Goal: Contribute content: Contribute content

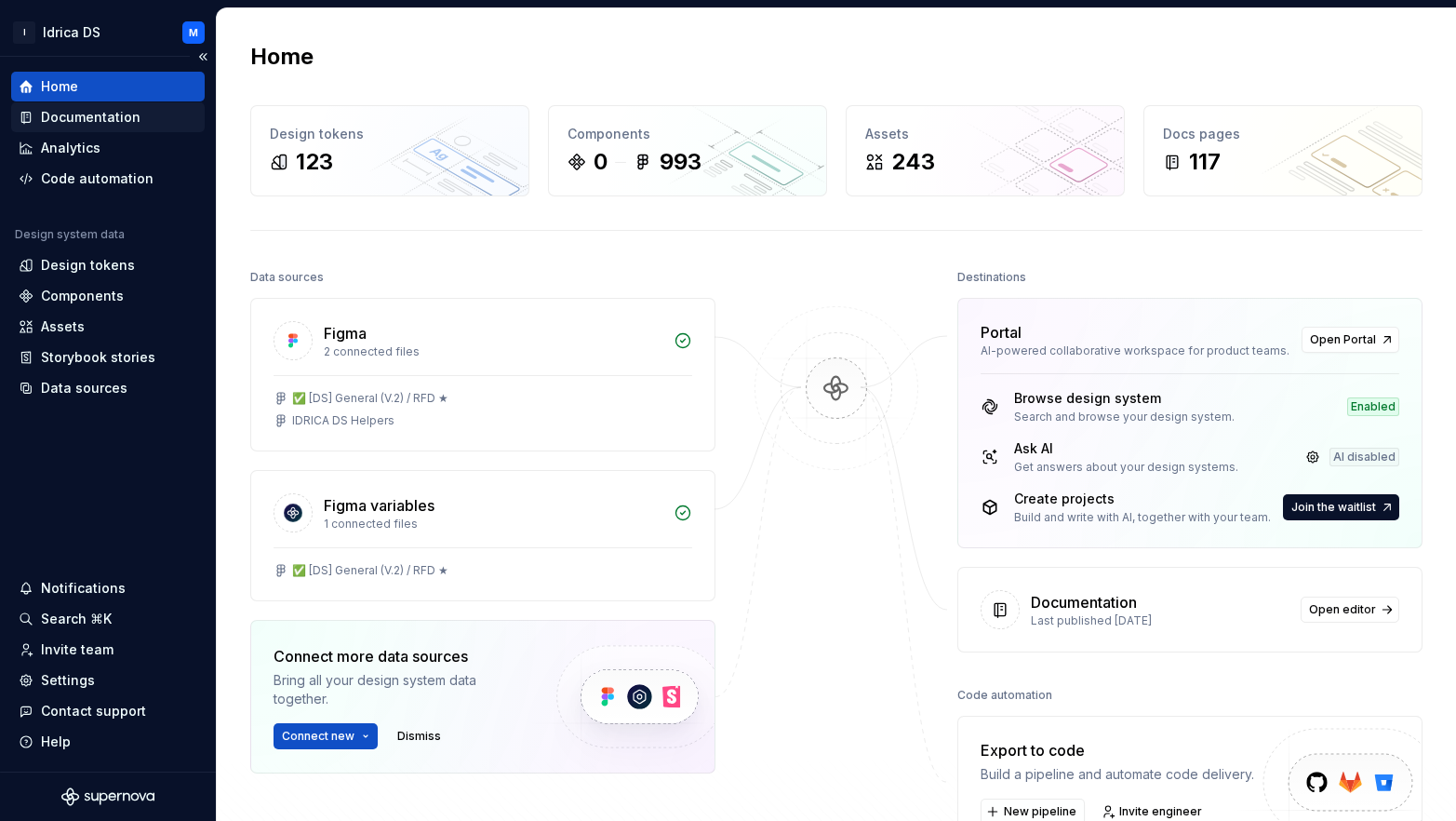
click at [67, 115] on div "Documentation" at bounding box center [91, 116] width 100 height 19
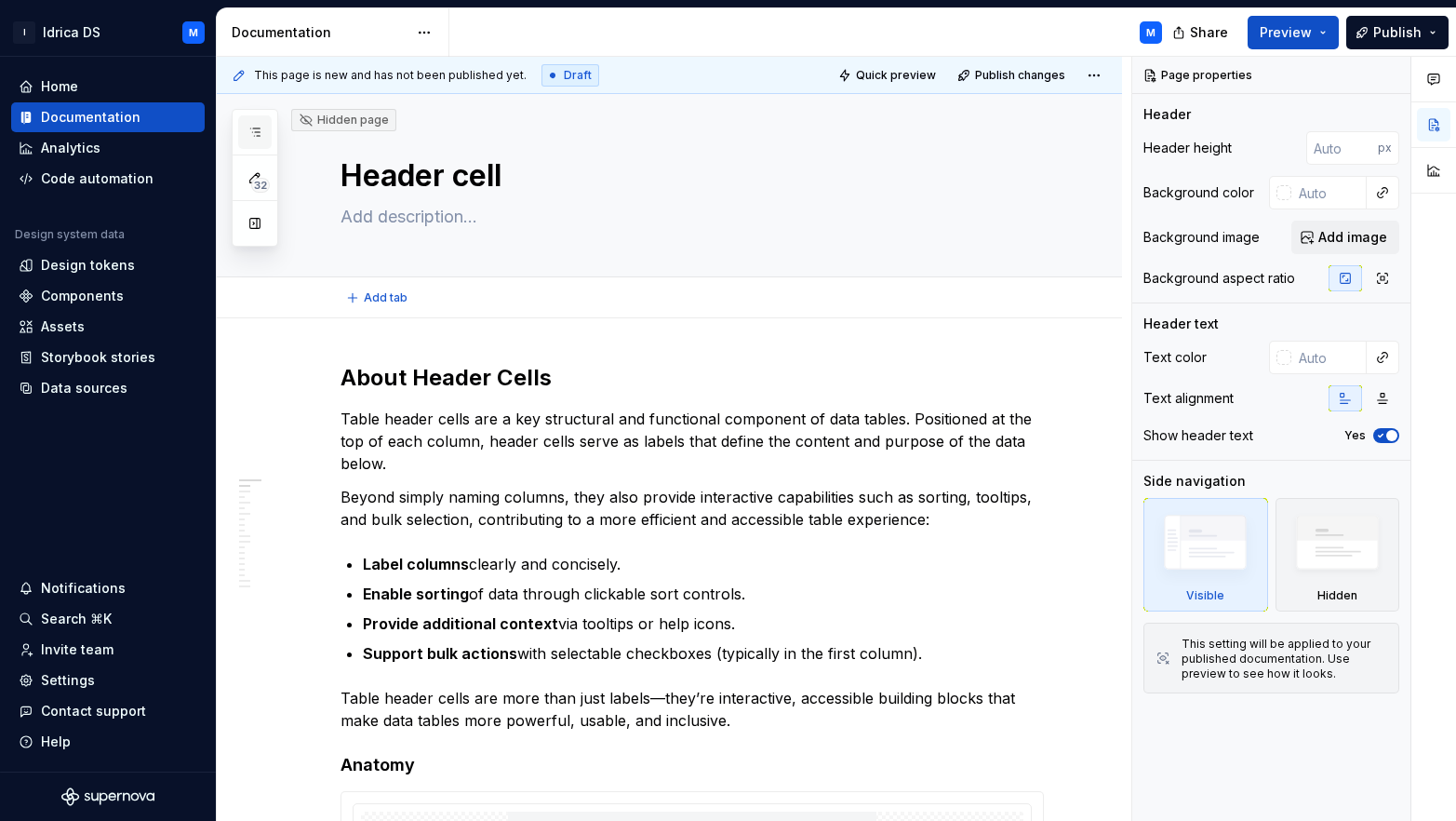
click at [243, 130] on button "button" at bounding box center [254, 132] width 33 height 33
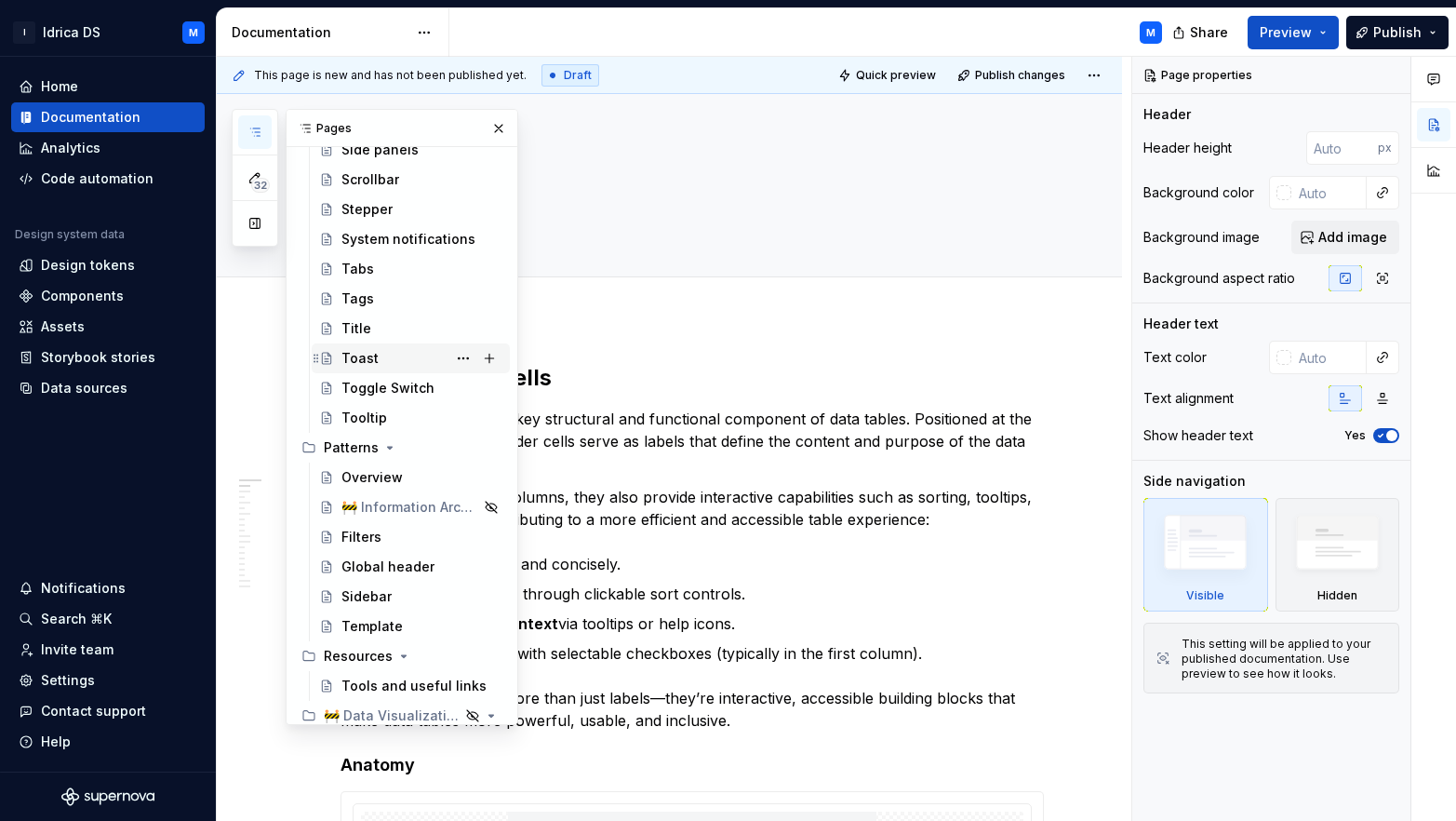
scroll to position [1899, 0]
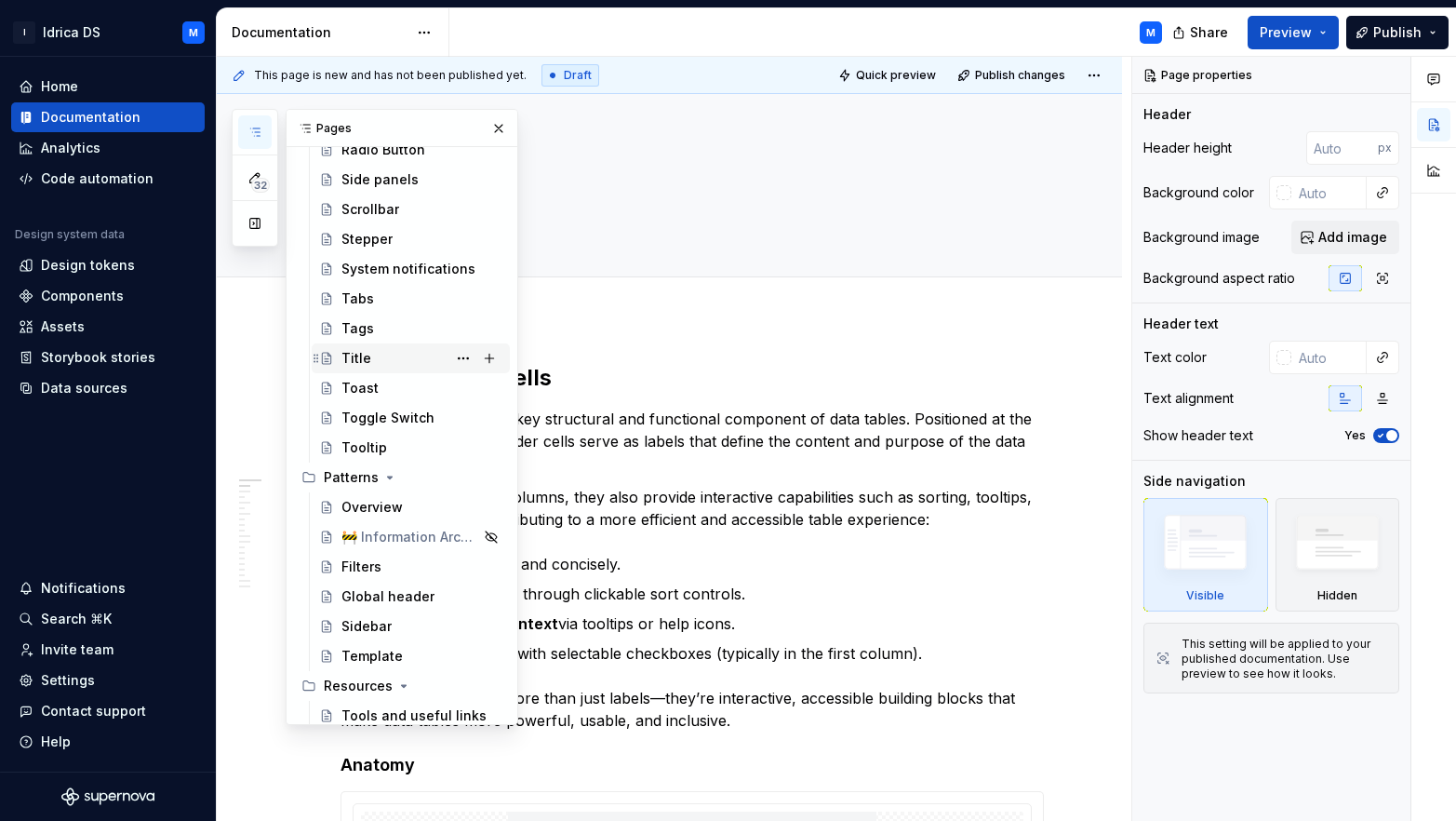
click at [371, 356] on div "Title" at bounding box center [422, 358] width 161 height 26
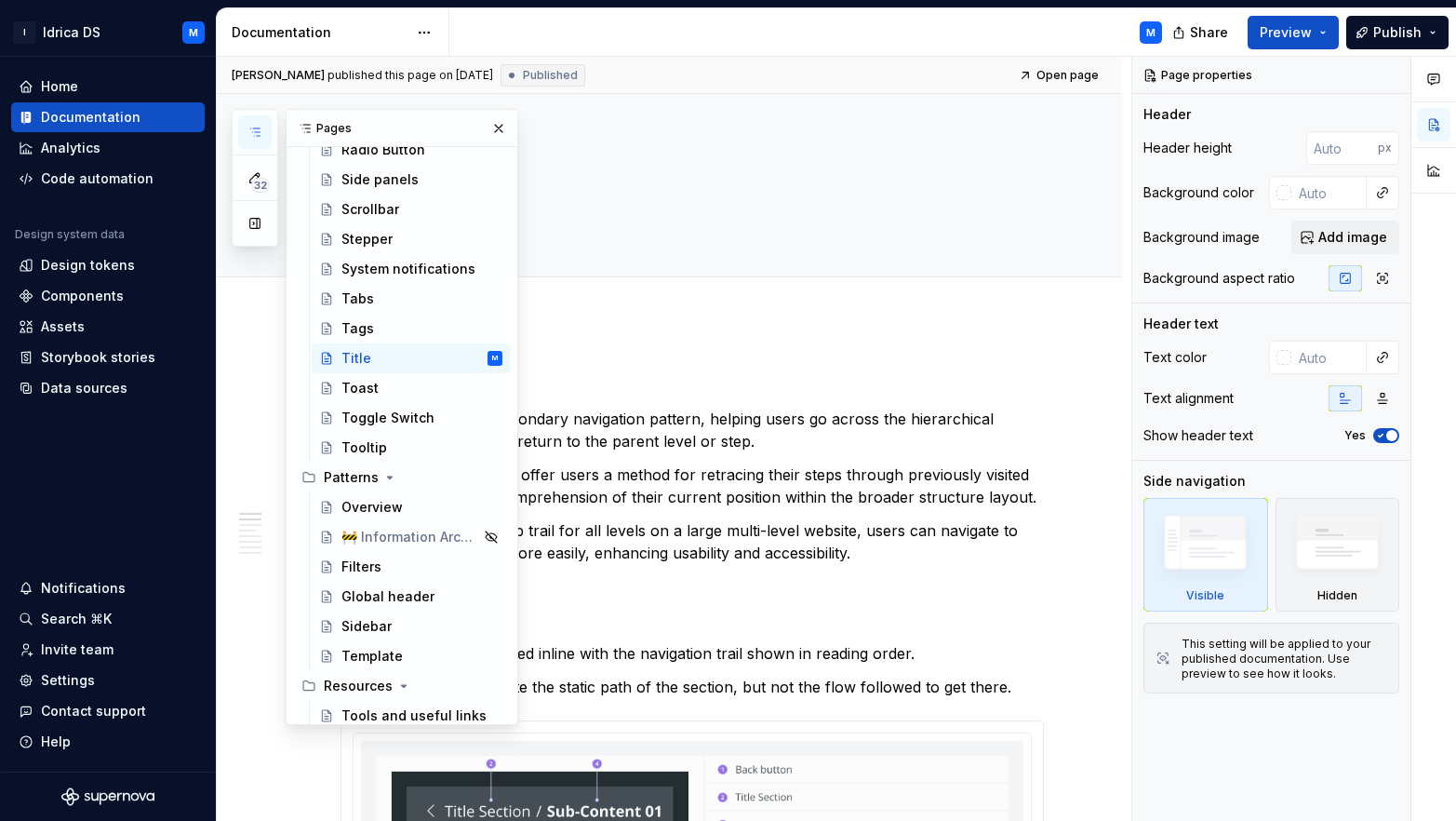
click at [253, 123] on button "button" at bounding box center [254, 132] width 33 height 33
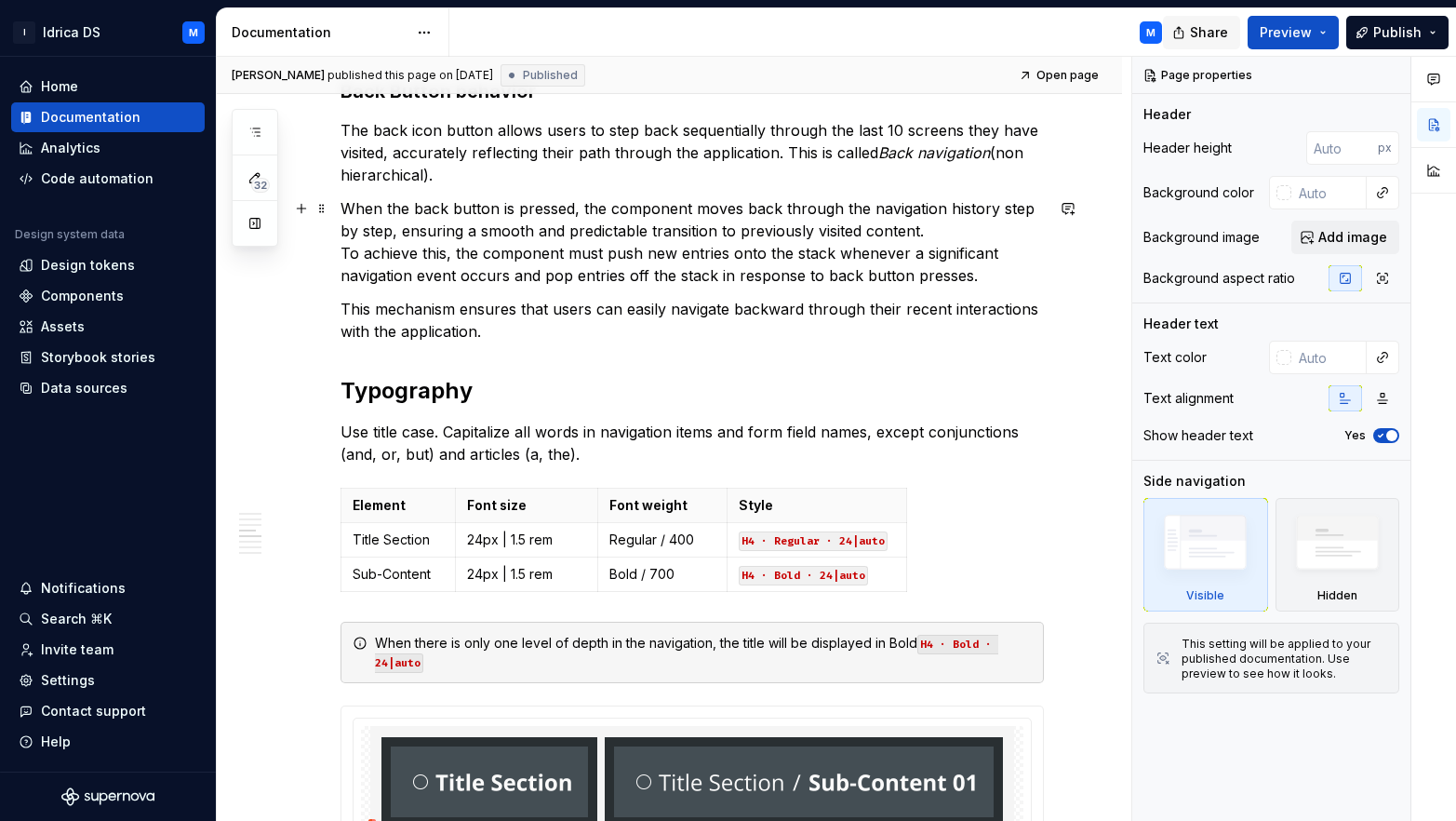
scroll to position [1392, 0]
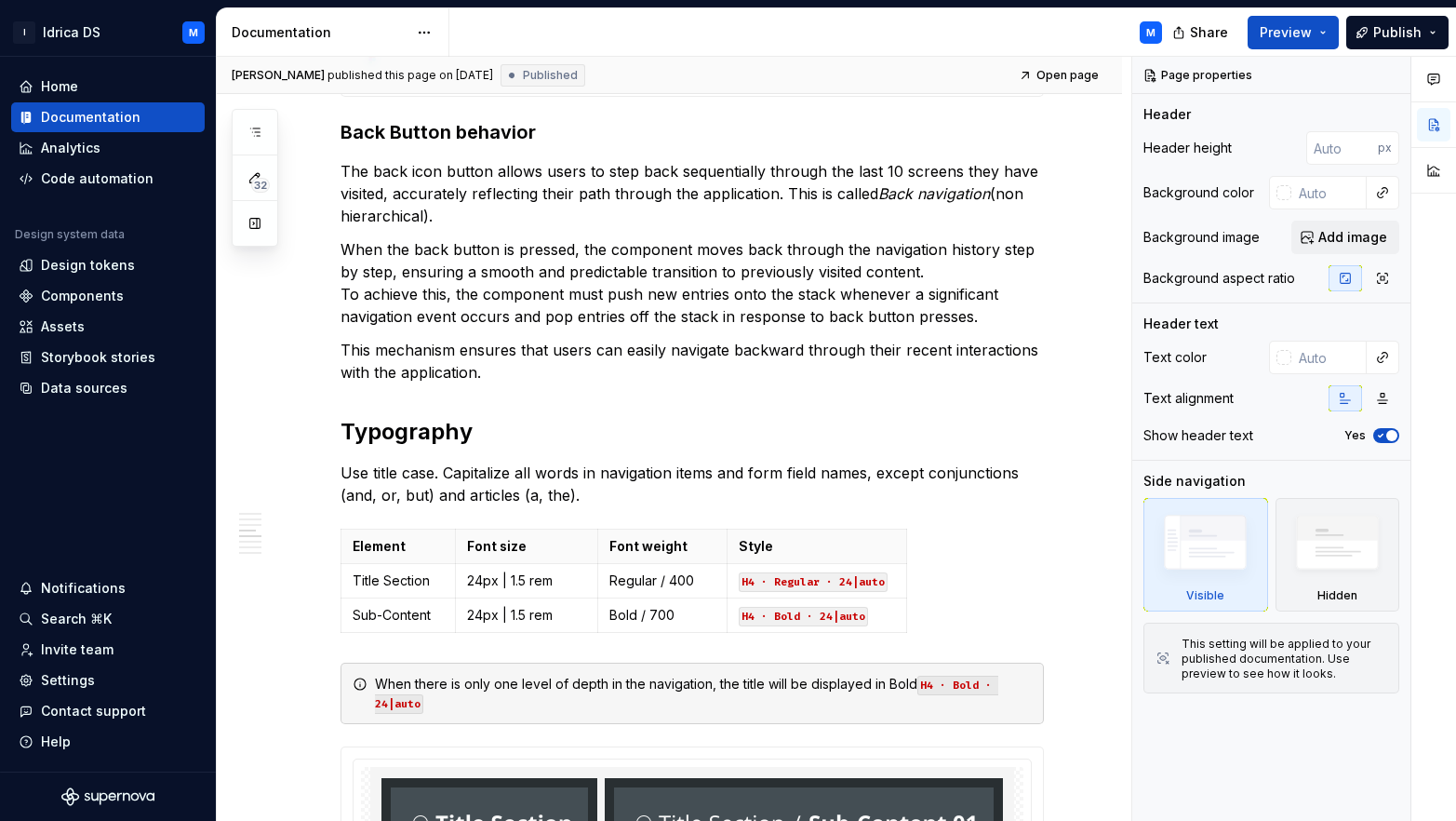
type textarea "*"
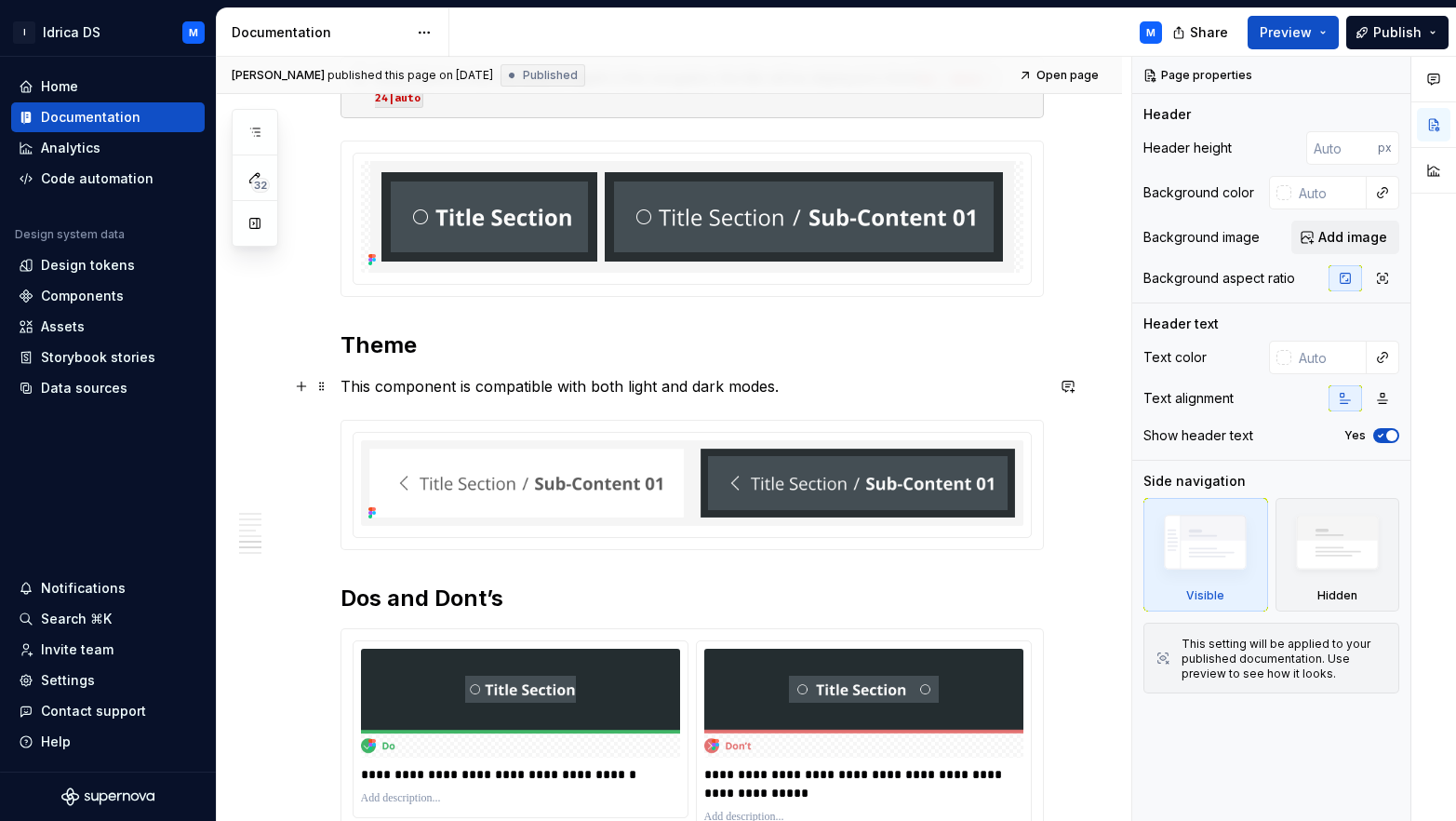
scroll to position [2002, 0]
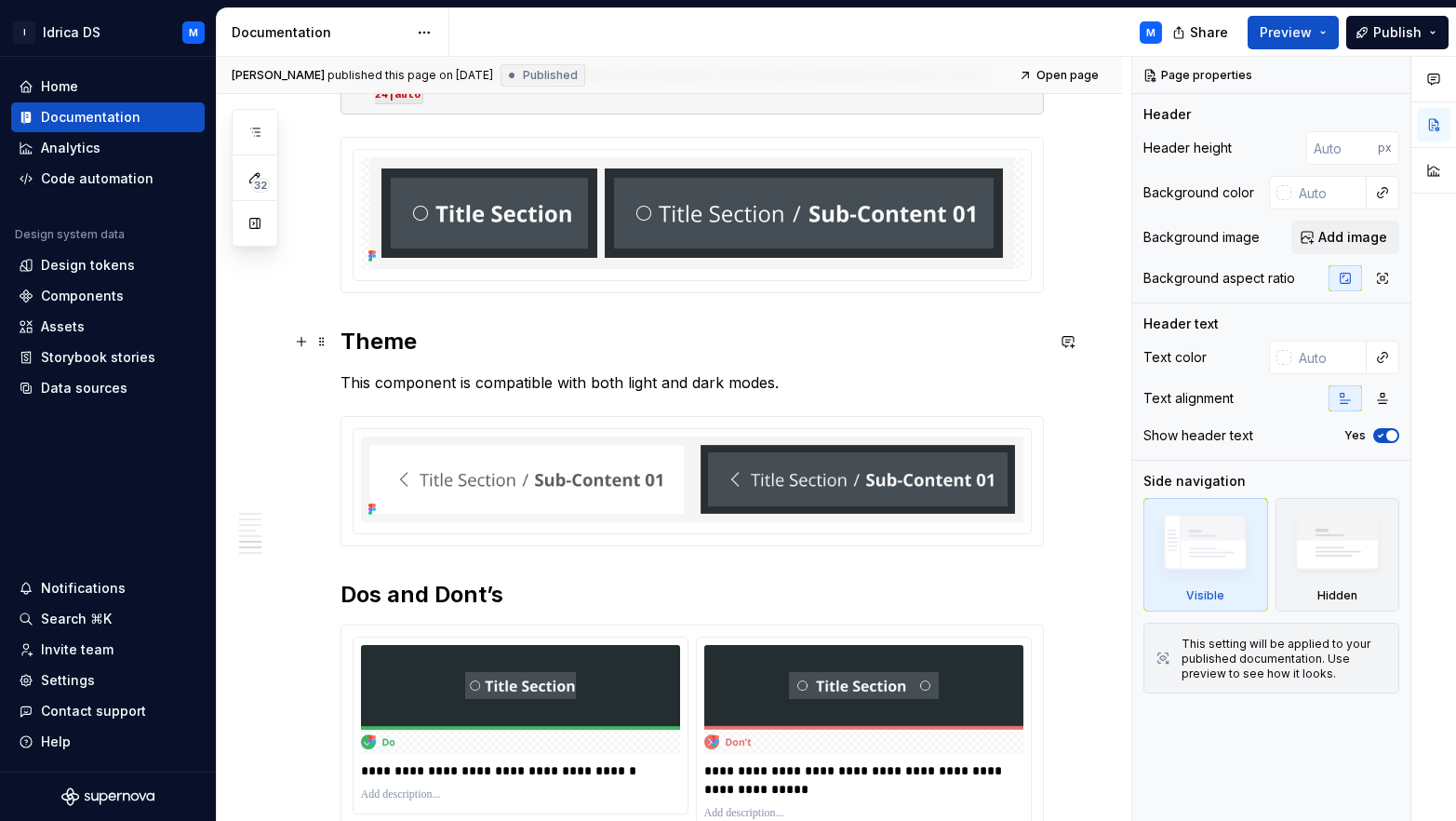
click at [344, 343] on h2 "Theme" at bounding box center [692, 342] width 704 height 29
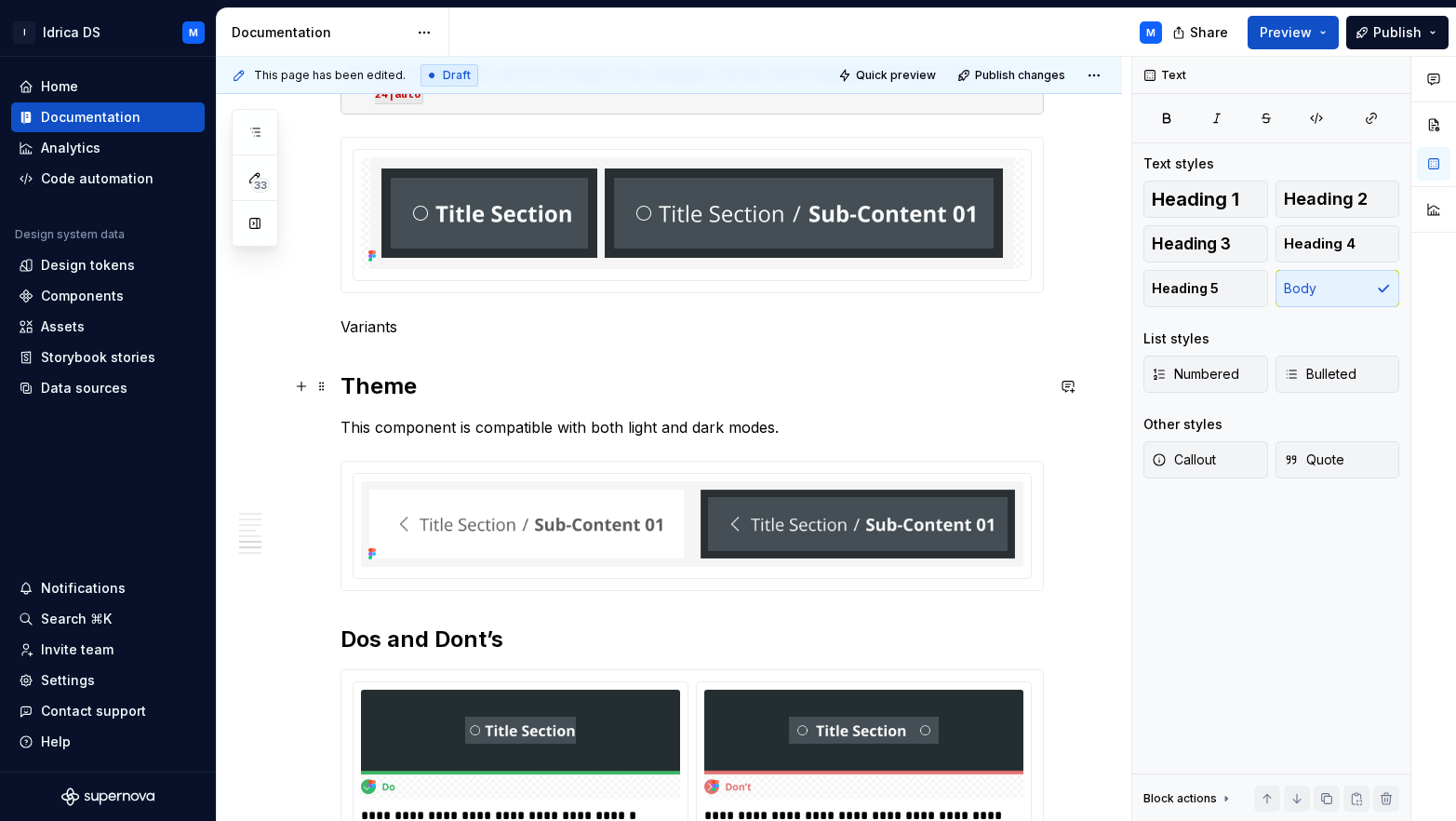
click at [382, 383] on h2 "Theme" at bounding box center [692, 386] width 704 height 29
click at [368, 331] on p "Variants" at bounding box center [692, 326] width 704 height 23
click at [1339, 194] on span "Heading 2" at bounding box center [1326, 199] width 84 height 19
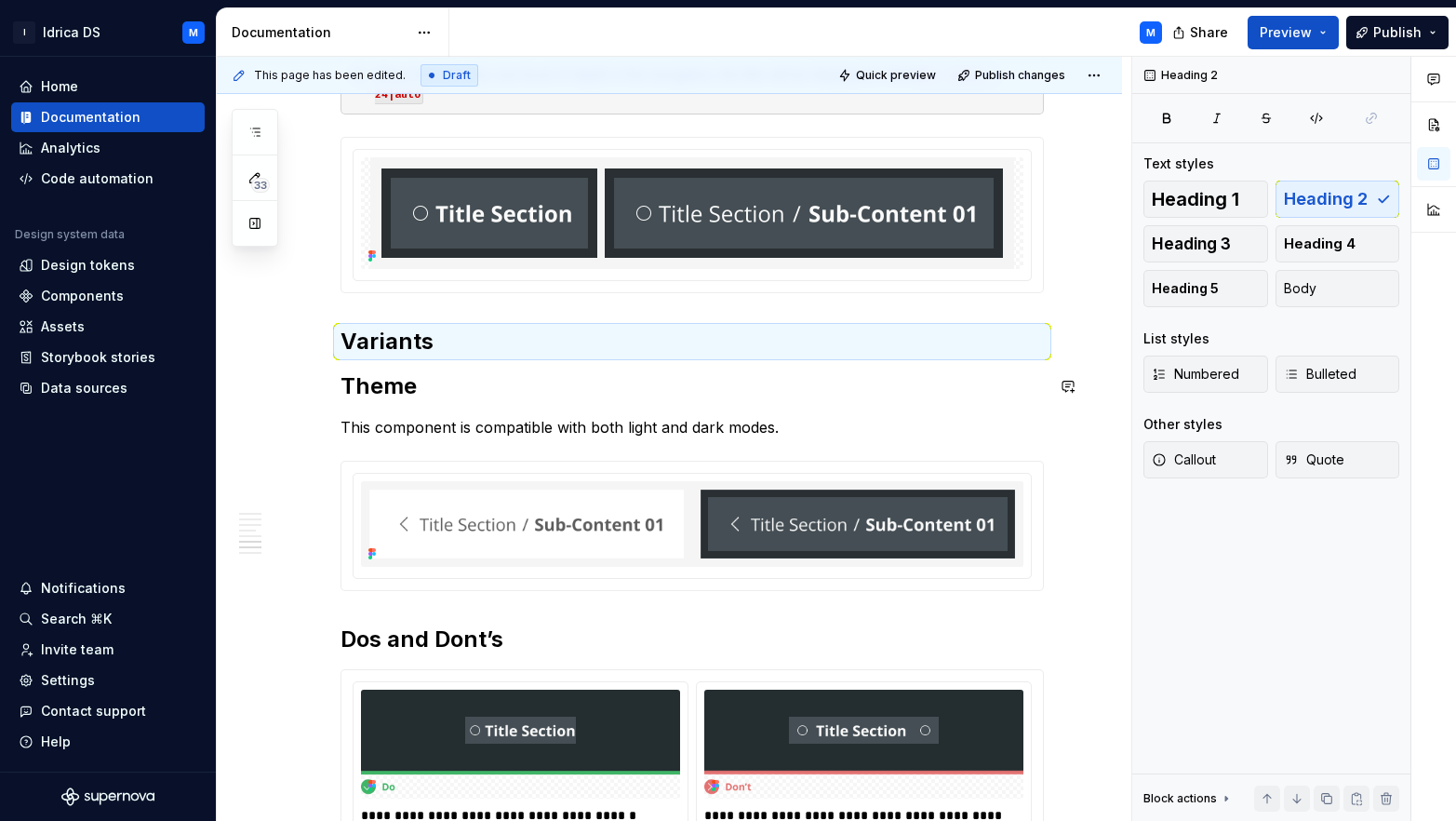
click at [461, 341] on h2 "Variants" at bounding box center [692, 342] width 704 height 29
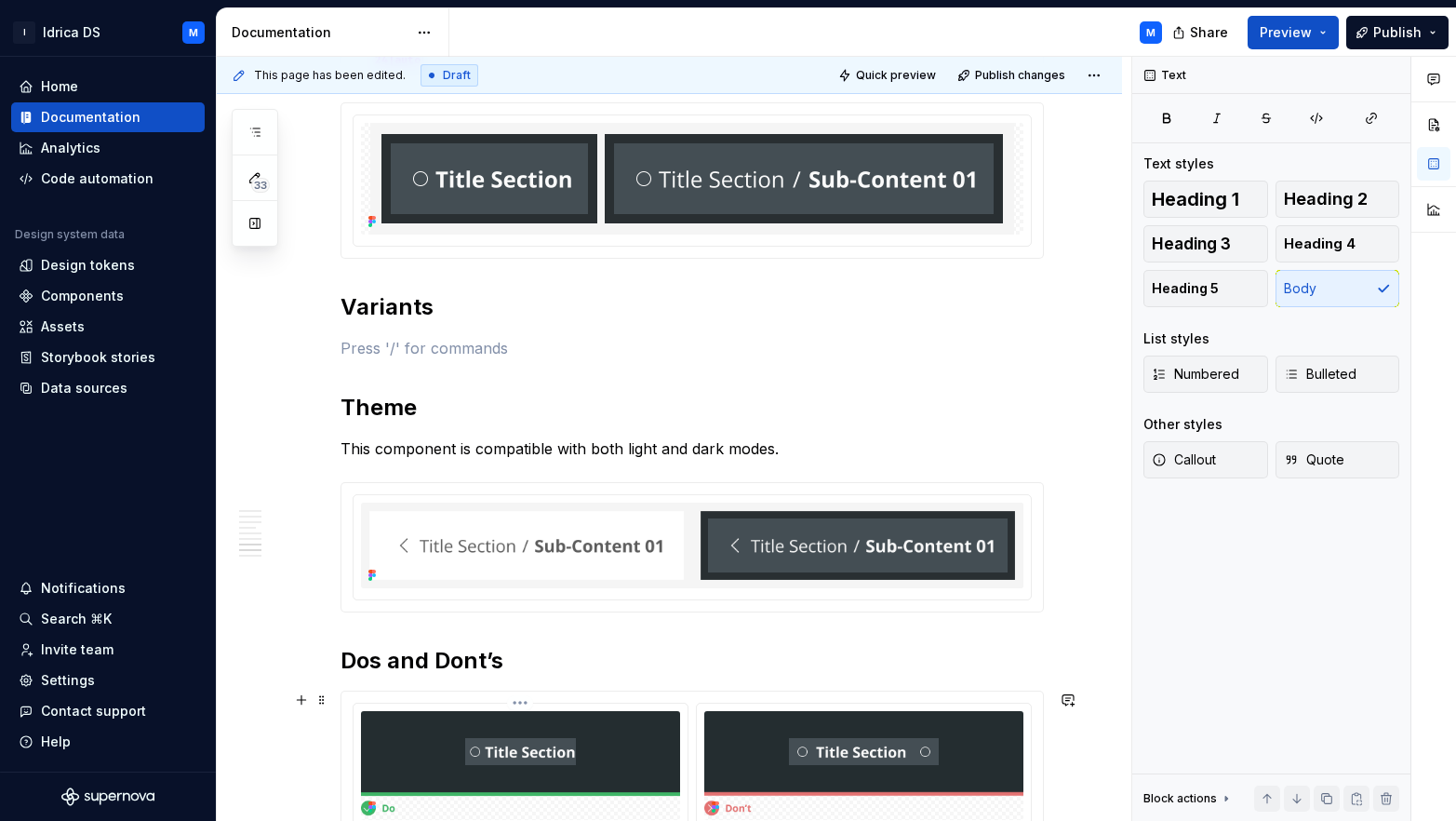
scroll to position [1832, 0]
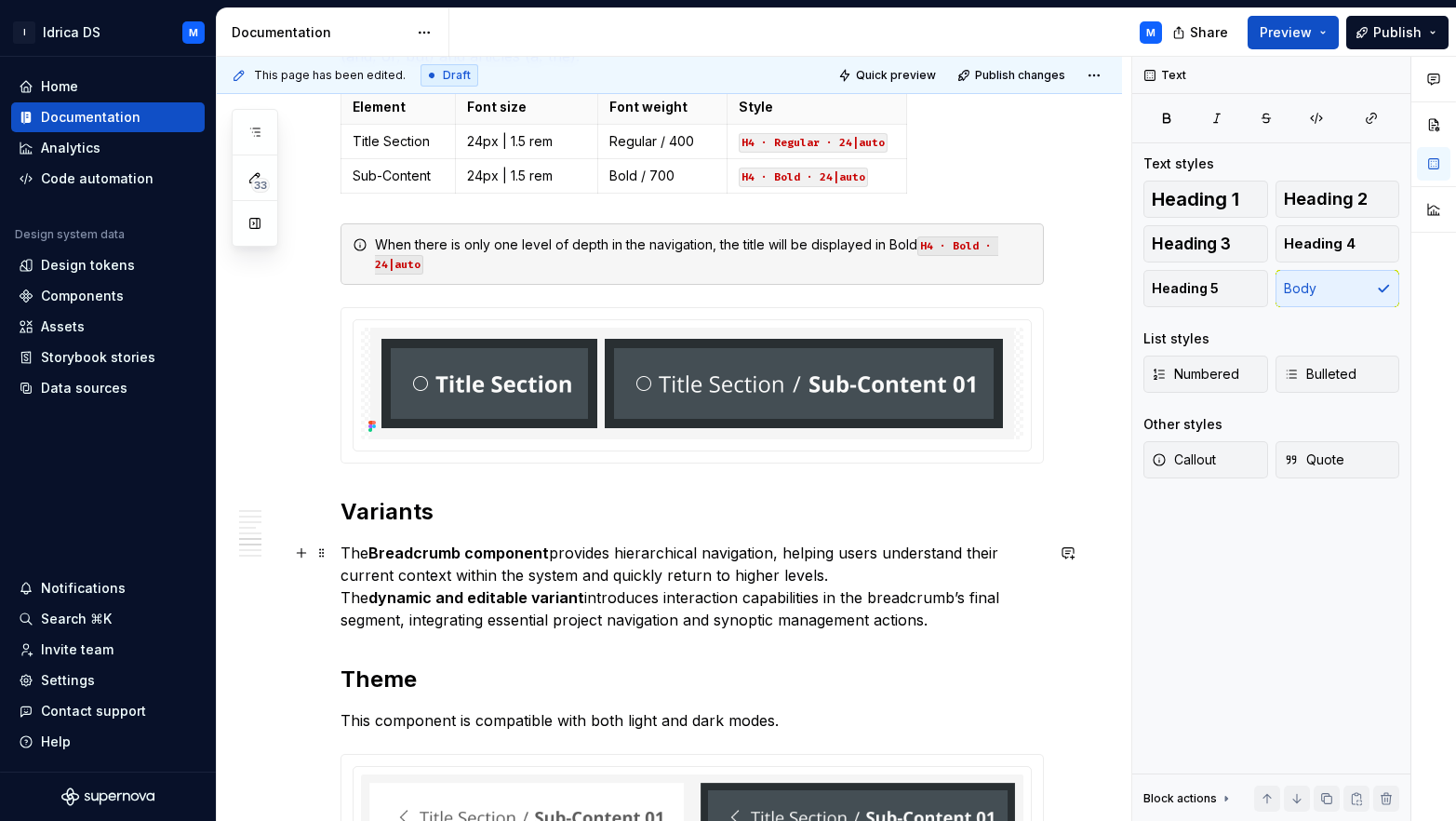
click at [840, 575] on p "The Breadcrumb component provides hierarchical navigation, helping users unders…" at bounding box center [692, 585] width 704 height 89
click at [947, 617] on p "The Breadcrumb component provides hierarchical navigation, helping users unders…" at bounding box center [692, 585] width 704 height 89
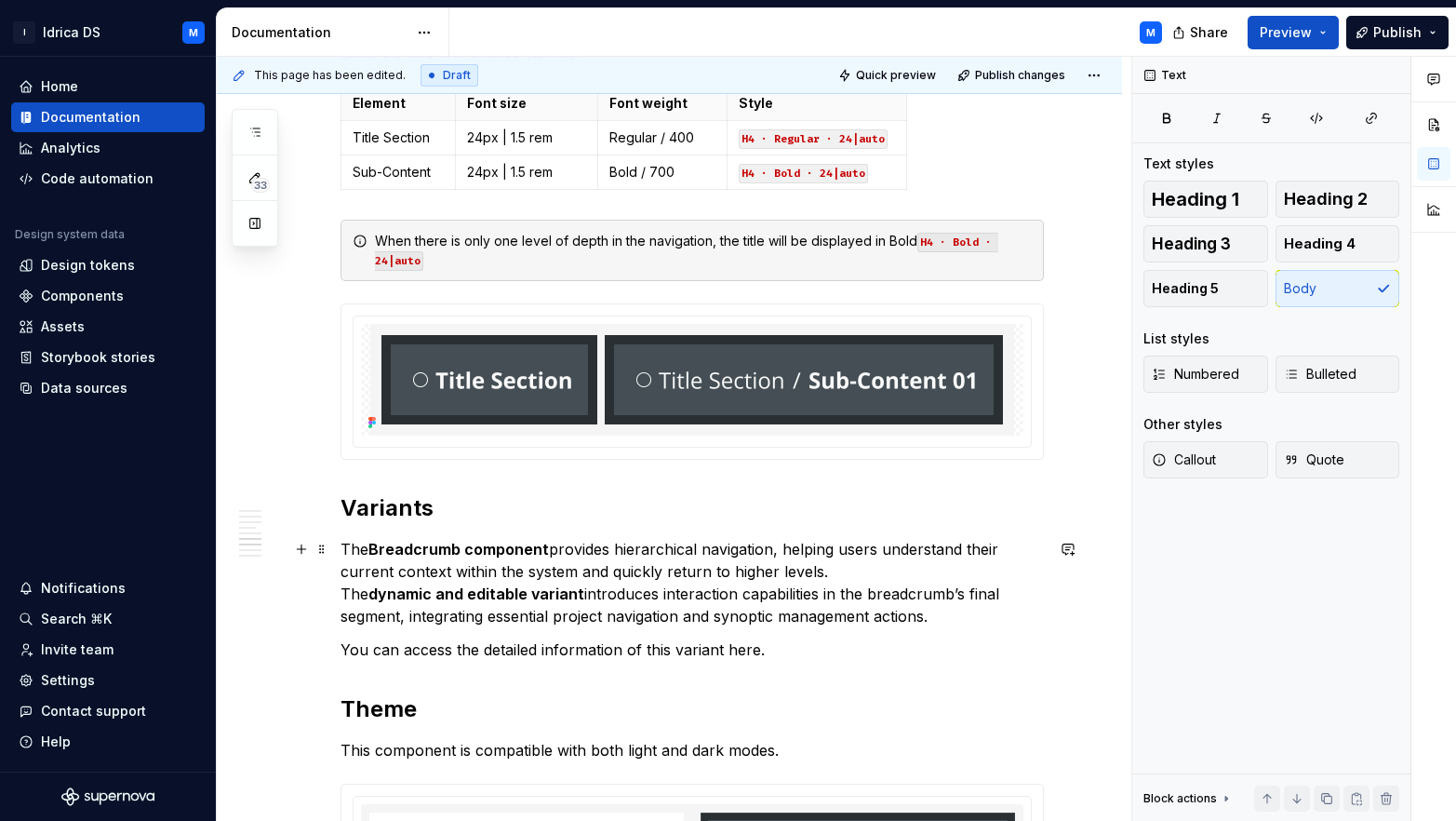
scroll to position [1873, 0]
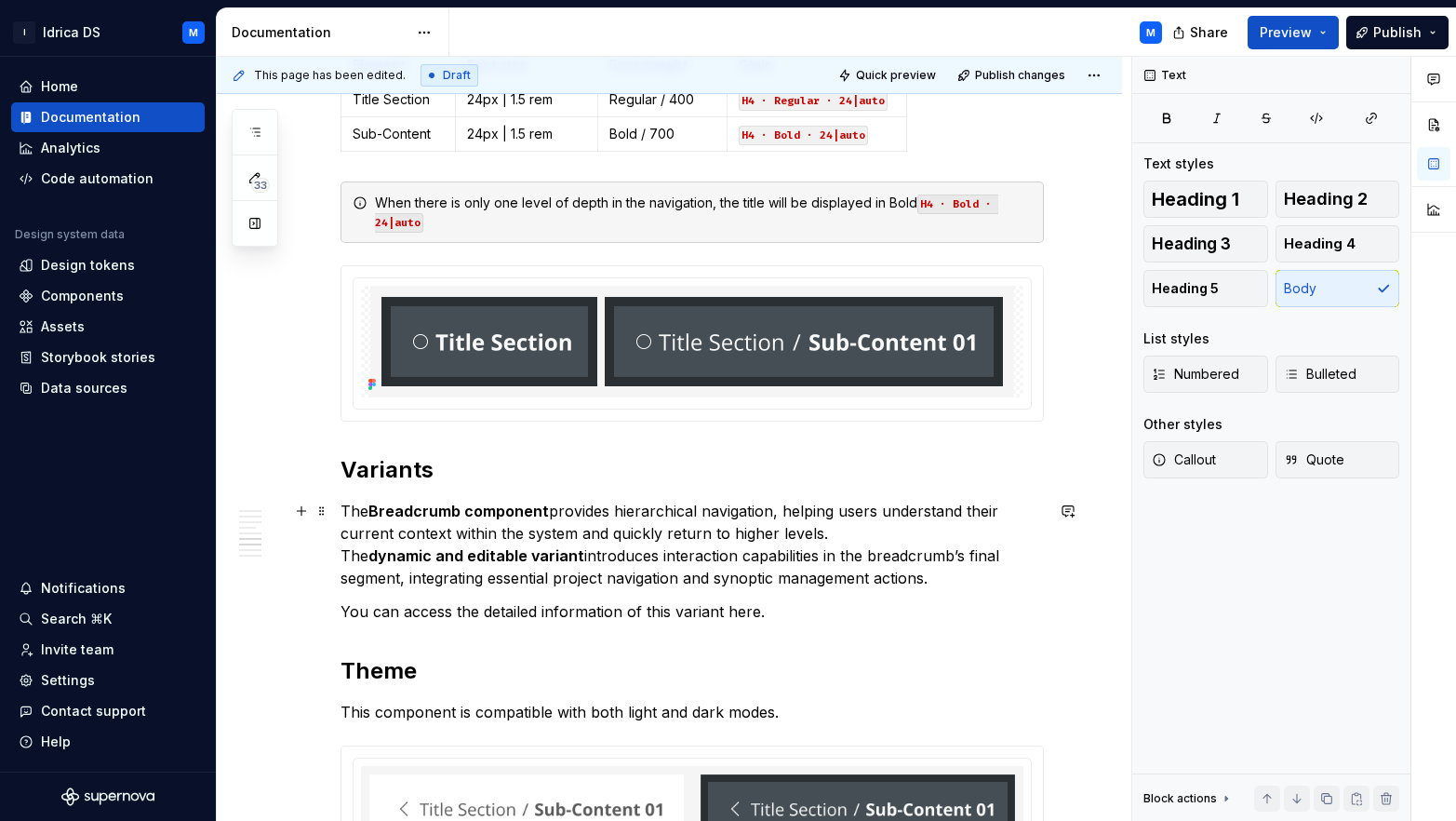
click at [847, 531] on p "The Breadcrumb component provides hierarchical navigation, helping users unders…" at bounding box center [692, 544] width 704 height 89
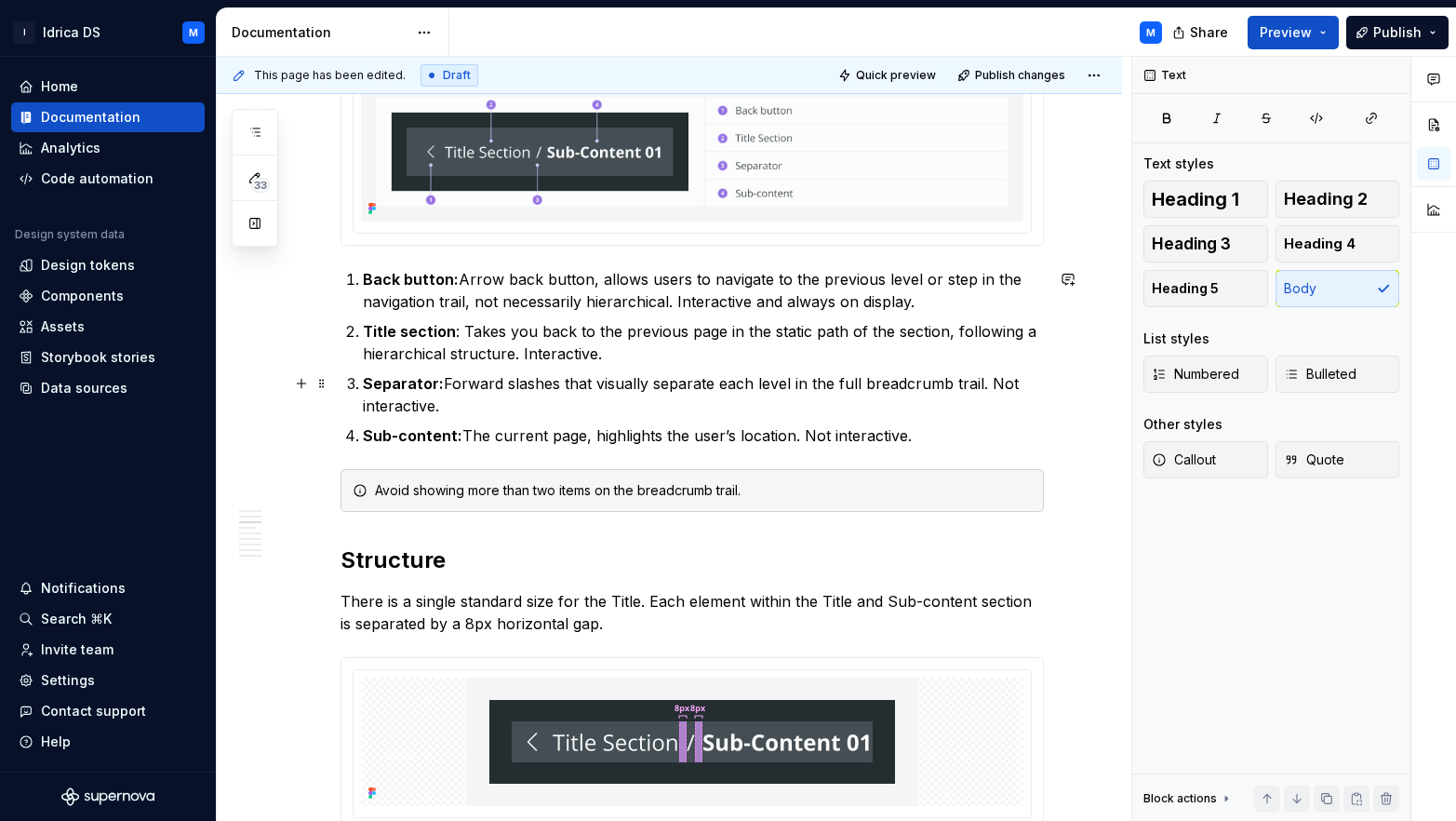
scroll to position [0, 0]
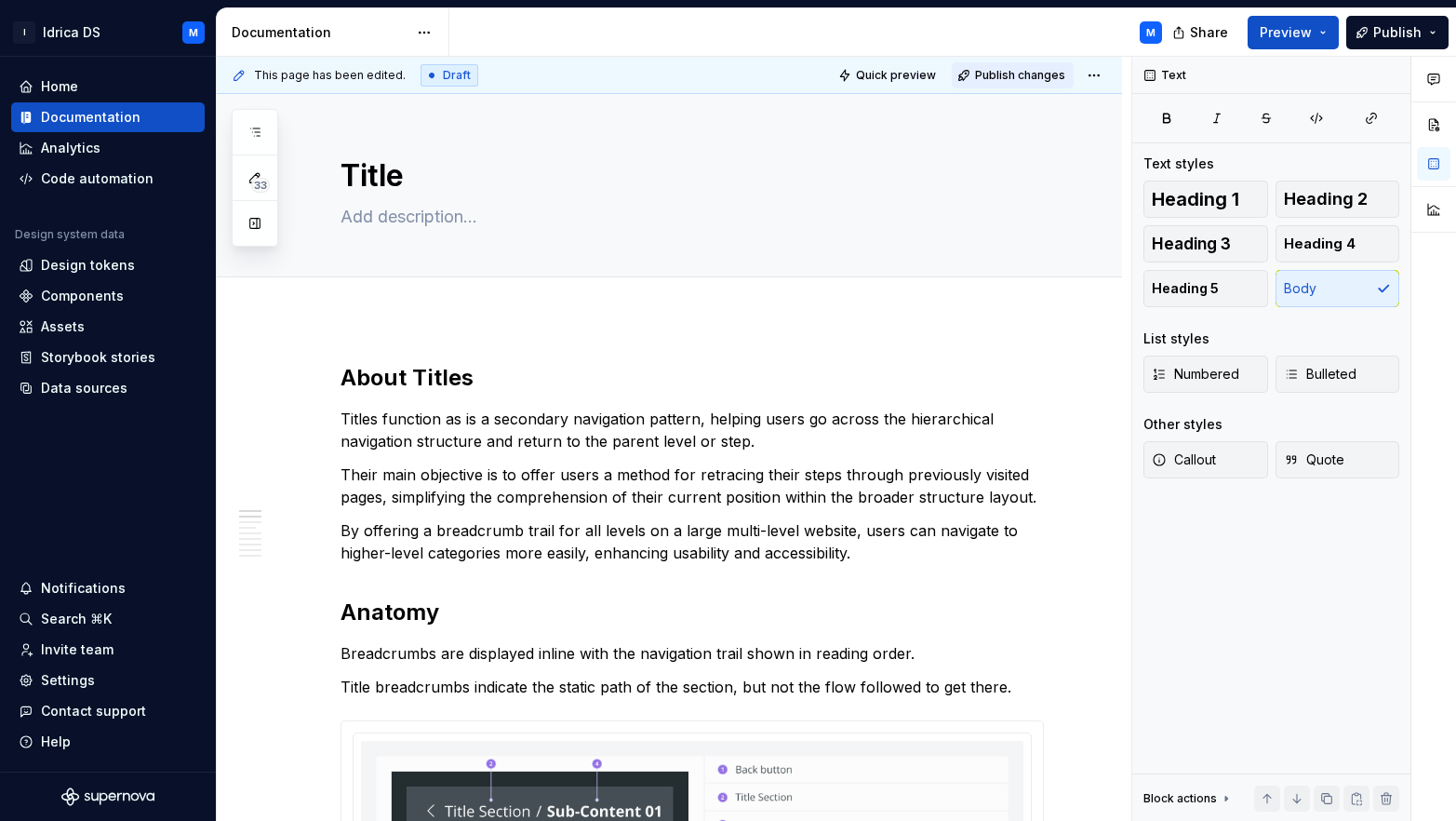
click at [1016, 75] on span "Publish changes" at bounding box center [1021, 74] width 90 height 15
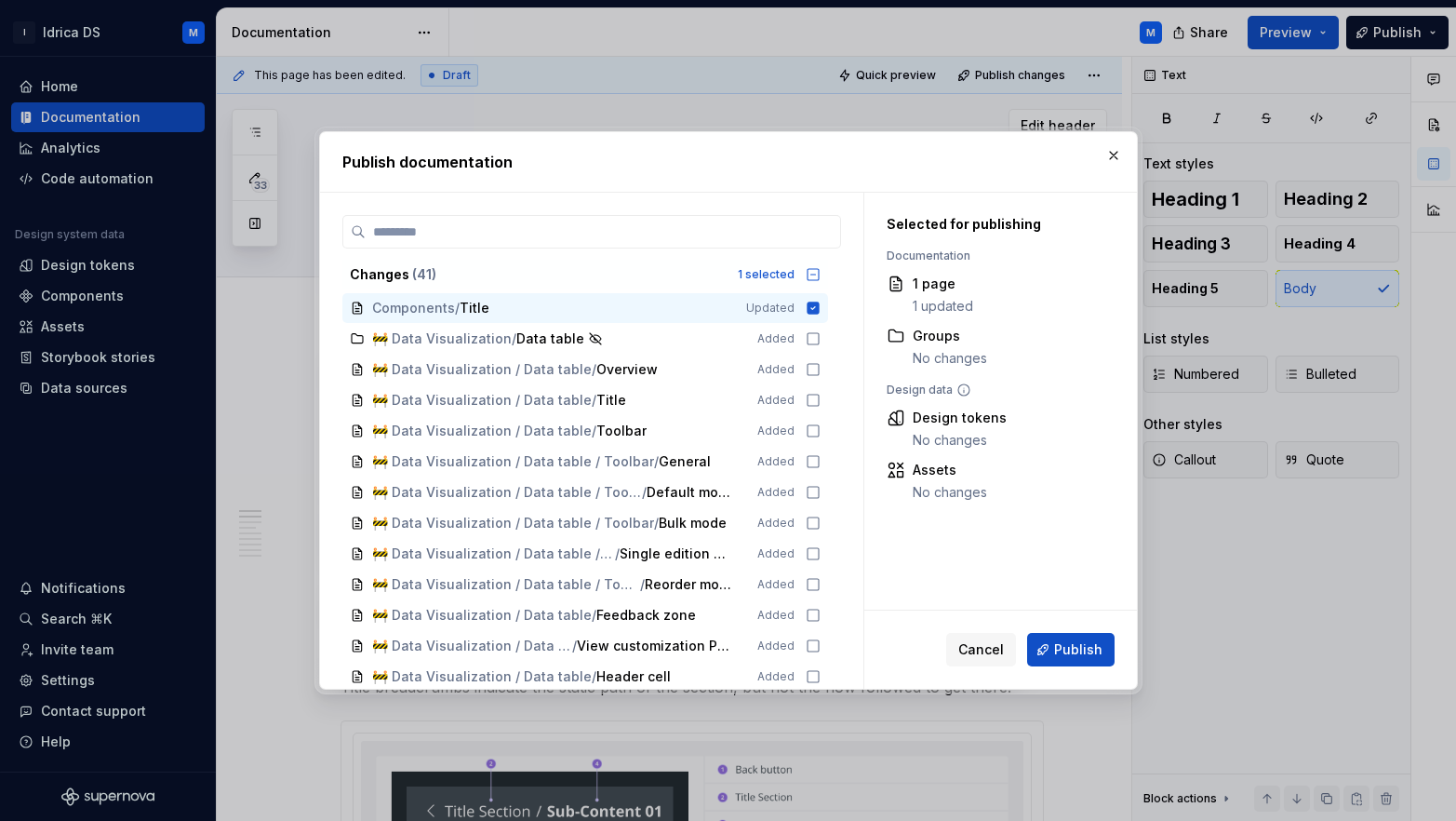
drag, startPoint x: 1114, startPoint y: 159, endPoint x: 1088, endPoint y: 155, distance: 26.3
click at [1114, 159] on button "button" at bounding box center [1114, 156] width 26 height 26
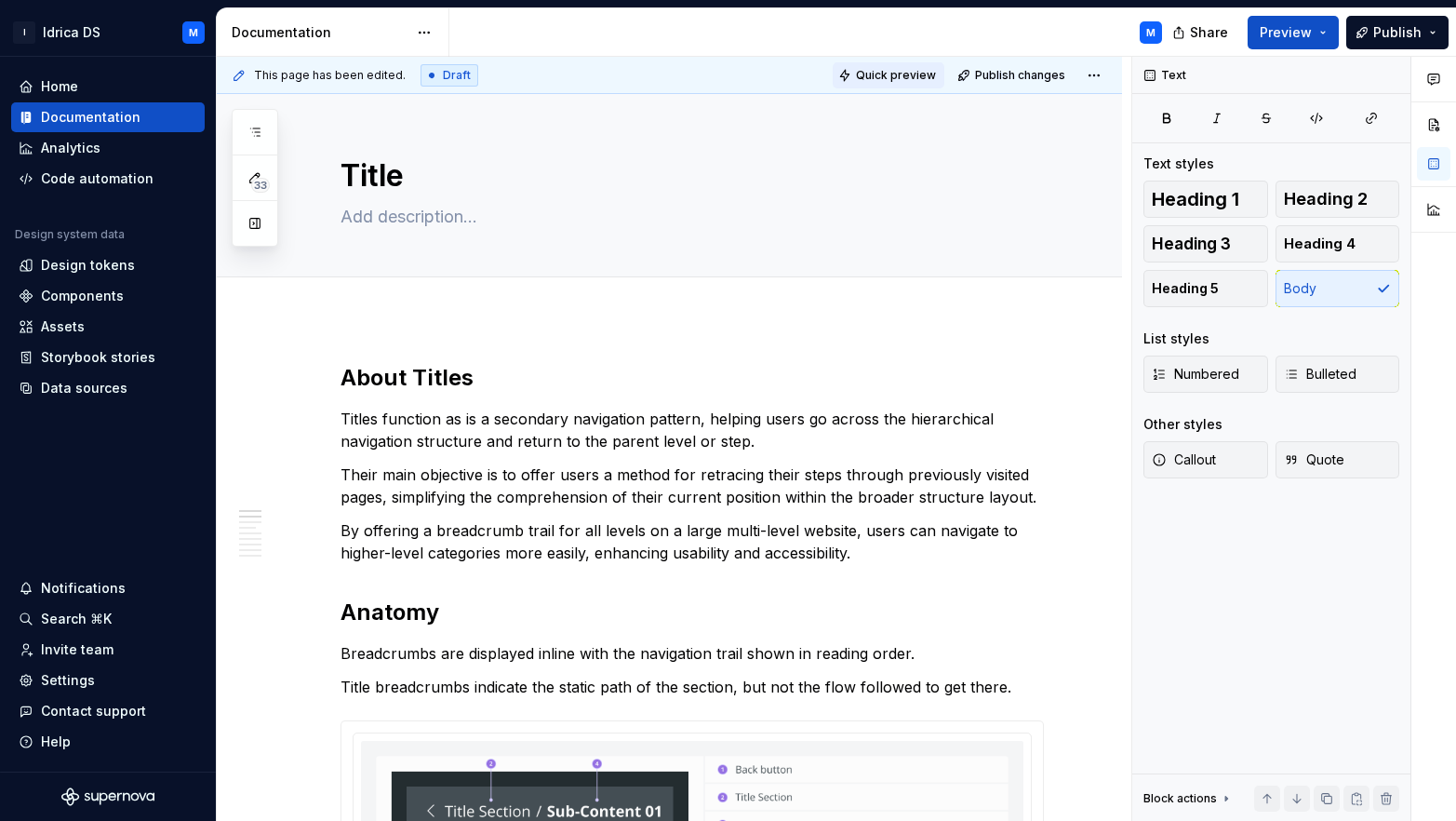
click at [916, 80] on span "Quick preview" at bounding box center [896, 74] width 80 height 15
drag, startPoint x: 415, startPoint y: 308, endPoint x: 390, endPoint y: 295, distance: 28.2
click at [390, 295] on span "Add tab" at bounding box center [386, 297] width 44 height 15
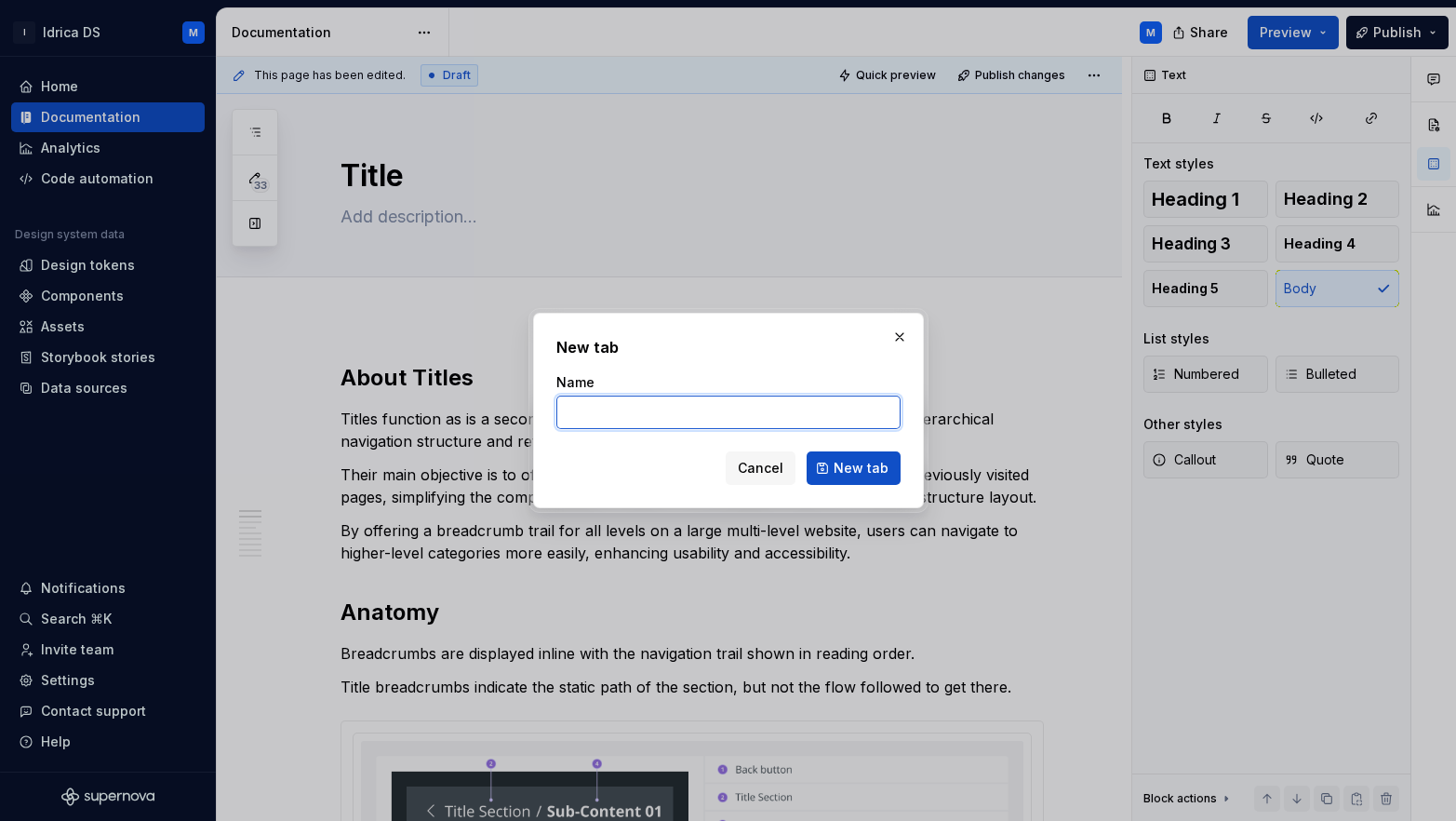
type textarea "*"
click at [565, 419] on input "Actionable title" at bounding box center [729, 412] width 344 height 33
type input "Variant: Actionable title"
type textarea "*"
drag, startPoint x: 602, startPoint y: 410, endPoint x: 924, endPoint y: 436, distance: 323.0
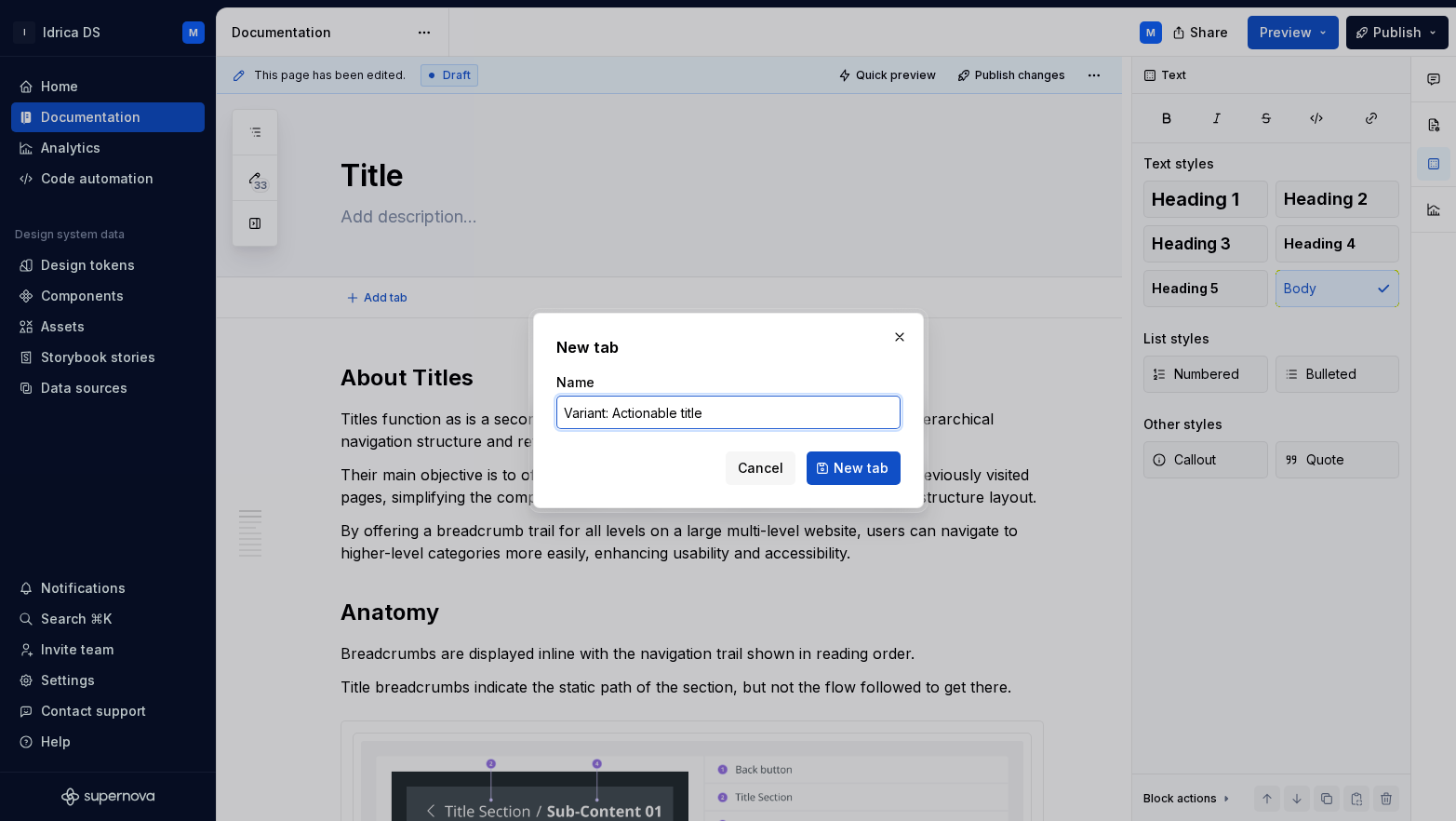
click at [889, 433] on form "Name Variant: Actionable title Cancel New tab" at bounding box center [729, 429] width 344 height 112
type input "Variants"
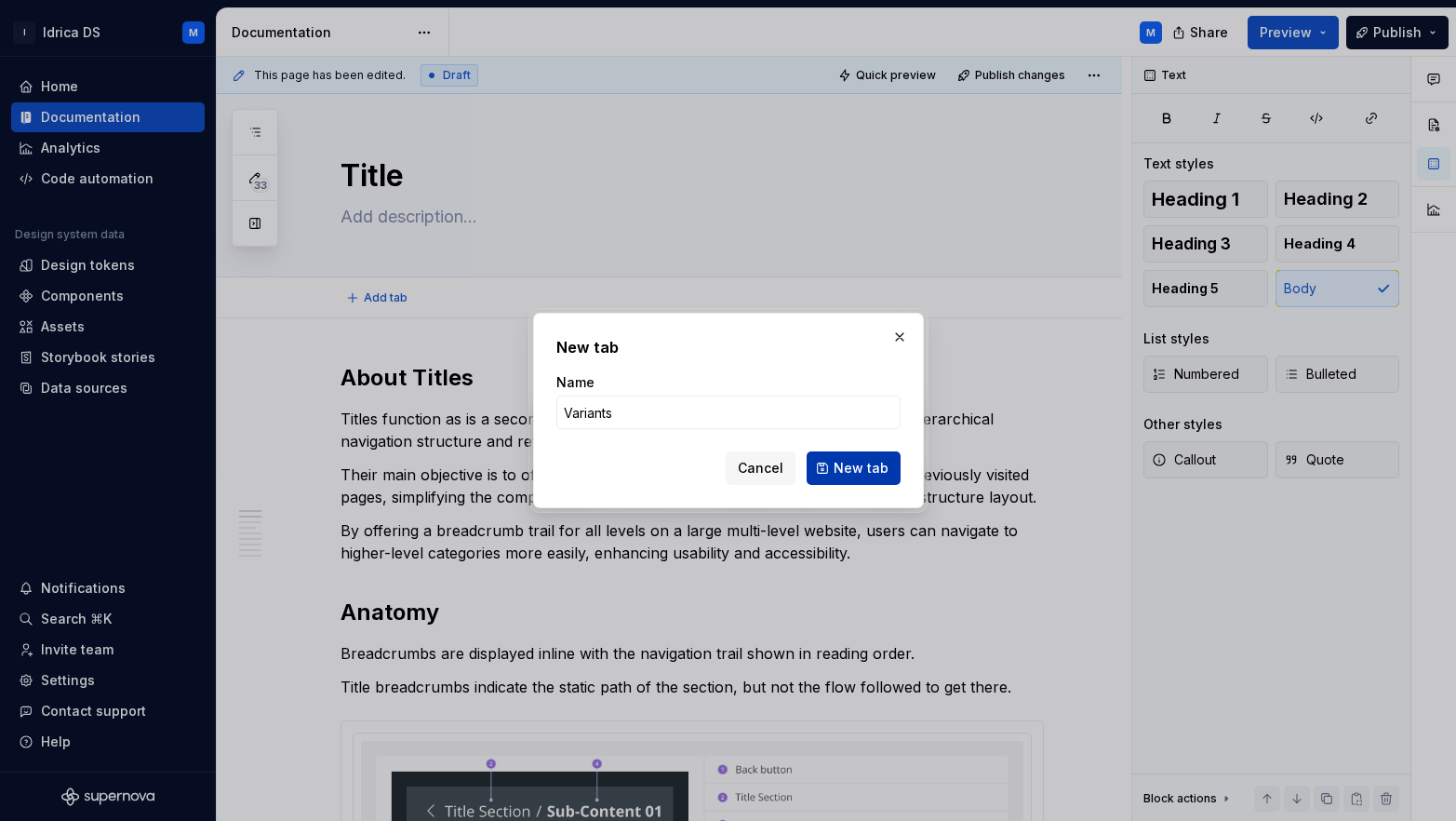
click at [855, 464] on span "New tab" at bounding box center [861, 468] width 55 height 19
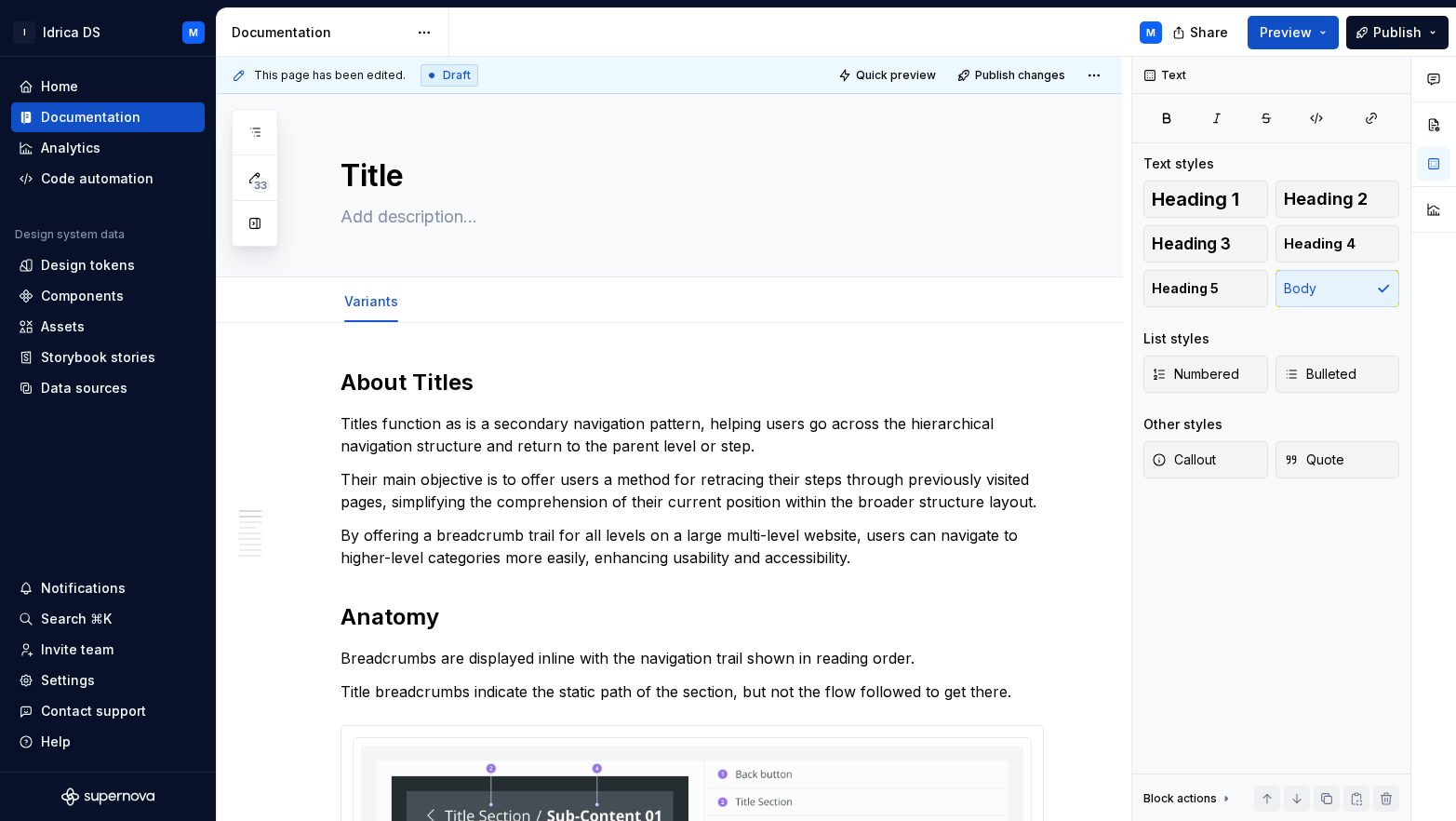
type textarea "*"
click at [440, 299] on span "Add tab" at bounding box center [462, 301] width 44 height 15
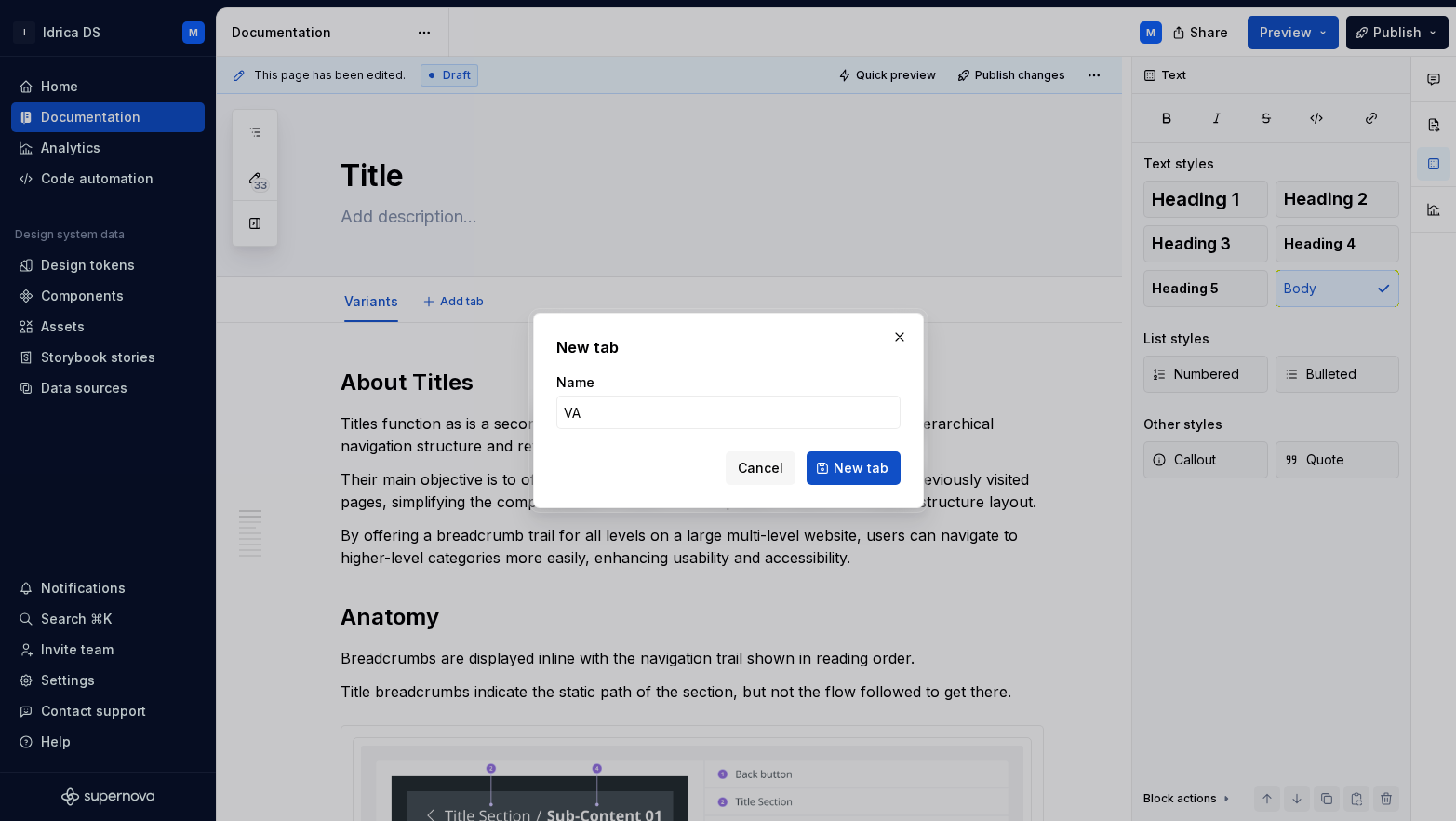
type input "V"
type input "a"
type input "Variants"
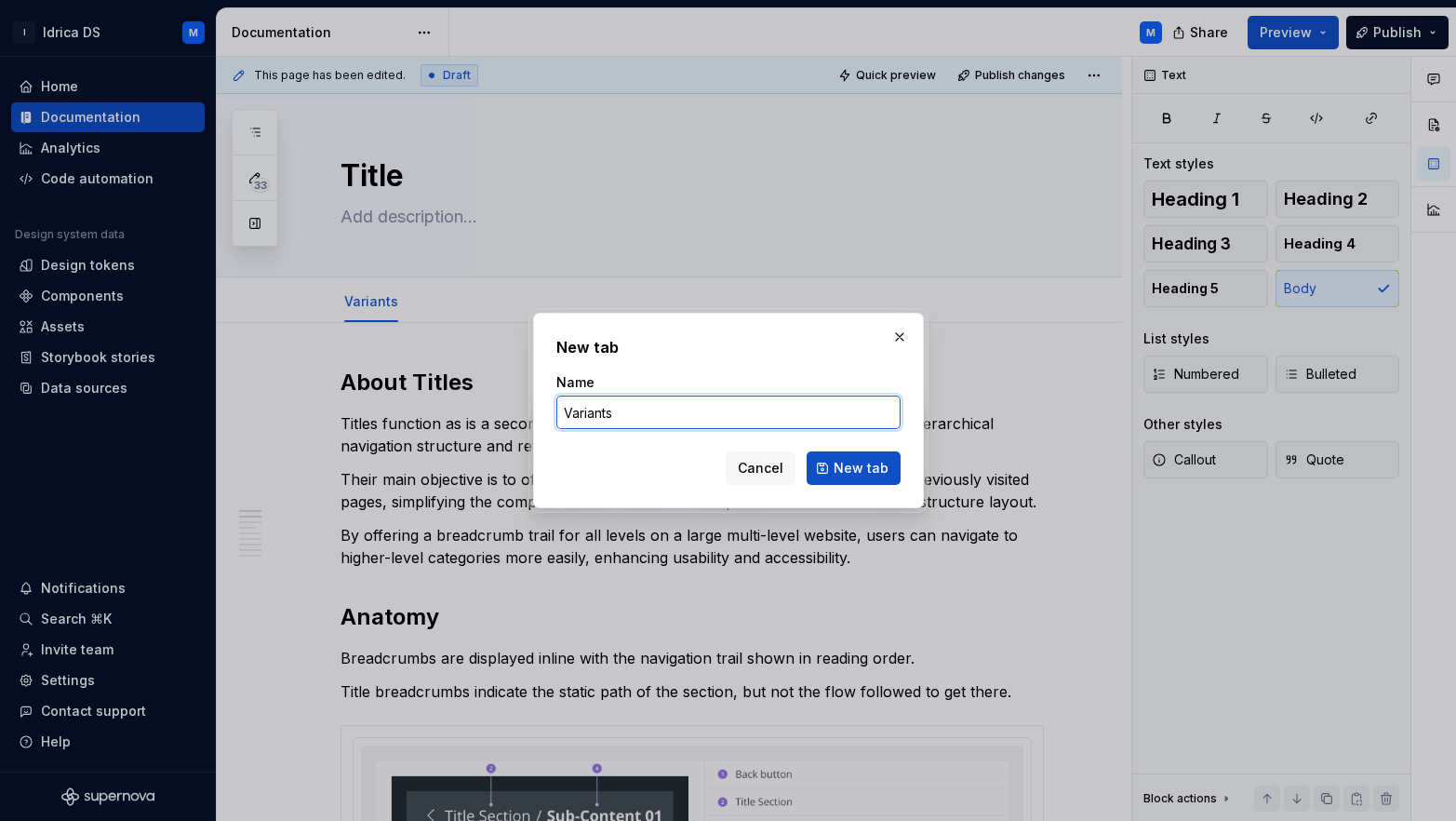
type textarea "*"
type input "Variants"
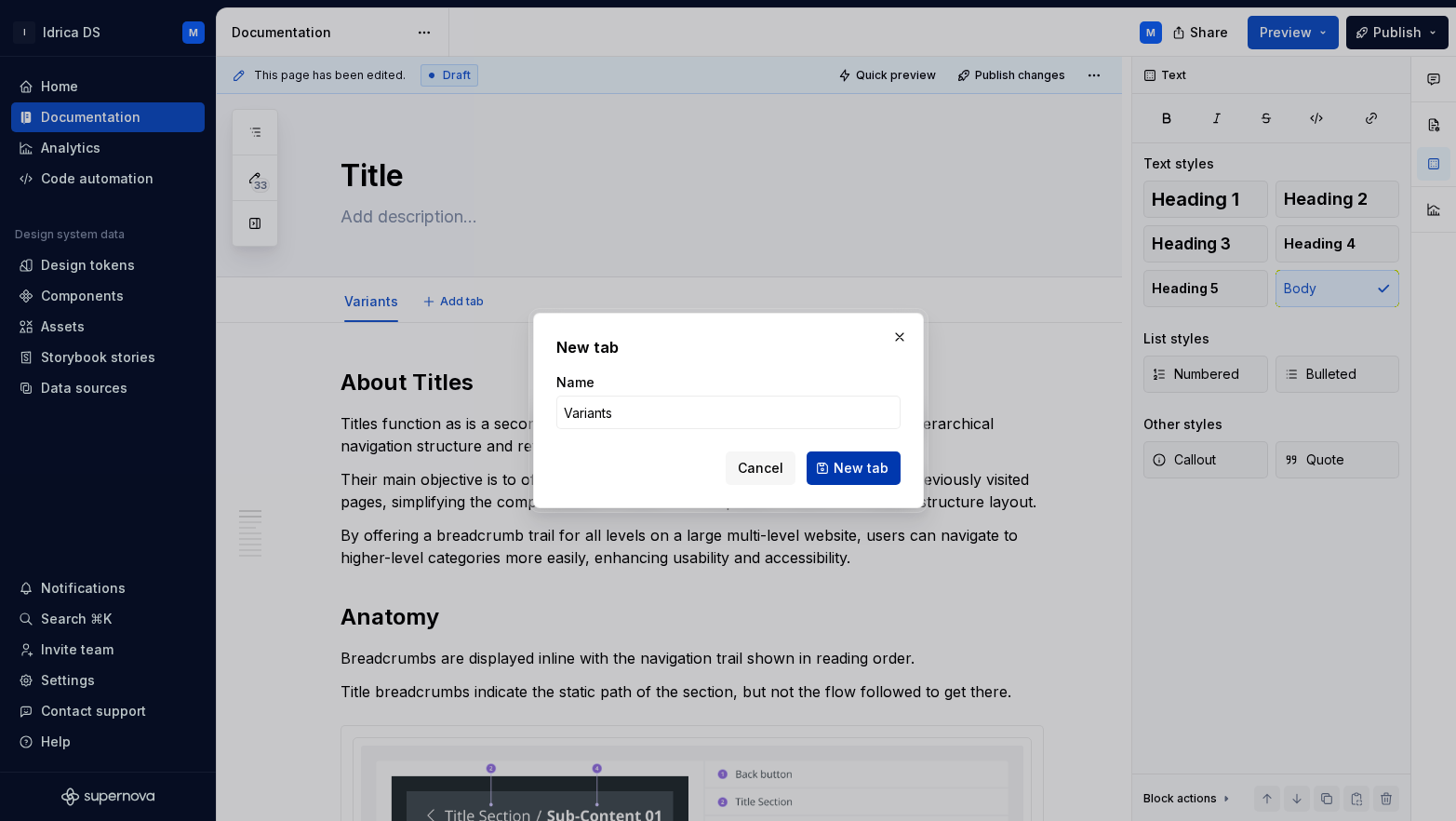
click at [835, 473] on button "New tab" at bounding box center [854, 468] width 94 height 33
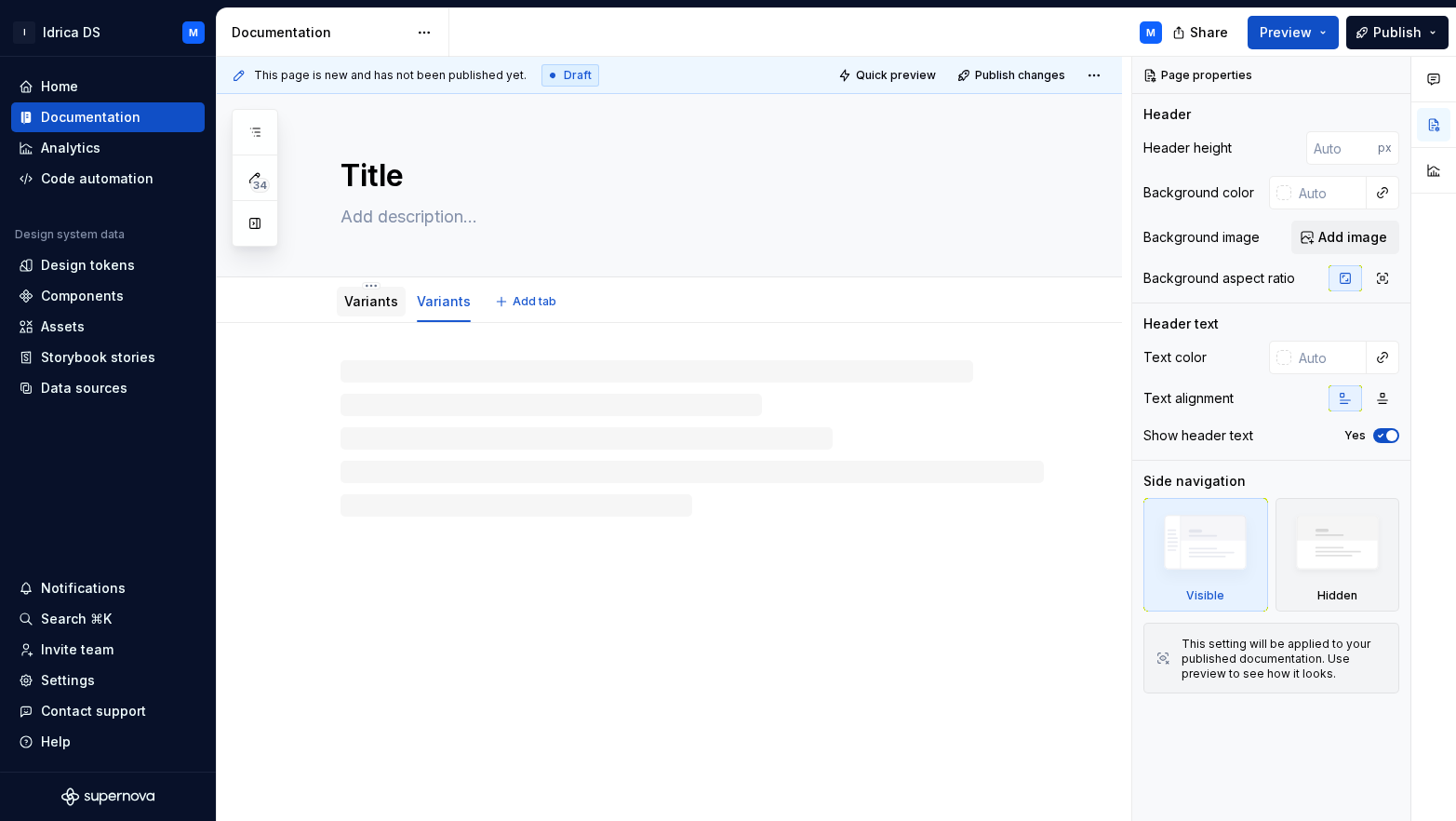
click at [374, 303] on link "Variants" at bounding box center [371, 301] width 54 height 16
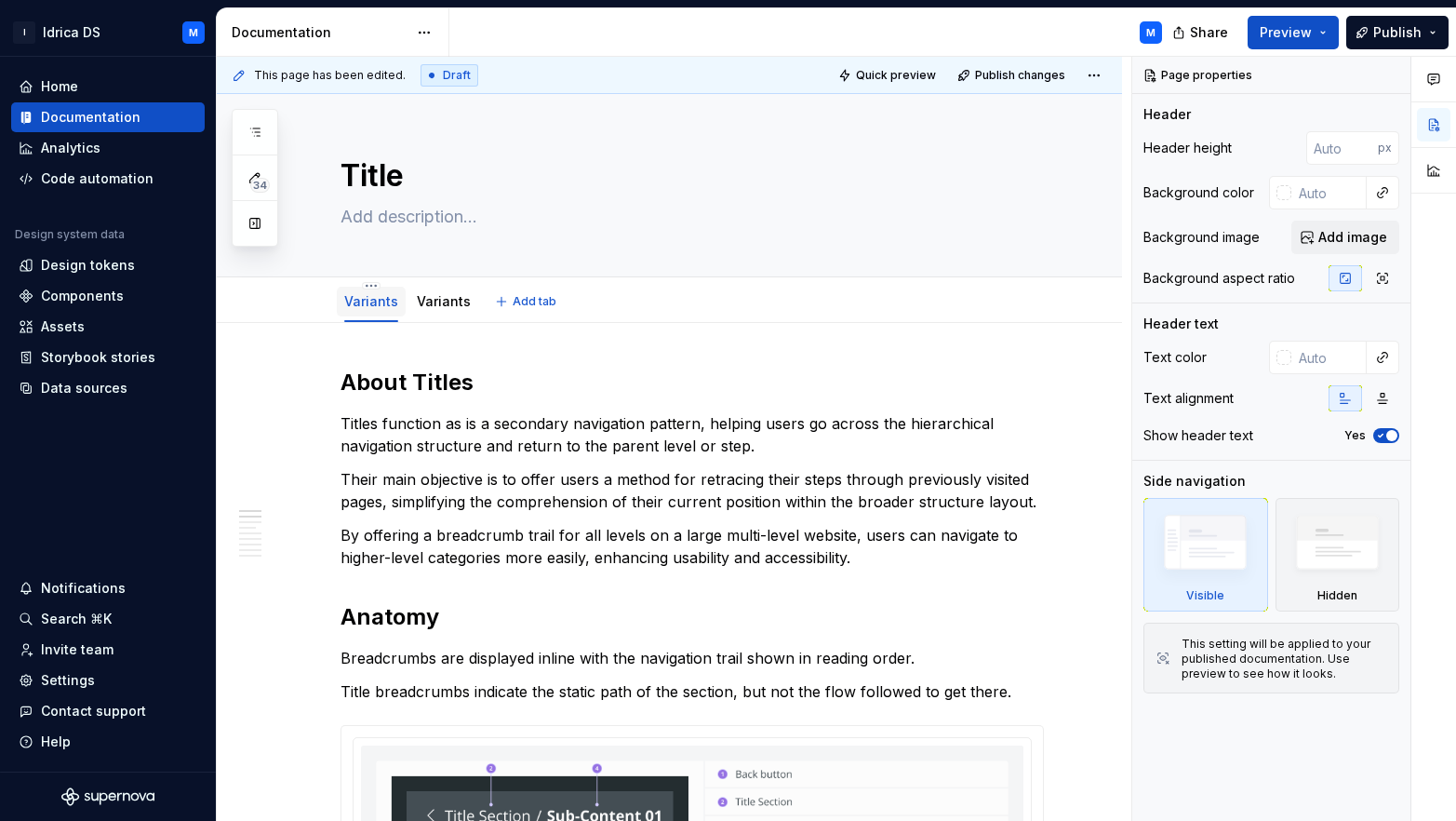
click at [374, 303] on link "Variants" at bounding box center [371, 301] width 54 height 16
click at [371, 281] on div "Variants" at bounding box center [371, 300] width 68 height 39
click at [371, 284] on html "I Idrica DS M Home Documentation Analytics Code automation Design system data D…" at bounding box center [728, 410] width 1456 height 821
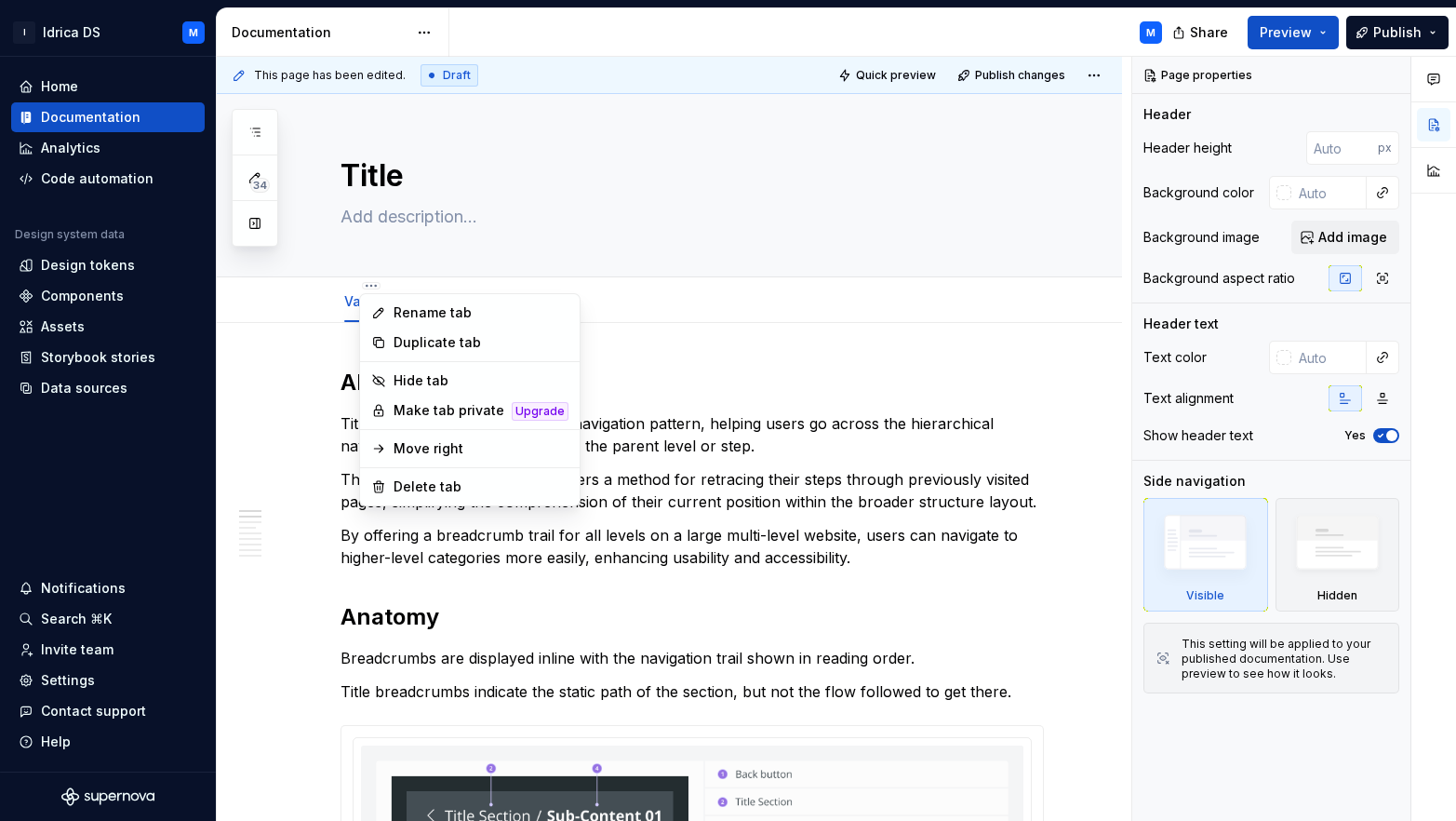
type textarea "*"
click at [427, 313] on div "Rename tab" at bounding box center [480, 312] width 175 height 19
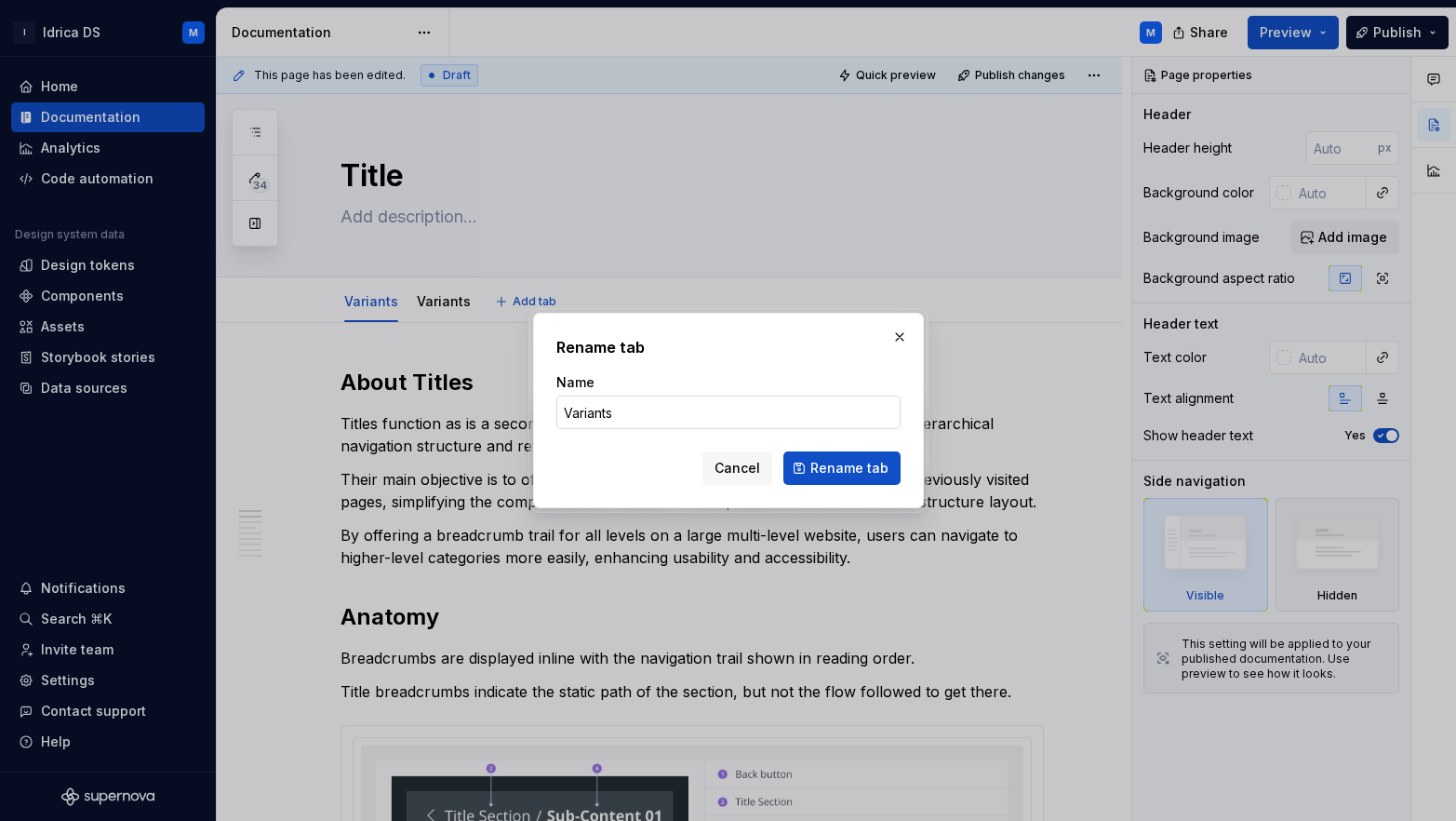
click at [610, 413] on input "Variants" at bounding box center [729, 412] width 344 height 33
type input "Overview"
click at [848, 472] on span "Rename tab" at bounding box center [849, 468] width 78 height 19
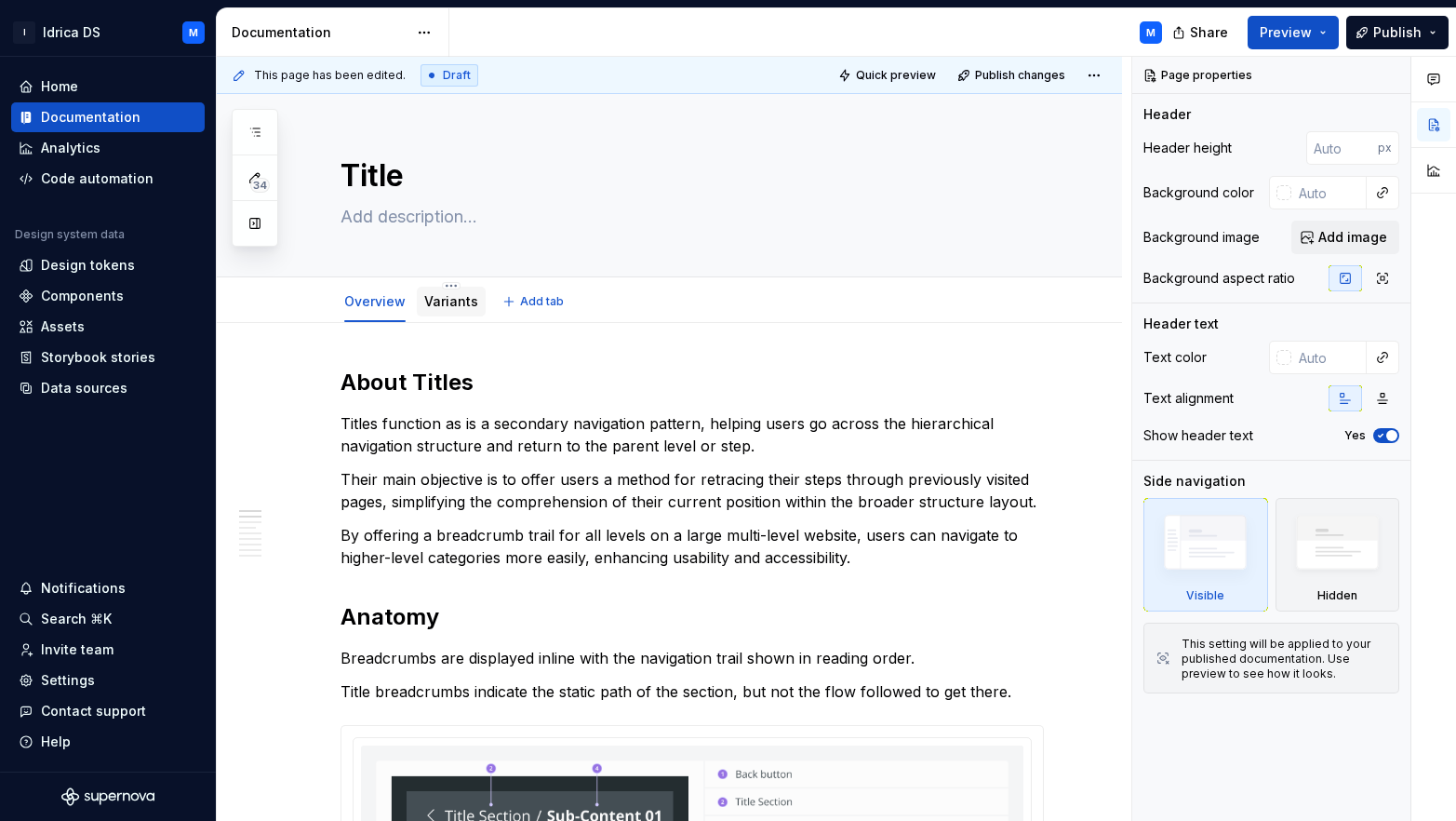
click at [446, 300] on link "Variants" at bounding box center [451, 301] width 54 height 16
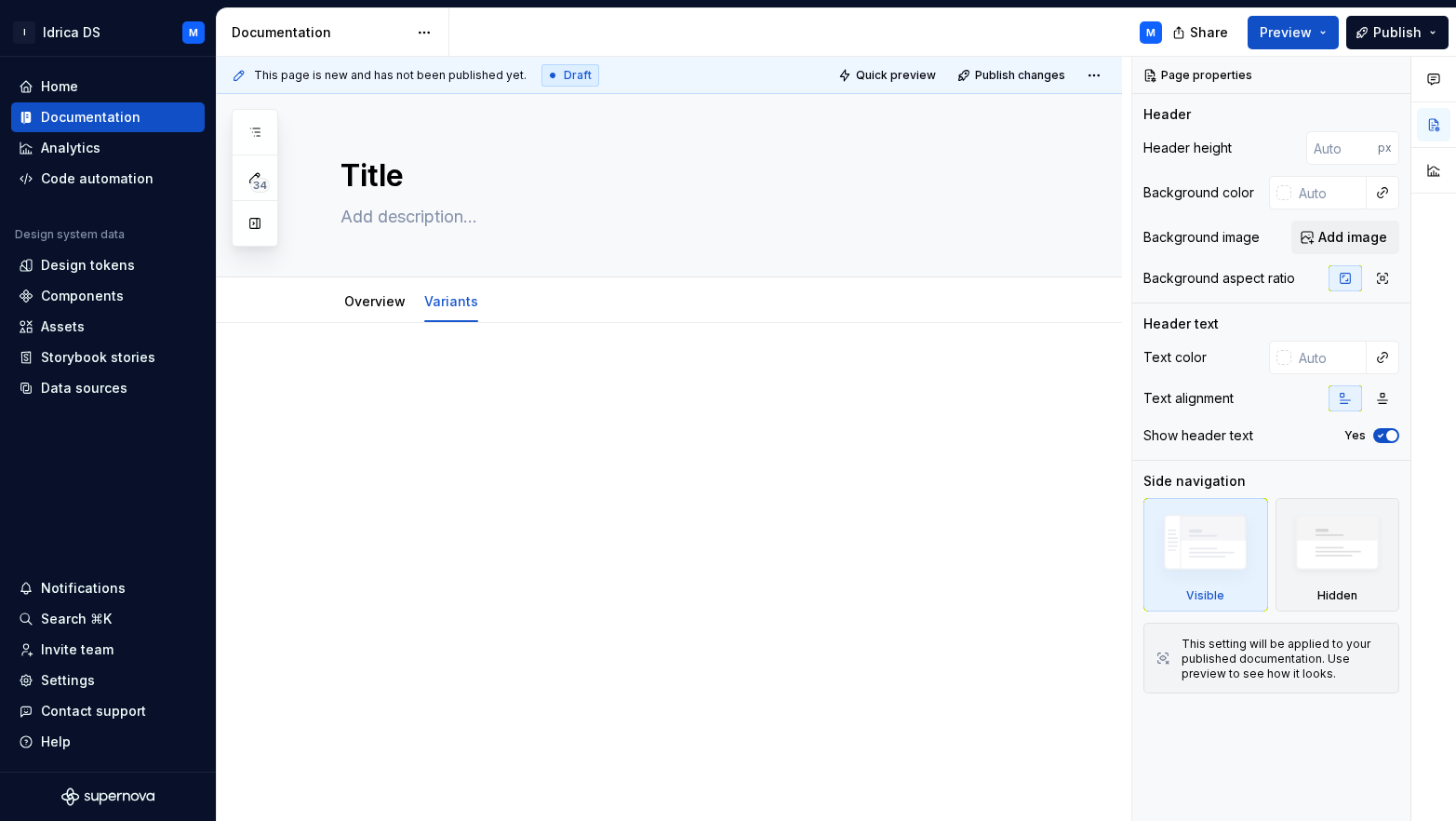
click at [1271, 0] on html "I Idrica DS M Home Documentation Analytics Code automation Design system data D…" at bounding box center [728, 410] width 1456 height 821
click at [543, 356] on div at bounding box center [669, 515] width 905 height 385
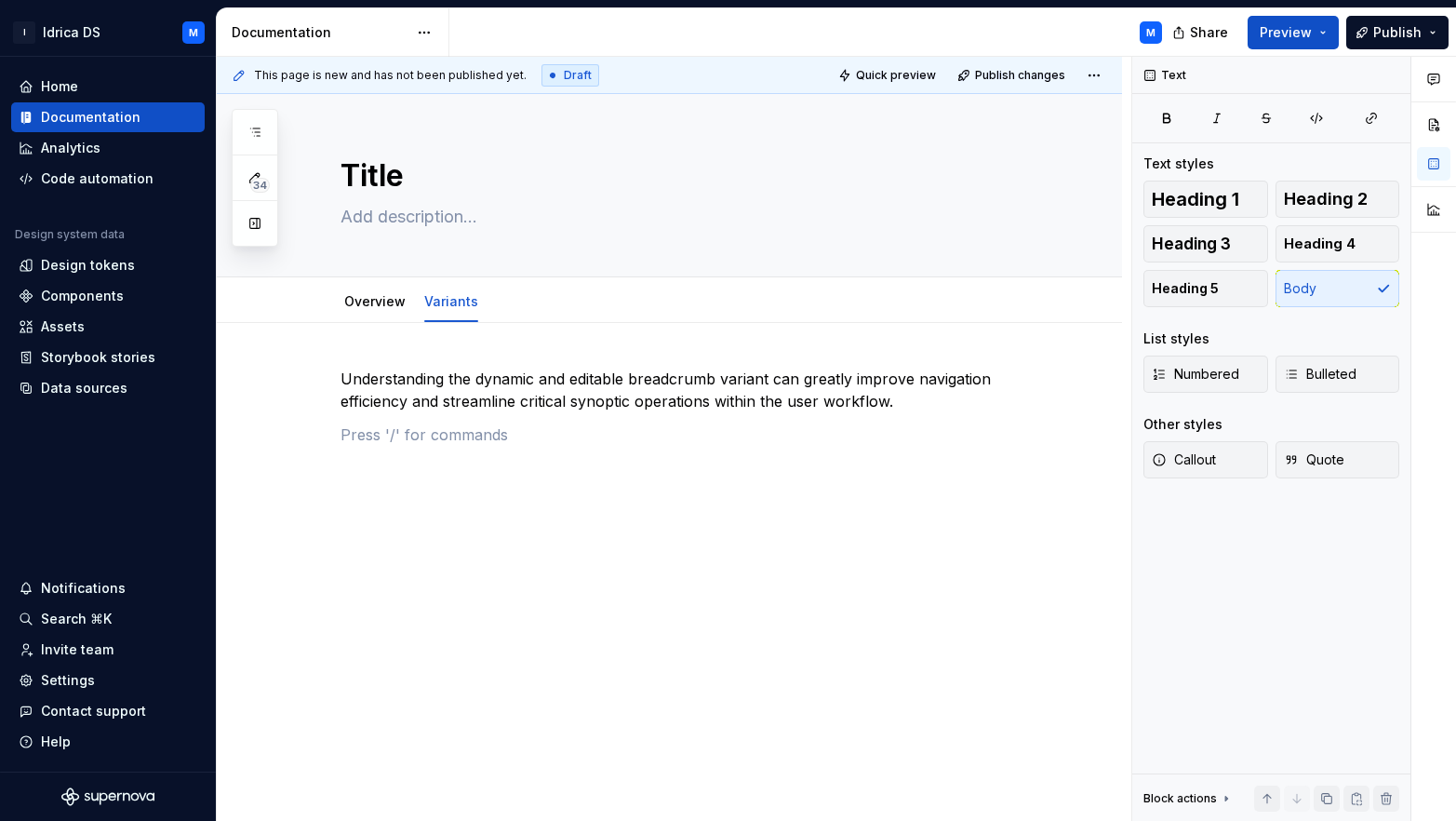
type textarea "*"
click at [423, 436] on p "Actionable title" at bounding box center [692, 434] width 704 height 23
click at [575, 426] on p "Actionable breadcrumb title" at bounding box center [692, 434] width 704 height 23
click at [548, 440] on p "Actionable breadcrumb title variant" at bounding box center [692, 434] width 704 height 23
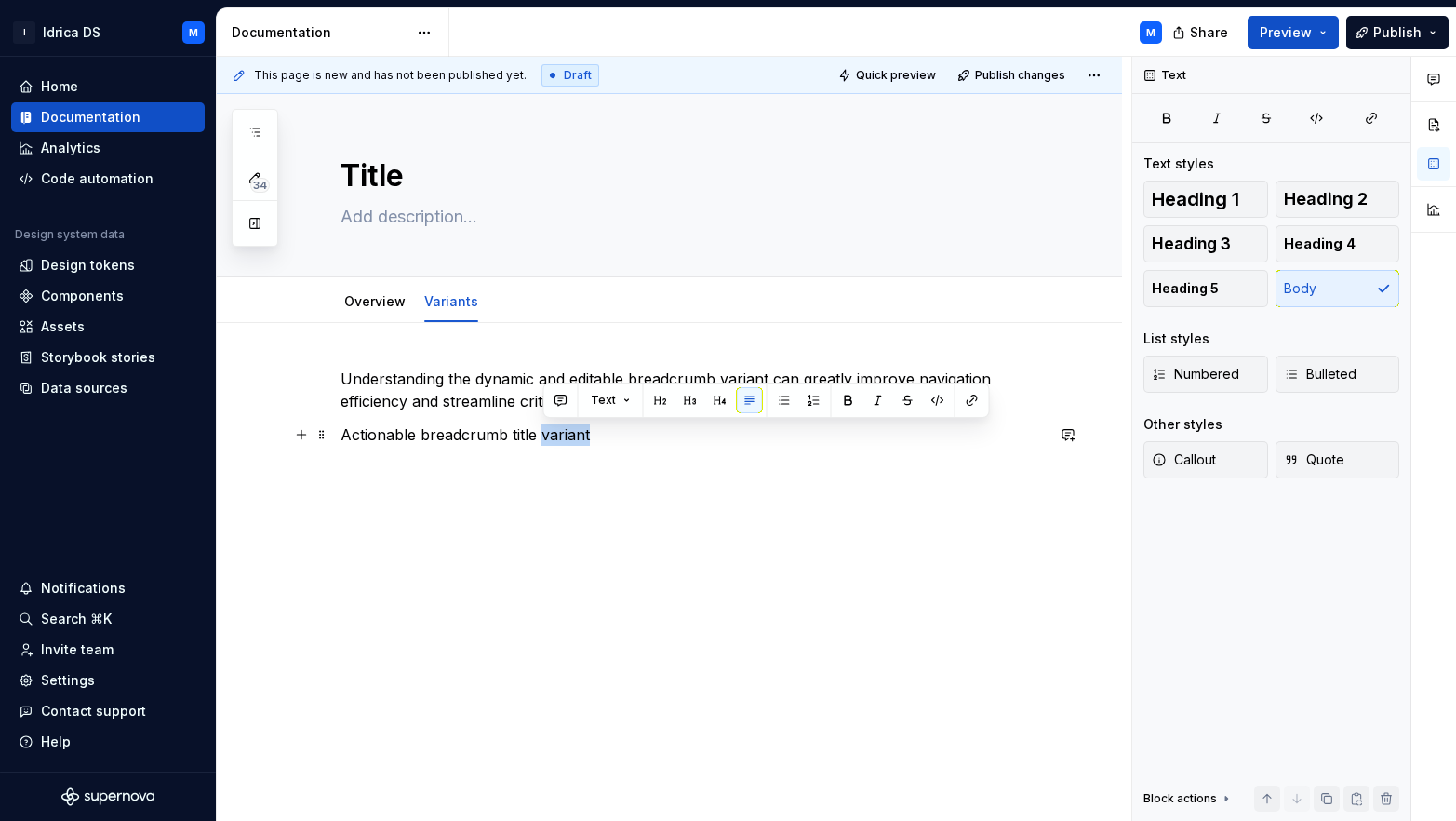
click at [548, 440] on p "Actionable breadcrumb title variant" at bounding box center [692, 434] width 704 height 23
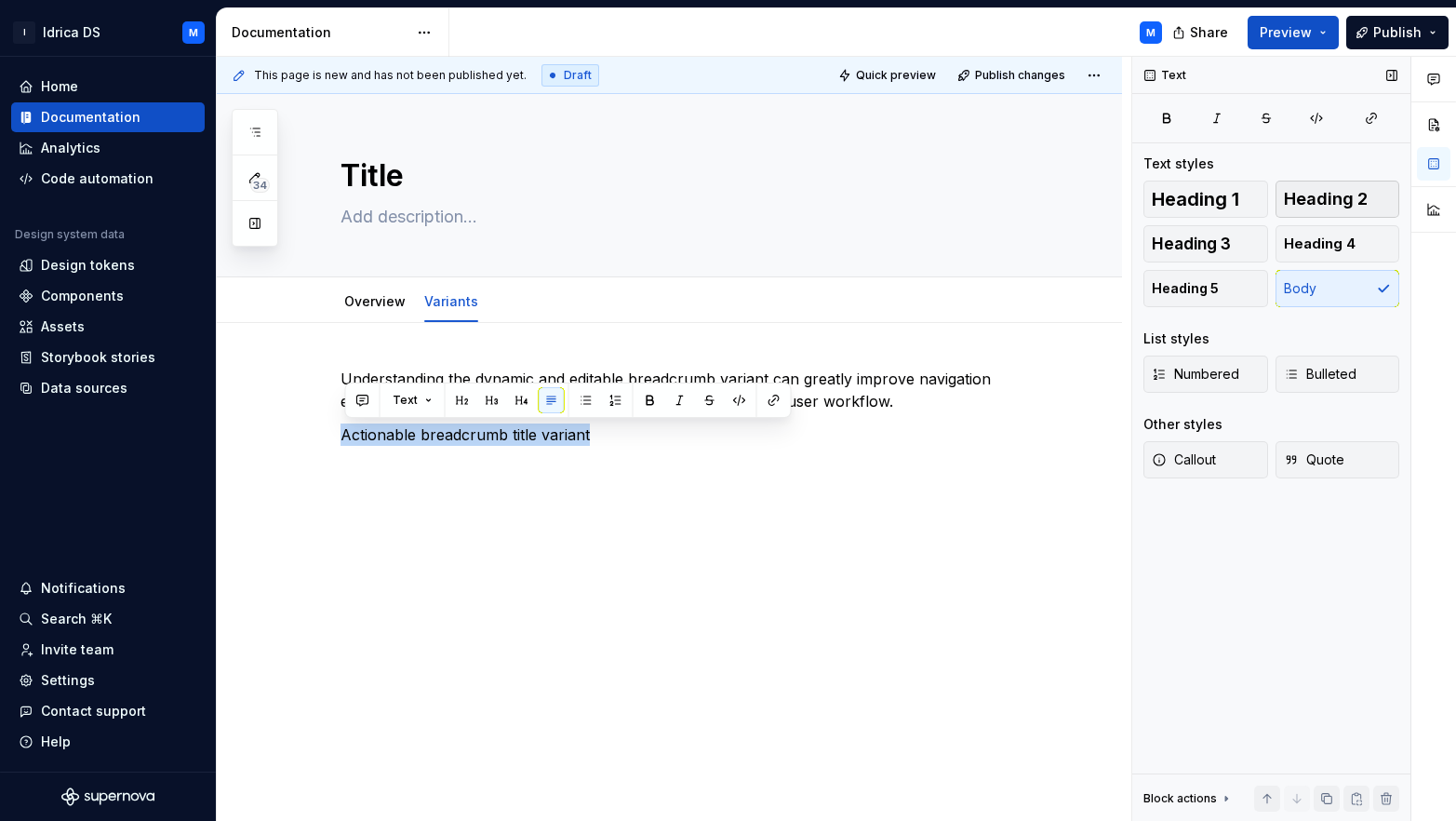
click at [1335, 204] on span "Heading 2" at bounding box center [1326, 199] width 84 height 19
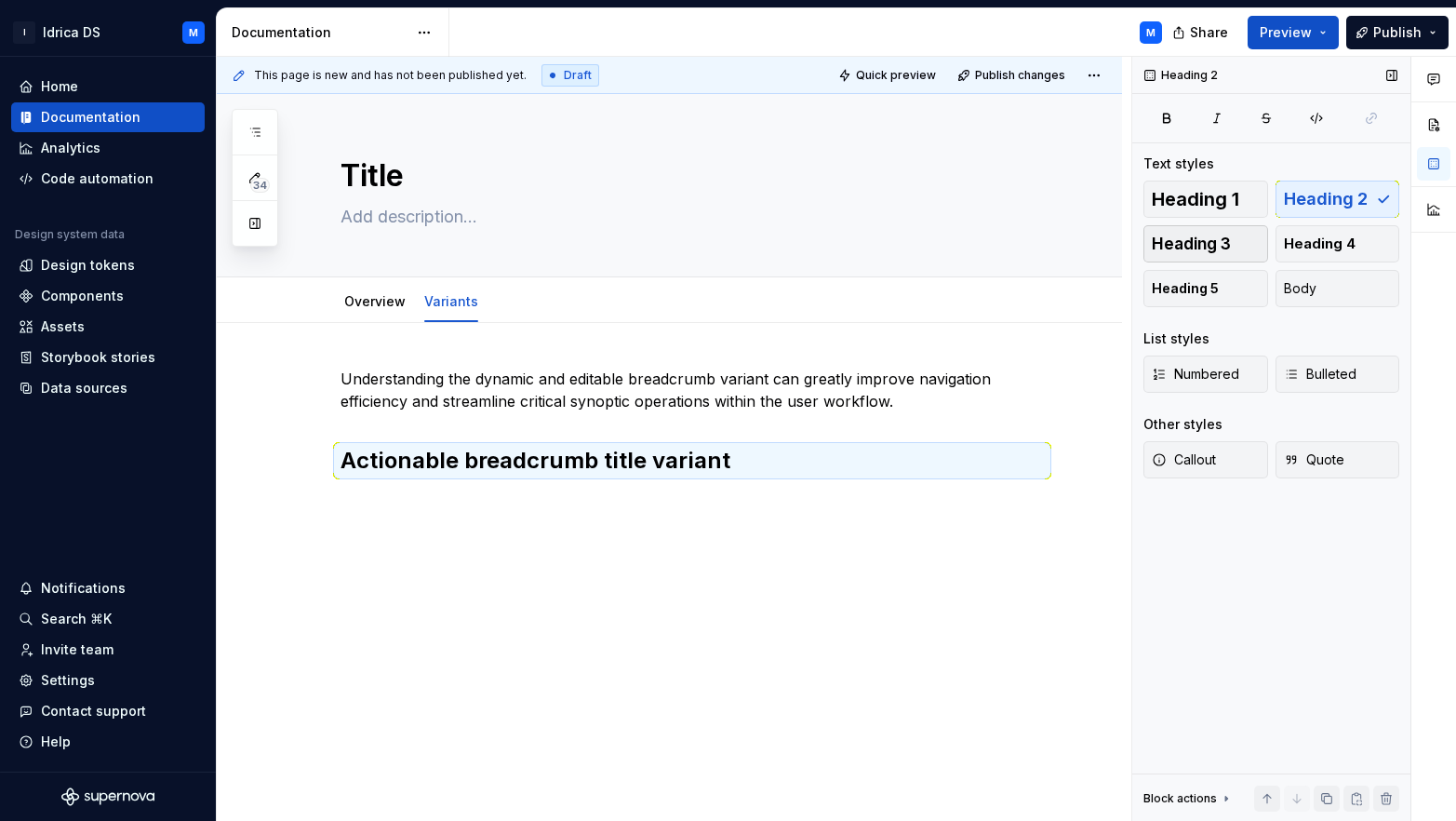
click at [1190, 238] on span "Heading 3" at bounding box center [1191, 244] width 79 height 19
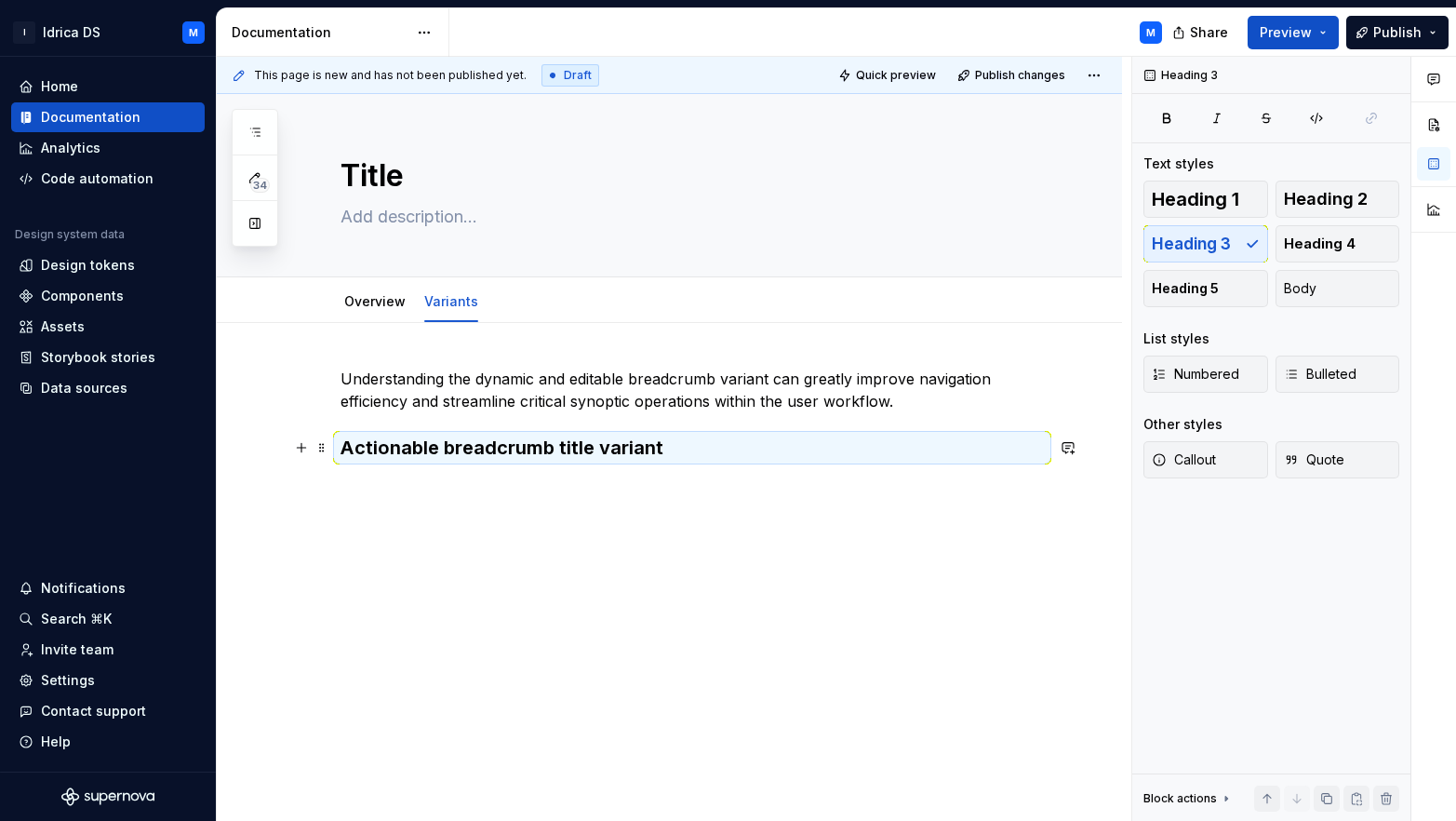
click at [700, 459] on h3 "Actionable breadcrumb title variant" at bounding box center [692, 447] width 704 height 26
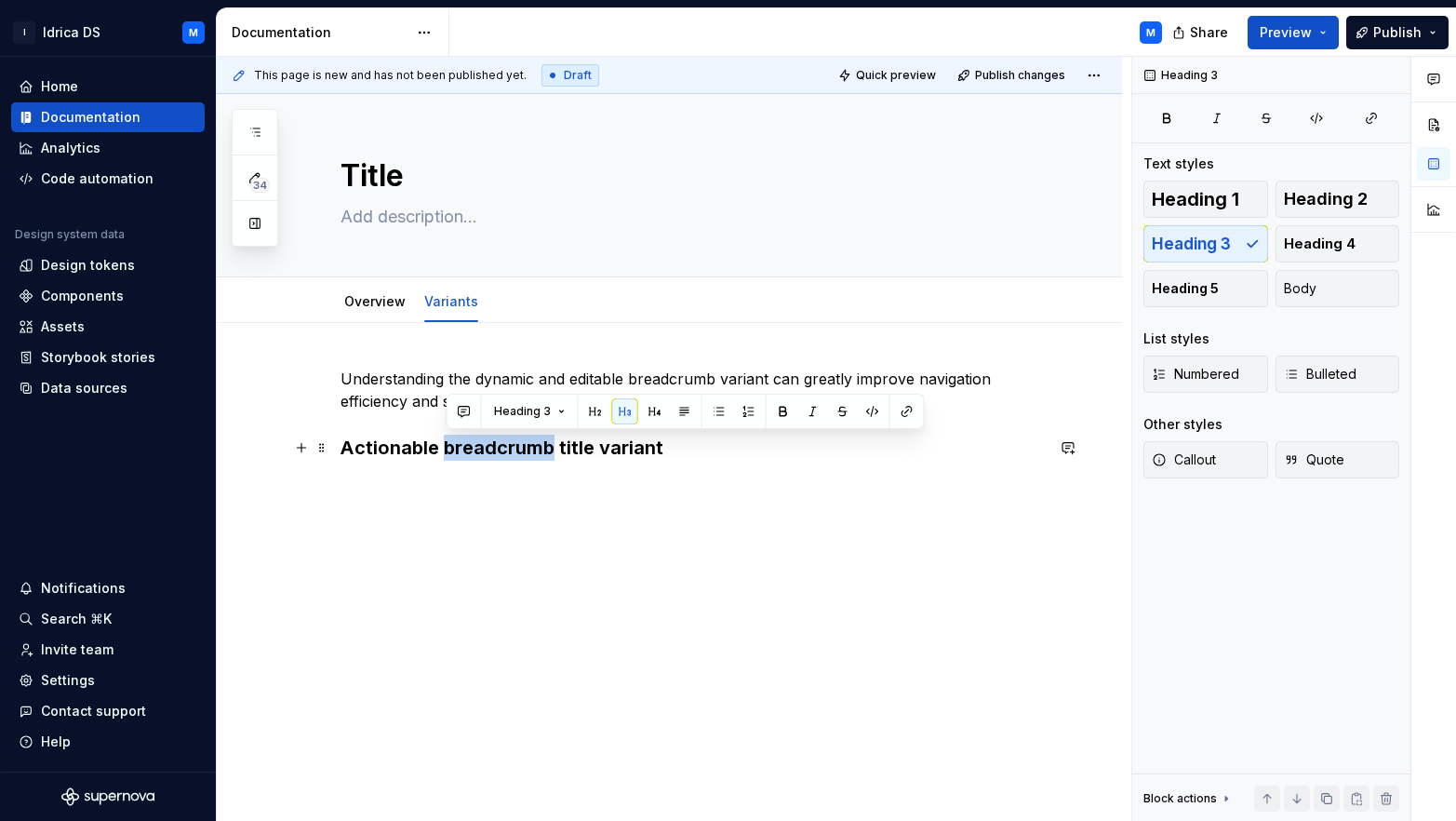
drag, startPoint x: 446, startPoint y: 446, endPoint x: 560, endPoint y: 439, distance: 114.2
click at [560, 439] on h3 "Actionable breadcrumb title variant" at bounding box center [692, 447] width 704 height 26
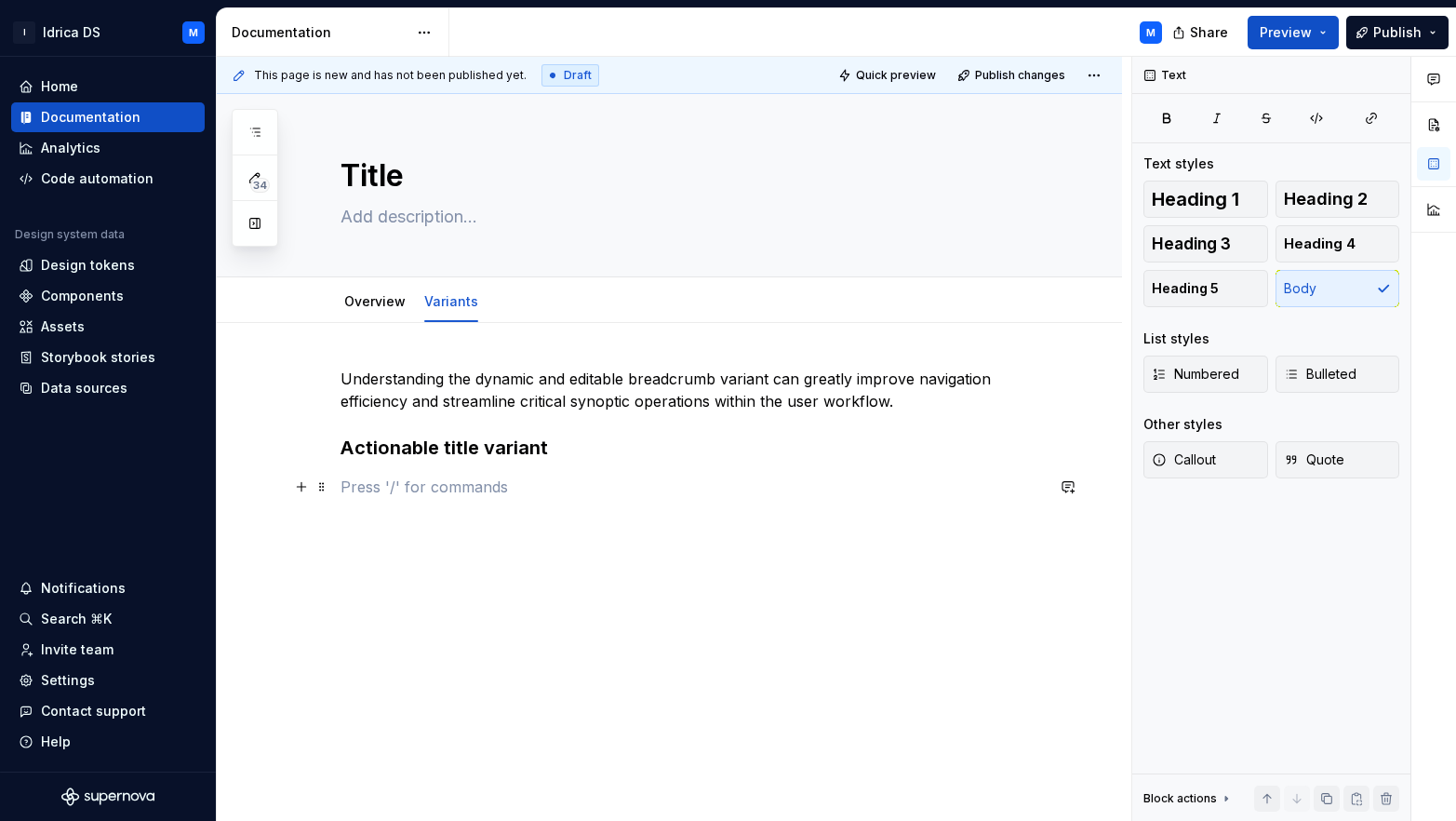
click at [379, 496] on p at bounding box center [692, 486] width 704 height 23
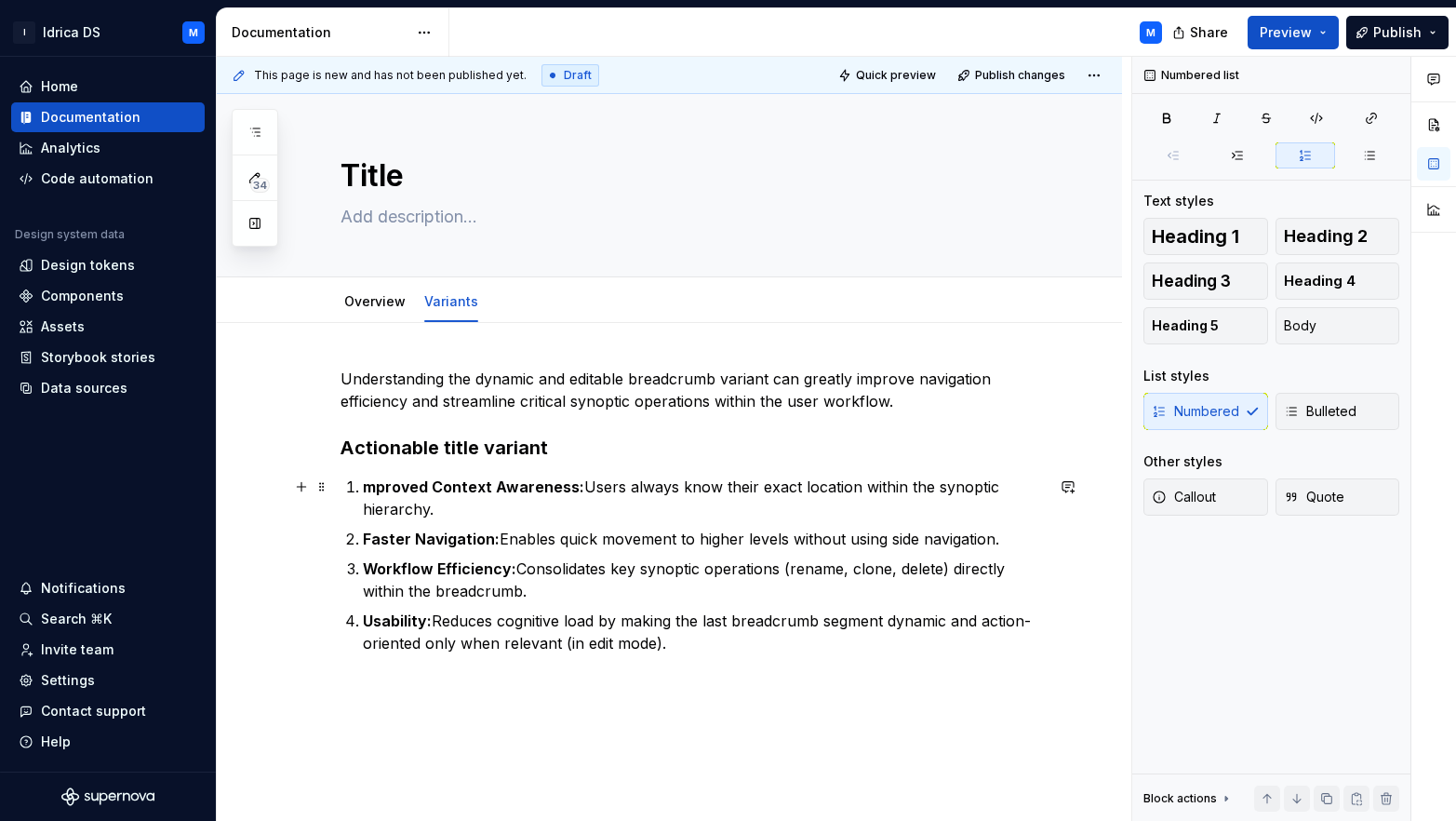
click at [359, 484] on div "Understanding the dynamic and editable breadcrumb variant can greatly improve n…" at bounding box center [692, 511] width 704 height 287
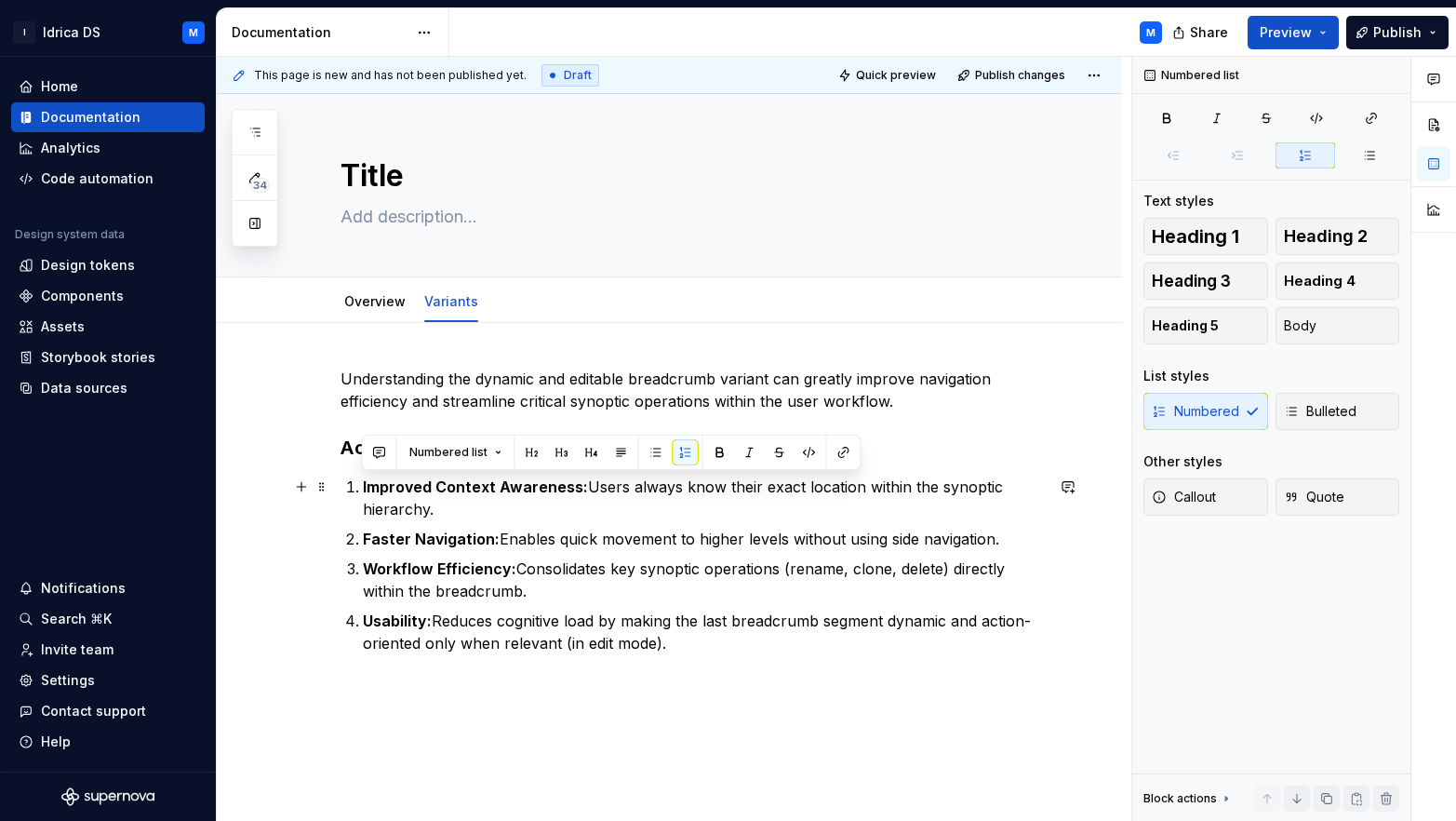
drag, startPoint x: 673, startPoint y: 647, endPoint x: 352, endPoint y: 487, distance: 358.7
click at [363, 487] on ol "Improved Context Awareness: Users always know their exact location within the s…" at bounding box center [704, 565] width 681 height 179
click at [1358, 419] on button "Bulleted" at bounding box center [1338, 411] width 124 height 37
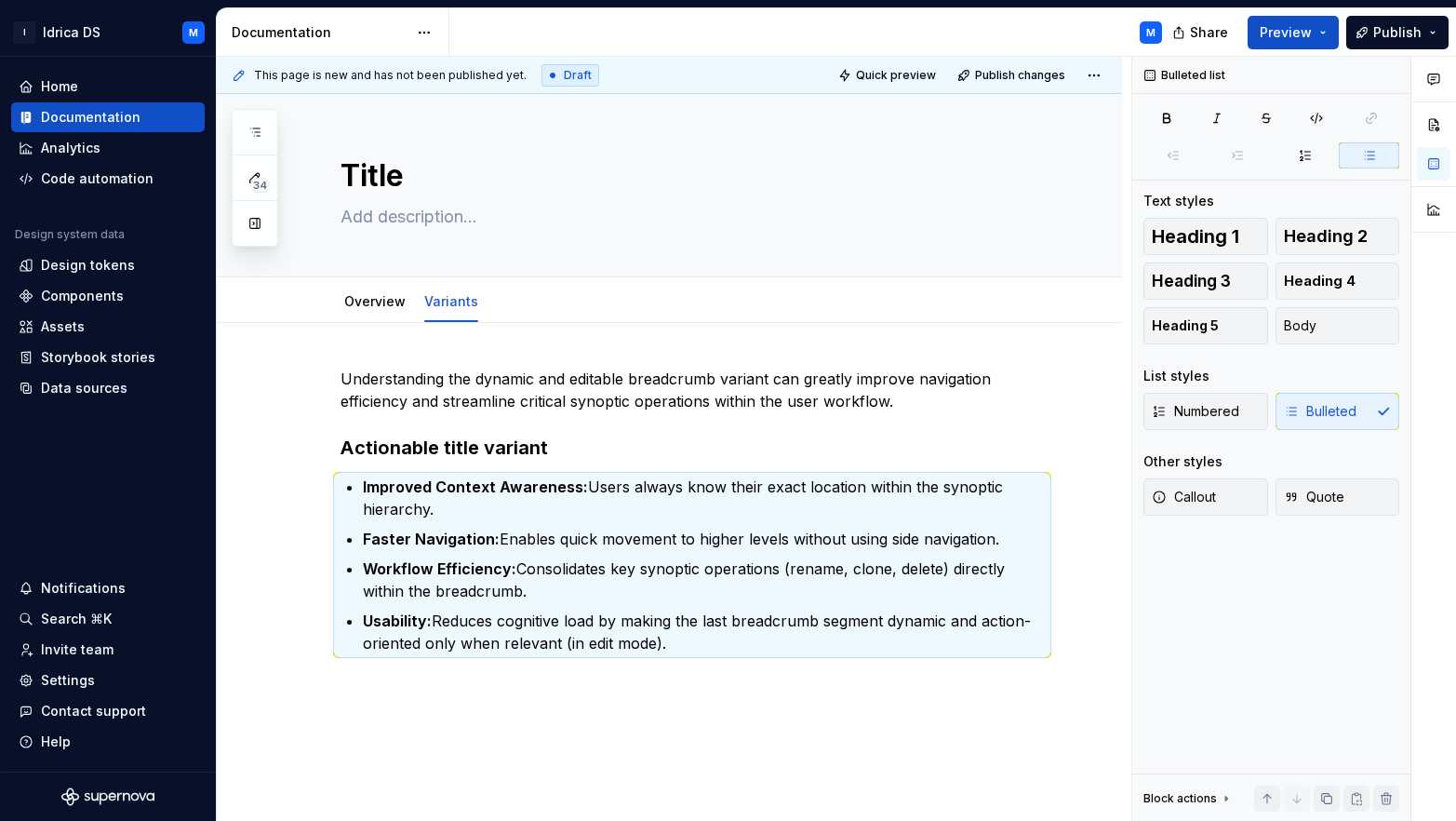
click at [595, 437] on h3 "Actionable title variant" at bounding box center [692, 447] width 704 height 26
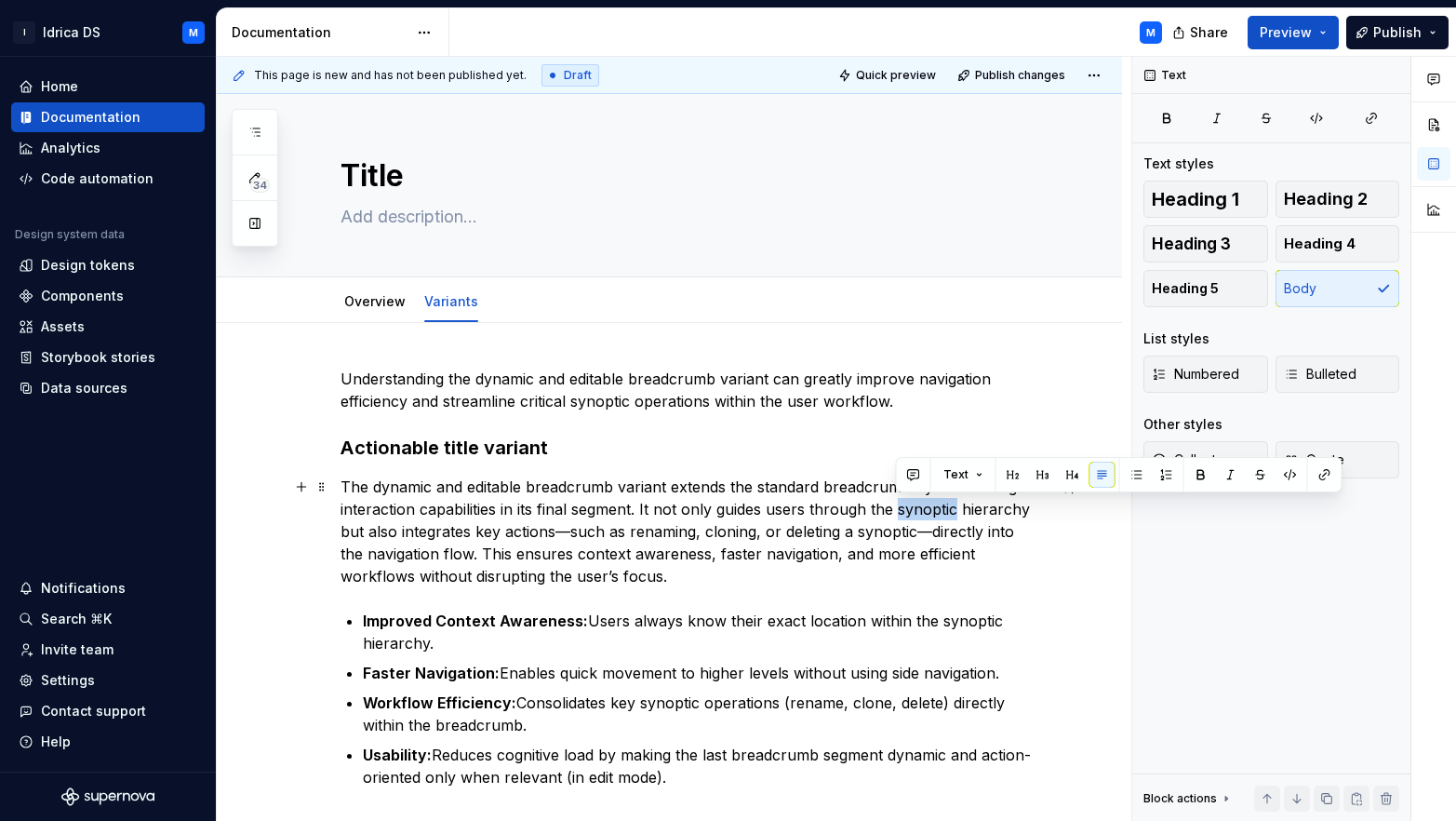
drag, startPoint x: 900, startPoint y: 509, endPoint x: 953, endPoint y: 504, distance: 53.2
click at [953, 504] on p "The dynamic and editable breadcrumb variant extends the standard breadcrumb by …" at bounding box center [692, 531] width 704 height 112
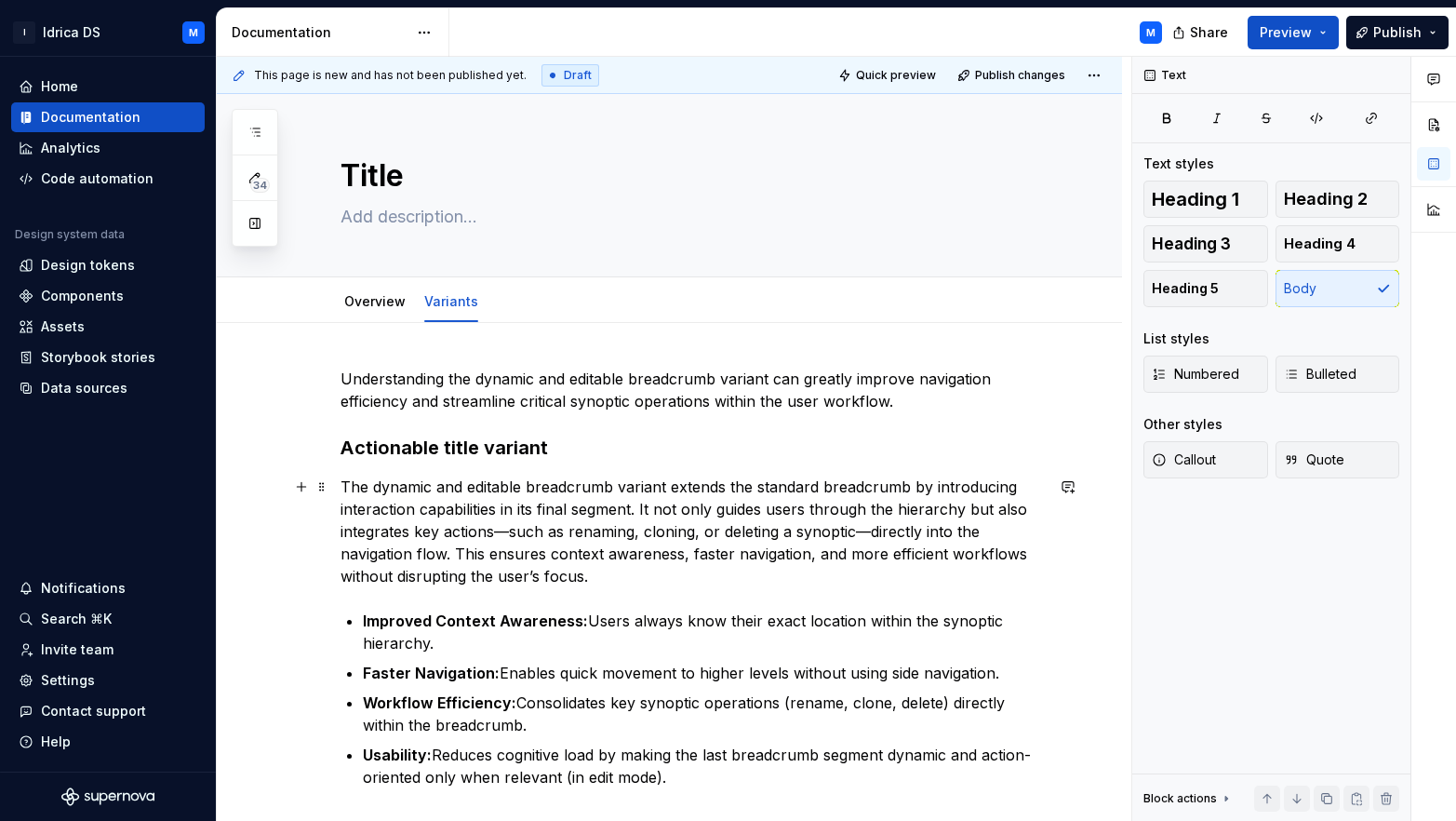
click at [851, 528] on p "The dynamic and editable breadcrumb variant extends the standard breadcrumb by …" at bounding box center [692, 531] width 704 height 112
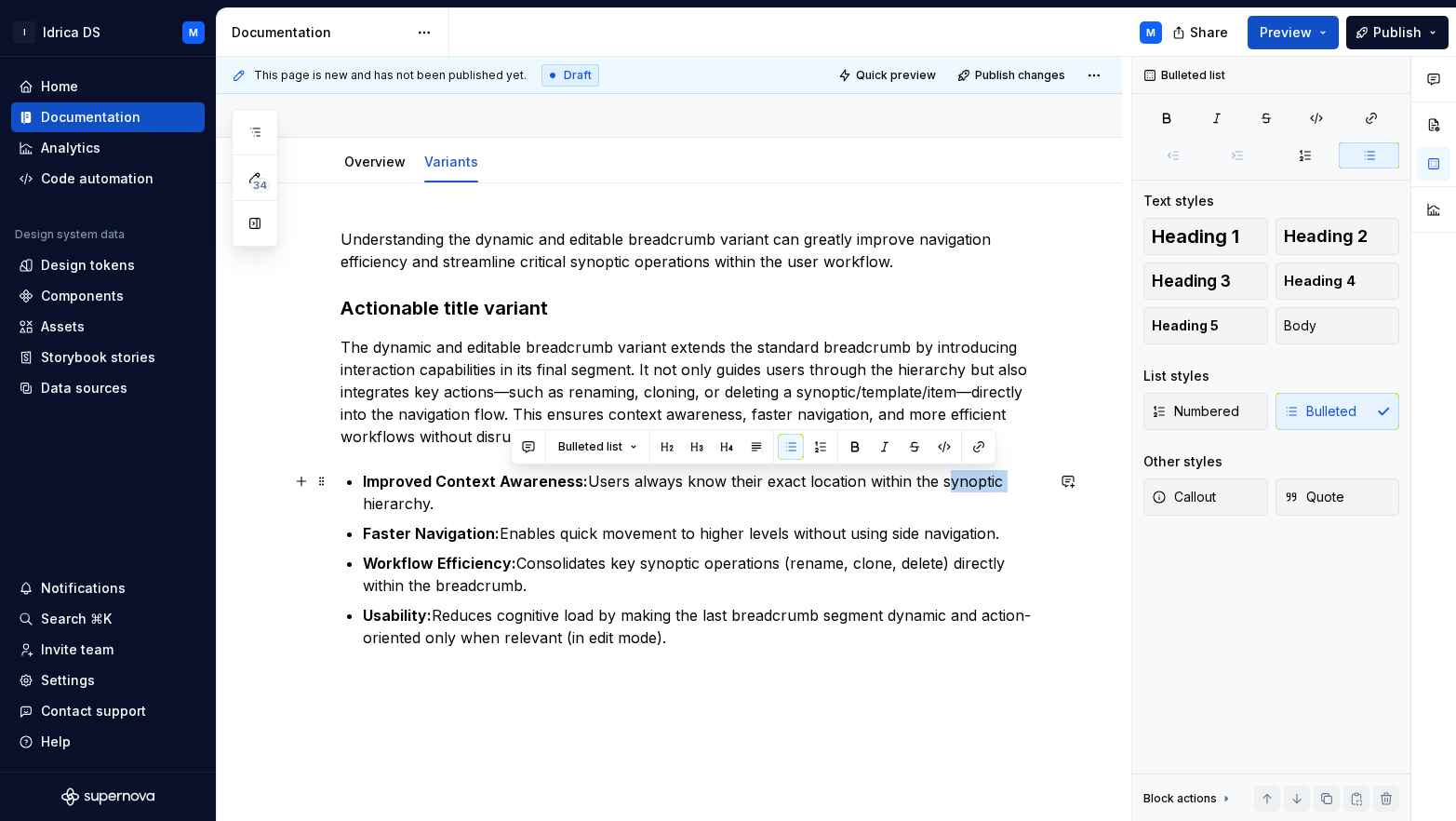
drag, startPoint x: 936, startPoint y: 482, endPoint x: 990, endPoint y: 480, distance: 54.0
click at [990, 480] on p "Improved Context Awareness: Users always know their exact location within the s…" at bounding box center [704, 492] width 681 height 45
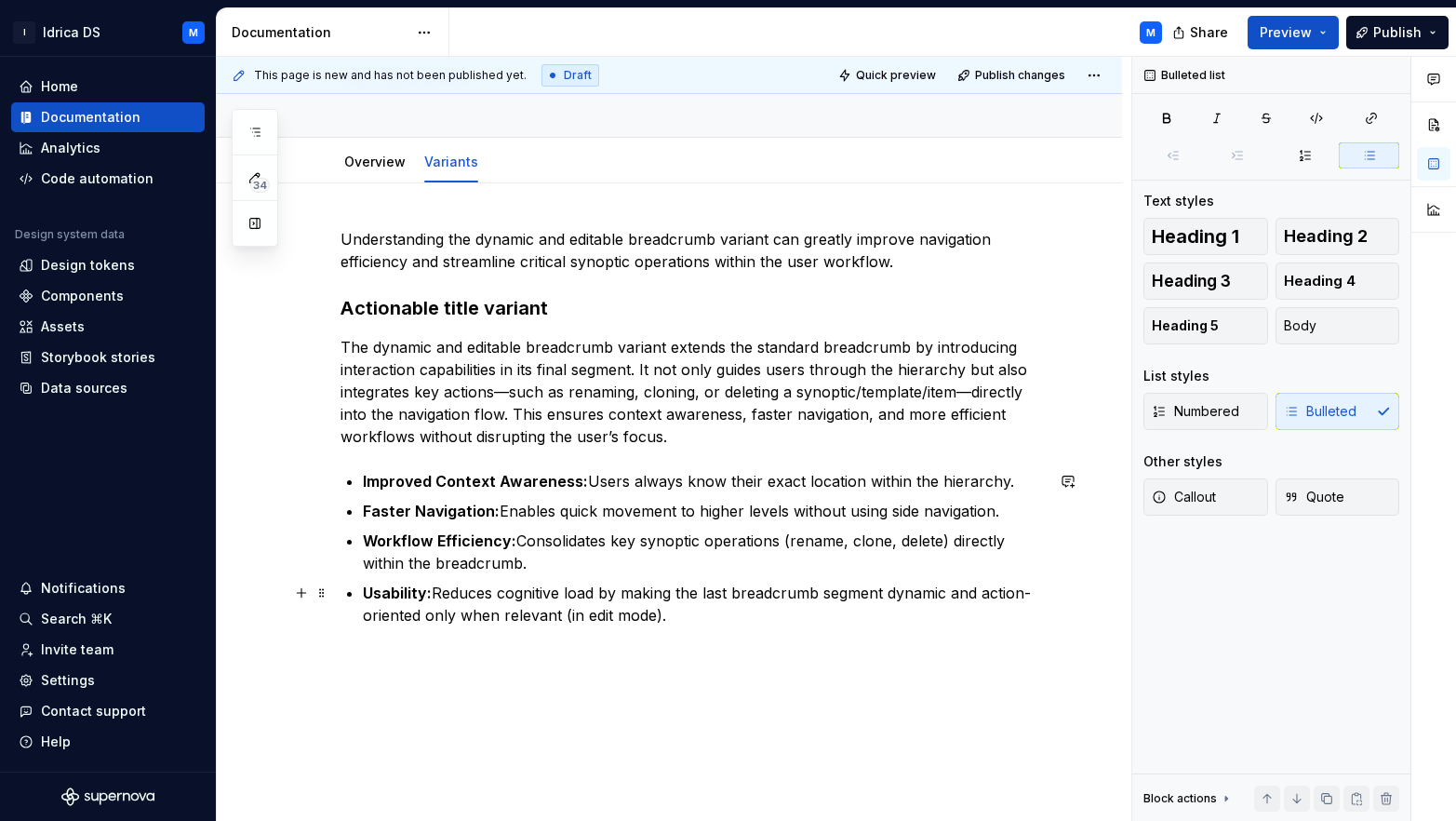
click at [688, 617] on p "Usability: Reduces cognitive load by making the last breadcrumb segment dynamic…" at bounding box center [704, 604] width 681 height 45
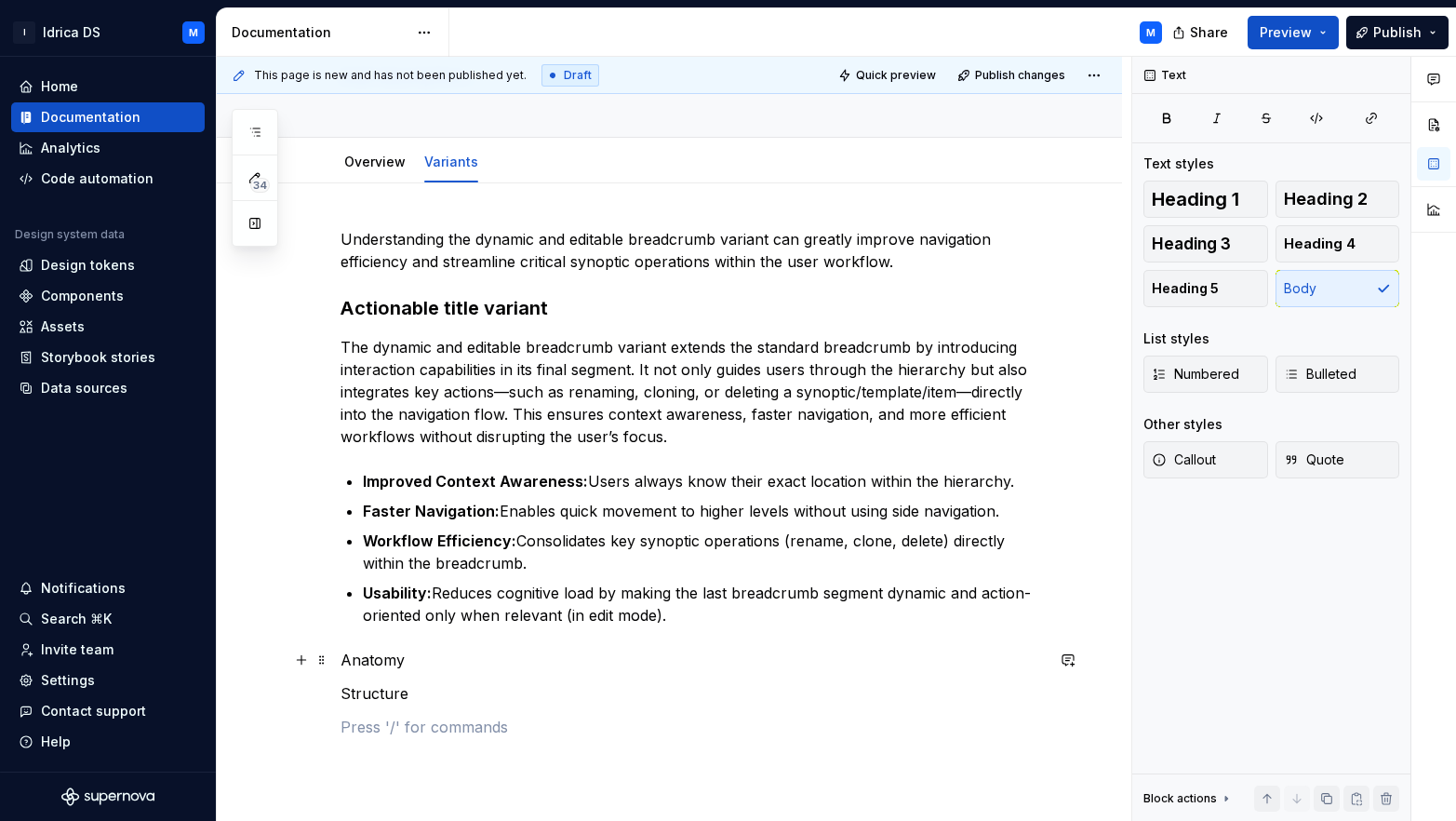
click at [382, 664] on p "Anatomy" at bounding box center [692, 660] width 704 height 23
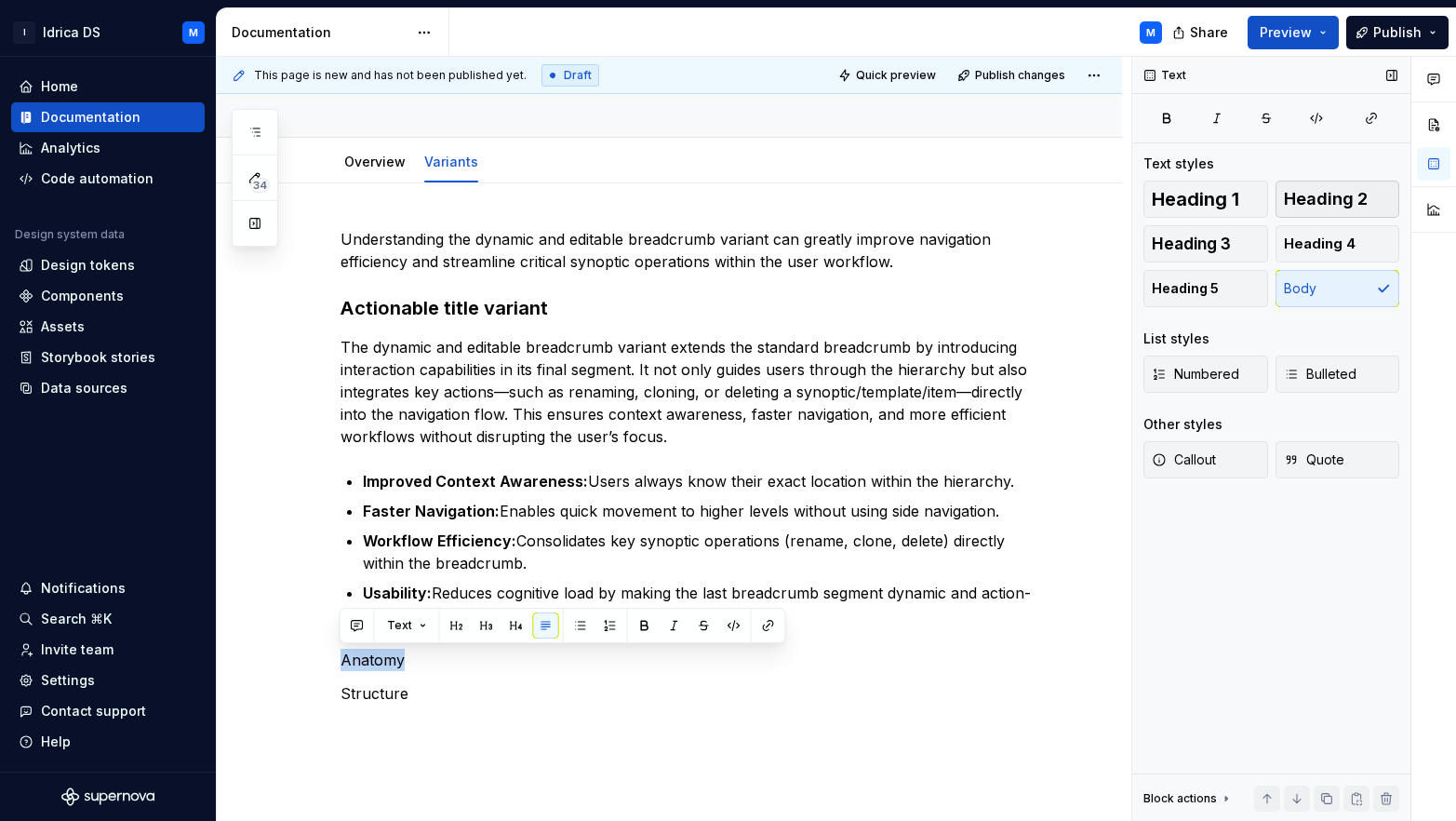
click at [1322, 192] on span "Heading 2" at bounding box center [1326, 199] width 84 height 19
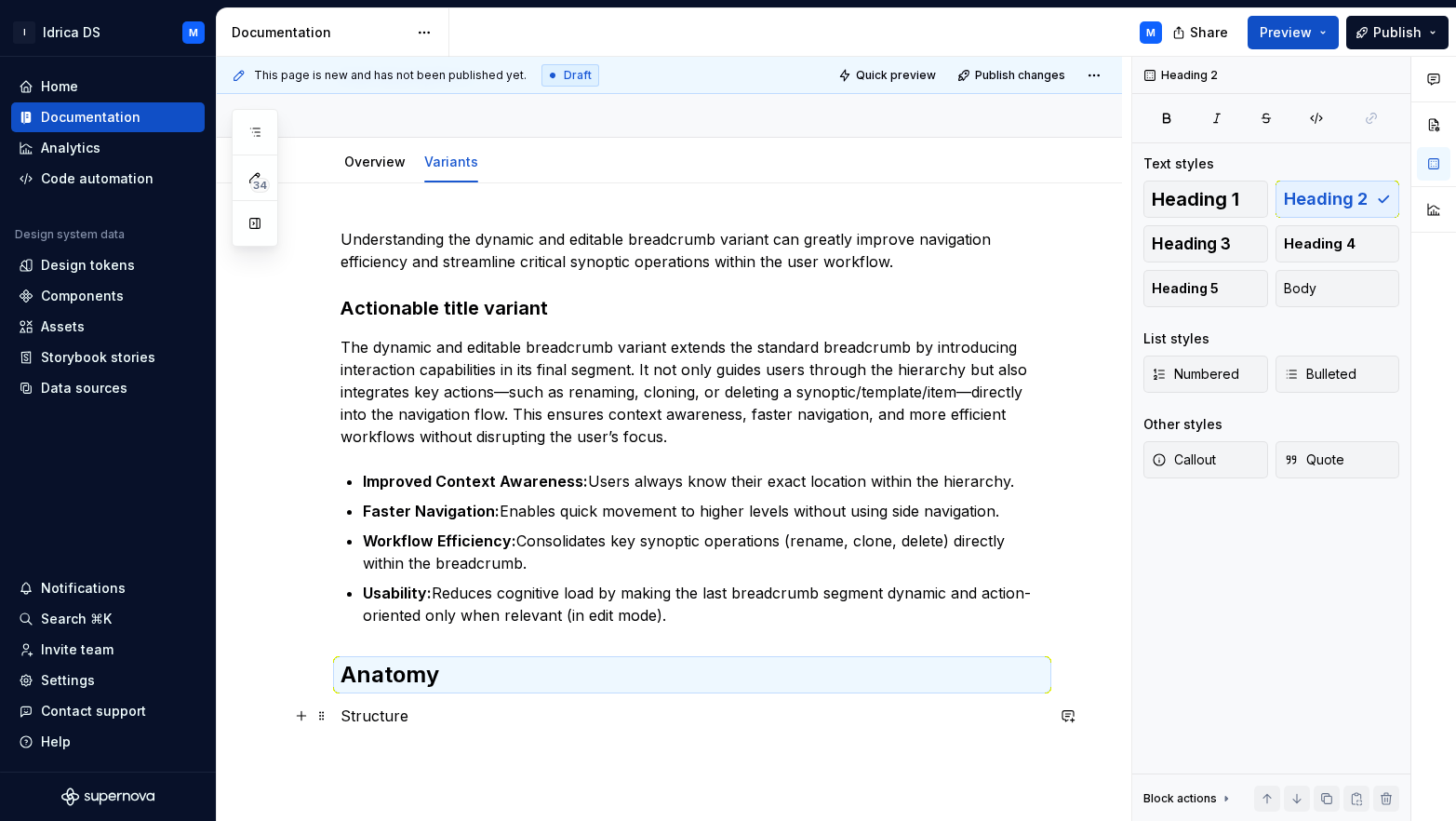
click at [387, 718] on p "Structure" at bounding box center [692, 715] width 704 height 23
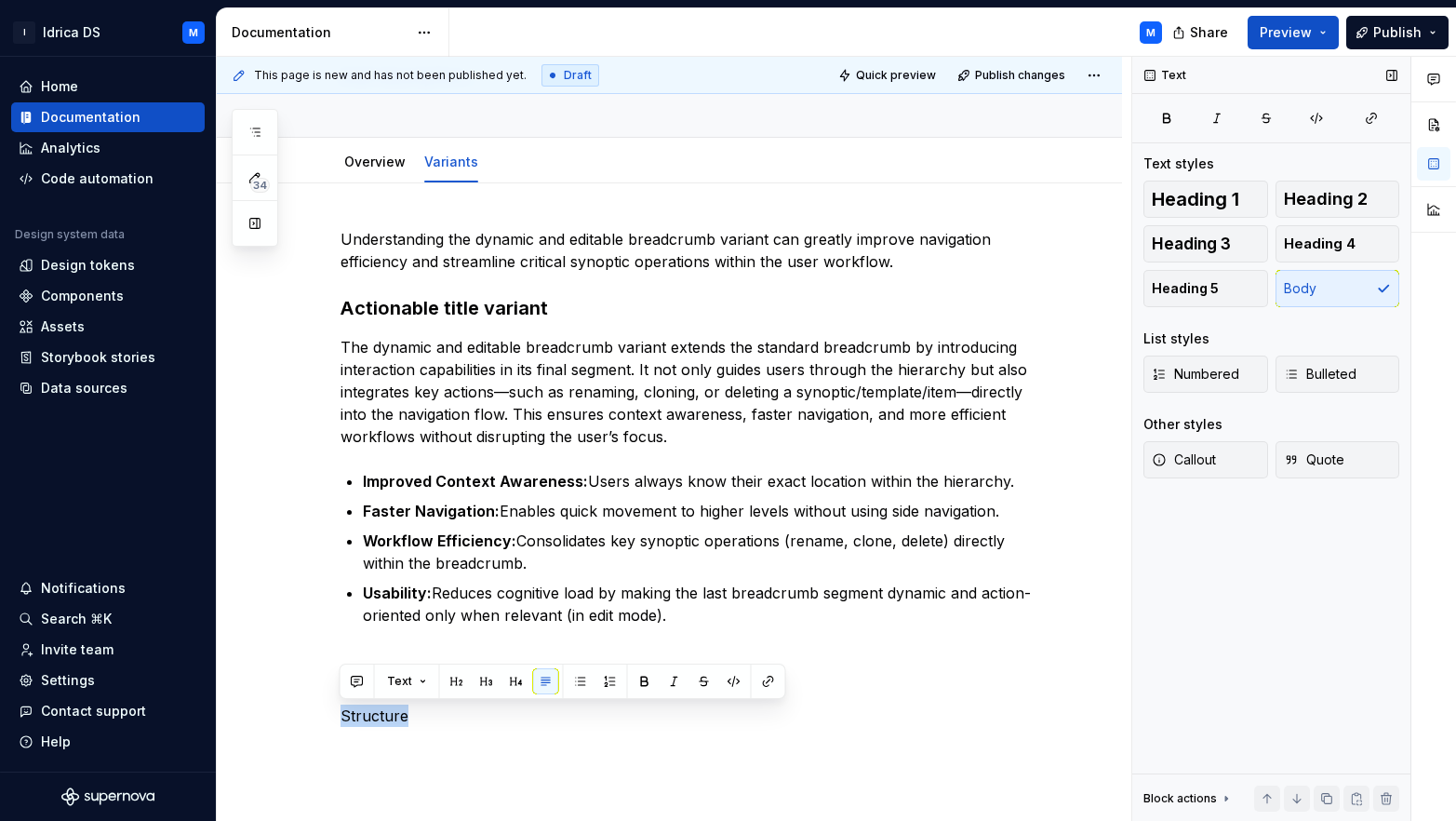
click at [1342, 197] on span "Heading 2" at bounding box center [1326, 199] width 84 height 19
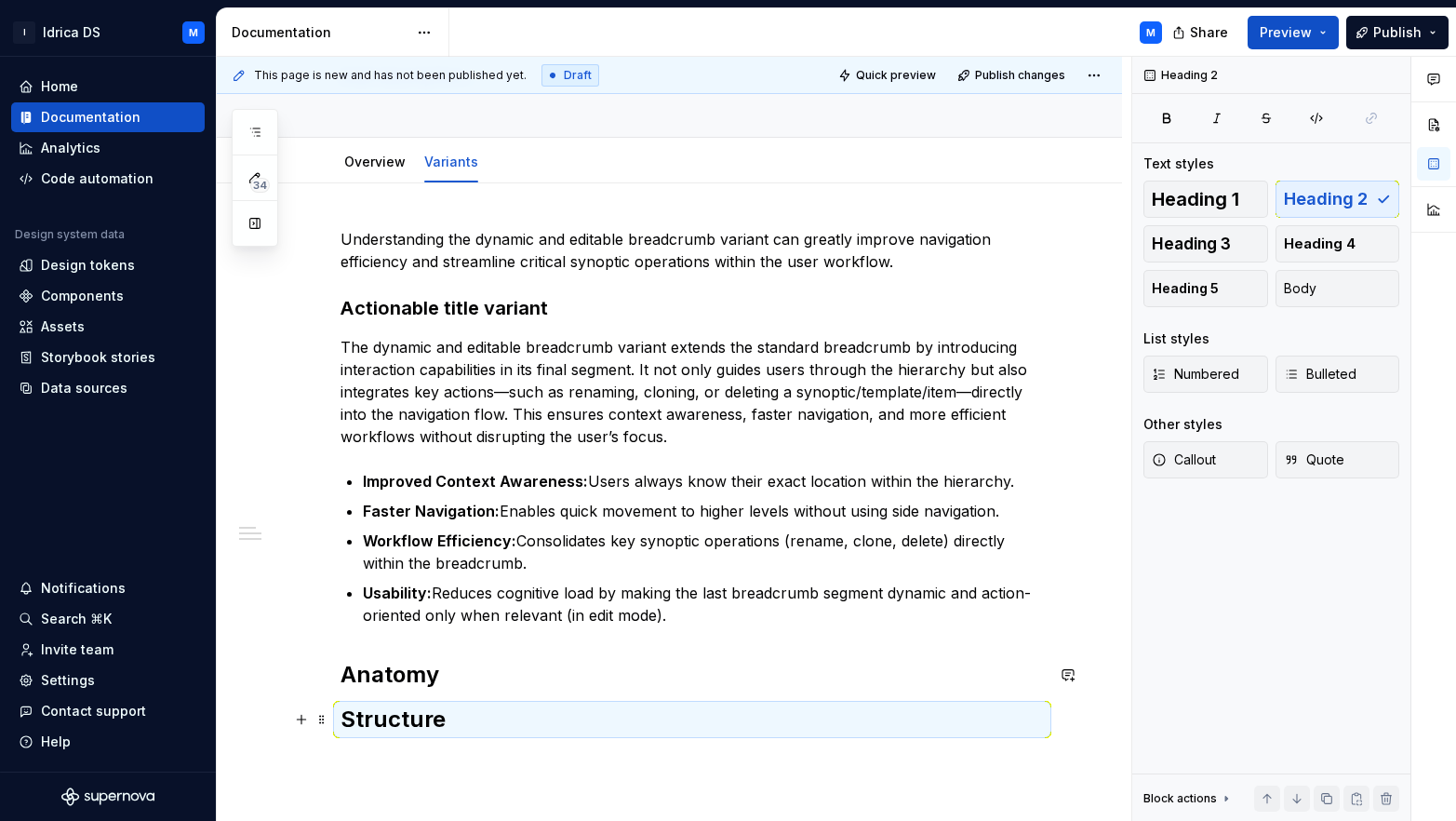
click at [530, 720] on h2 "Structure" at bounding box center [692, 719] width 704 height 29
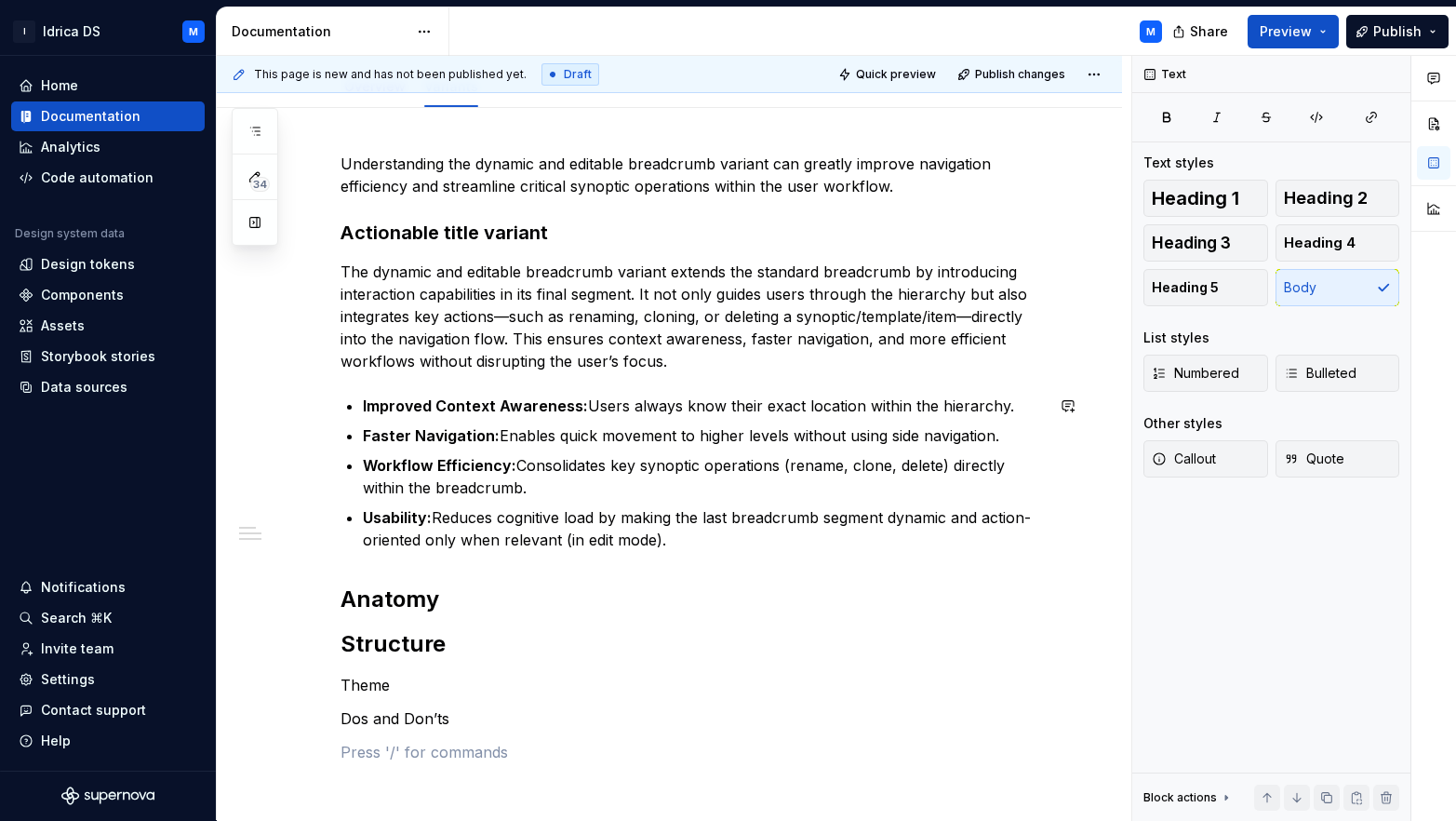
scroll to position [248, 0]
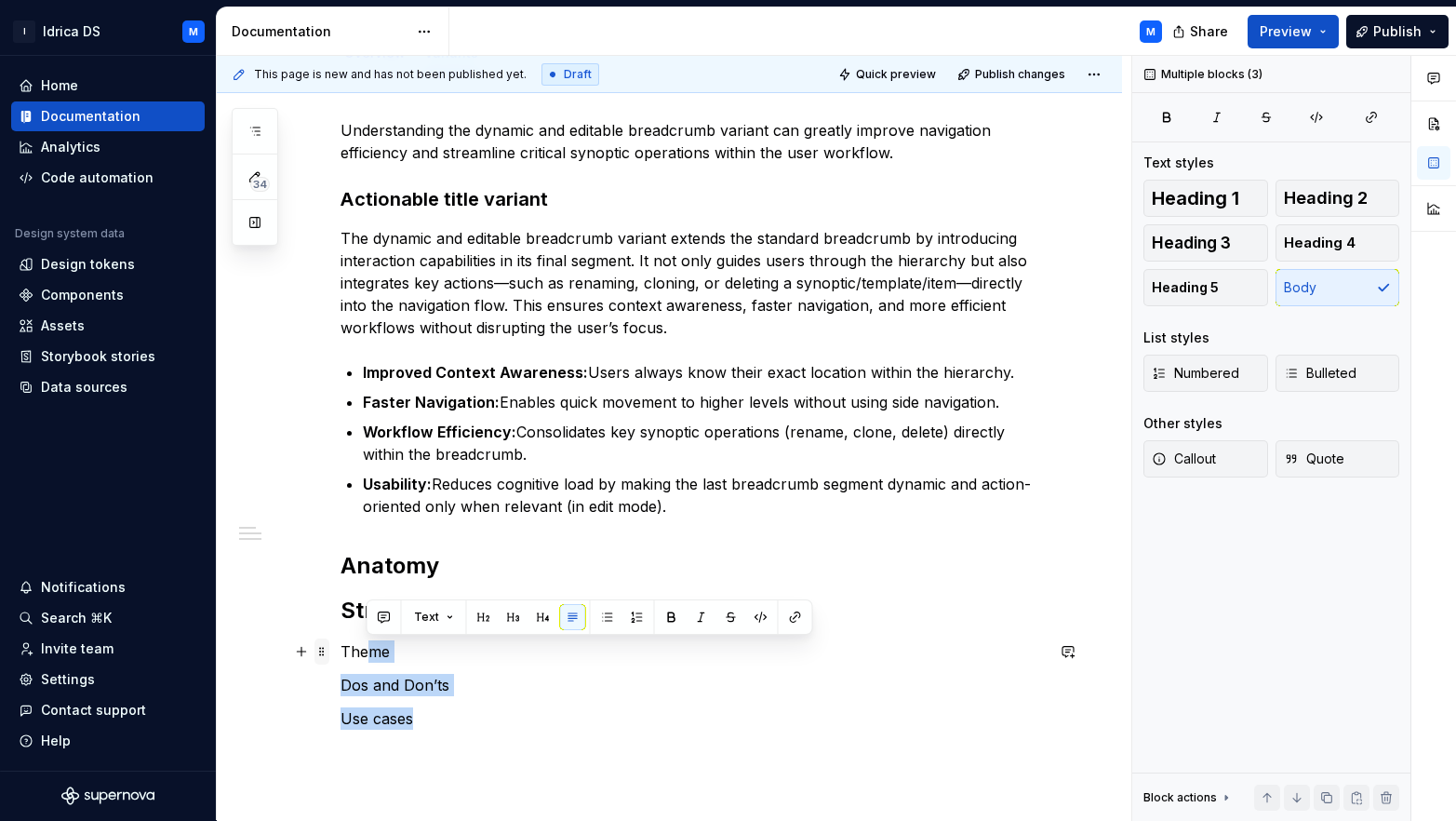
drag, startPoint x: 396, startPoint y: 713, endPoint x: 327, endPoint y: 650, distance: 93.4
click at [341, 650] on div "Understanding the dynamic and editable breadcrumb variant can greatly improve n…" at bounding box center [692, 452] width 704 height 666
drag, startPoint x: 362, startPoint y: 658, endPoint x: 440, endPoint y: 722, distance: 100.9
click at [440, 722] on div "Understanding the dynamic and editable breadcrumb variant can greatly improve n…" at bounding box center [692, 441] width 704 height 644
click at [1339, 195] on span "Heading 2" at bounding box center [1326, 198] width 84 height 19
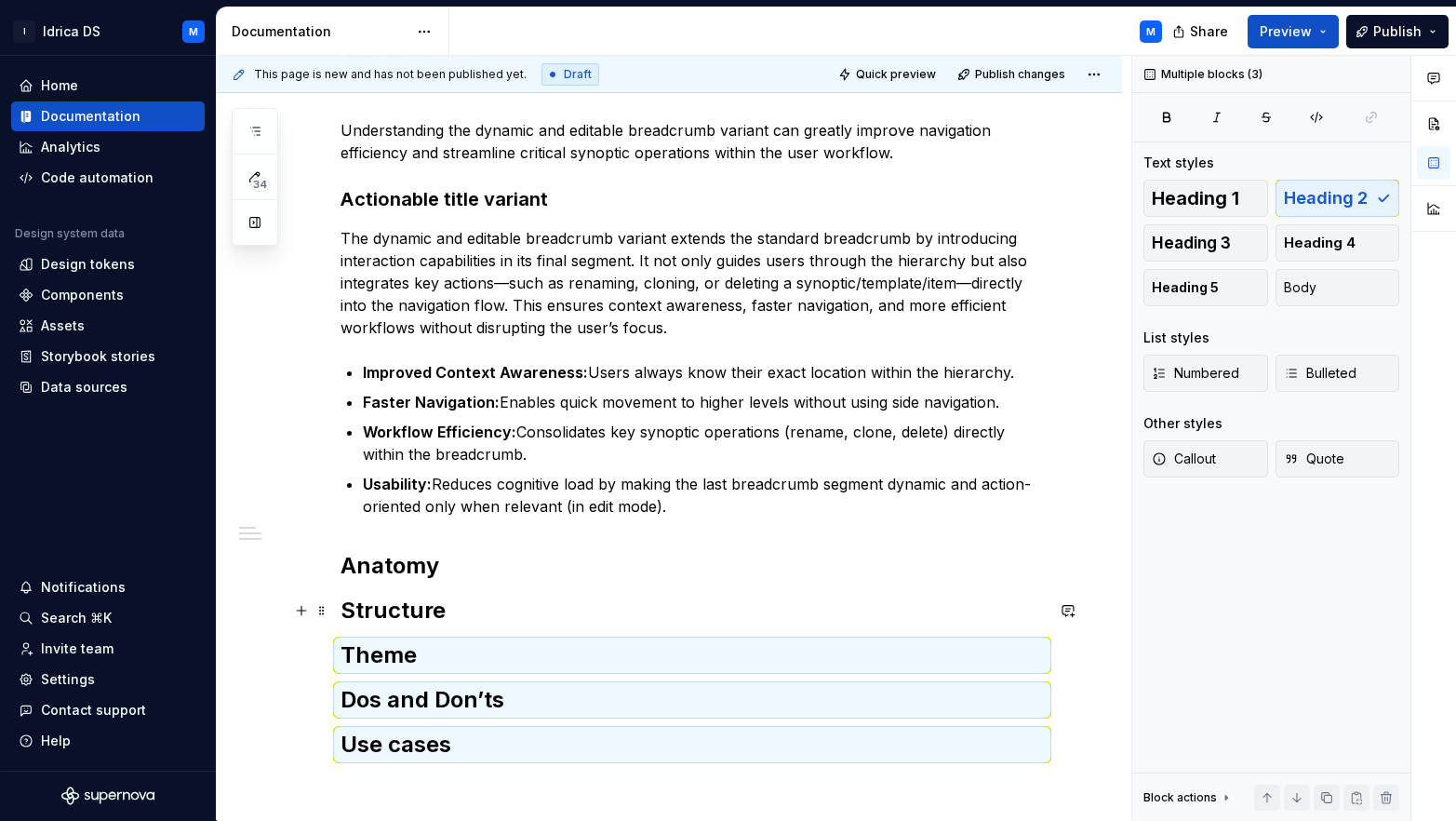
click at [585, 597] on h2 "Structure" at bounding box center [692, 611] width 704 height 29
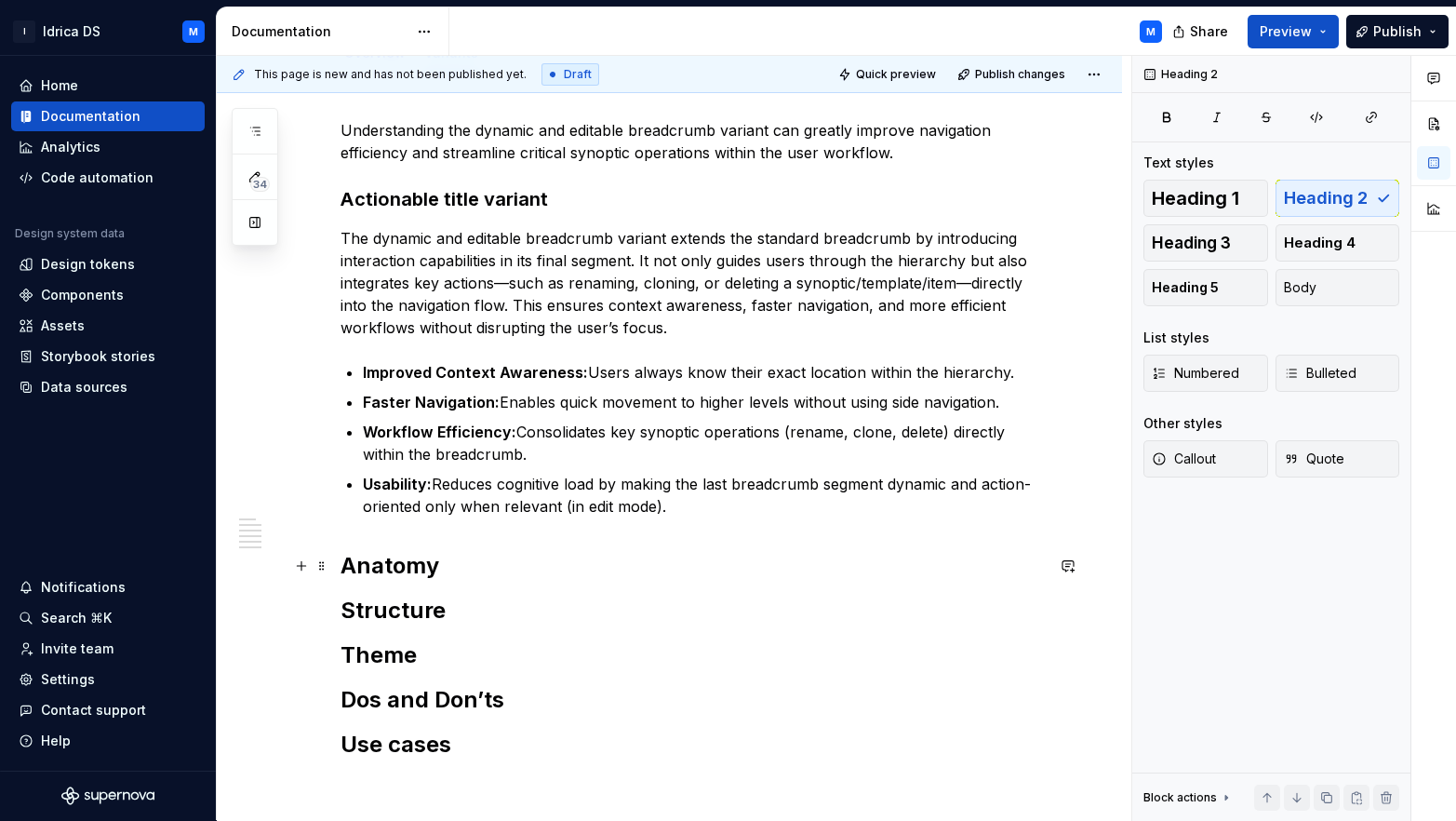
click at [475, 557] on h2 "Anatomy" at bounding box center [692, 566] width 704 height 29
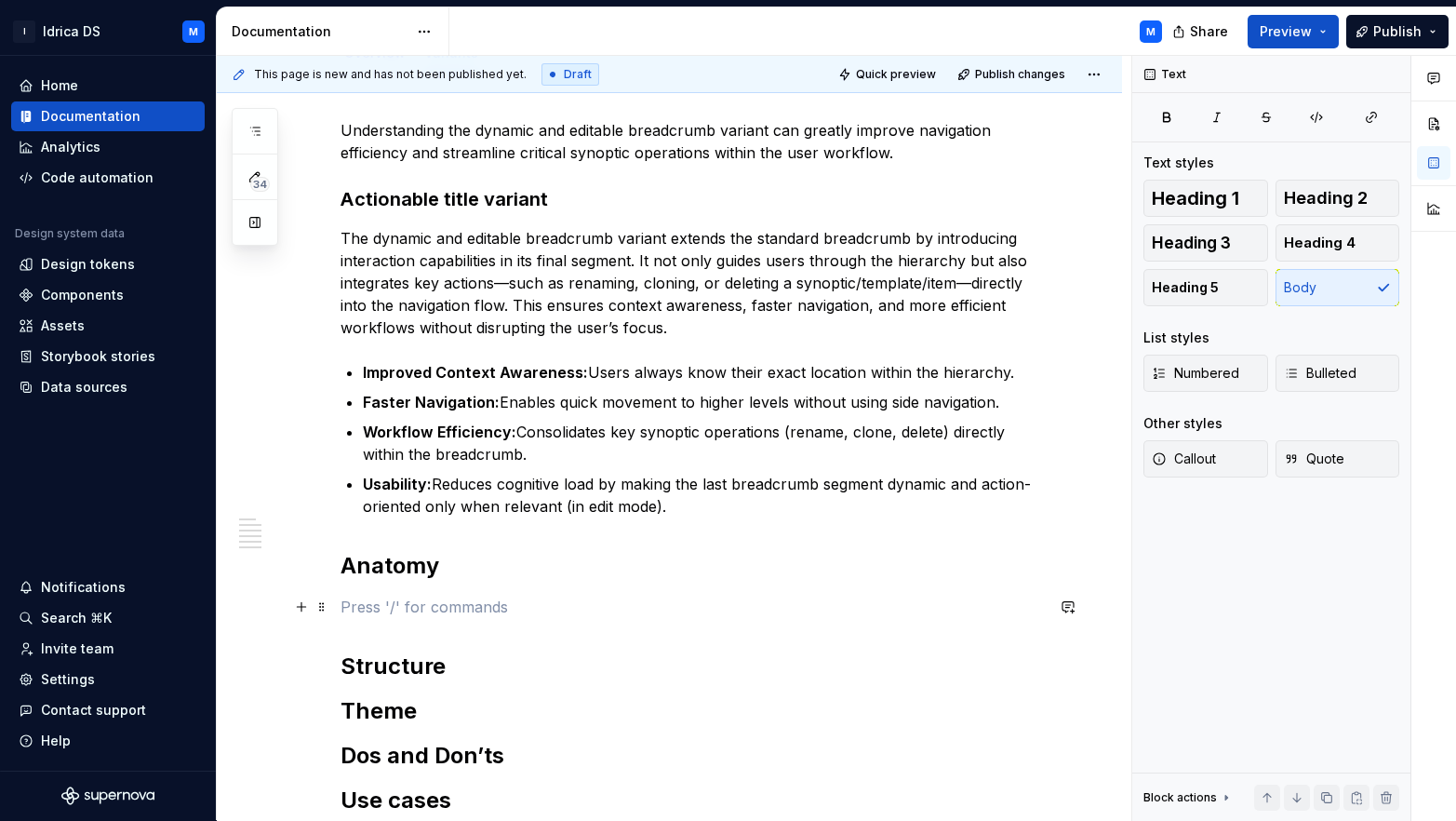
scroll to position [411, 0]
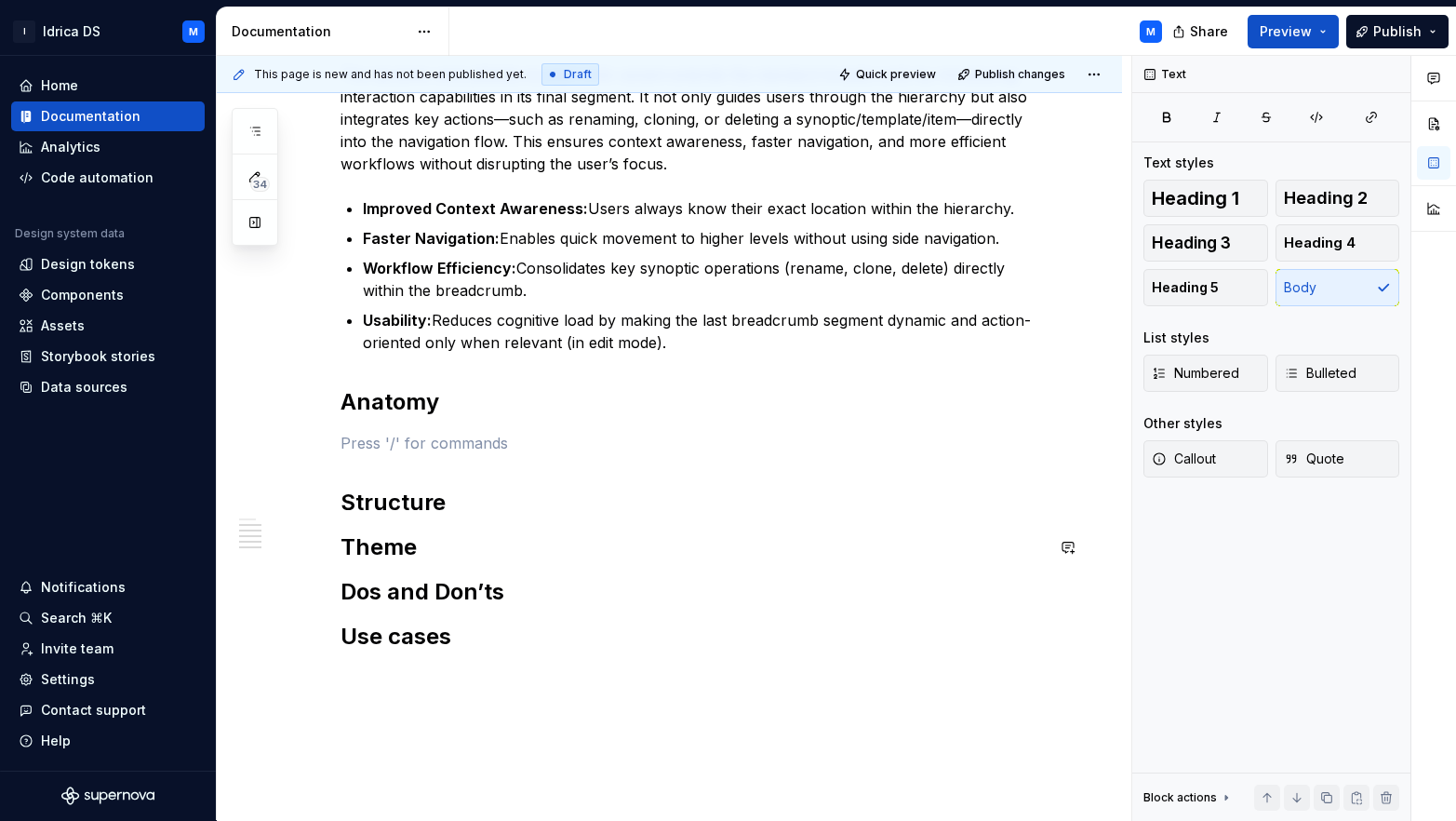
click at [462, 518] on div "Understanding the dynamic and editable breadcrumb variant can greatly improve n…" at bounding box center [692, 321] width 704 height 733
click at [440, 494] on h2 "Structure" at bounding box center [692, 502] width 704 height 29
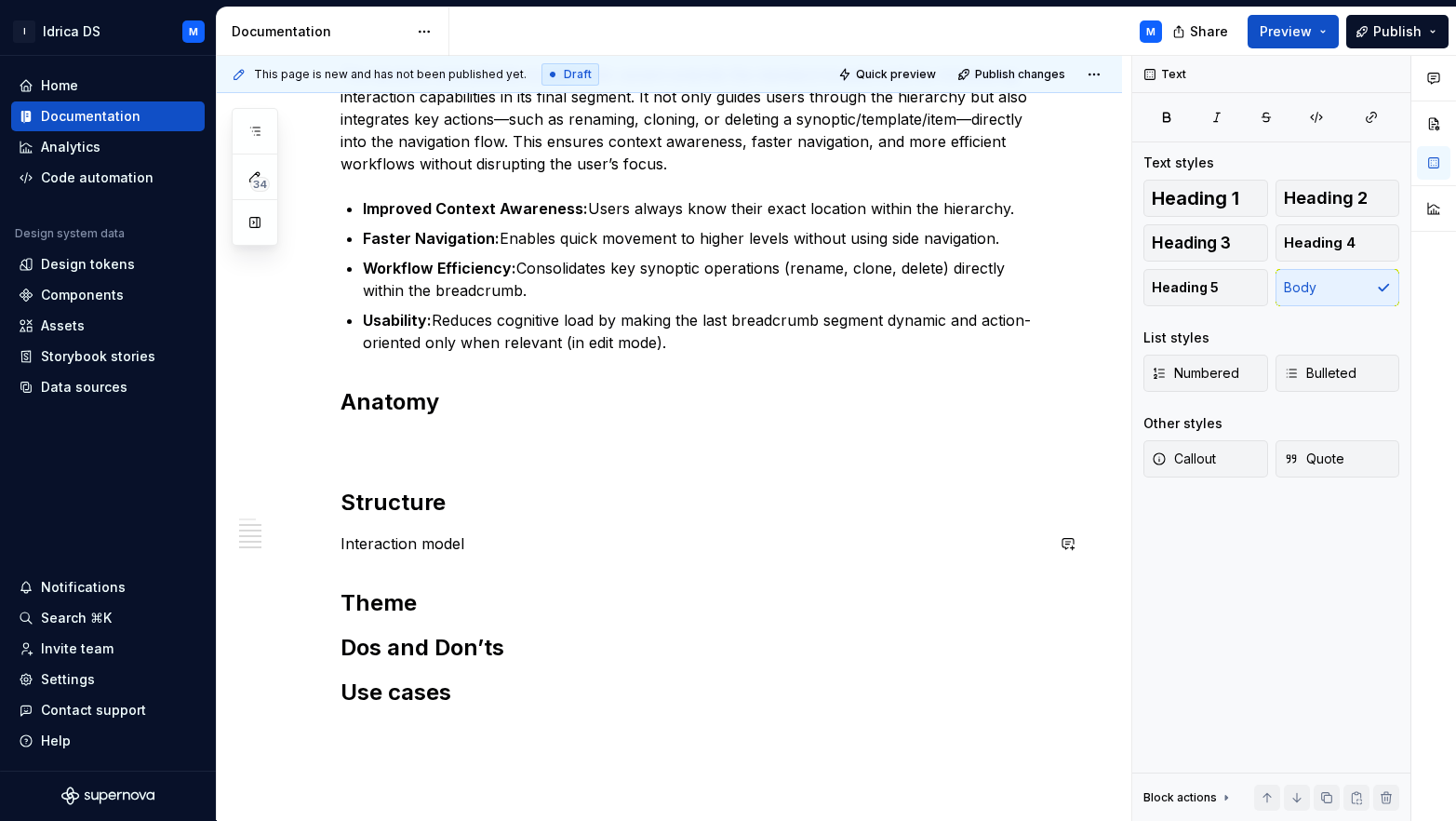
click at [395, 529] on div "Understanding the dynamic and editable breadcrumb variant can greatly improve n…" at bounding box center [692, 349] width 704 height 789
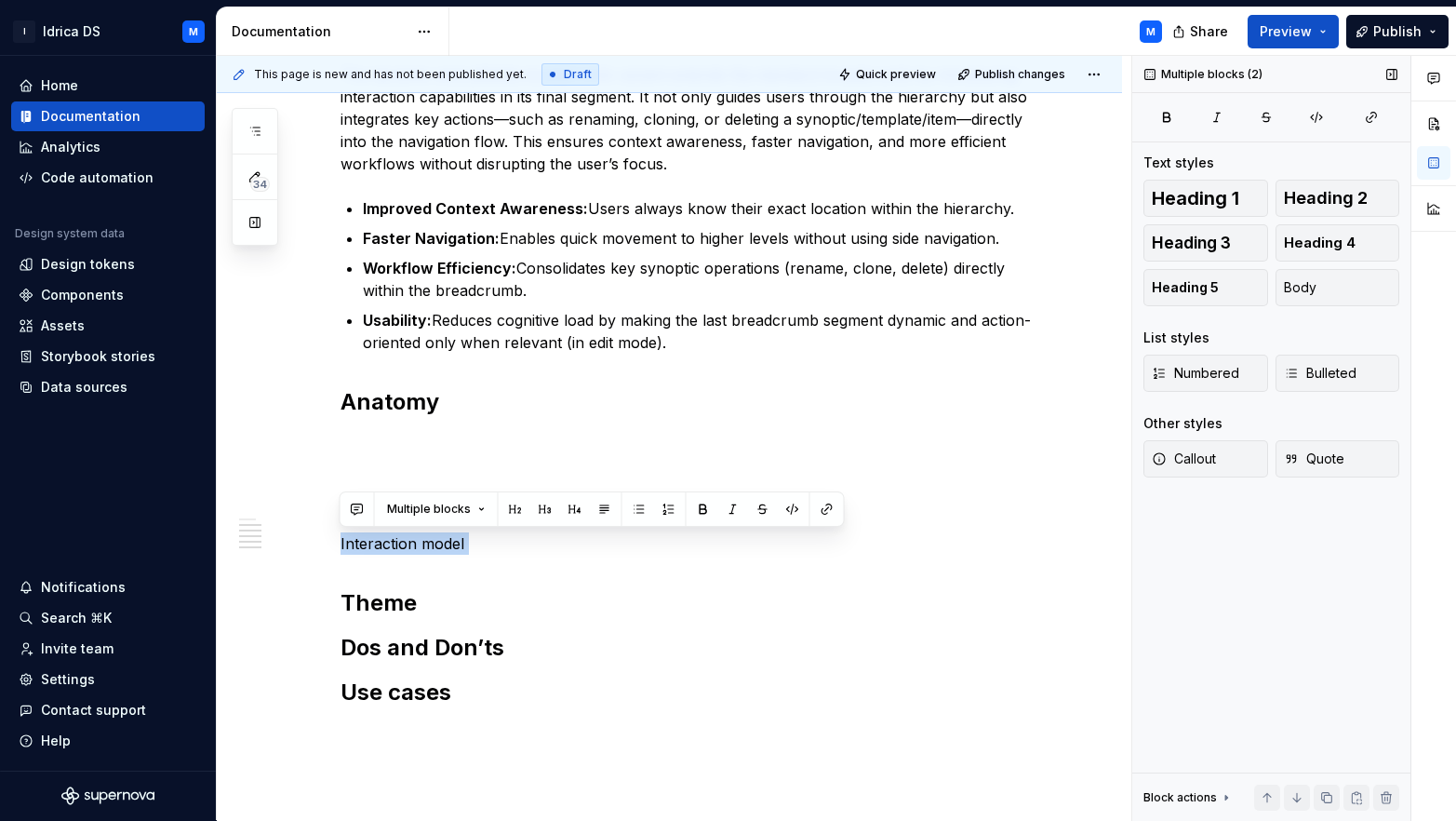
click at [1354, 197] on span "Heading 2" at bounding box center [1326, 198] width 84 height 19
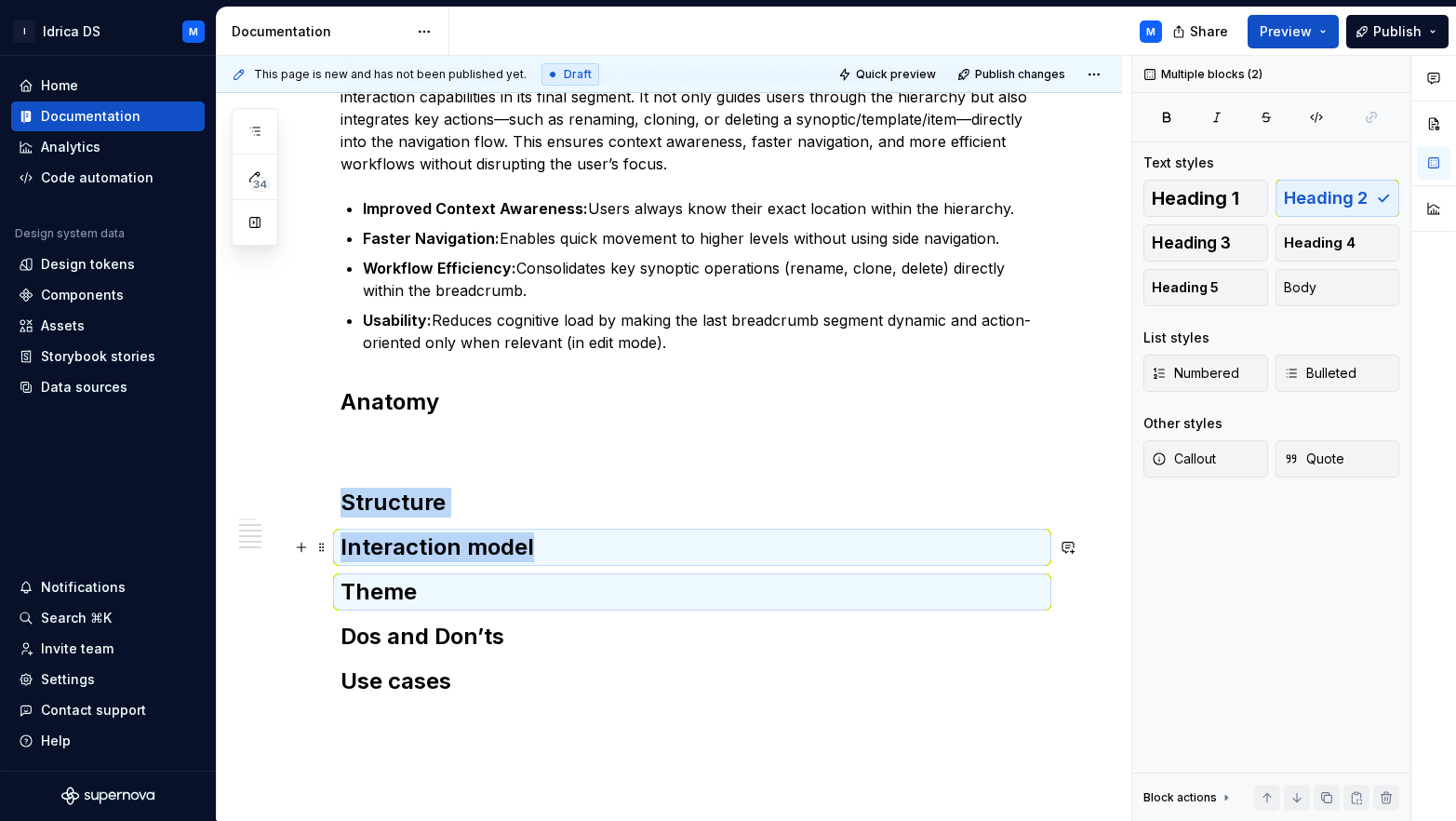
click at [543, 544] on h2 "Interaction model" at bounding box center [692, 547] width 704 height 29
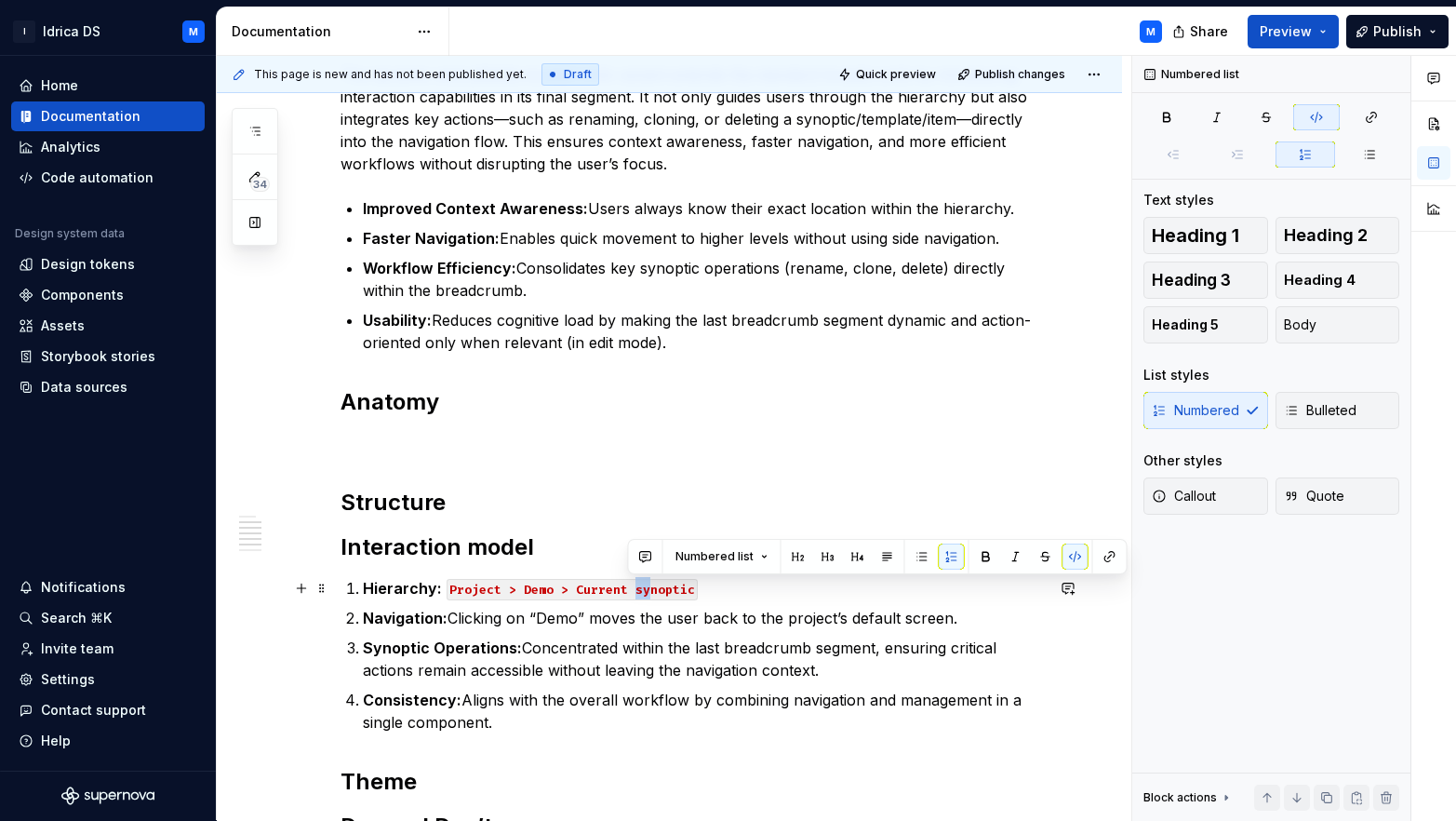
drag, startPoint x: 629, startPoint y: 590, endPoint x: 645, endPoint y: 589, distance: 16.0
click at [645, 589] on code "Project > Demo > Current synoptic" at bounding box center [571, 590] width 251 height 22
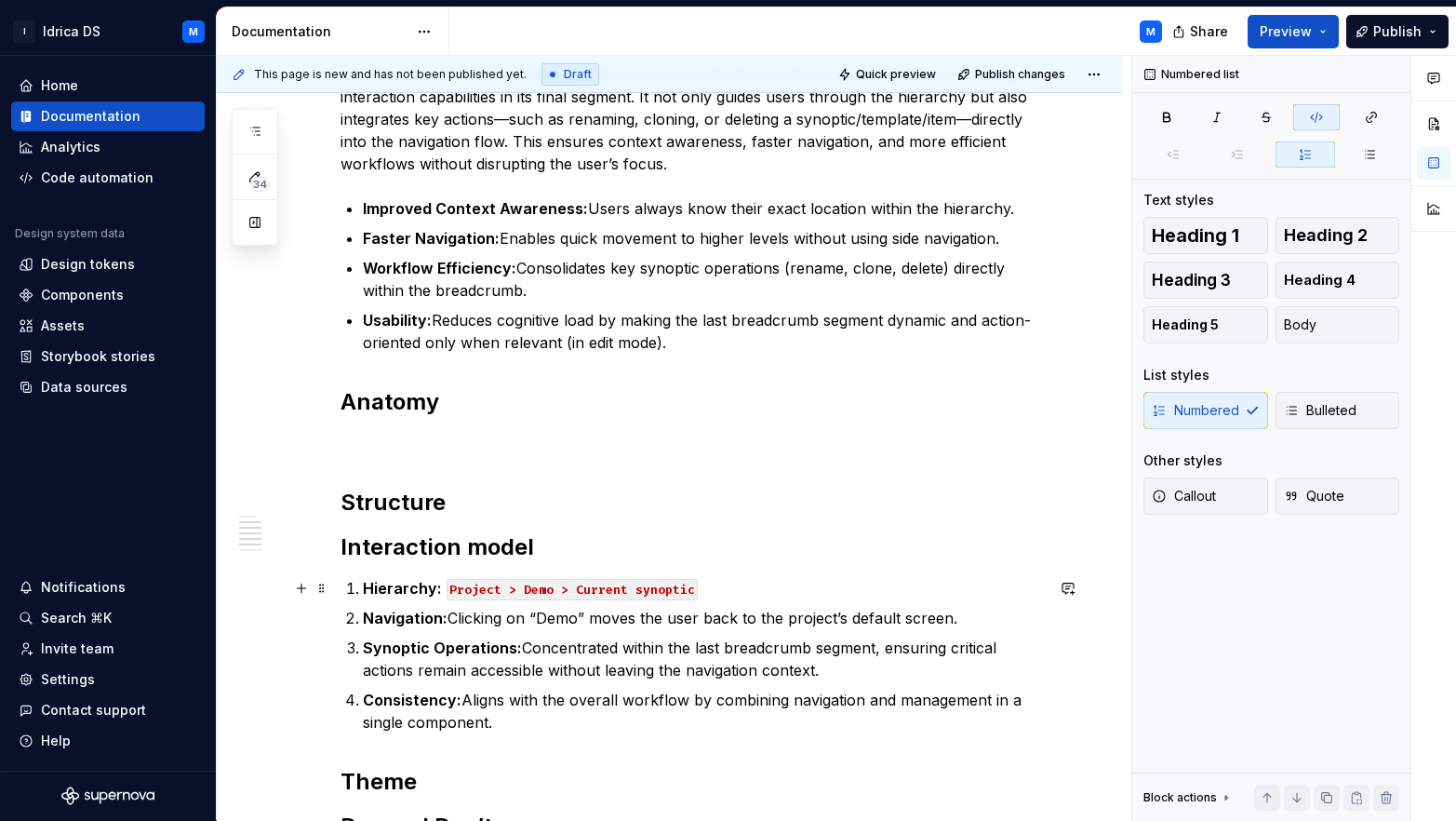
click at [691, 589] on p "Hierarchy: Project > Demo > Current synoptic" at bounding box center [704, 588] width 681 height 23
drag, startPoint x: 630, startPoint y: 588, endPoint x: 684, endPoint y: 574, distance: 55.8
click at [630, 588] on code "Project > Demo > Current synoptic" at bounding box center [571, 590] width 251 height 22
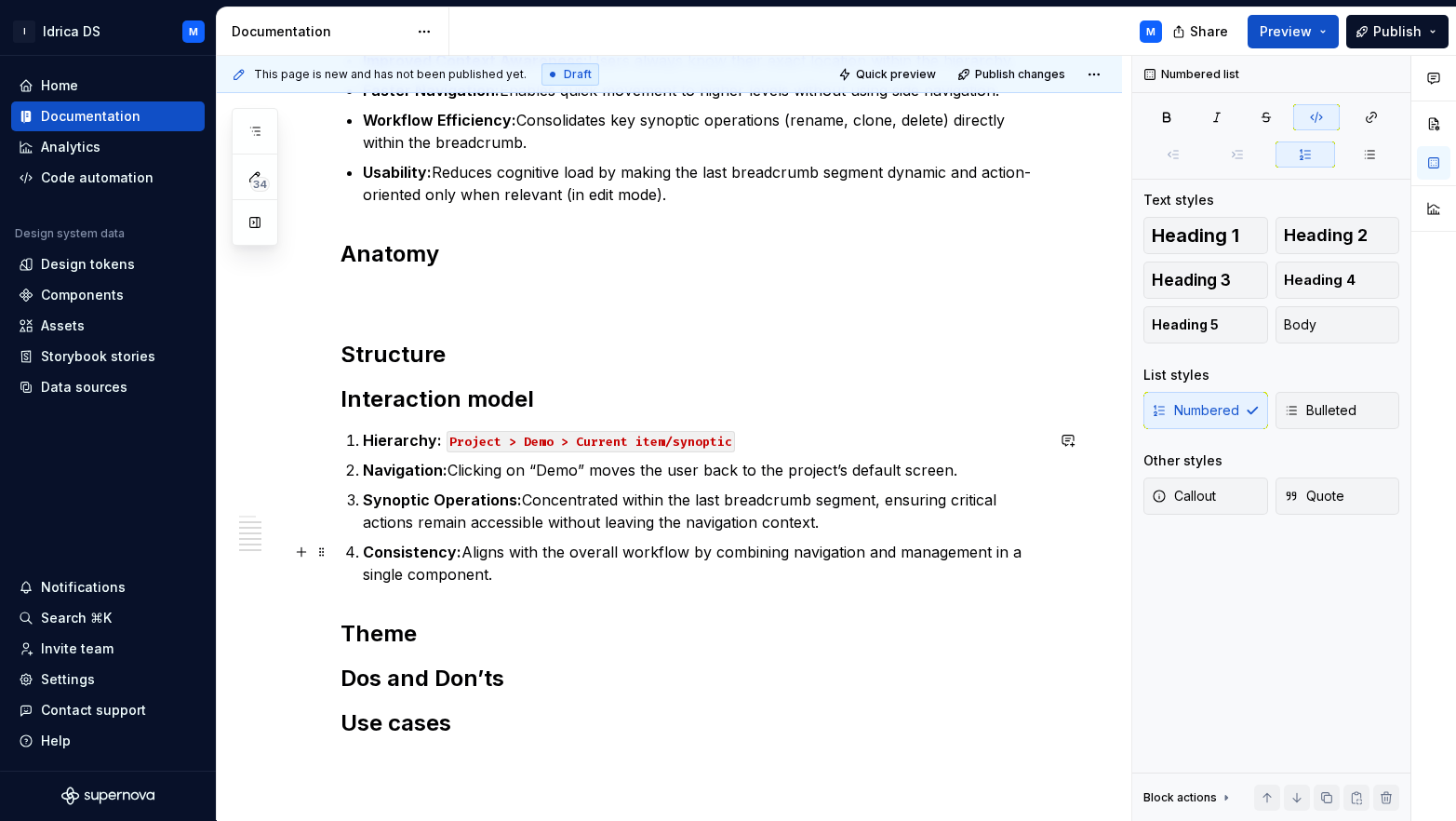
scroll to position [600, 0]
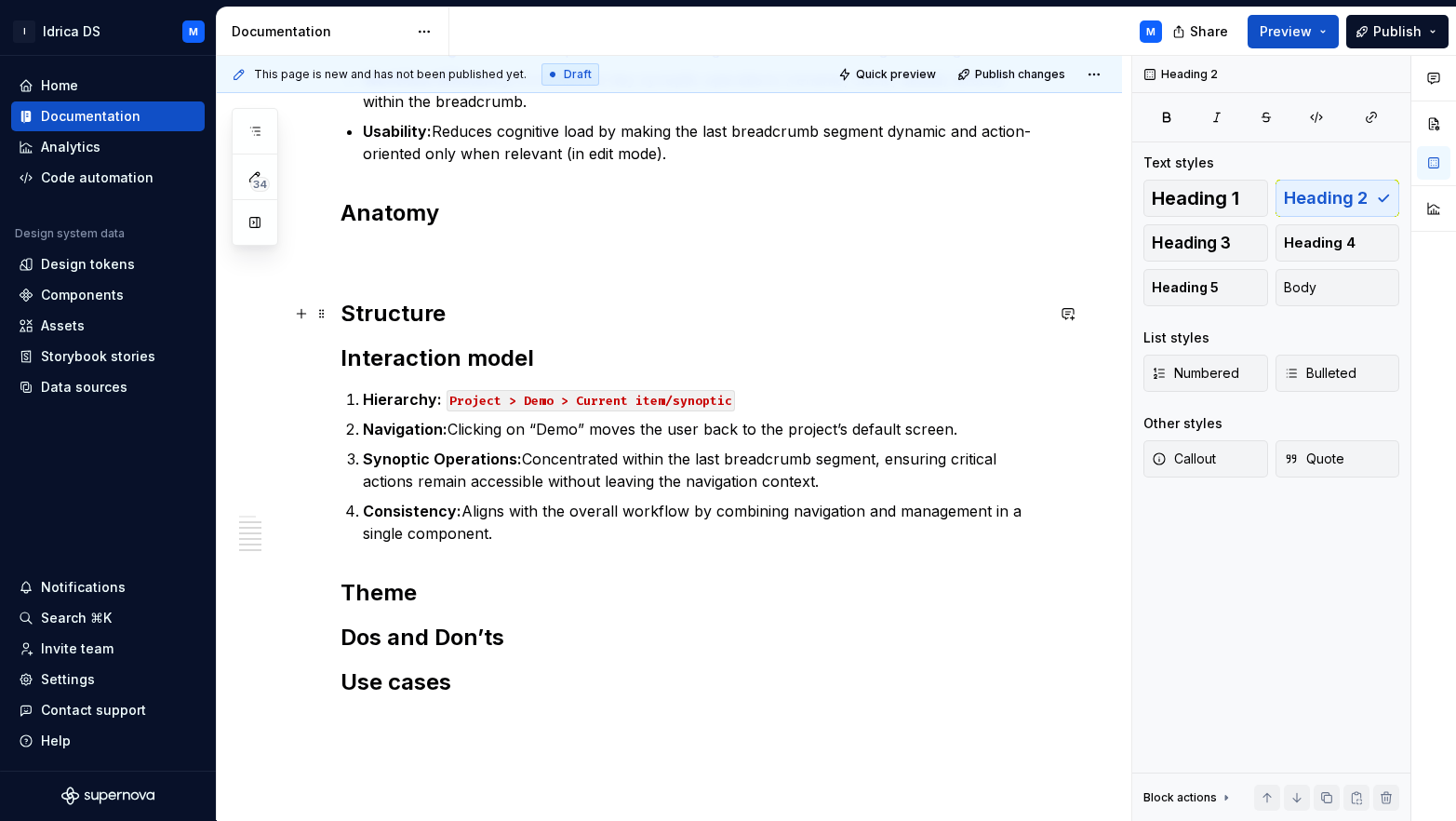
click at [496, 306] on h2 "Structure" at bounding box center [692, 313] width 704 height 29
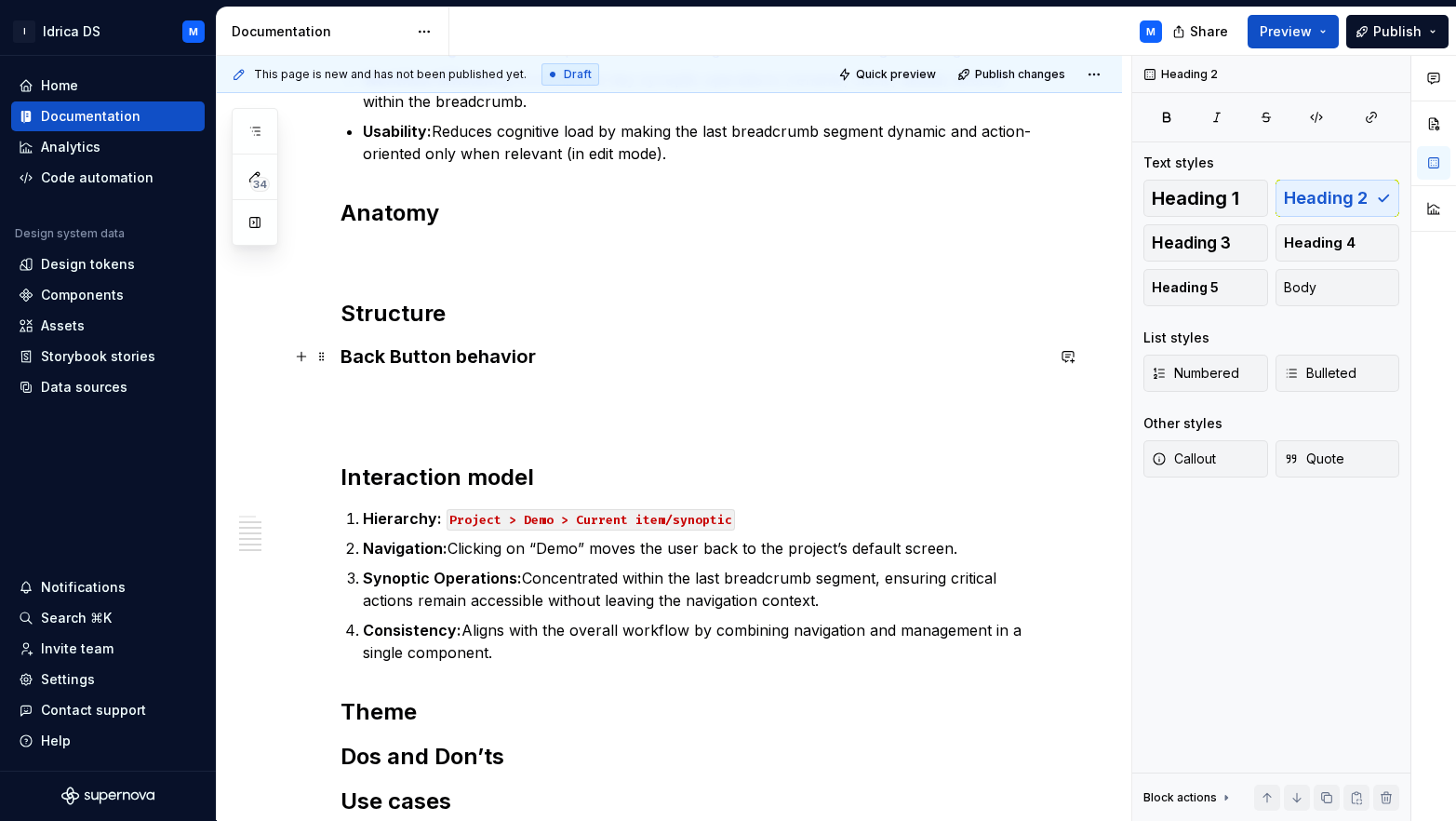
click at [344, 357] on h3 "Back Button behavior" at bounding box center [692, 356] width 704 height 26
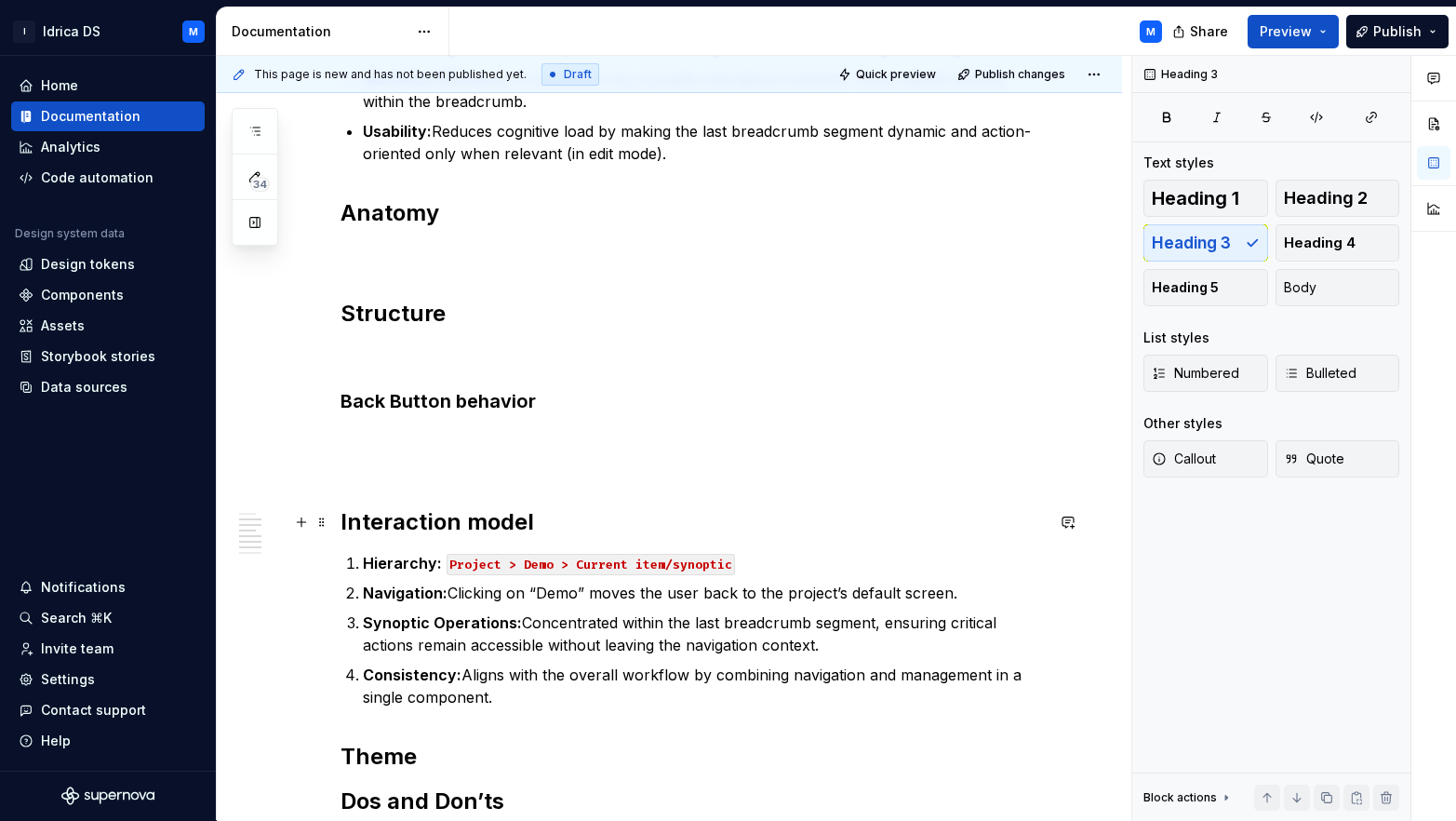
click at [373, 462] on p at bounding box center [692, 451] width 704 height 45
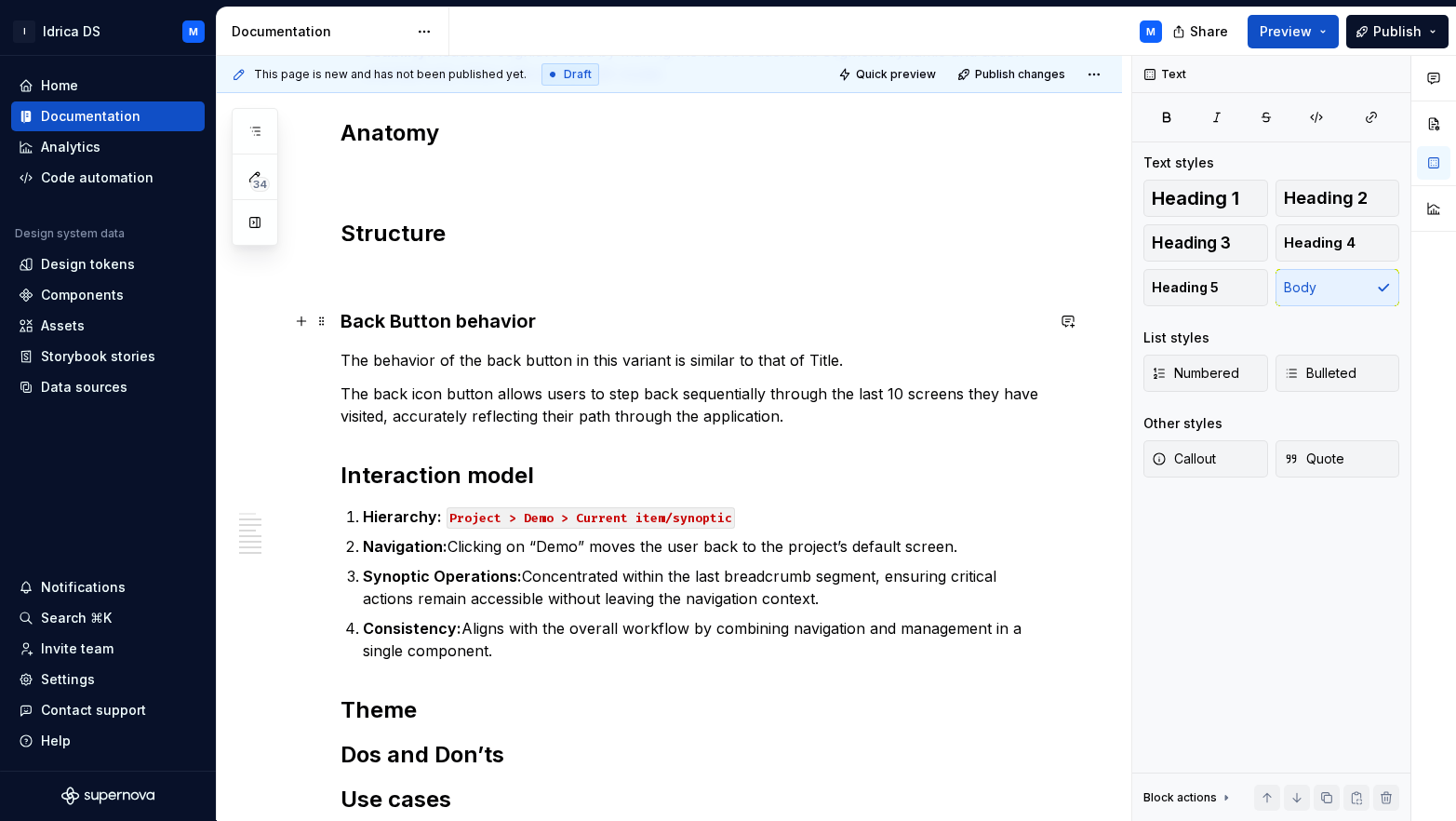
scroll to position [833, 0]
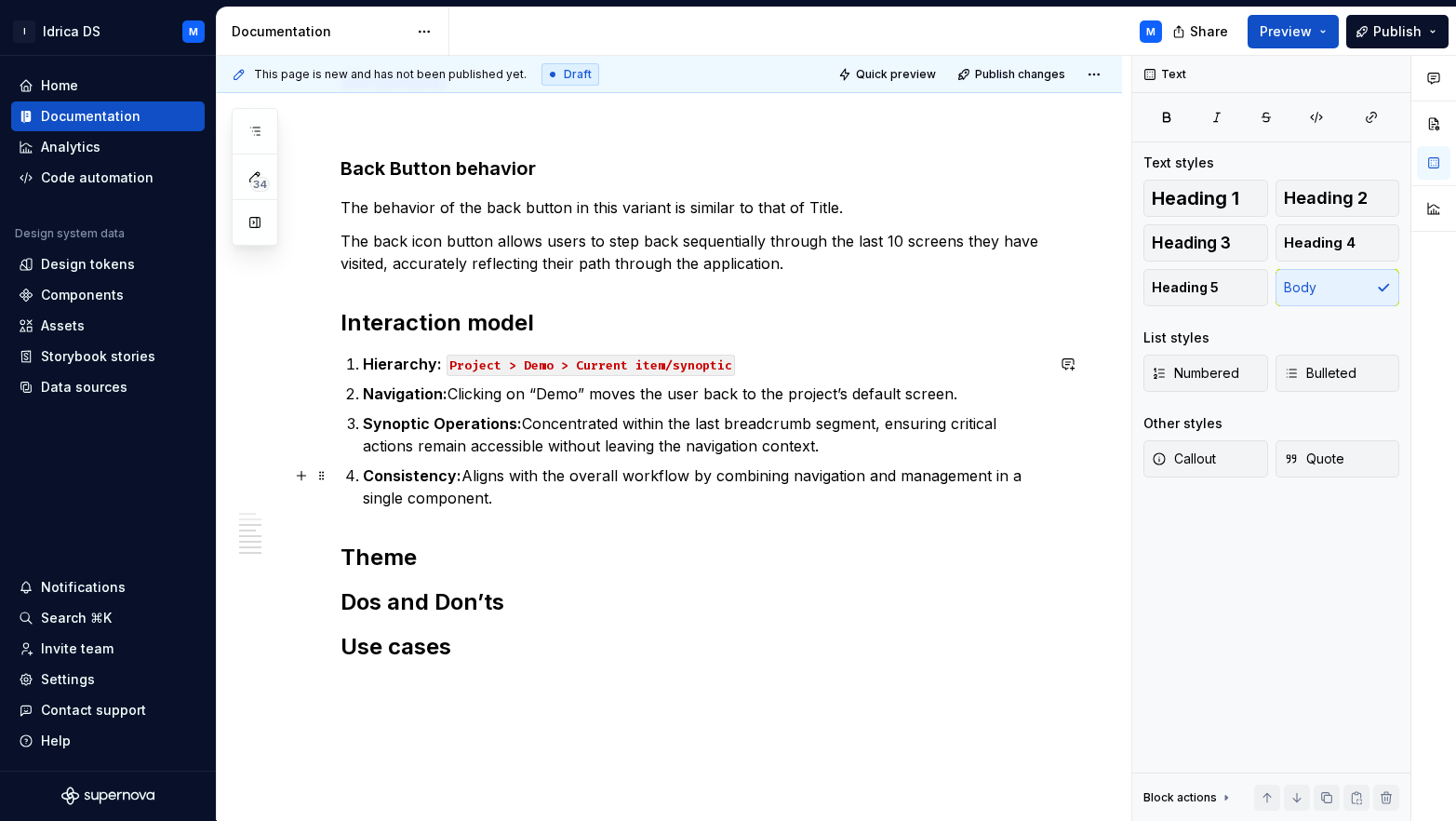
click at [538, 497] on p "Consistency: Aligns with the overall workflow by combining navigation and manag…" at bounding box center [704, 487] width 681 height 45
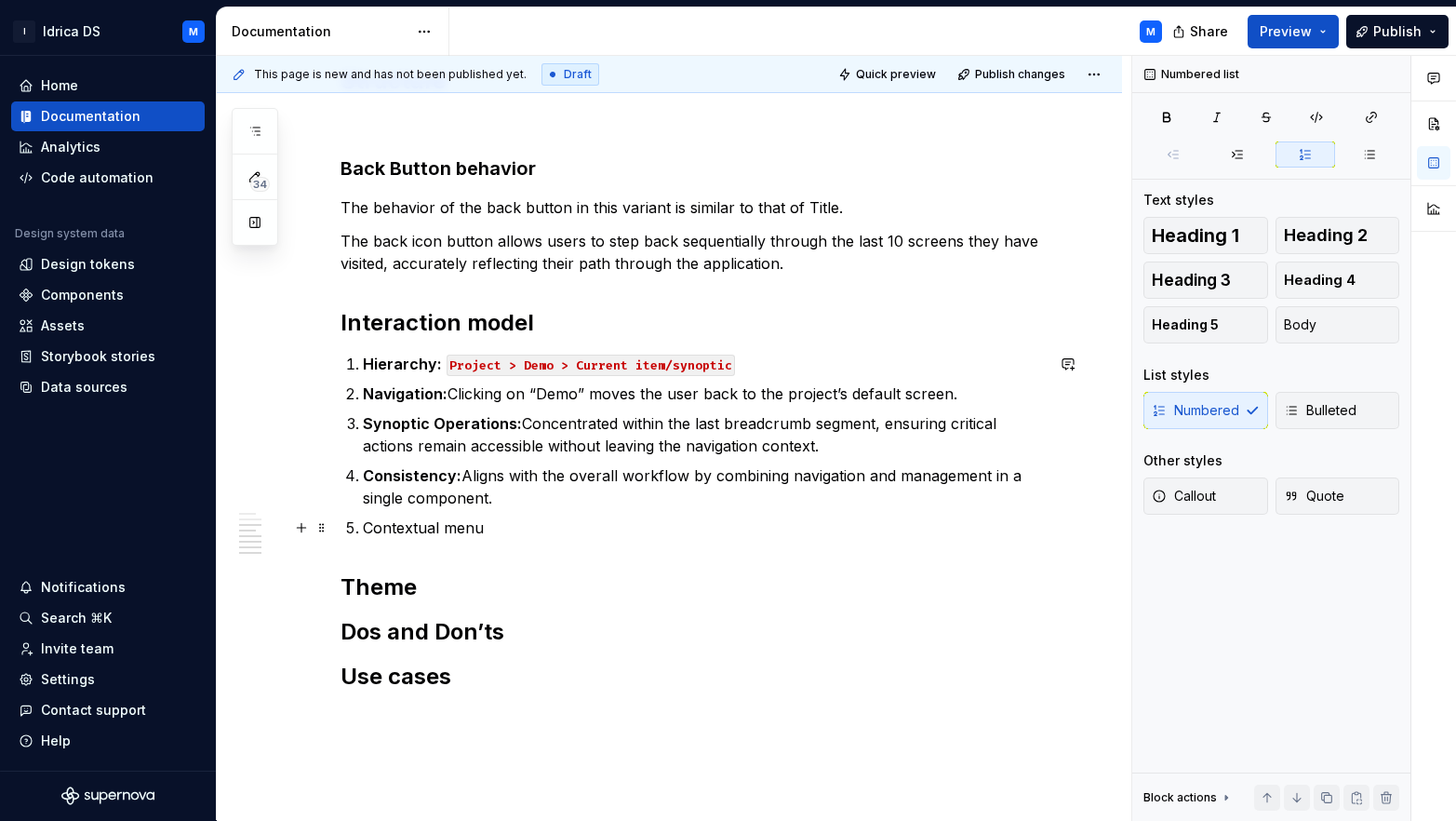
click at [462, 526] on p "Contextual menu" at bounding box center [704, 527] width 681 height 23
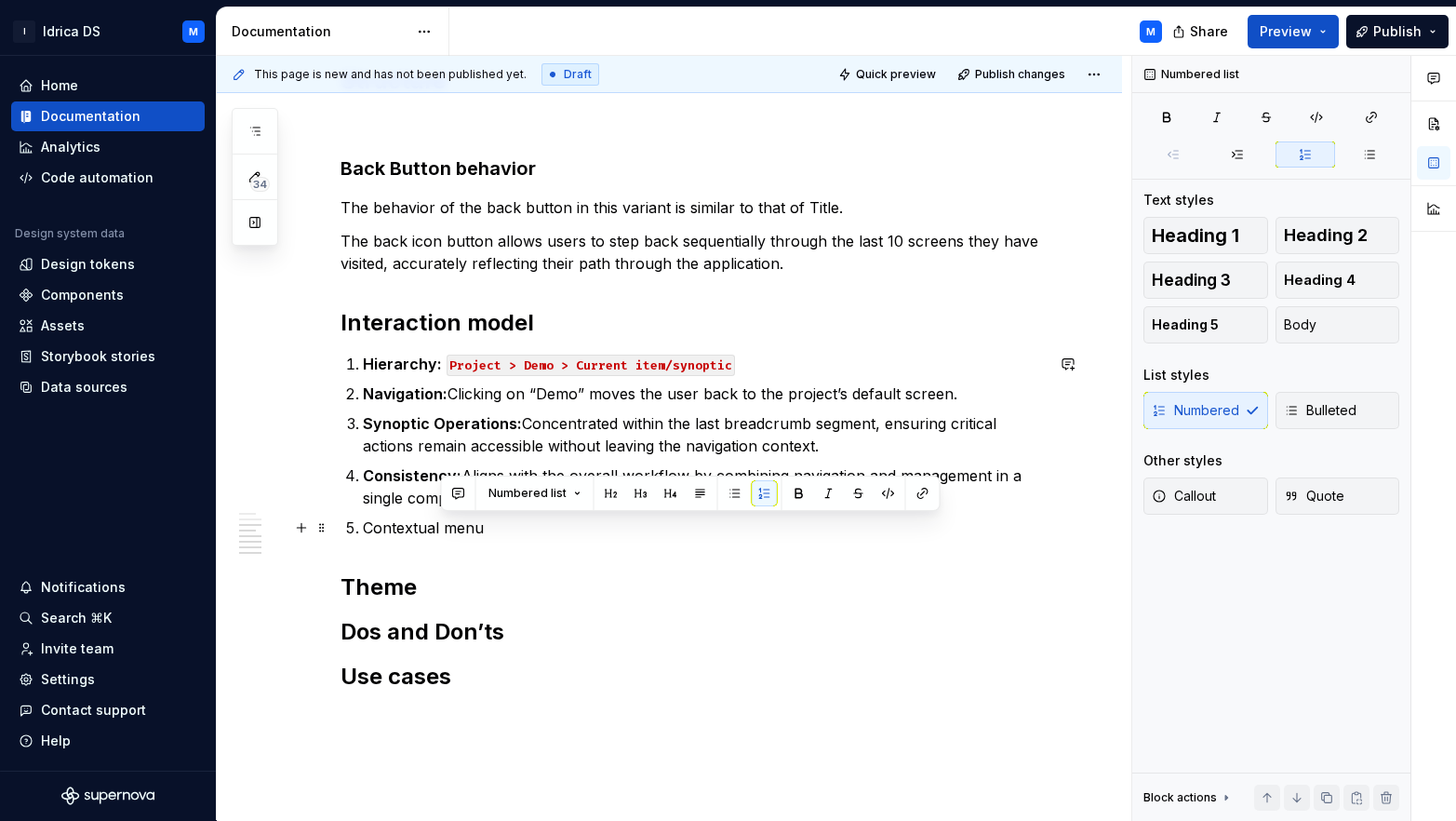
click at [462, 526] on p "Contextual menu" at bounding box center [704, 527] width 681 height 23
click at [1203, 282] on span "Heading 3" at bounding box center [1191, 280] width 79 height 19
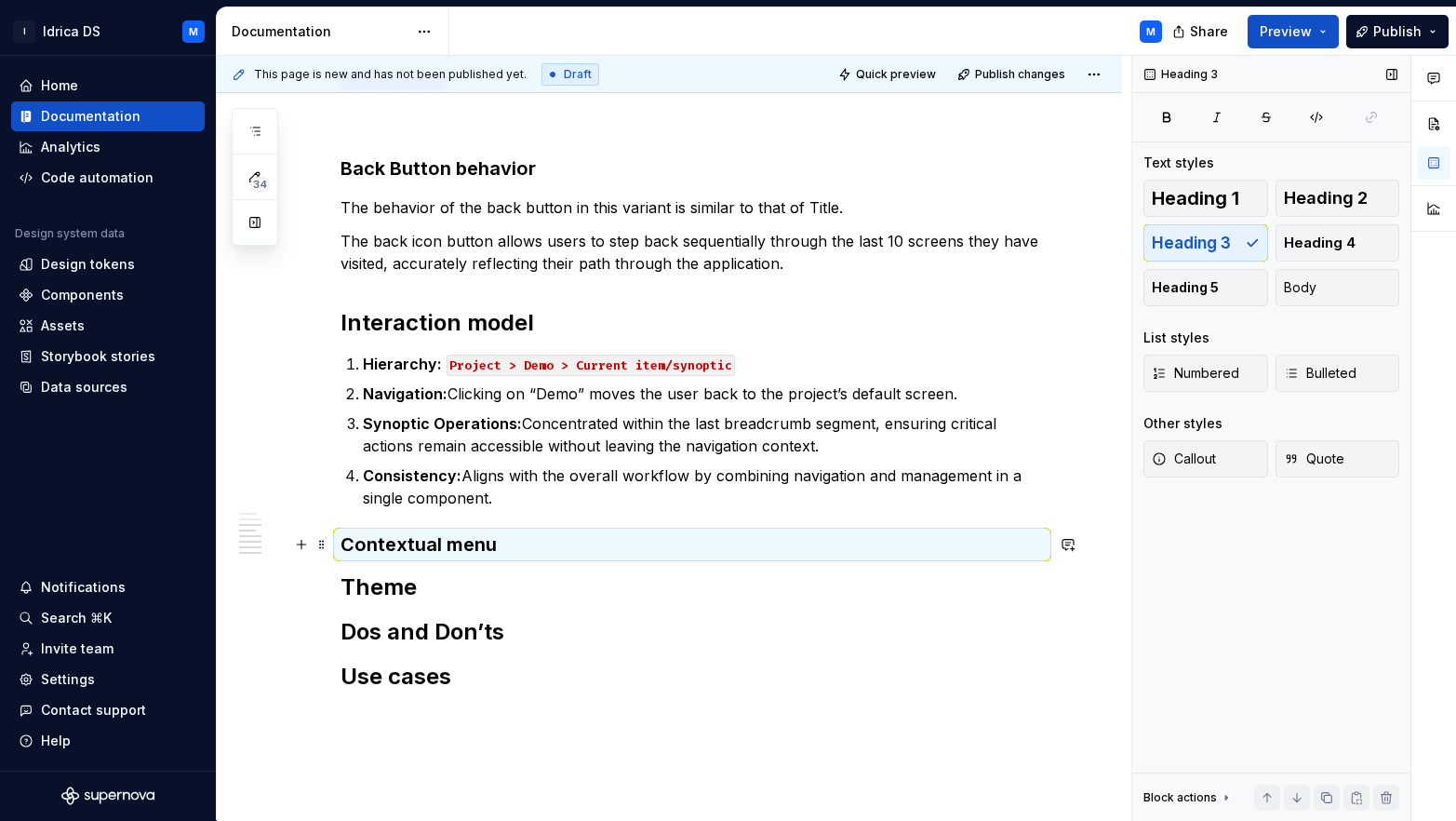
click at [519, 546] on h3 "Contextual menu" at bounding box center [692, 544] width 704 height 26
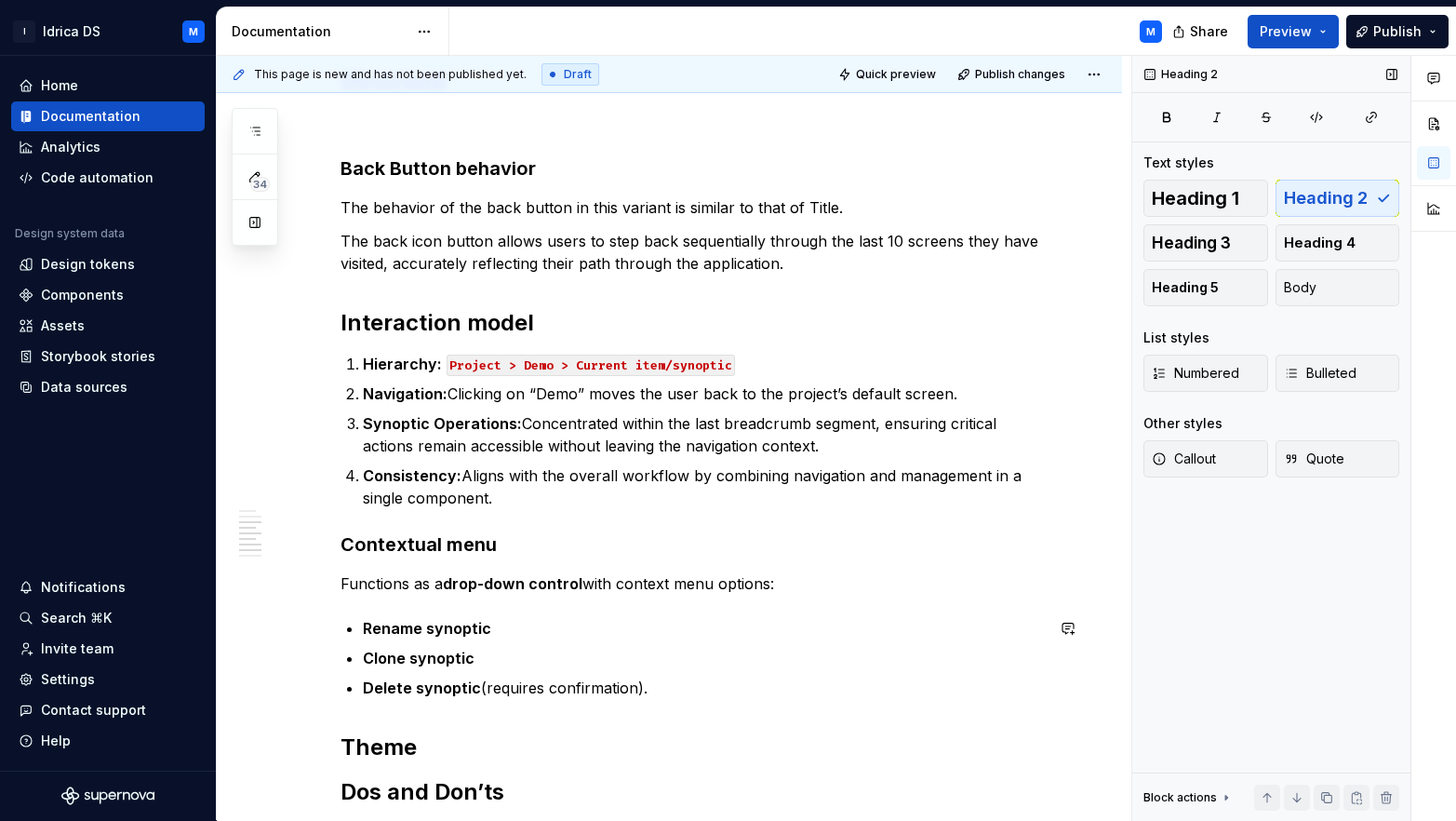
click at [389, 596] on div "Understanding the dynamic and editable breadcrumb variant can greatly improve n…" at bounding box center [692, 211] width 704 height 1355
click at [514, 550] on h3 "Contextual menu" at bounding box center [692, 544] width 704 height 26
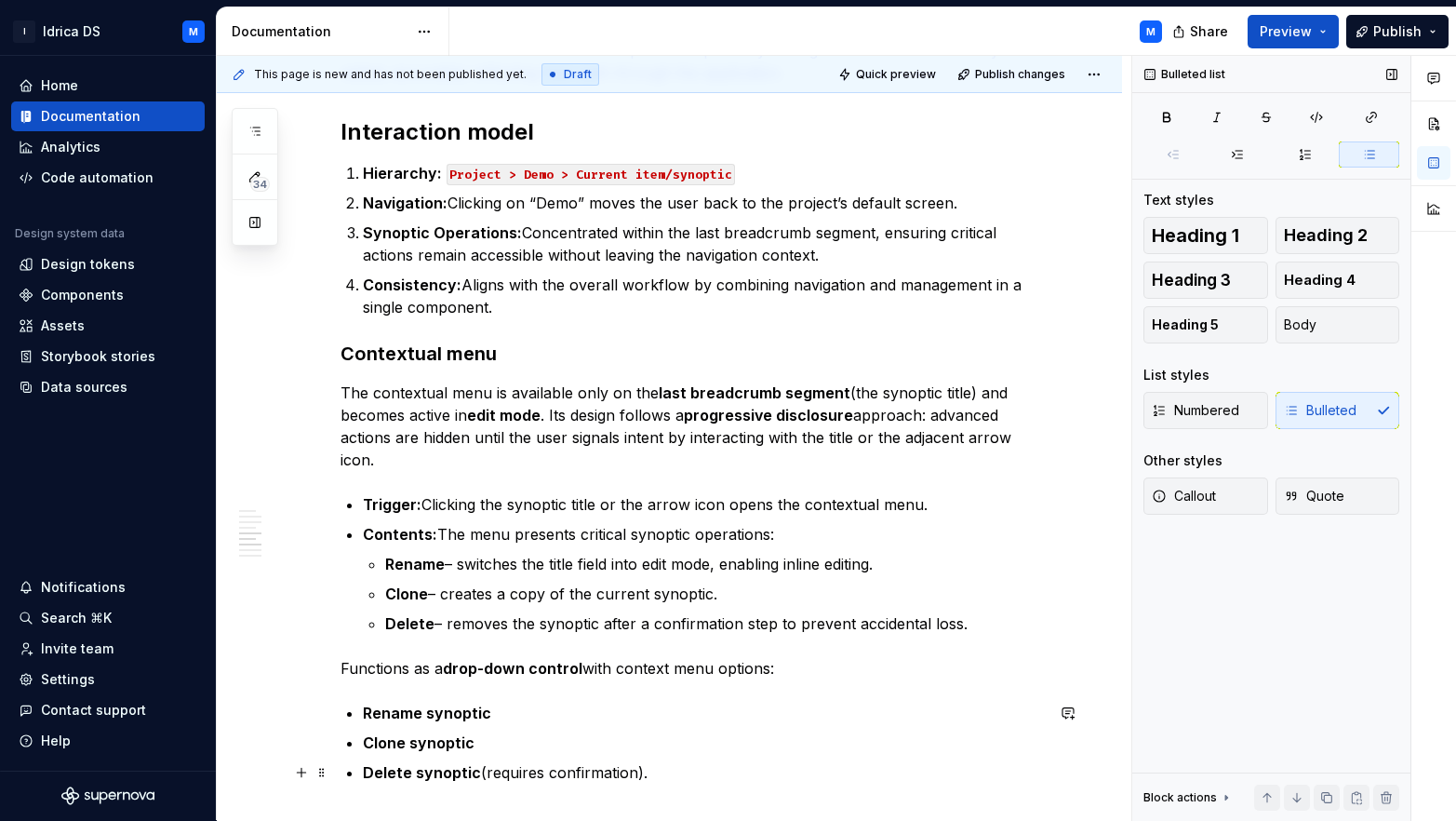
scroll to position [1065, 0]
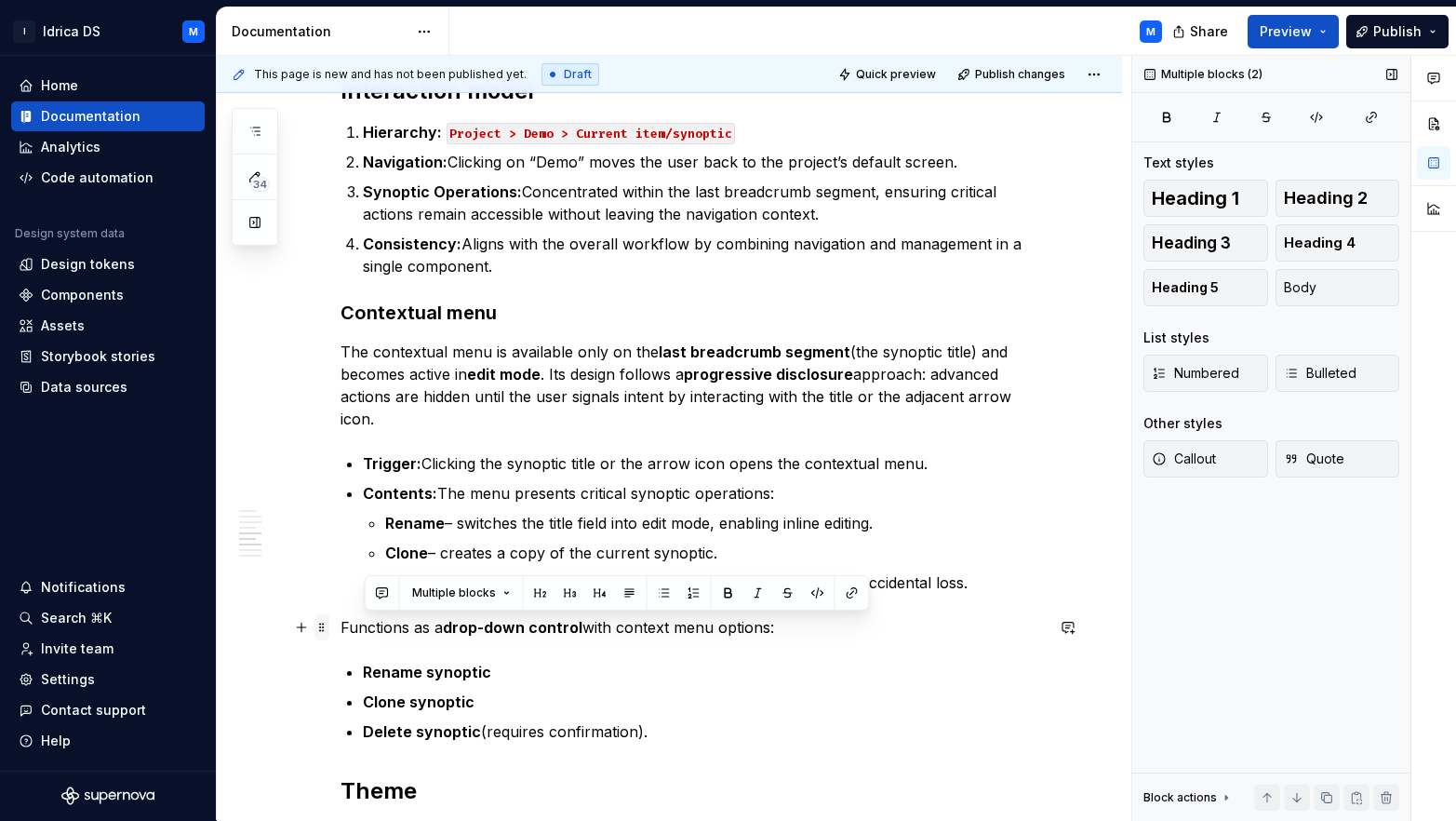
drag, startPoint x: 537, startPoint y: 747, endPoint x: 324, endPoint y: 622, distance: 247.0
click at [341, 622] on div "Understanding the dynamic and editable breadcrumb variant can greatly improve n…" at bounding box center [692, 128] width 704 height 1653
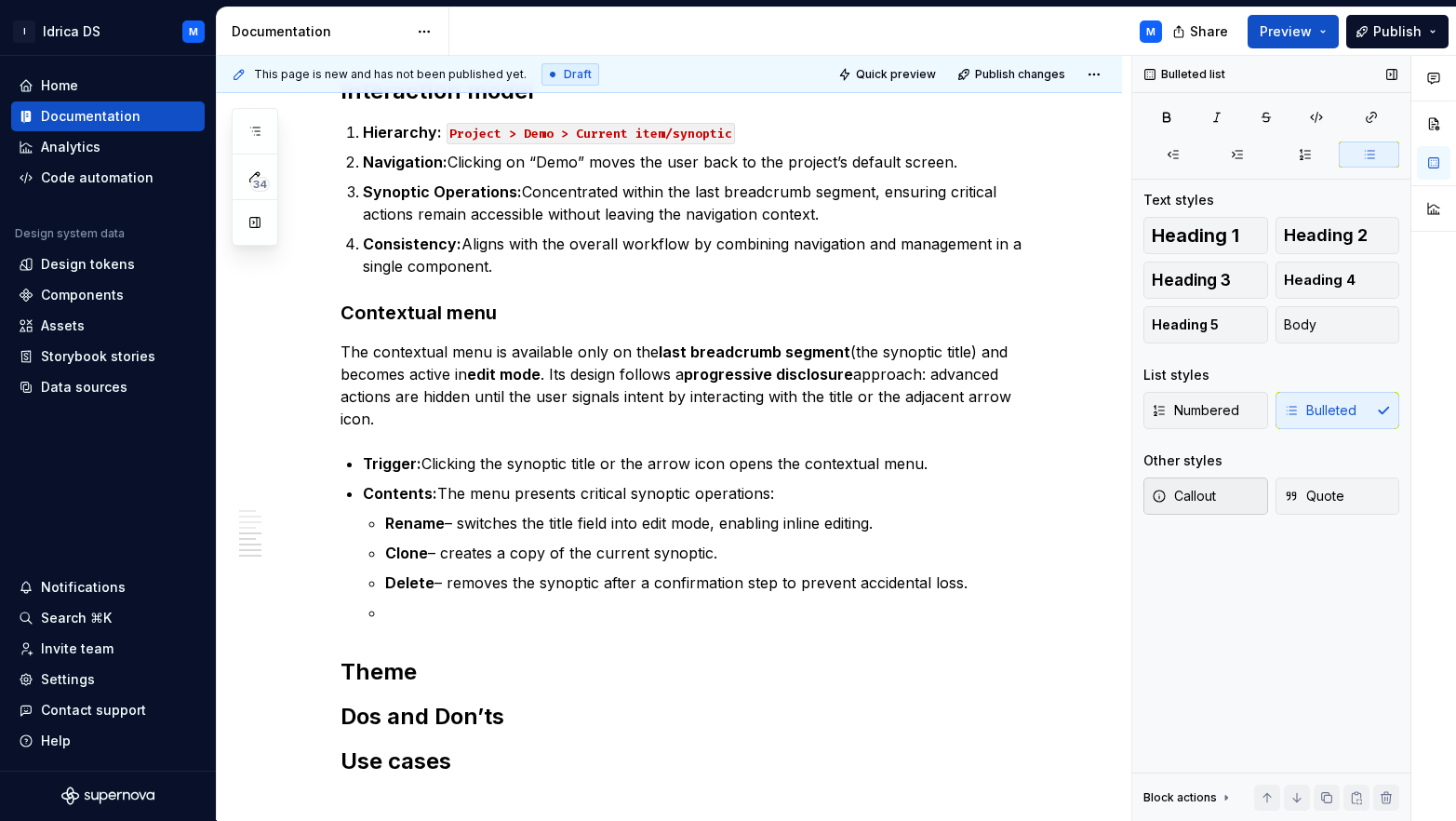
click at [1215, 498] on span "Callout" at bounding box center [1184, 495] width 65 height 19
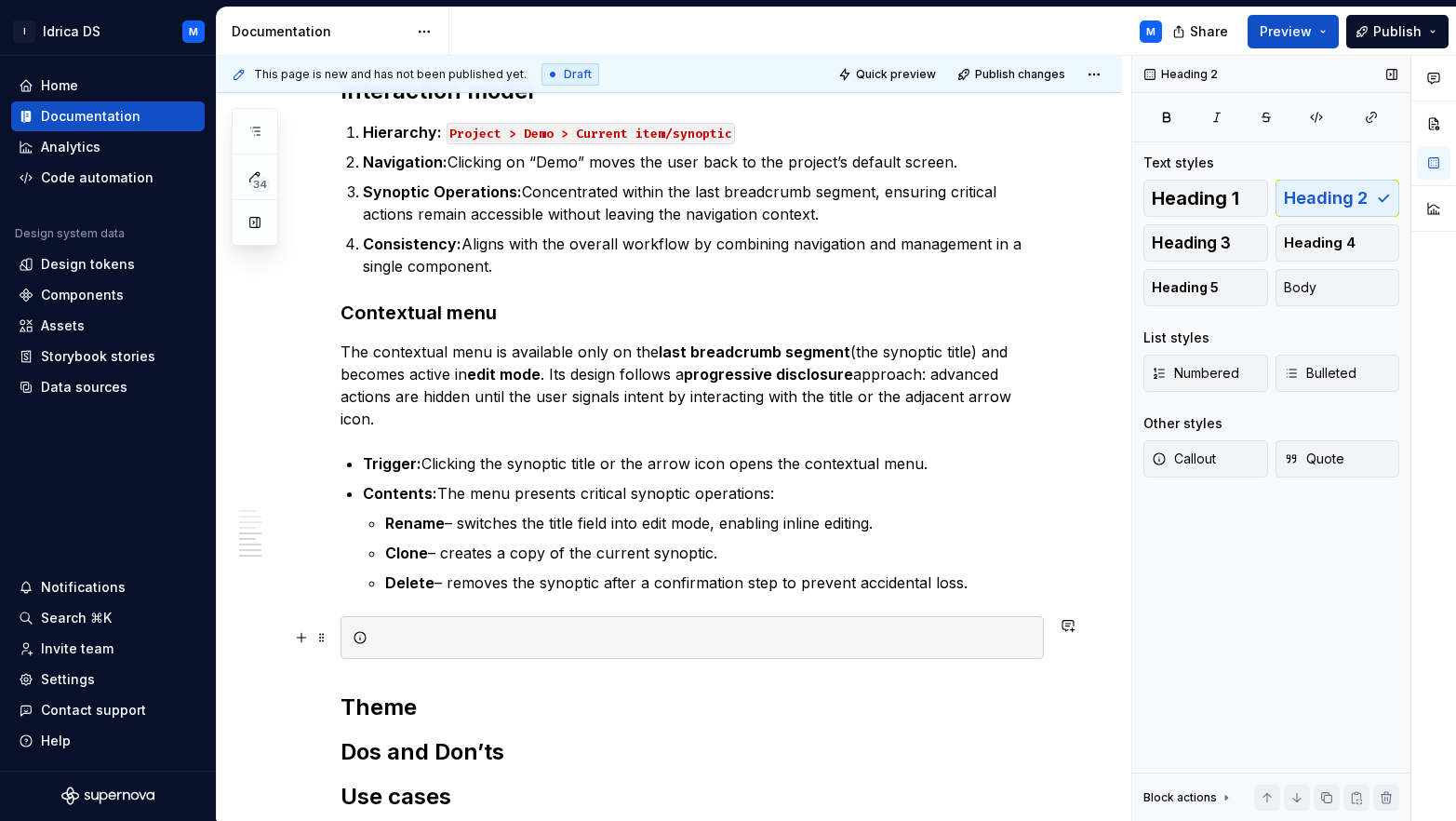
click at [450, 633] on div at bounding box center [703, 637] width 657 height 19
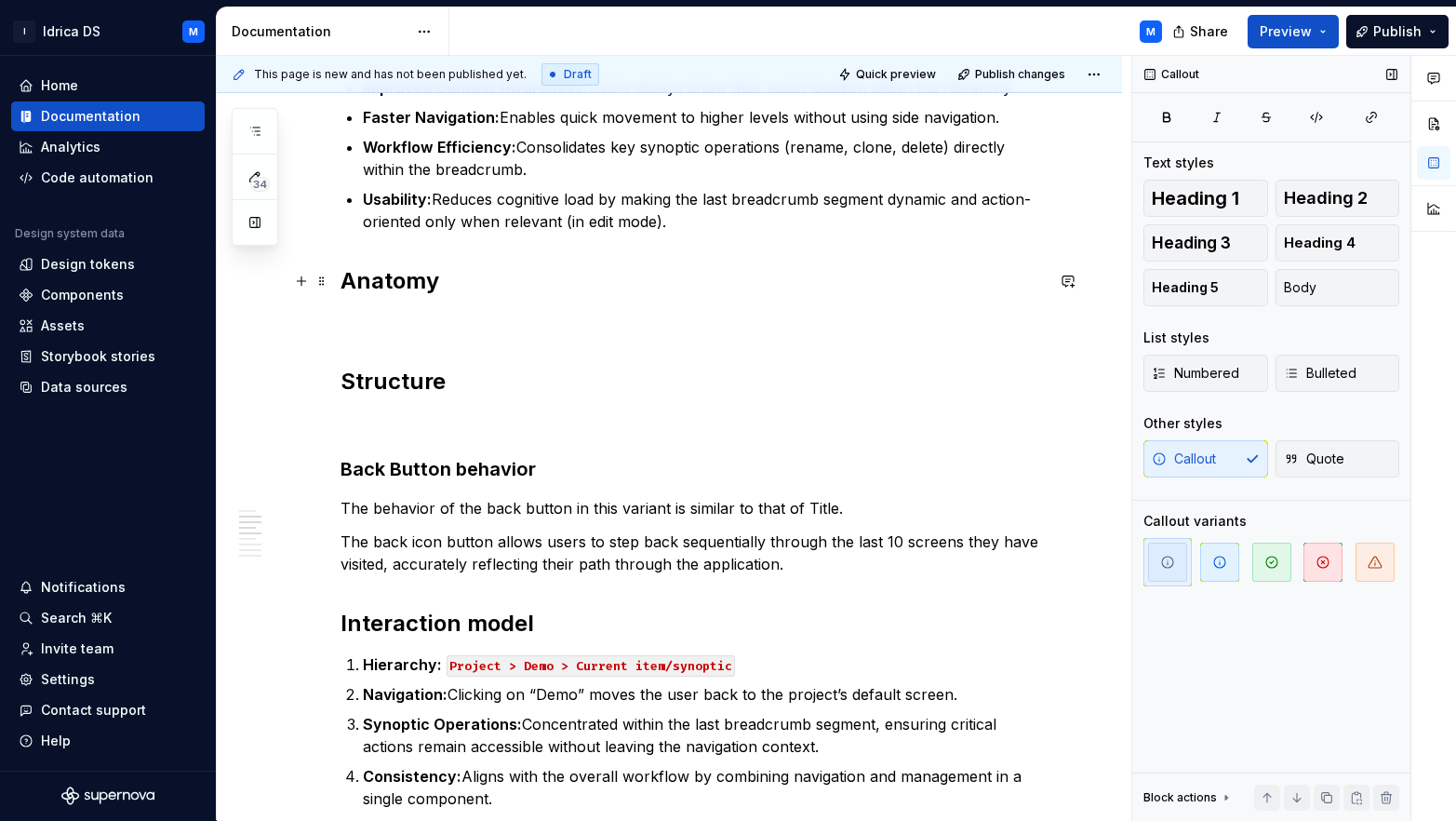
scroll to position [0, 0]
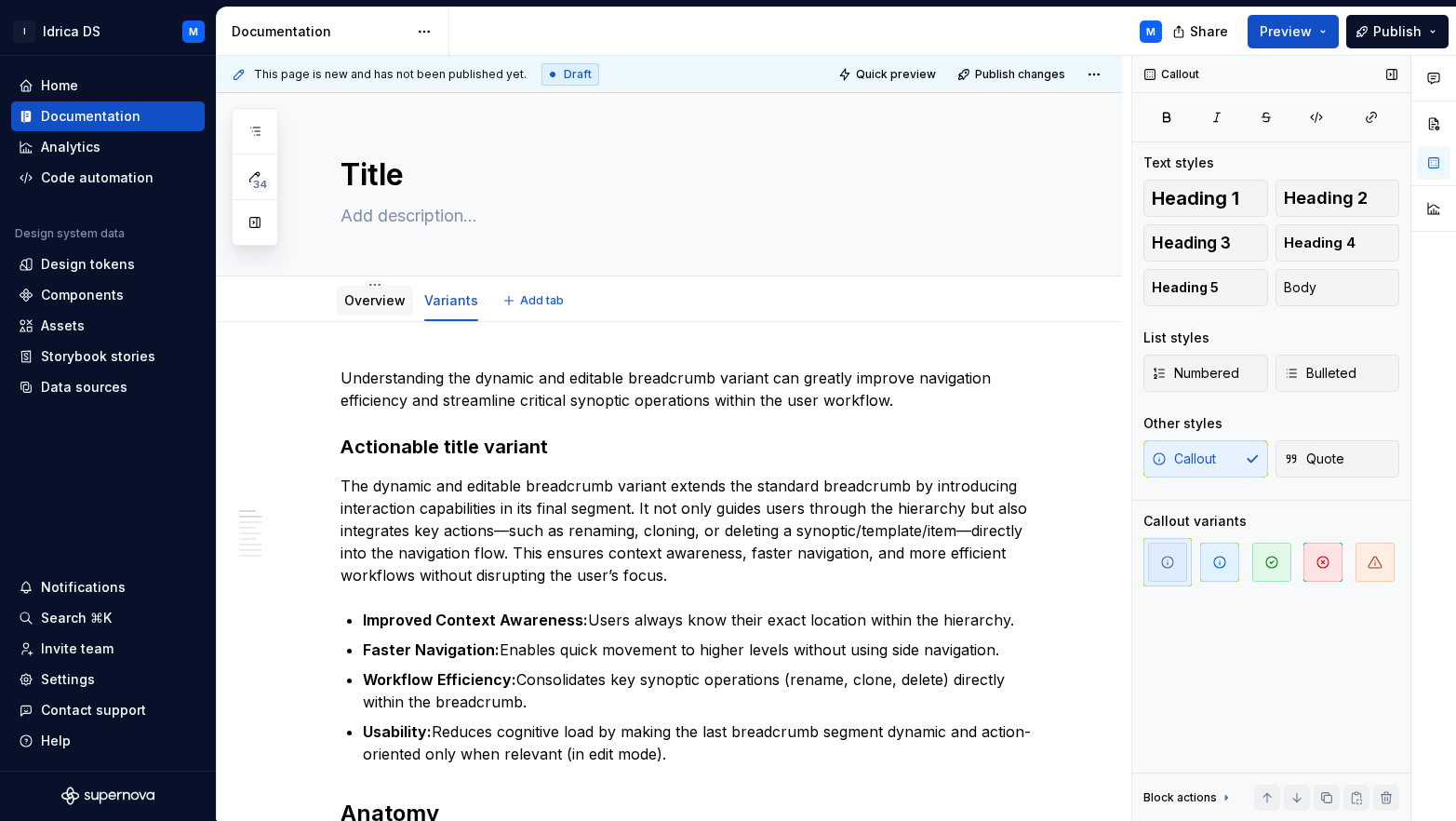
click at [381, 307] on link "Overview" at bounding box center [375, 300] width 62 height 16
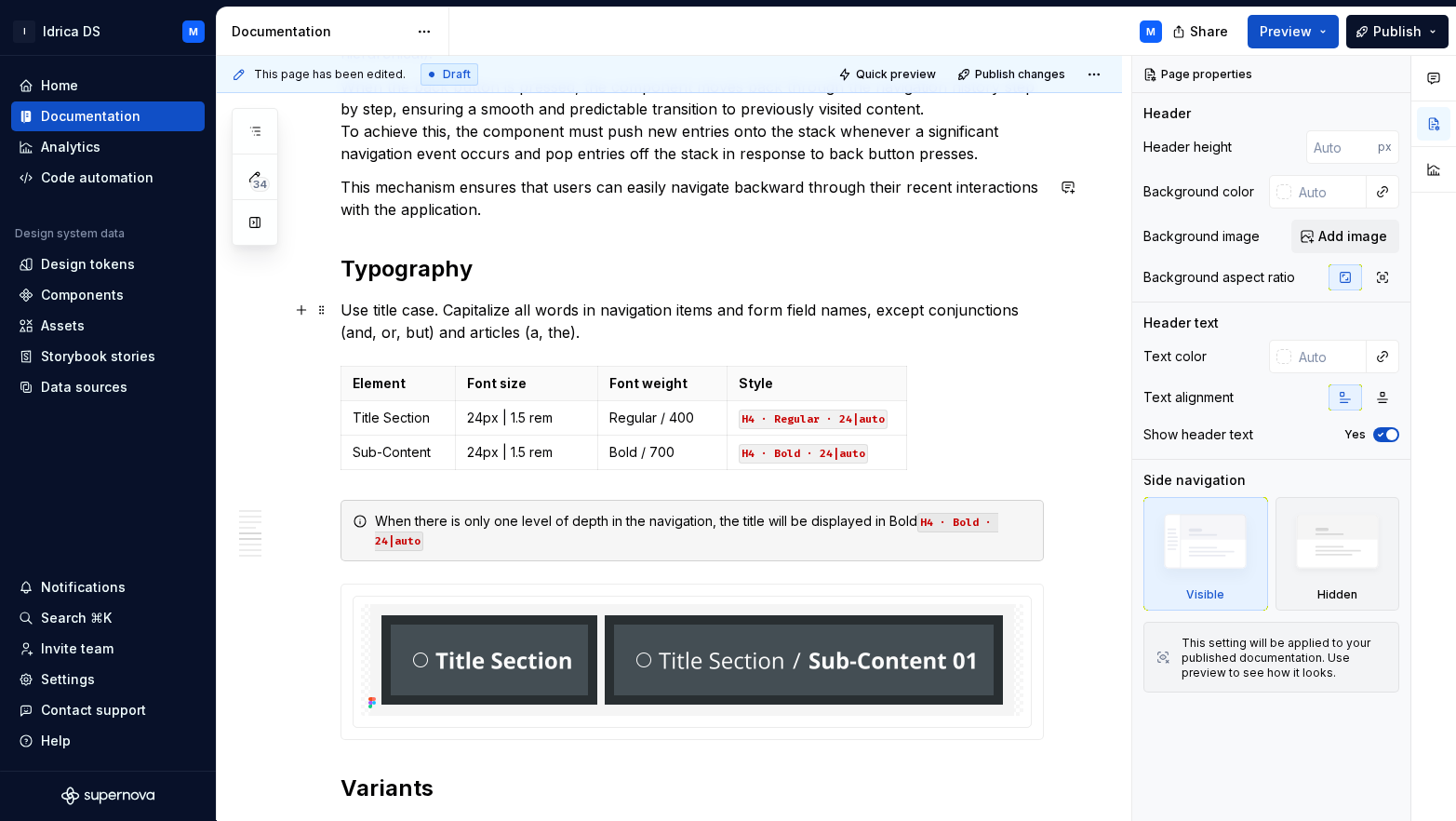
scroll to position [1934, 0]
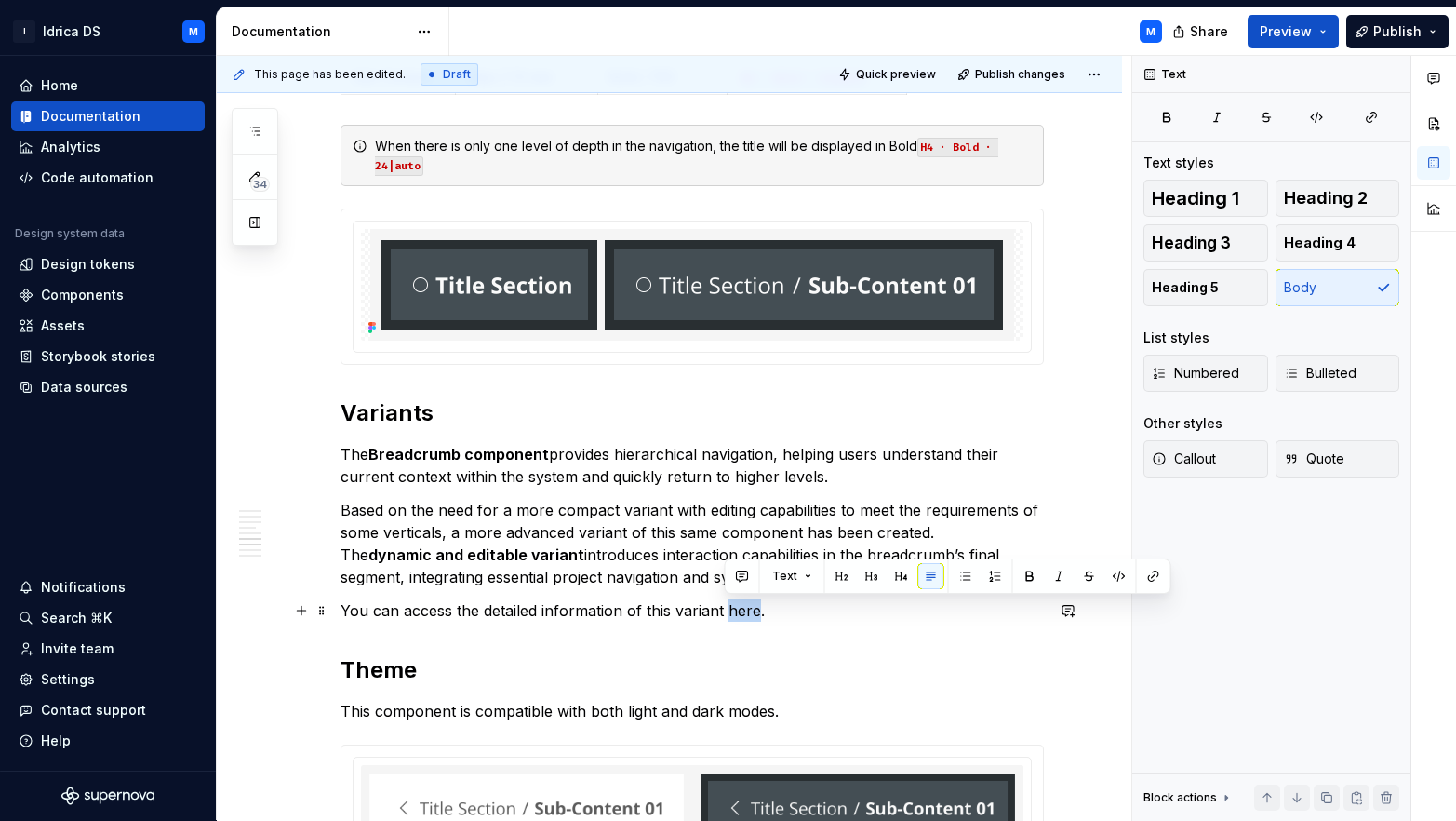
drag, startPoint x: 724, startPoint y: 611, endPoint x: 755, endPoint y: 608, distance: 31.1
click at [755, 608] on p "You can access the detailed information of this variant here." at bounding box center [692, 610] width 704 height 23
click at [1167, 593] on div "Text" at bounding box center [948, 576] width 446 height 35
click at [1149, 579] on button "button" at bounding box center [1154, 575] width 26 height 26
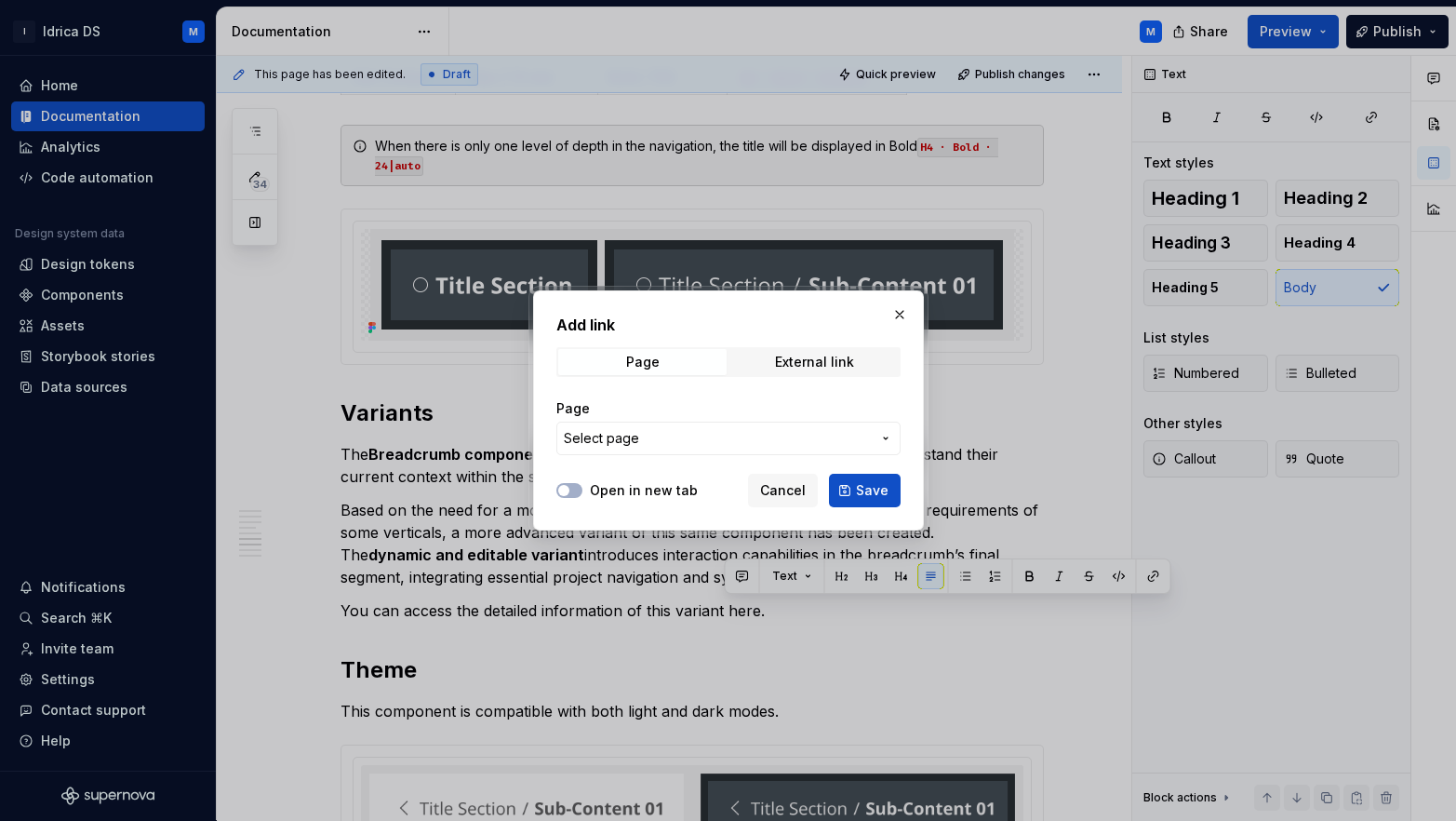
click at [748, 428] on button "Select page" at bounding box center [729, 438] width 344 height 33
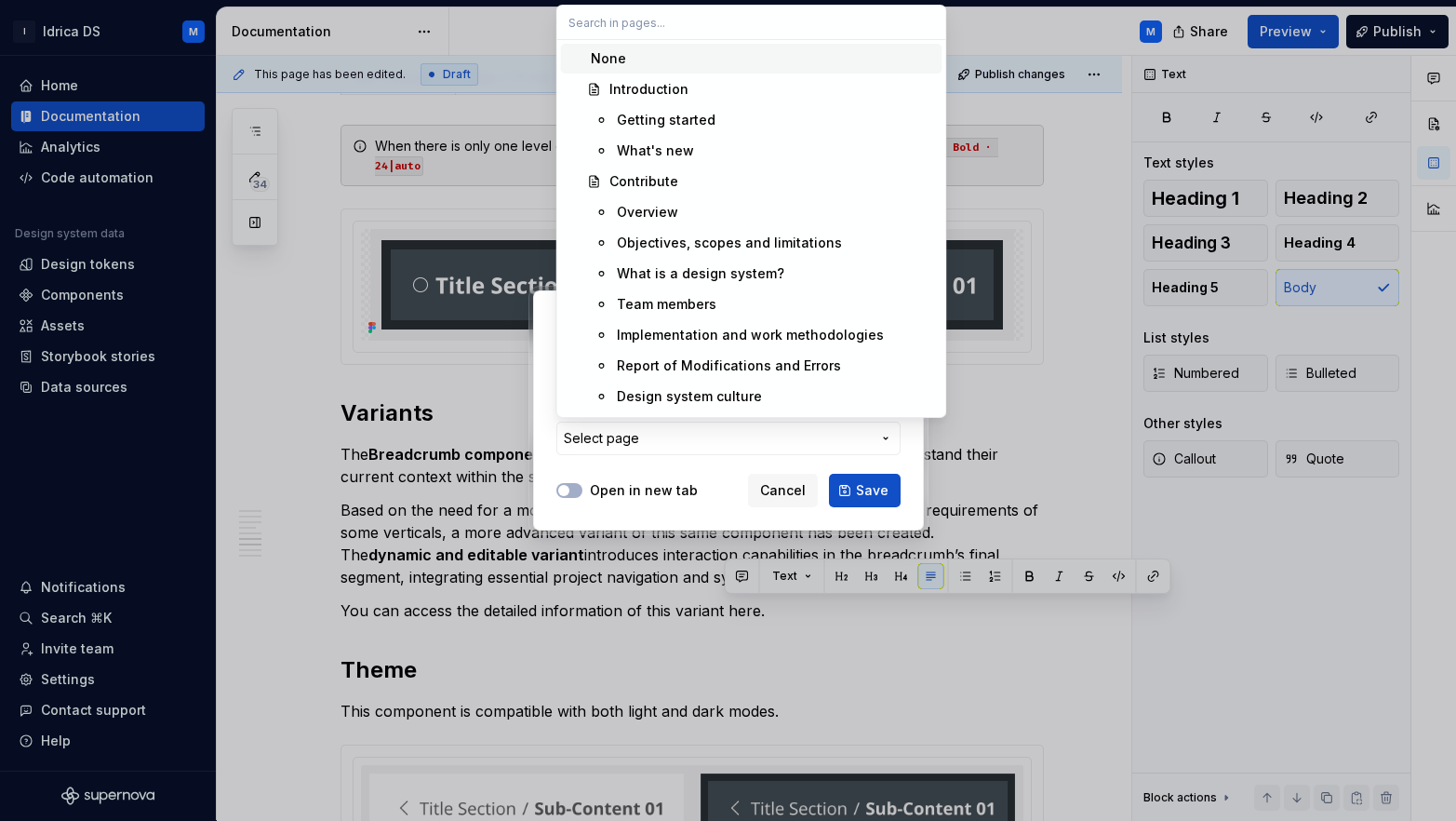
click at [748, 428] on div "Add link Page External link Page Select page Open in new tab Cancel Save" at bounding box center [728, 410] width 1456 height 821
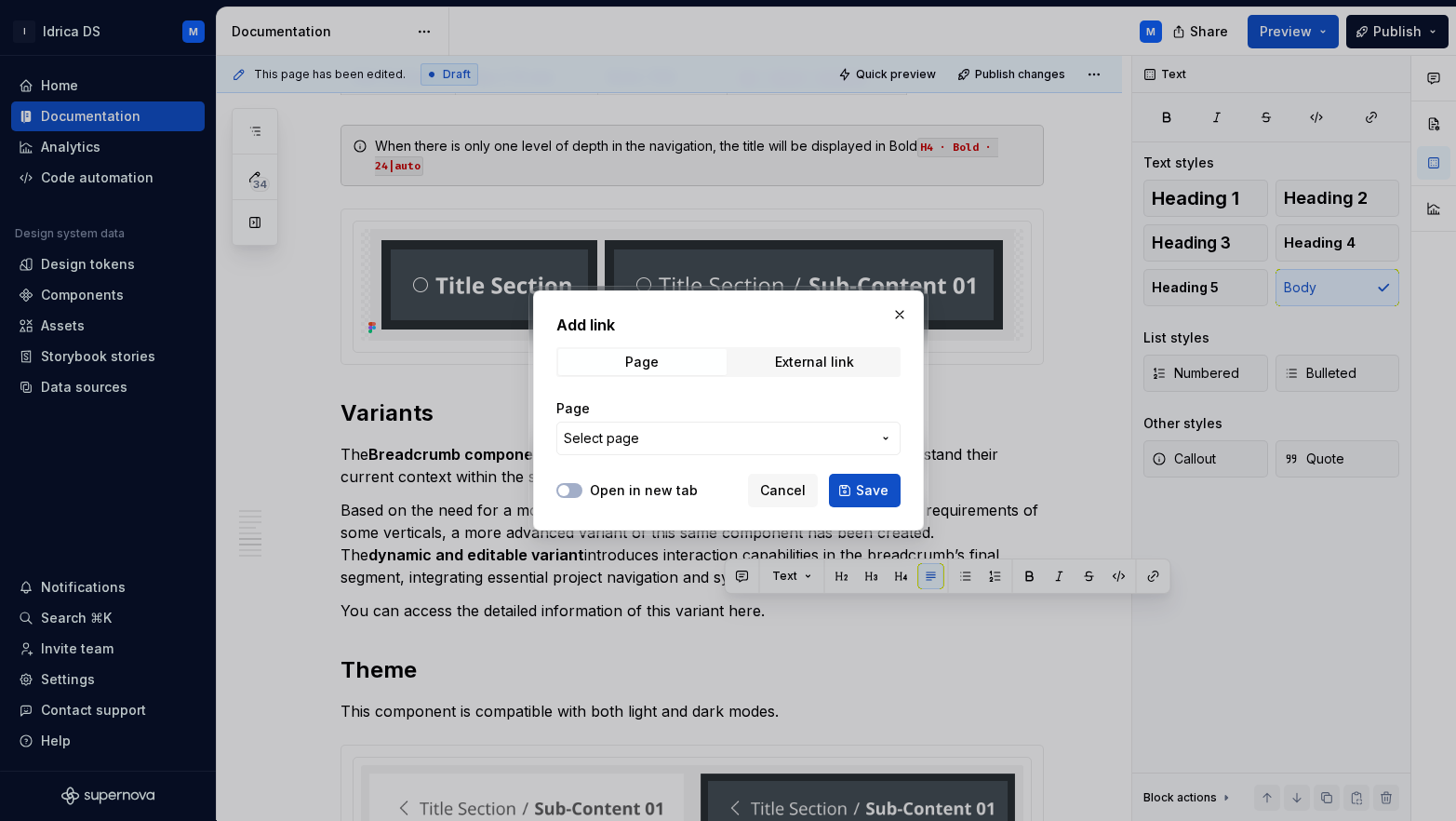
click at [748, 428] on button "Select page" at bounding box center [729, 438] width 344 height 33
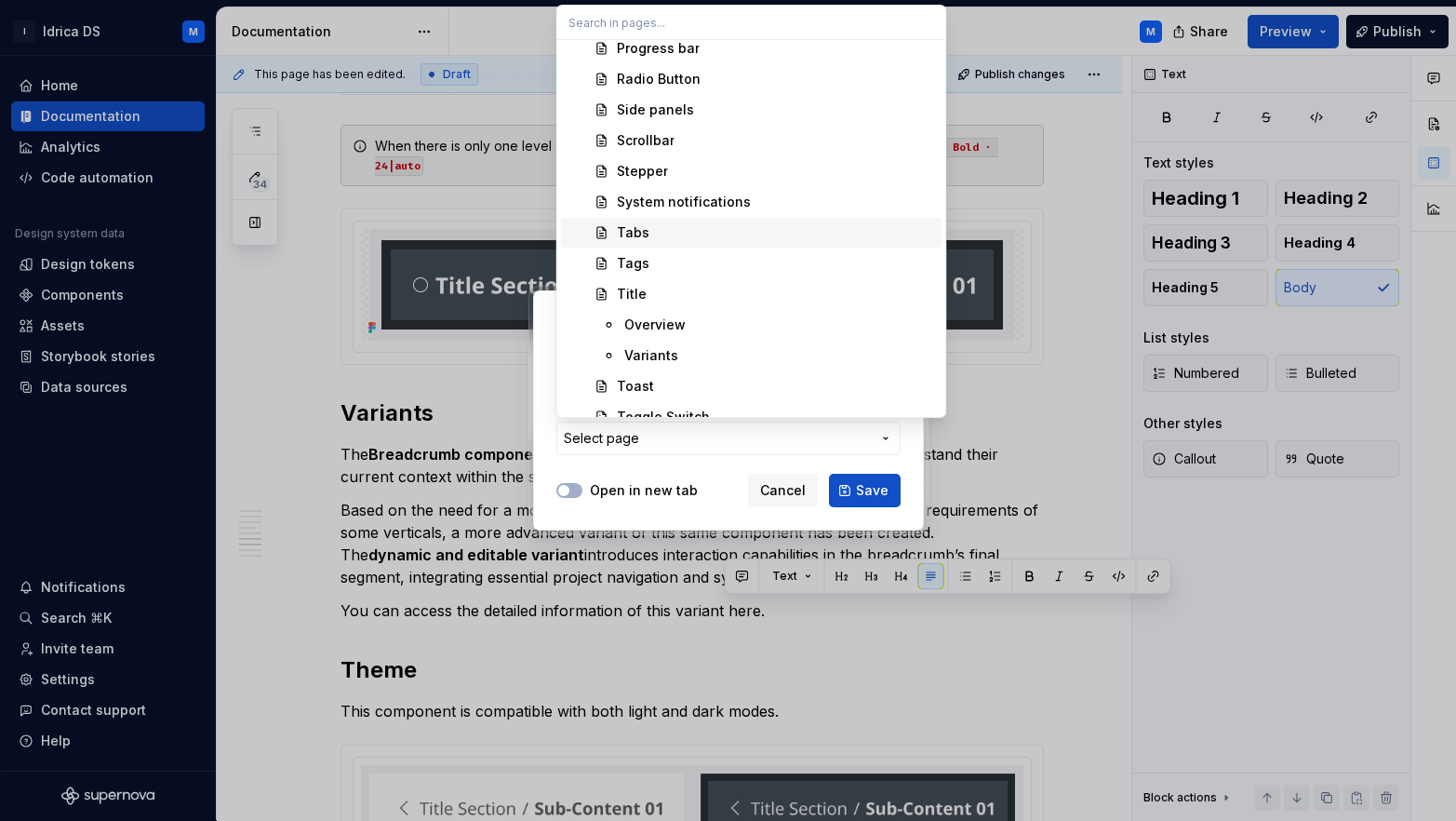
scroll to position [1998, 0]
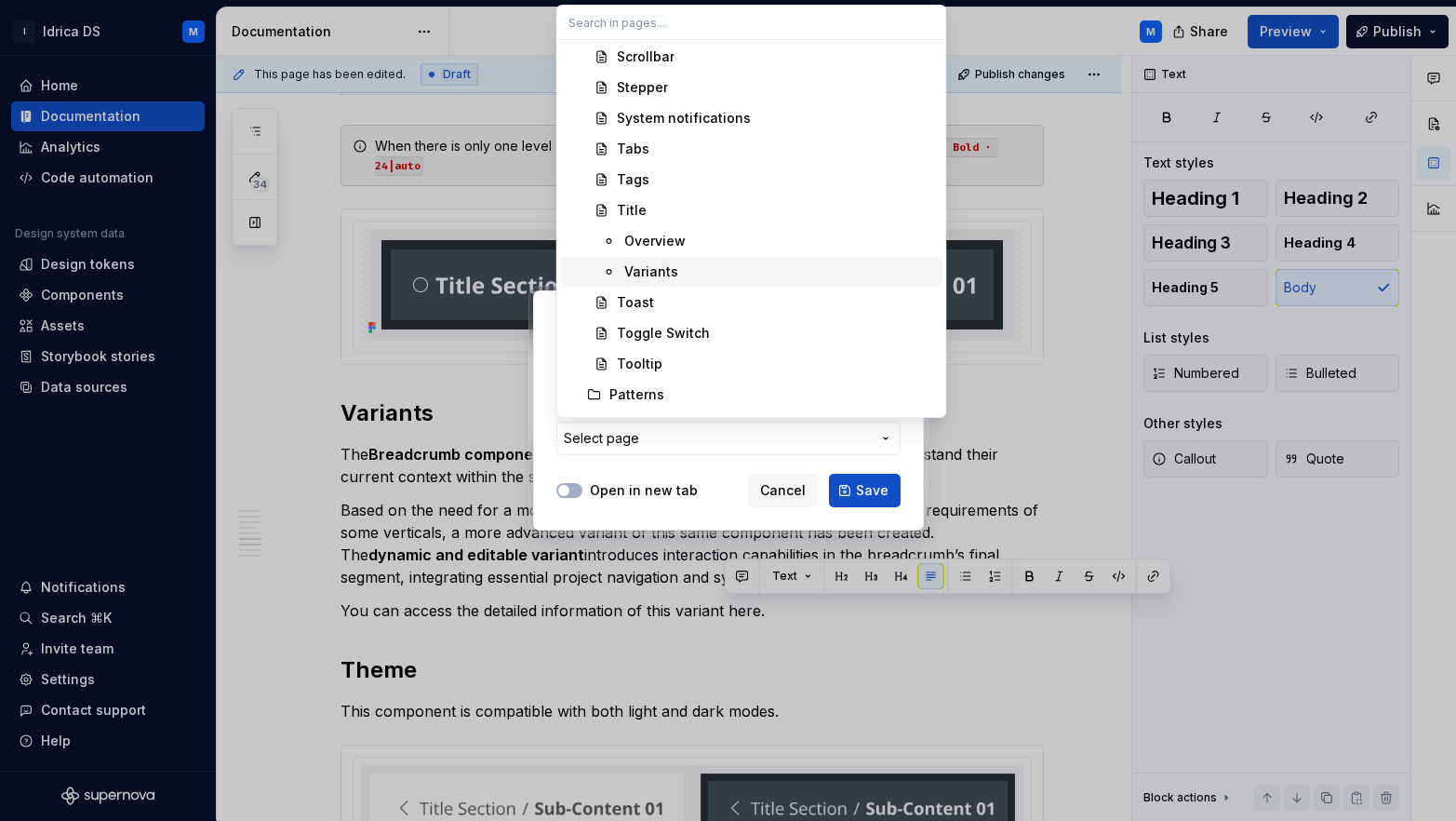
click at [681, 264] on div "Variants" at bounding box center [780, 271] width 311 height 19
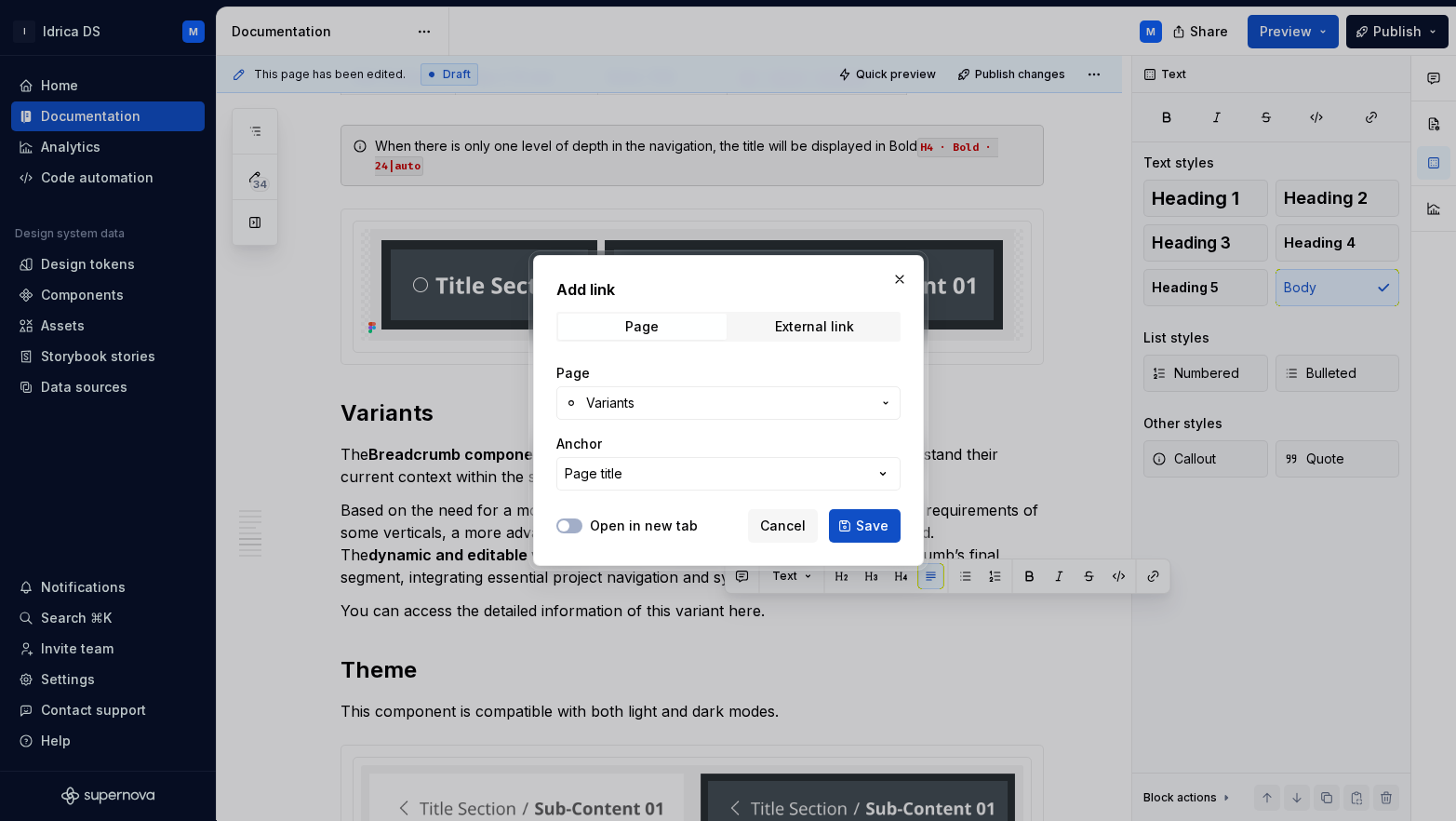
click at [816, 393] on span "Variants" at bounding box center [728, 402] width 285 height 19
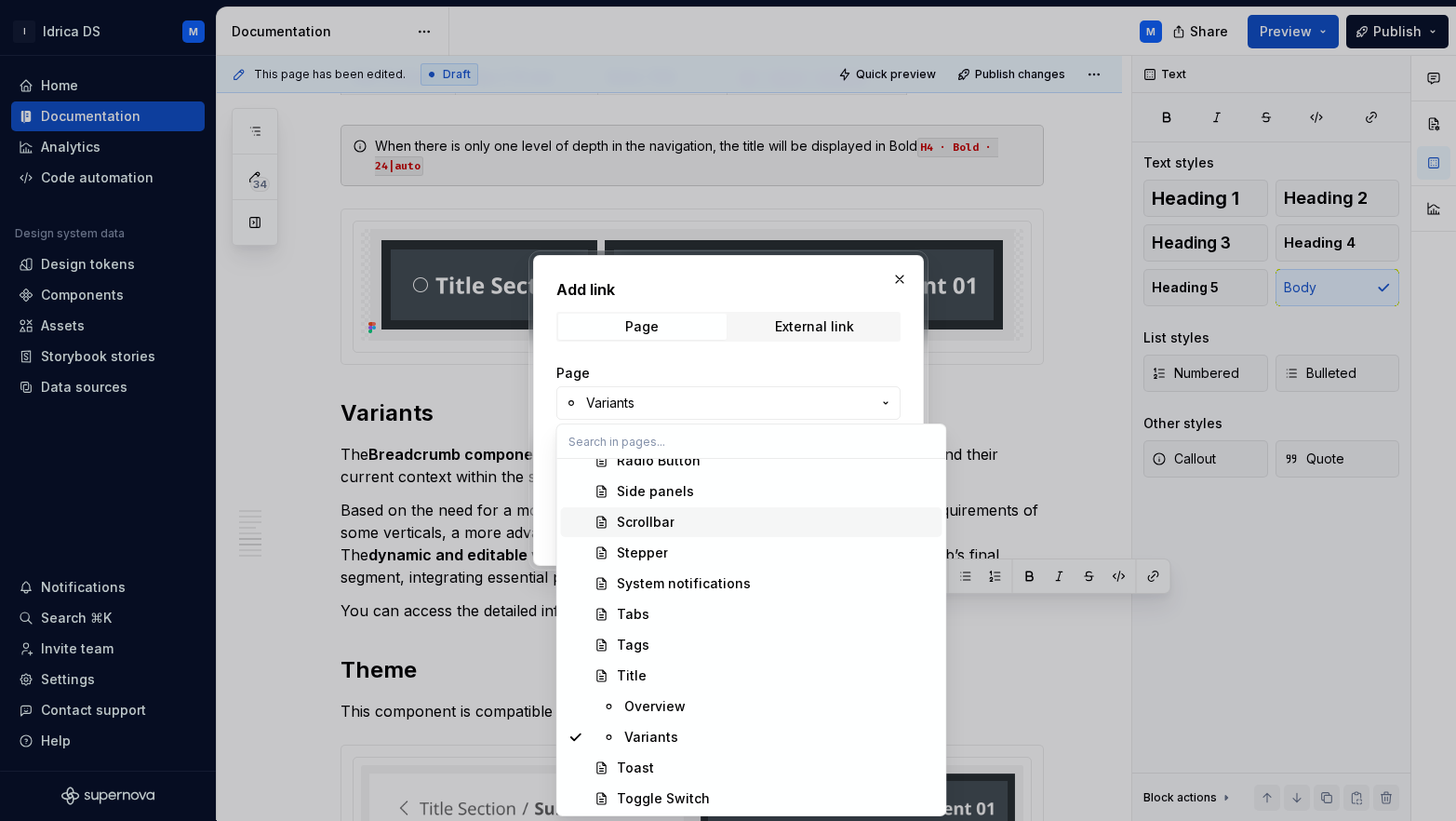
scroll to position [2086, 0]
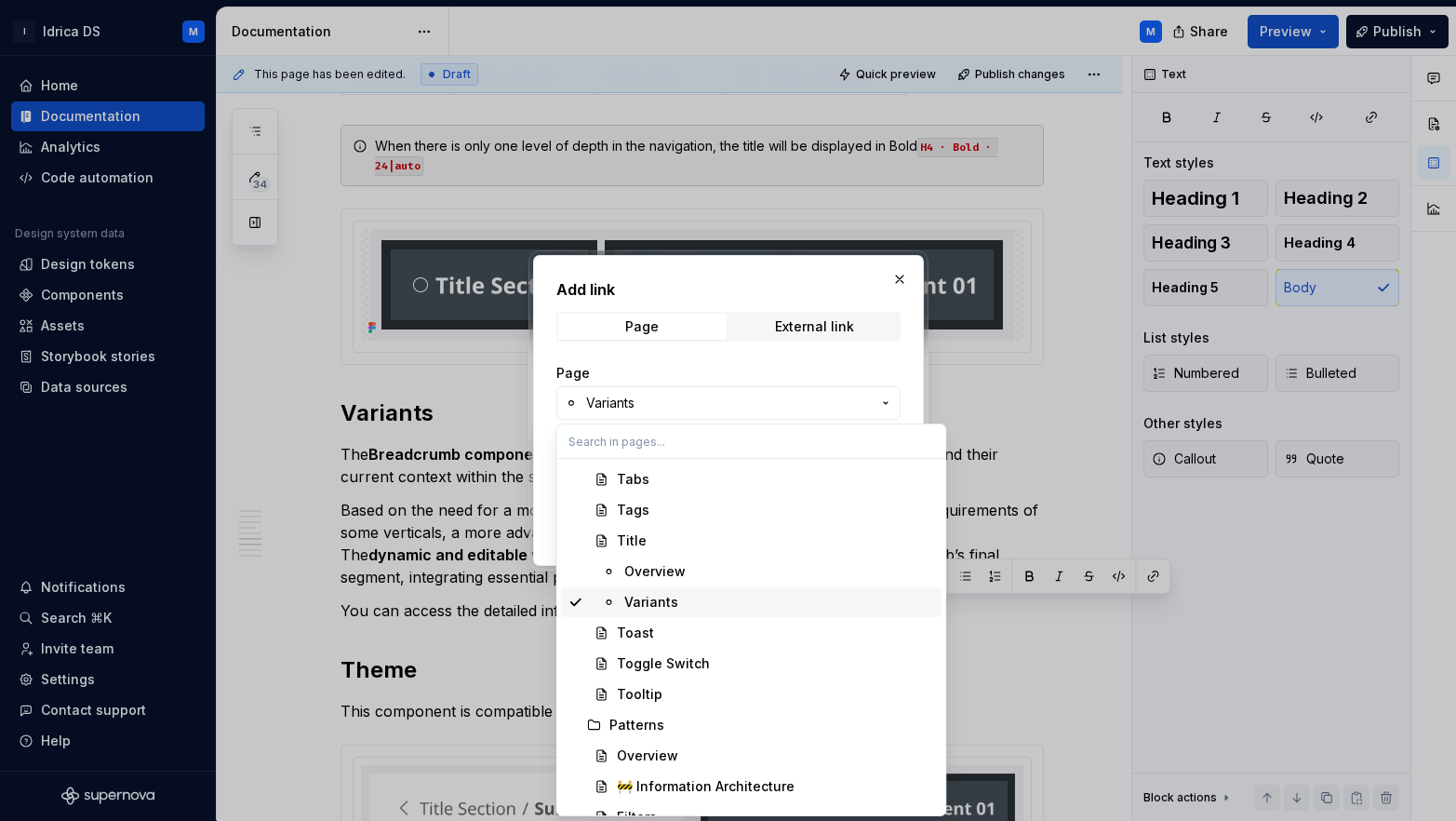
click at [705, 591] on span "Variants" at bounding box center [751, 602] width 382 height 29
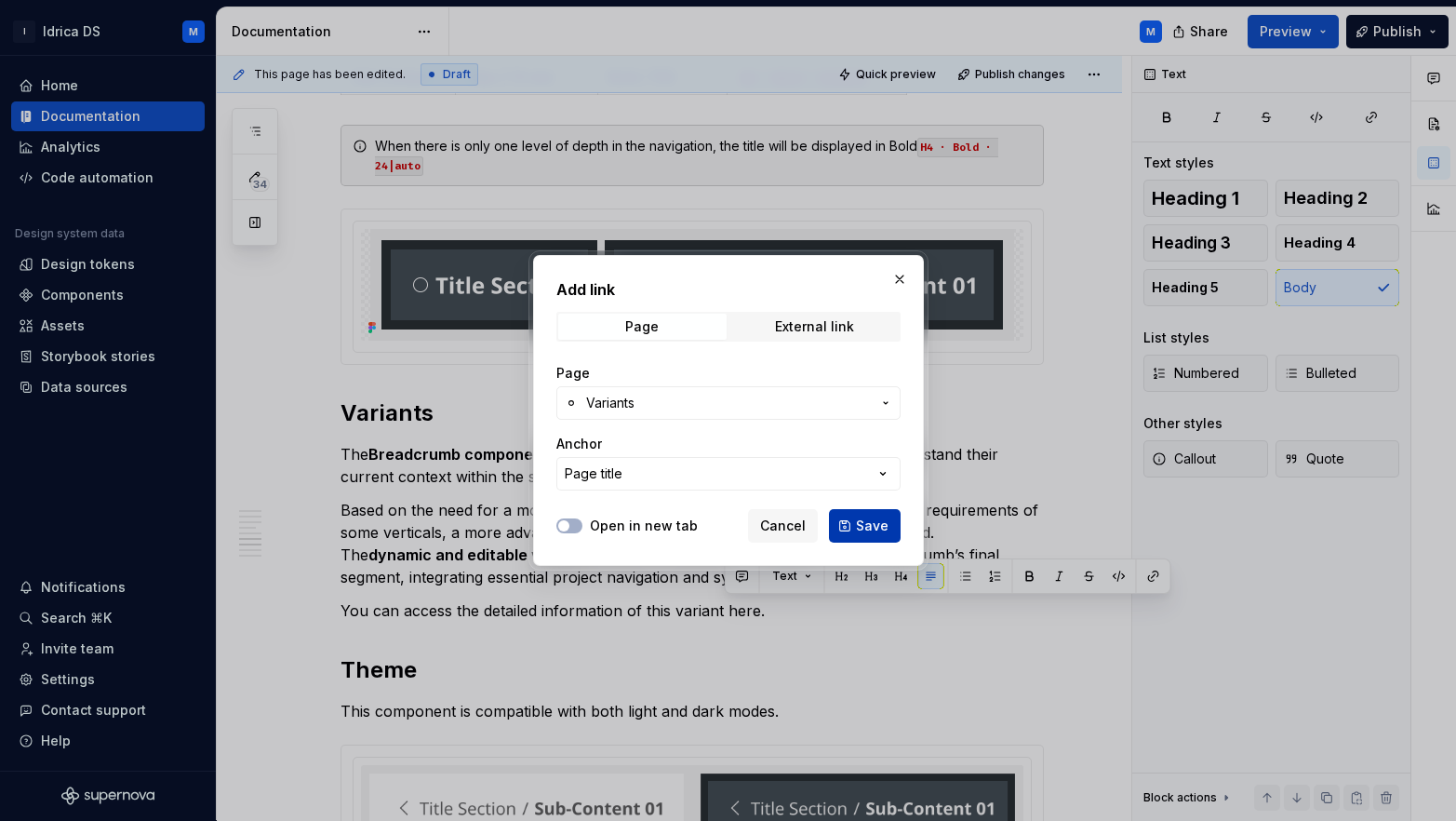
click at [848, 517] on button "Save" at bounding box center [864, 525] width 71 height 33
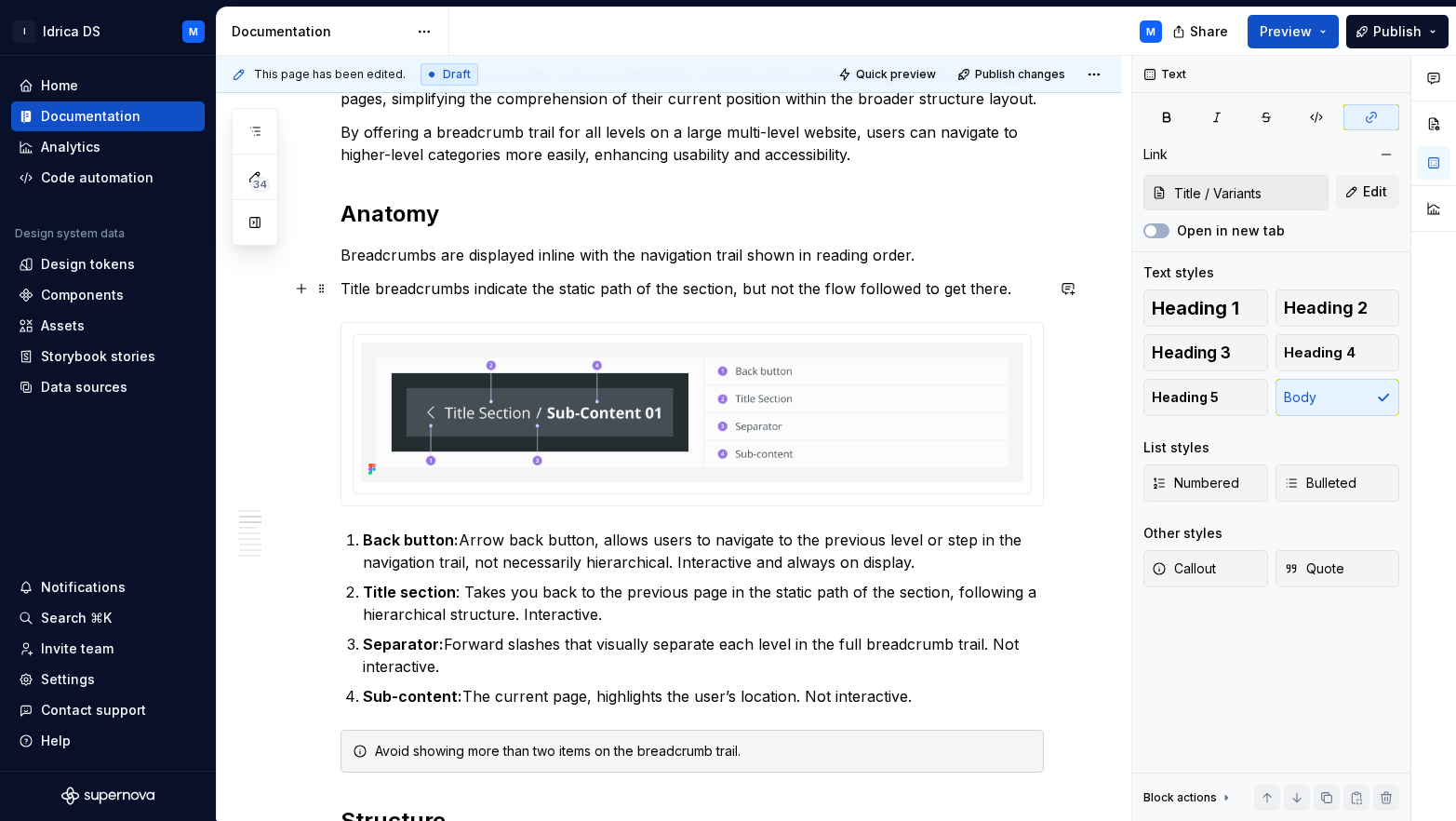
scroll to position [0, 0]
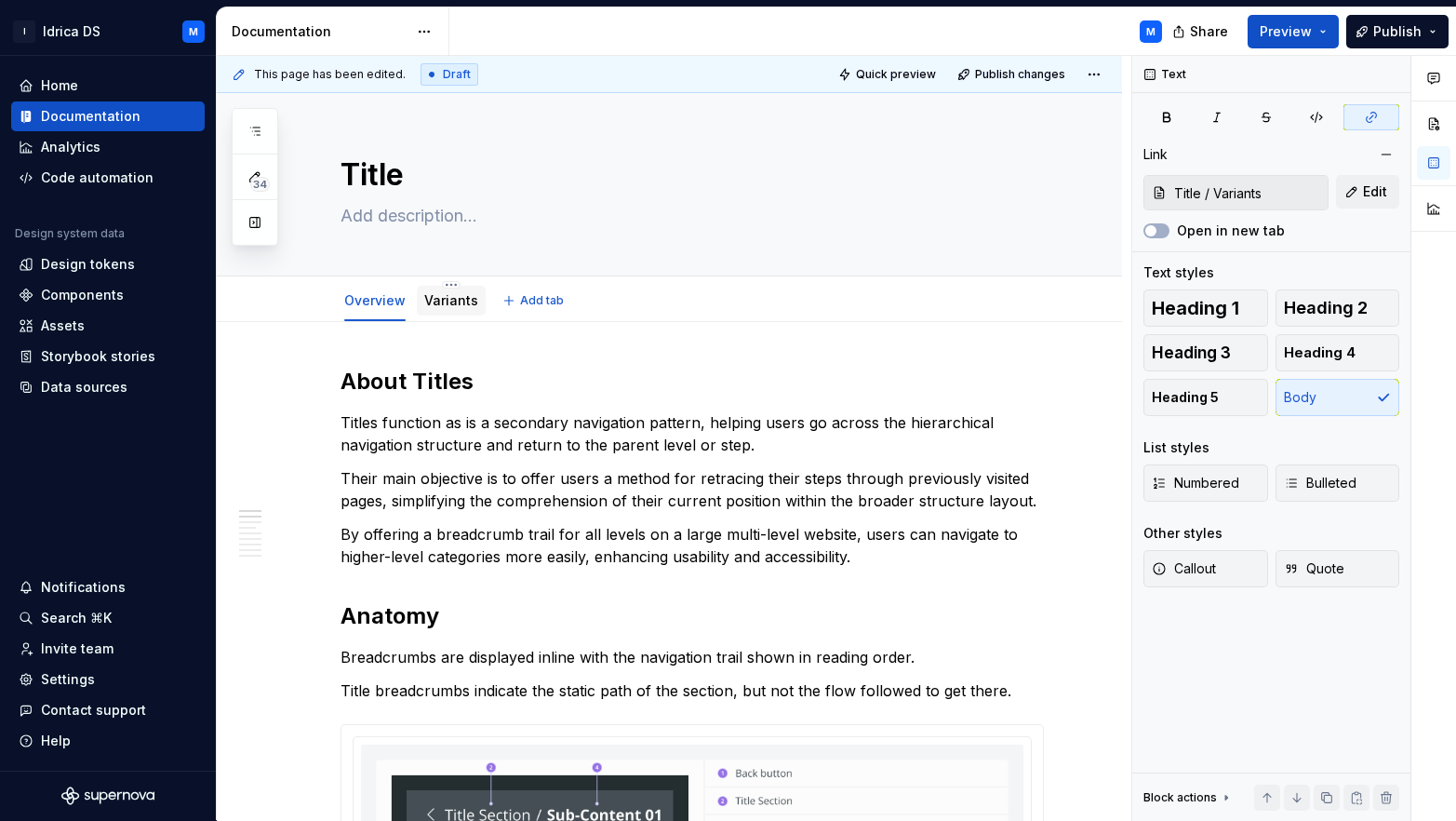
click at [456, 295] on link "Variants" at bounding box center [451, 300] width 54 height 16
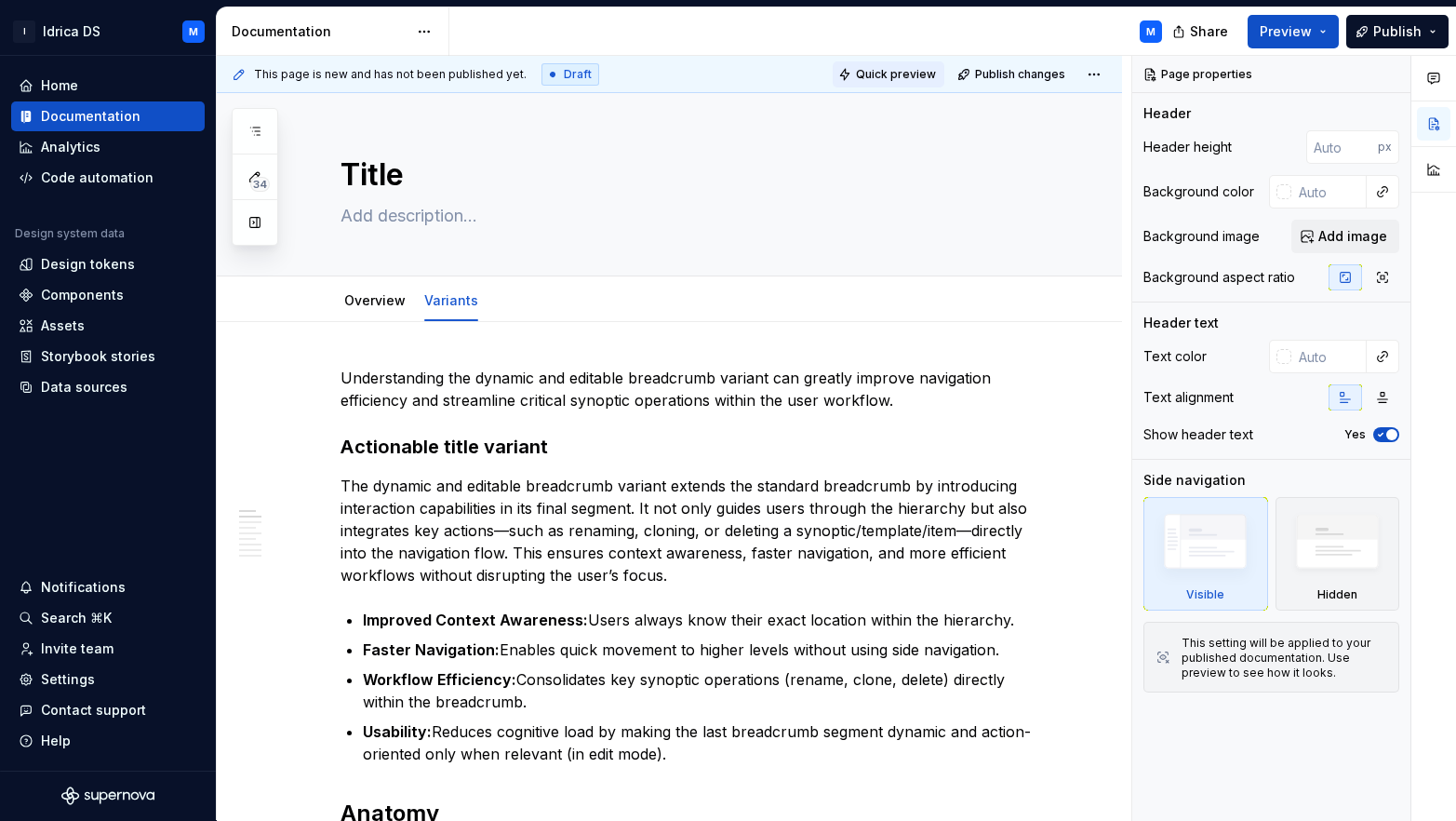
click at [891, 69] on span "Quick preview" at bounding box center [896, 73] width 80 height 15
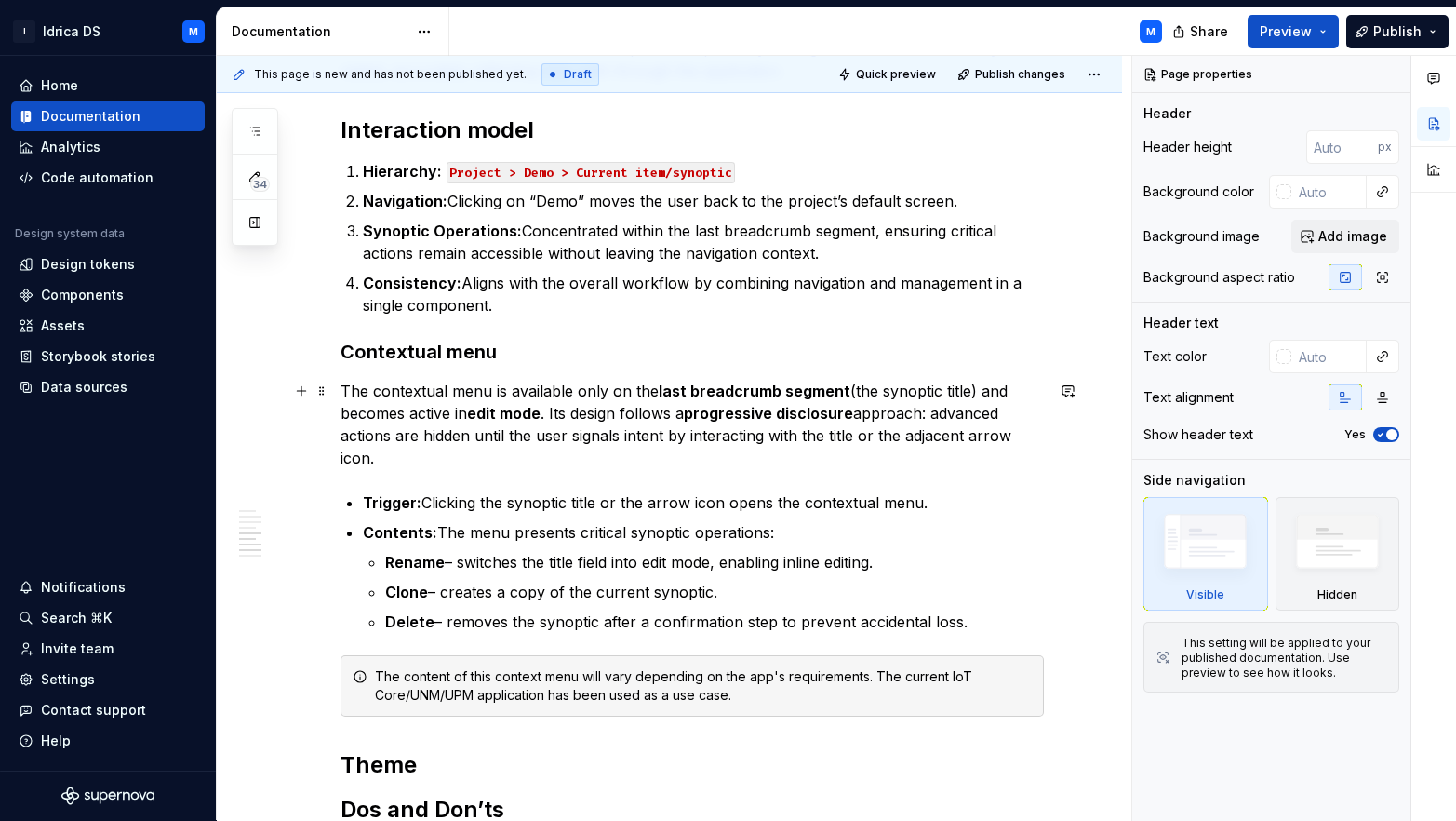
scroll to position [1365, 0]
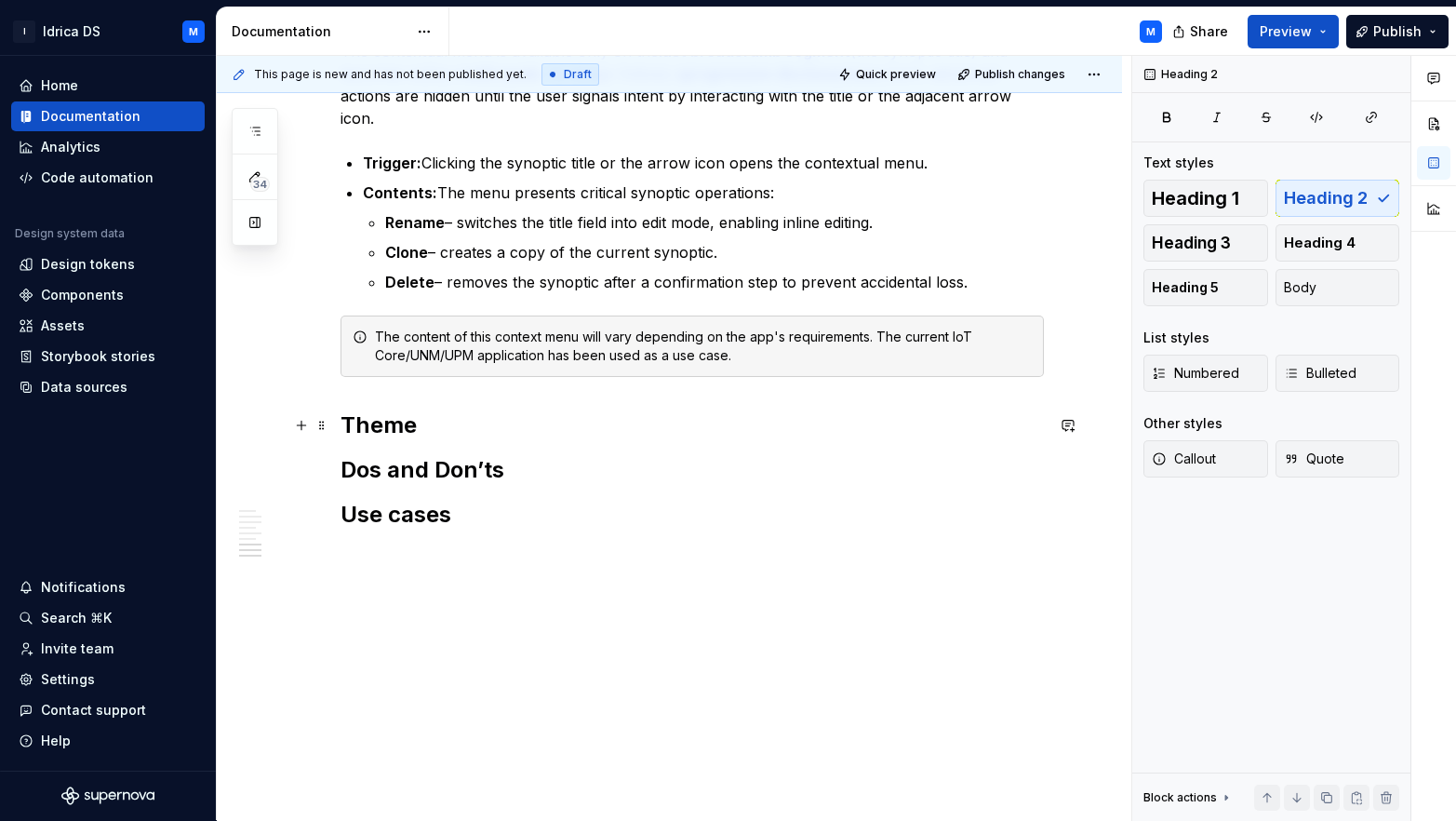
click at [473, 437] on h2 "Theme" at bounding box center [692, 425] width 704 height 29
click at [513, 456] on h2 "Dos and Don’ts" at bounding box center [692, 470] width 704 height 29
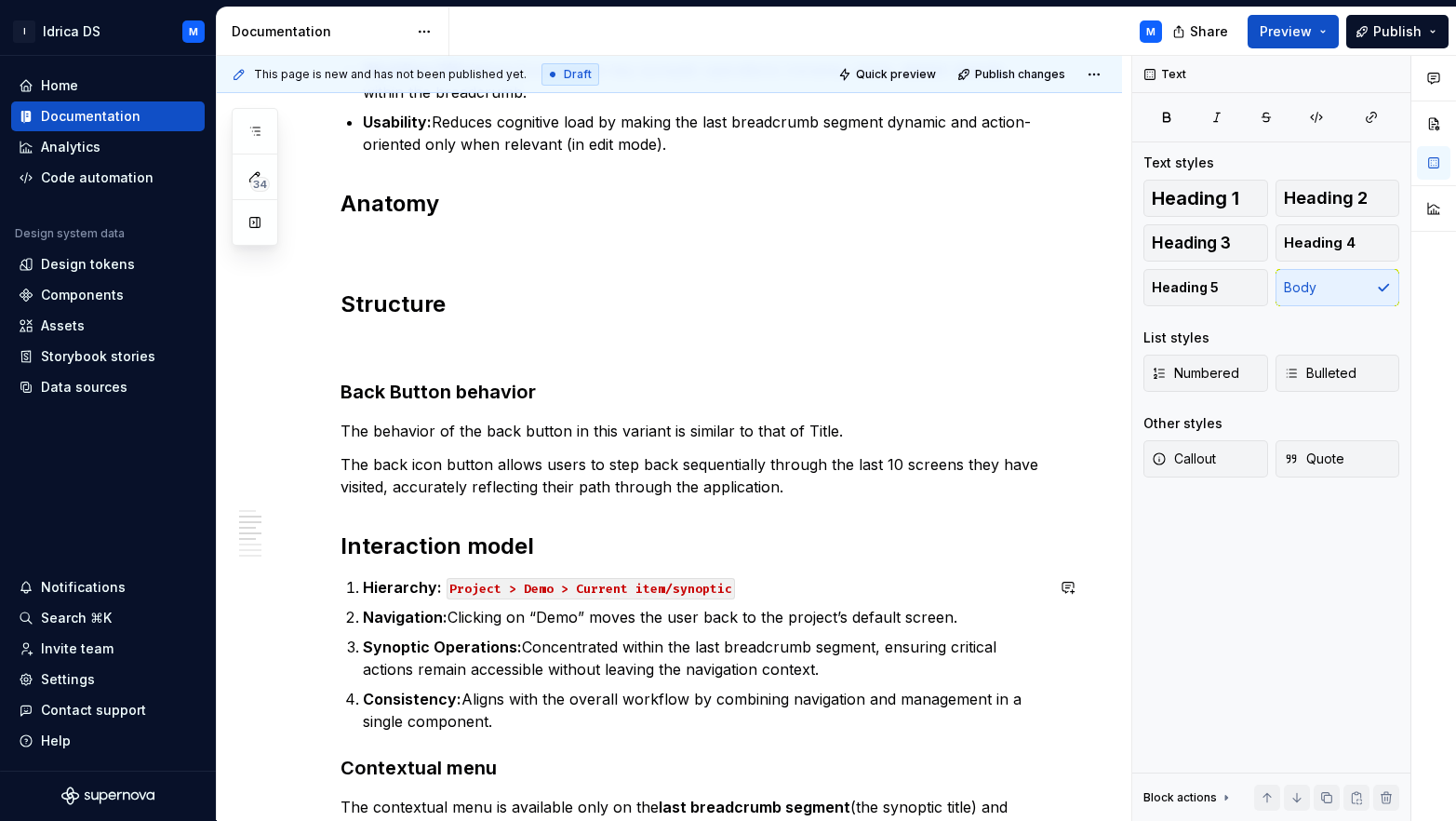
scroll to position [606, 0]
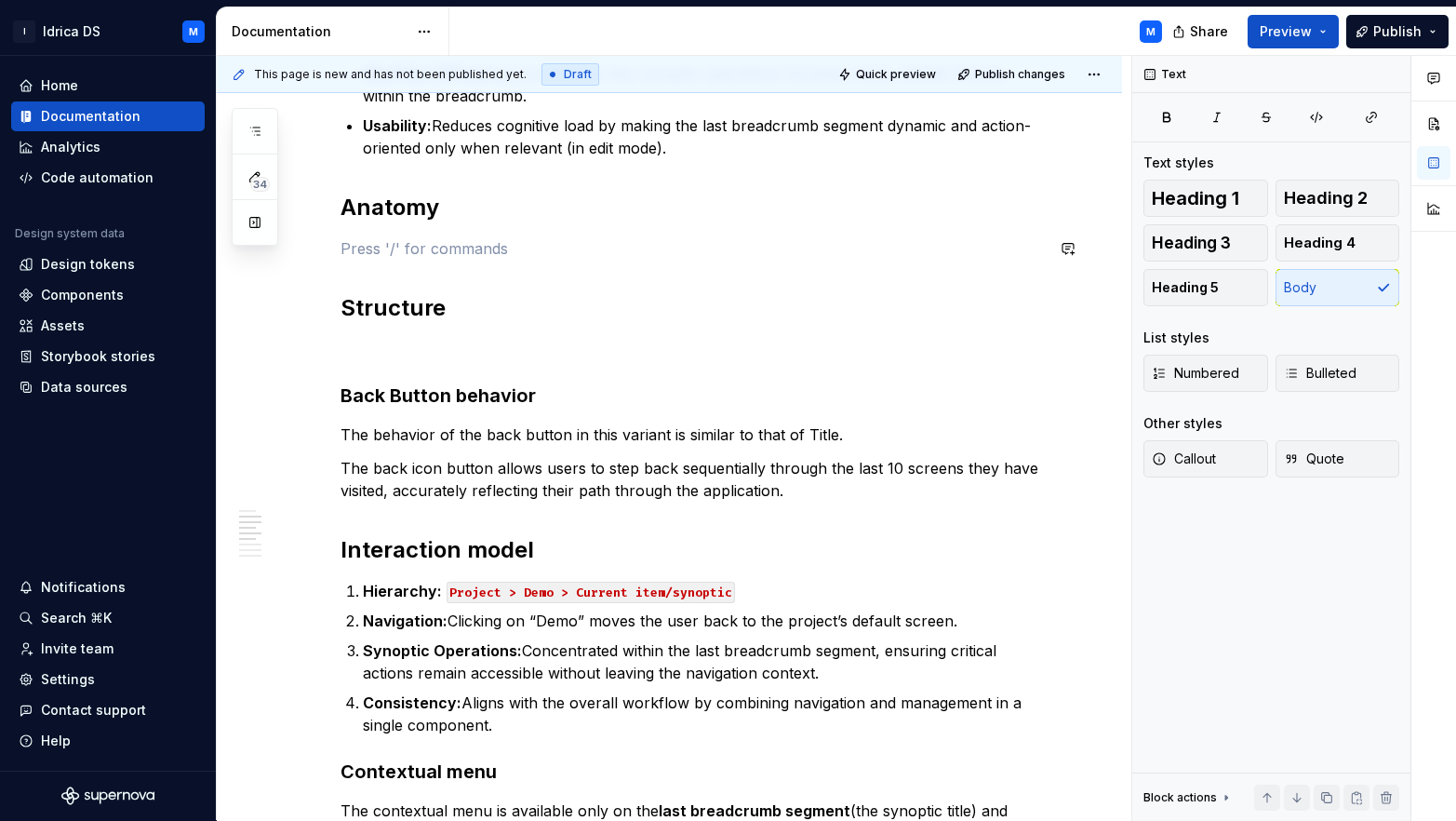
drag, startPoint x: 374, startPoint y: 233, endPoint x: 375, endPoint y: 246, distance: 13.0
click at [373, 231] on div "Understanding the dynamic and editable breadcrumb variant can greatly improve n…" at bounding box center [692, 571] width 704 height 1621
click at [316, 247] on span at bounding box center [321, 249] width 15 height 26
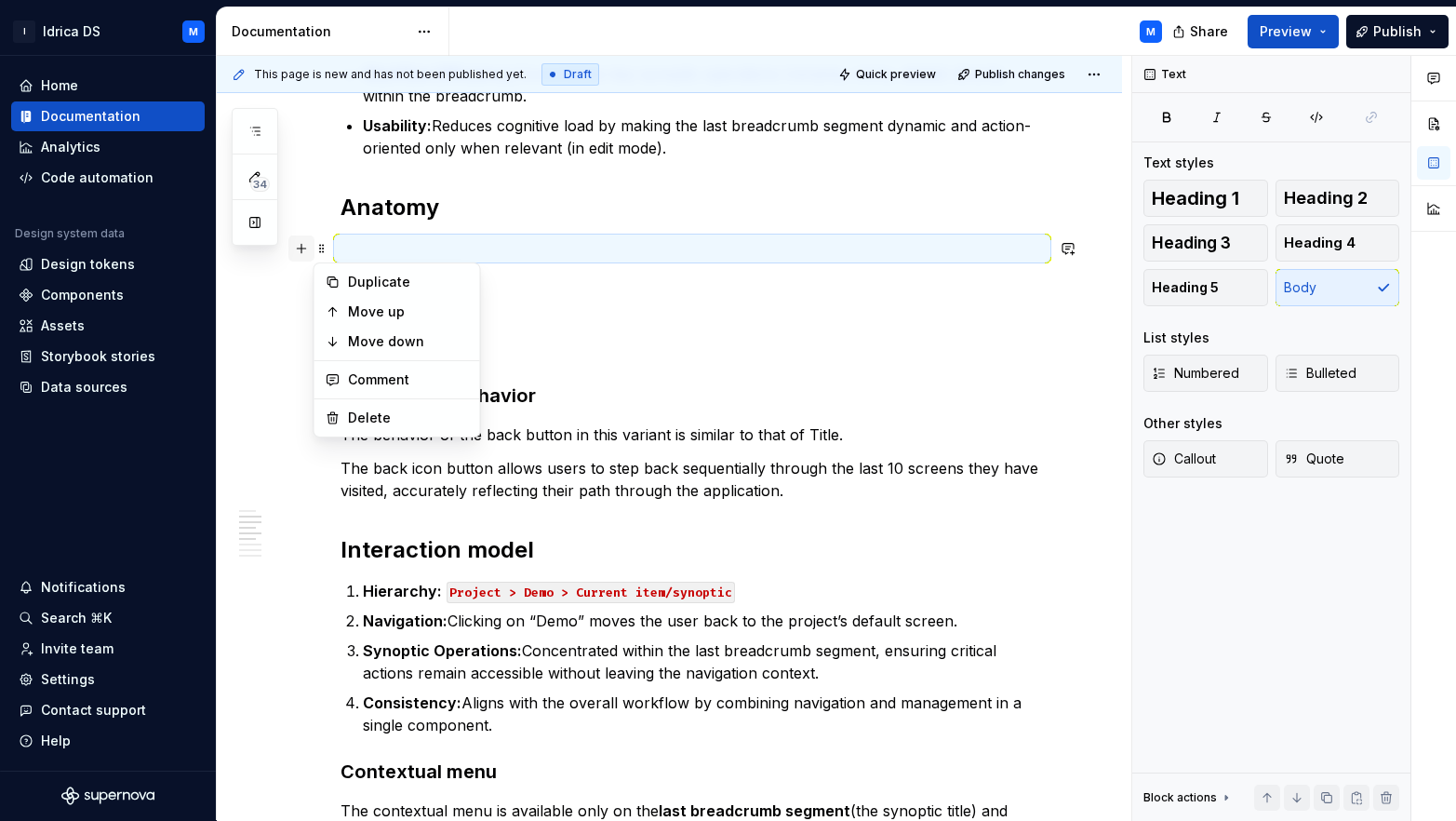
click at [299, 247] on button "button" at bounding box center [301, 249] width 26 height 26
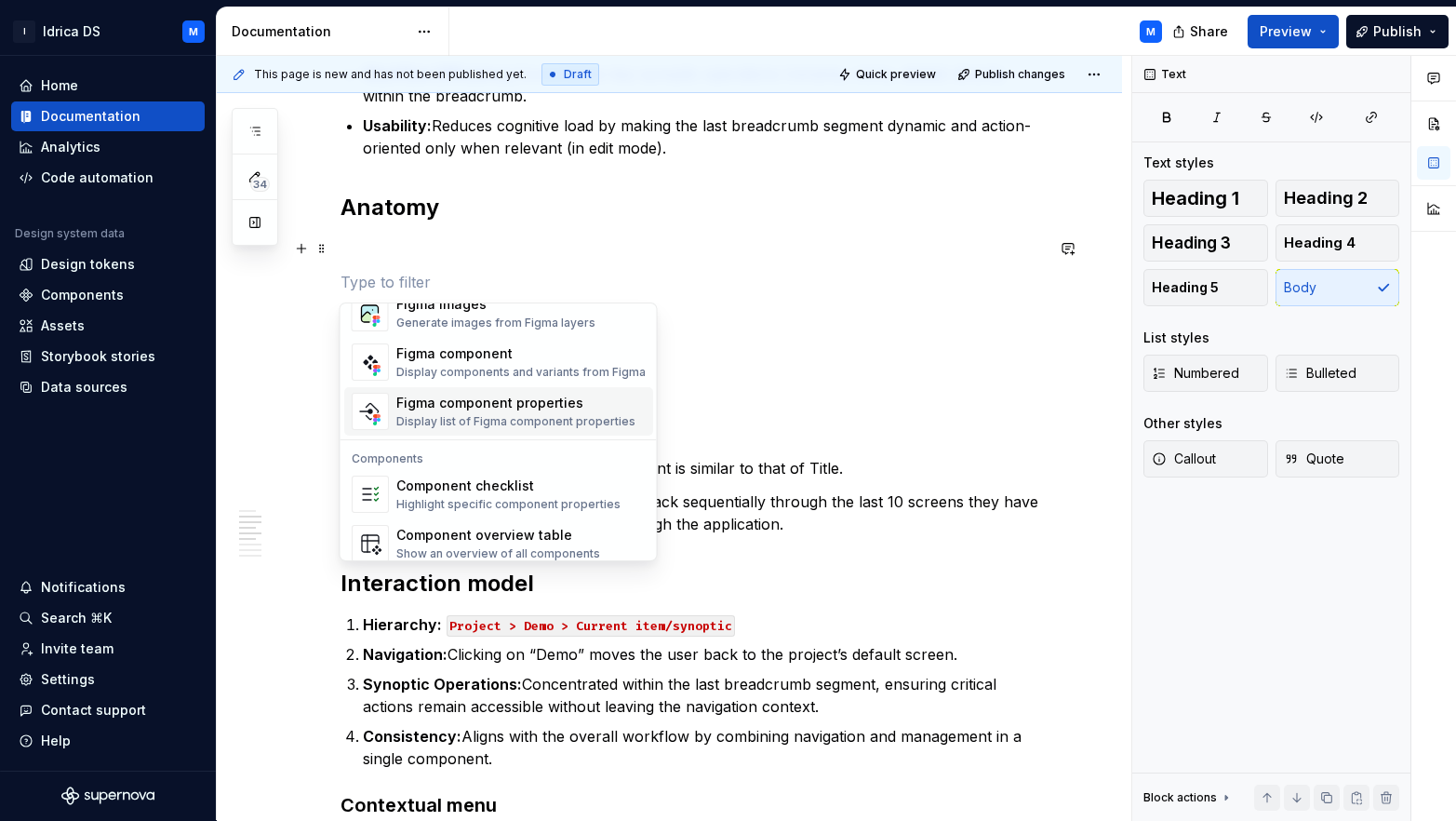
scroll to position [1671, 0]
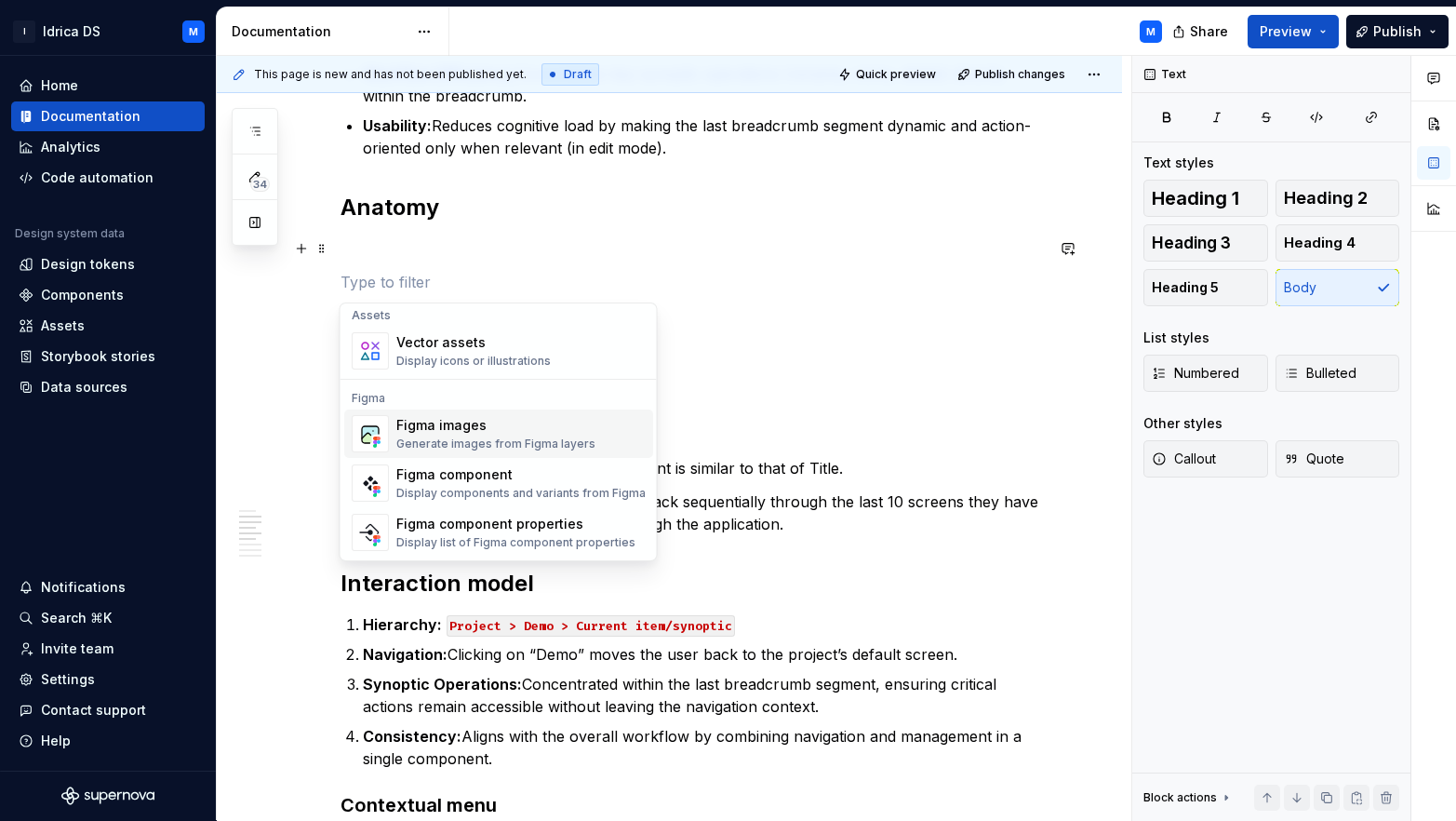
click at [454, 433] on div "Figma images" at bounding box center [496, 425] width 200 height 19
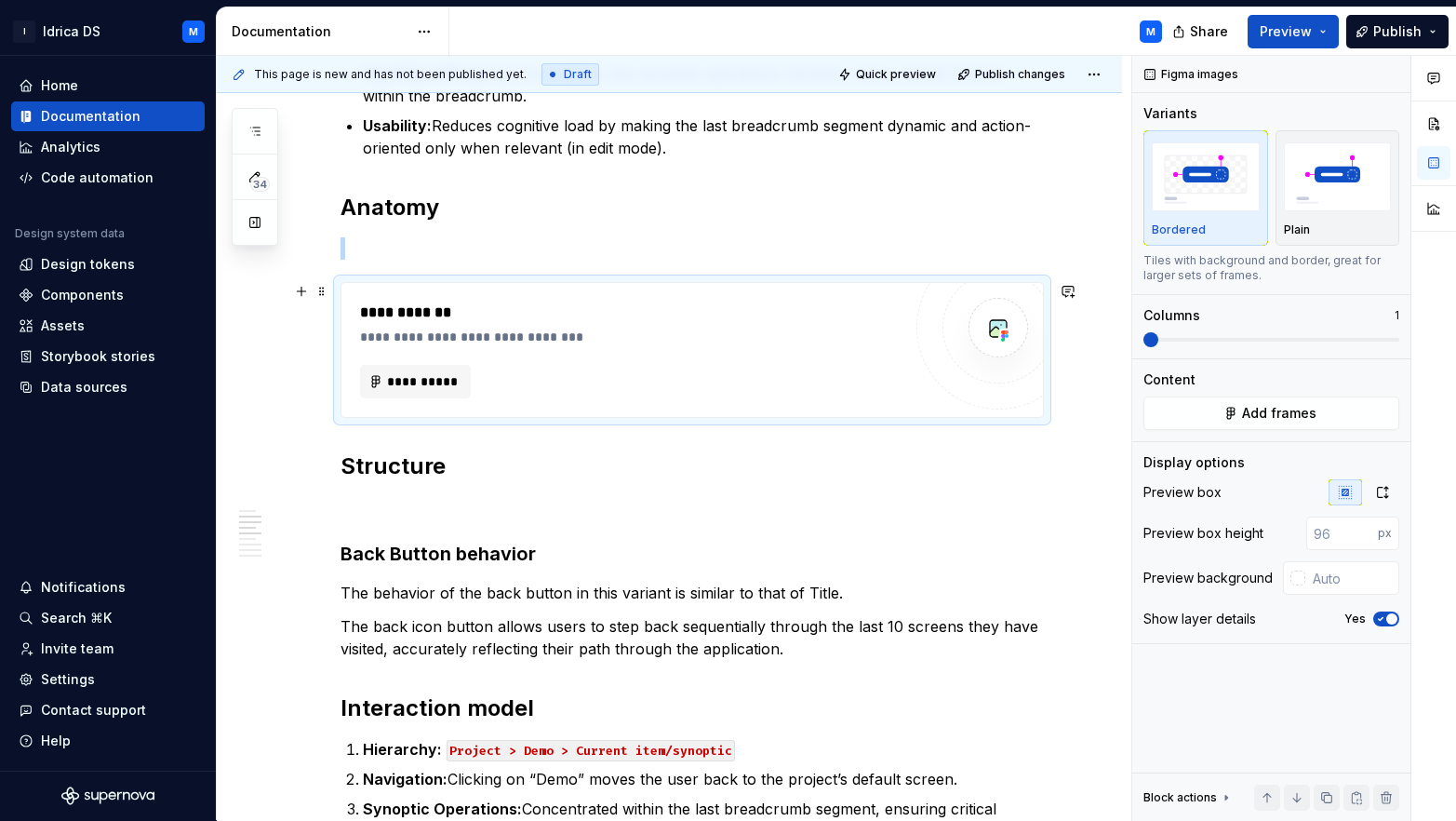
click at [398, 263] on div "**********" at bounding box center [692, 651] width 704 height 1779
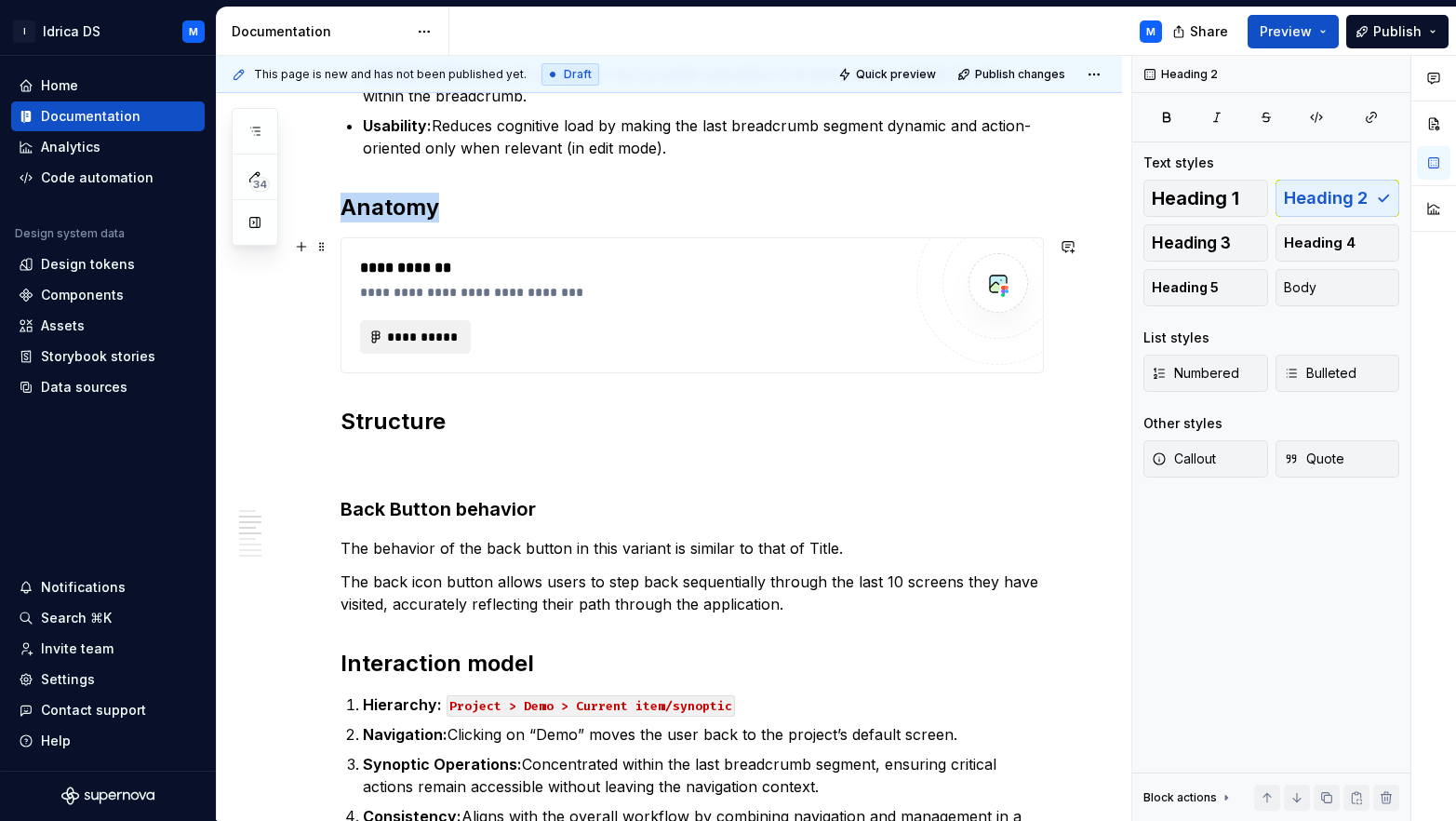
click at [415, 321] on button "**********" at bounding box center [416, 337] width 112 height 33
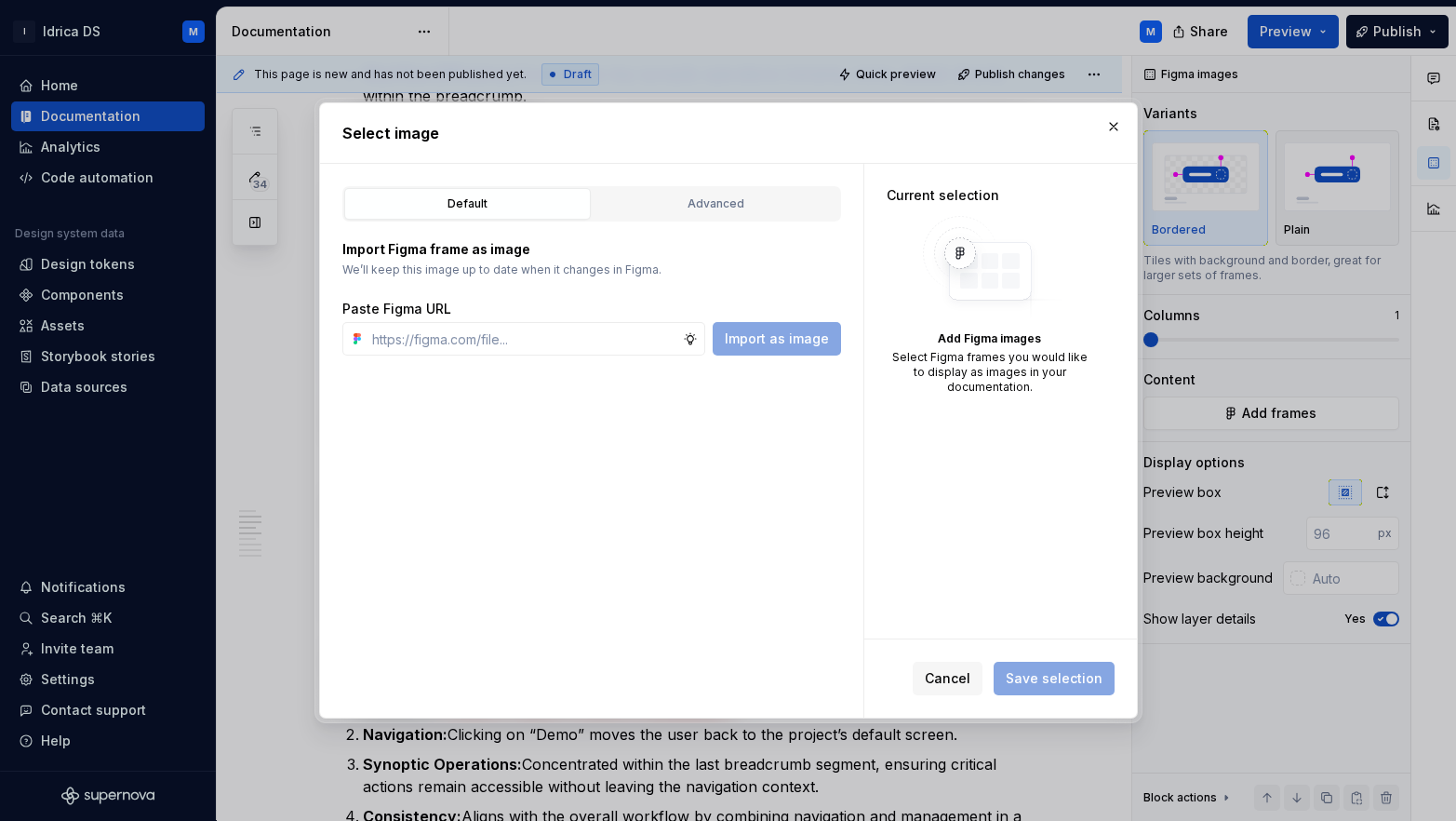
click at [731, 181] on div "Default Advanced Import Figma frame as image We’ll keep this image up to date w…" at bounding box center [591, 440] width 543 height 554
click at [730, 194] on button "Advanced" at bounding box center [716, 204] width 247 height 31
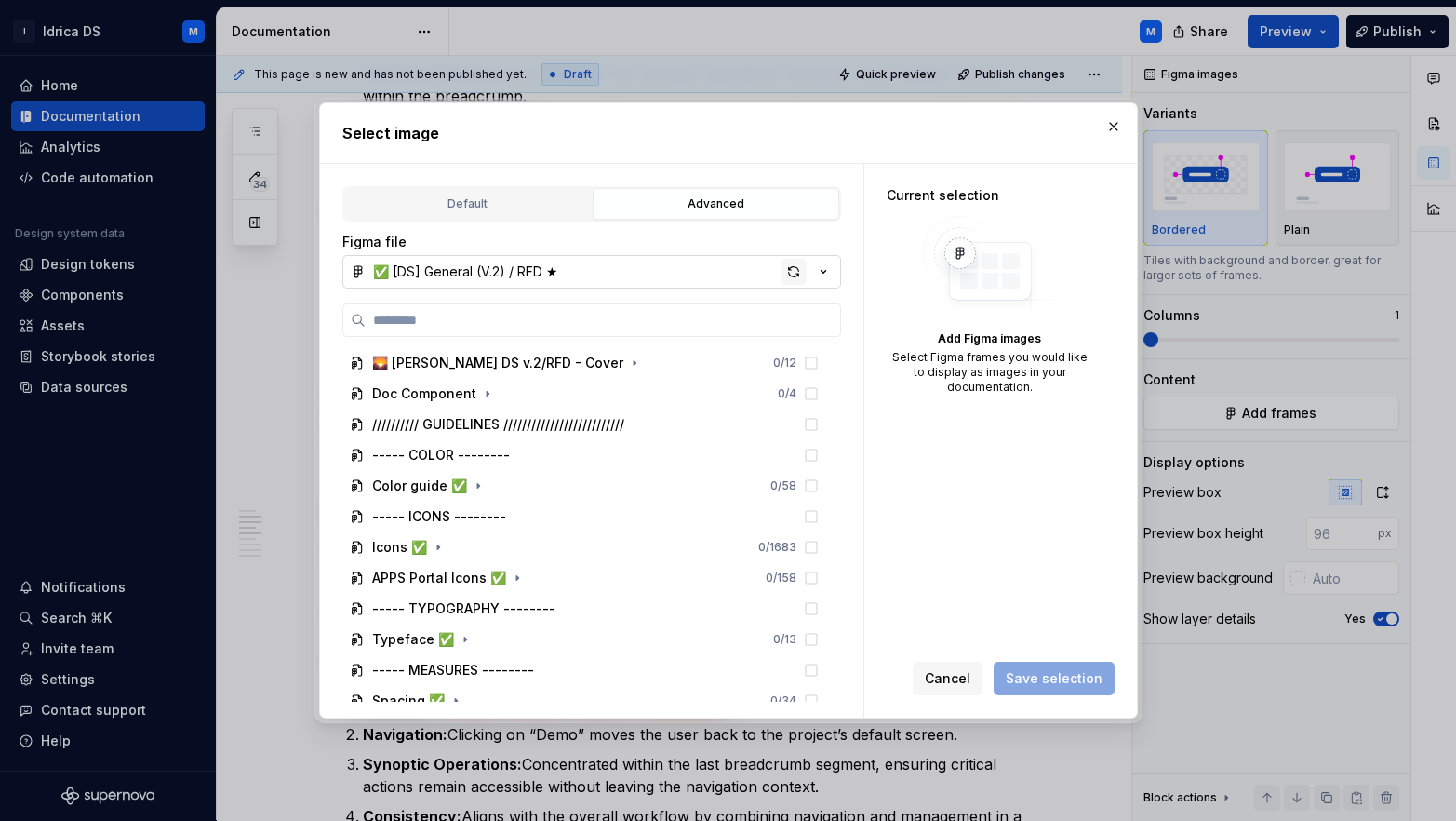
click at [797, 268] on div "button" at bounding box center [794, 271] width 26 height 26
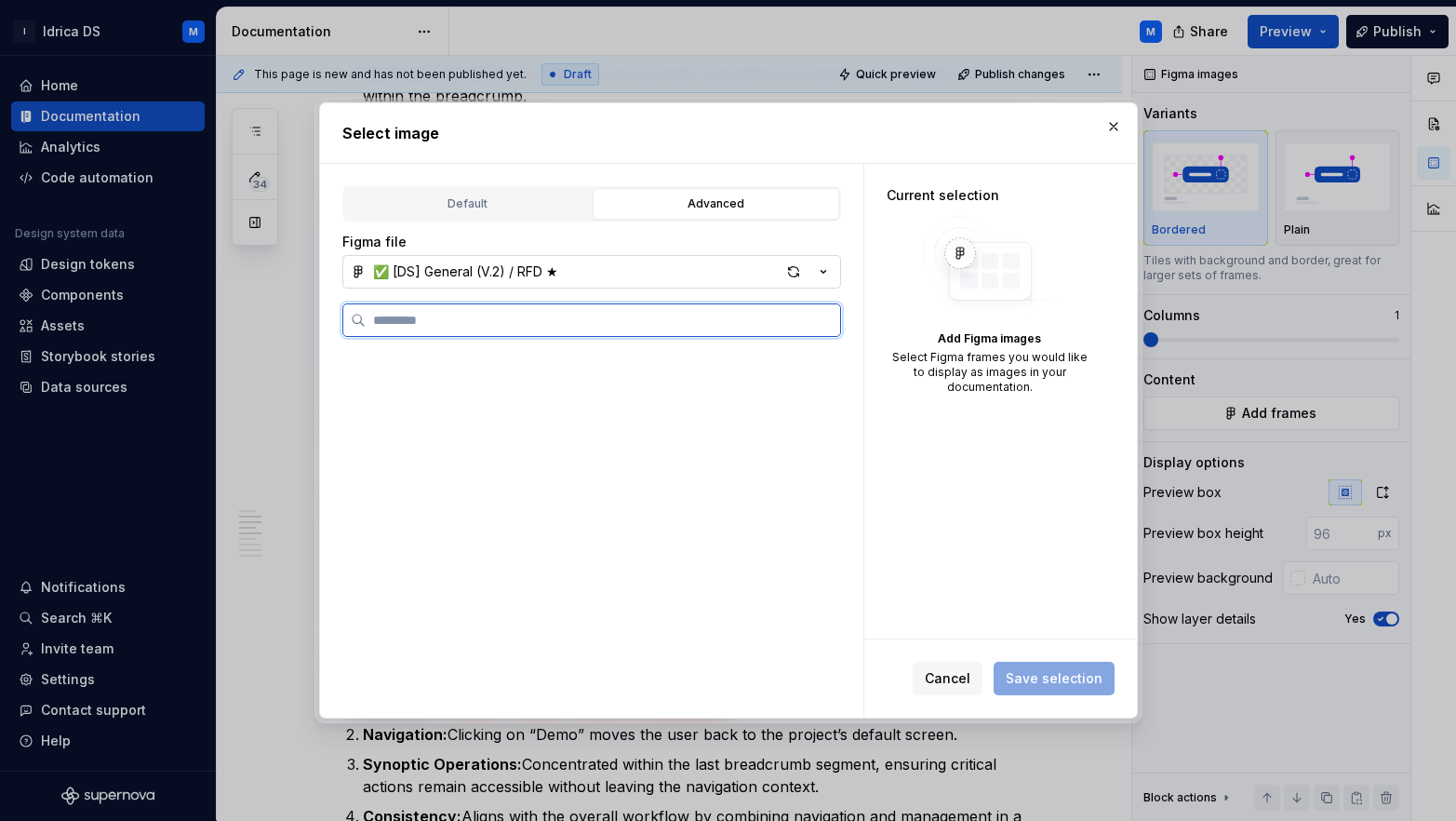
type textarea "*"
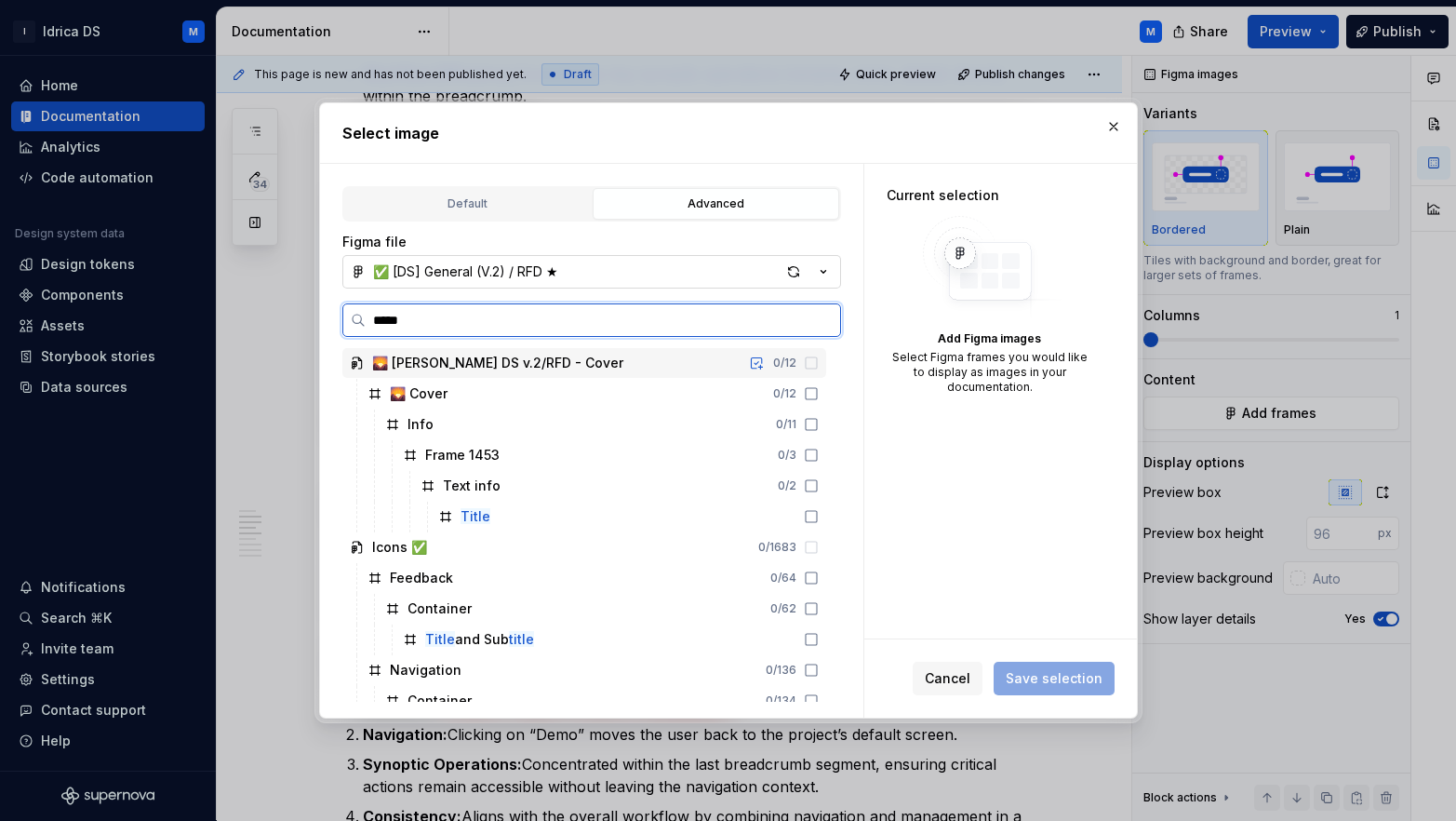
click at [415, 329] on input "*****" at bounding box center [603, 320] width 475 height 19
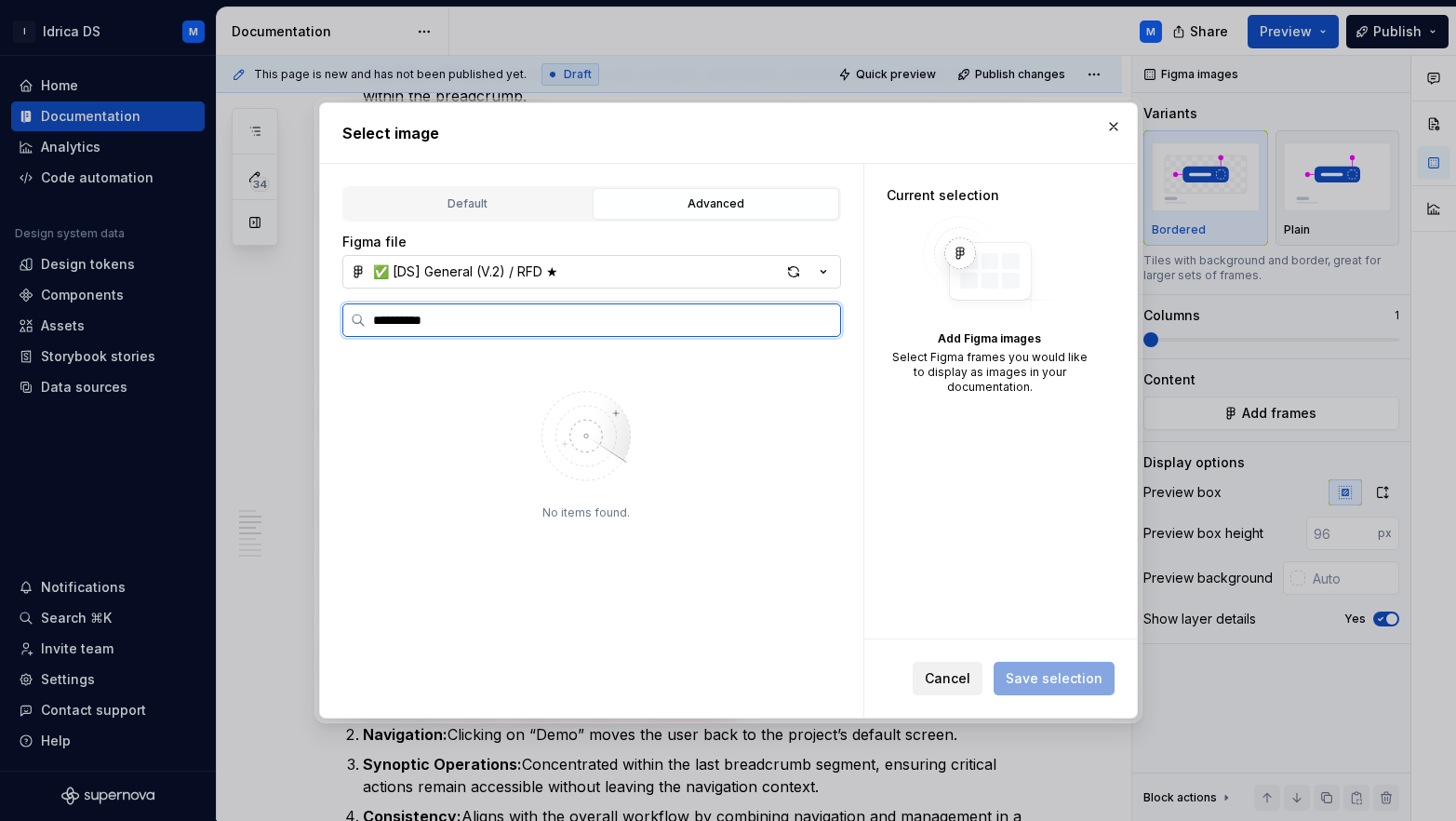
type input "**********"
click at [947, 667] on button "Cancel" at bounding box center [947, 678] width 69 height 33
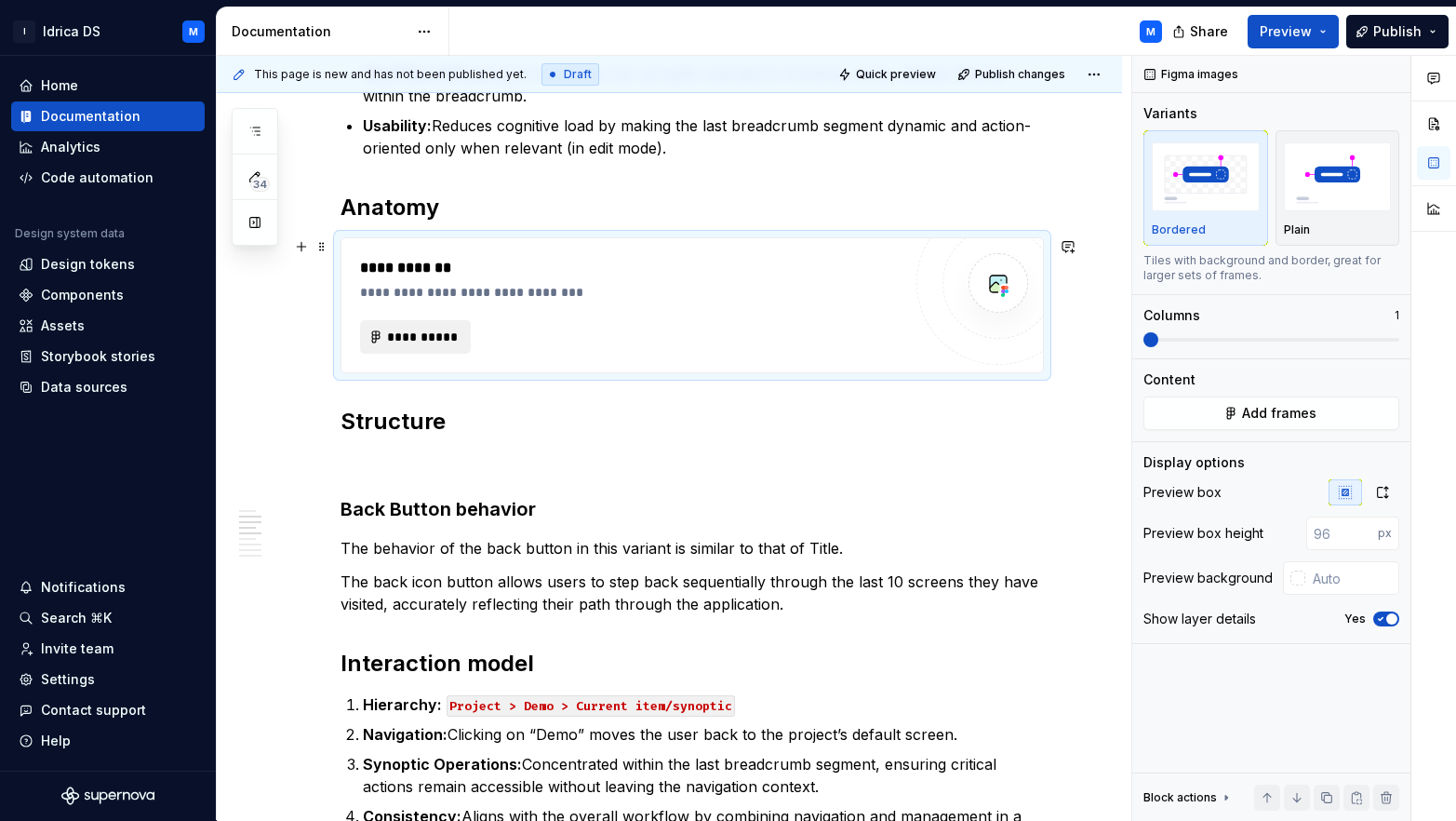
click at [428, 336] on span "**********" at bounding box center [424, 337] width 72 height 19
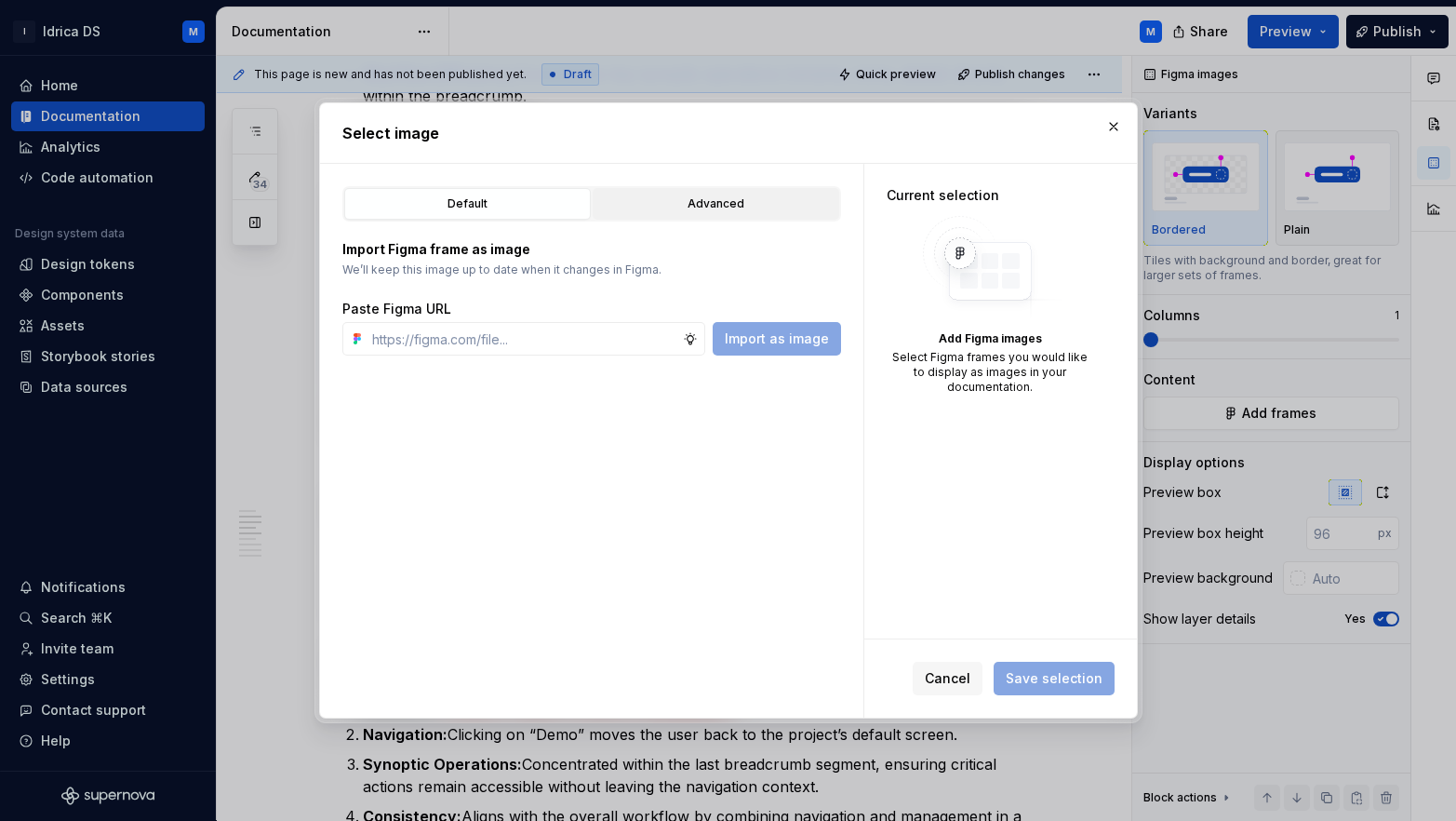
click at [743, 194] on button "Advanced" at bounding box center [716, 204] width 247 height 31
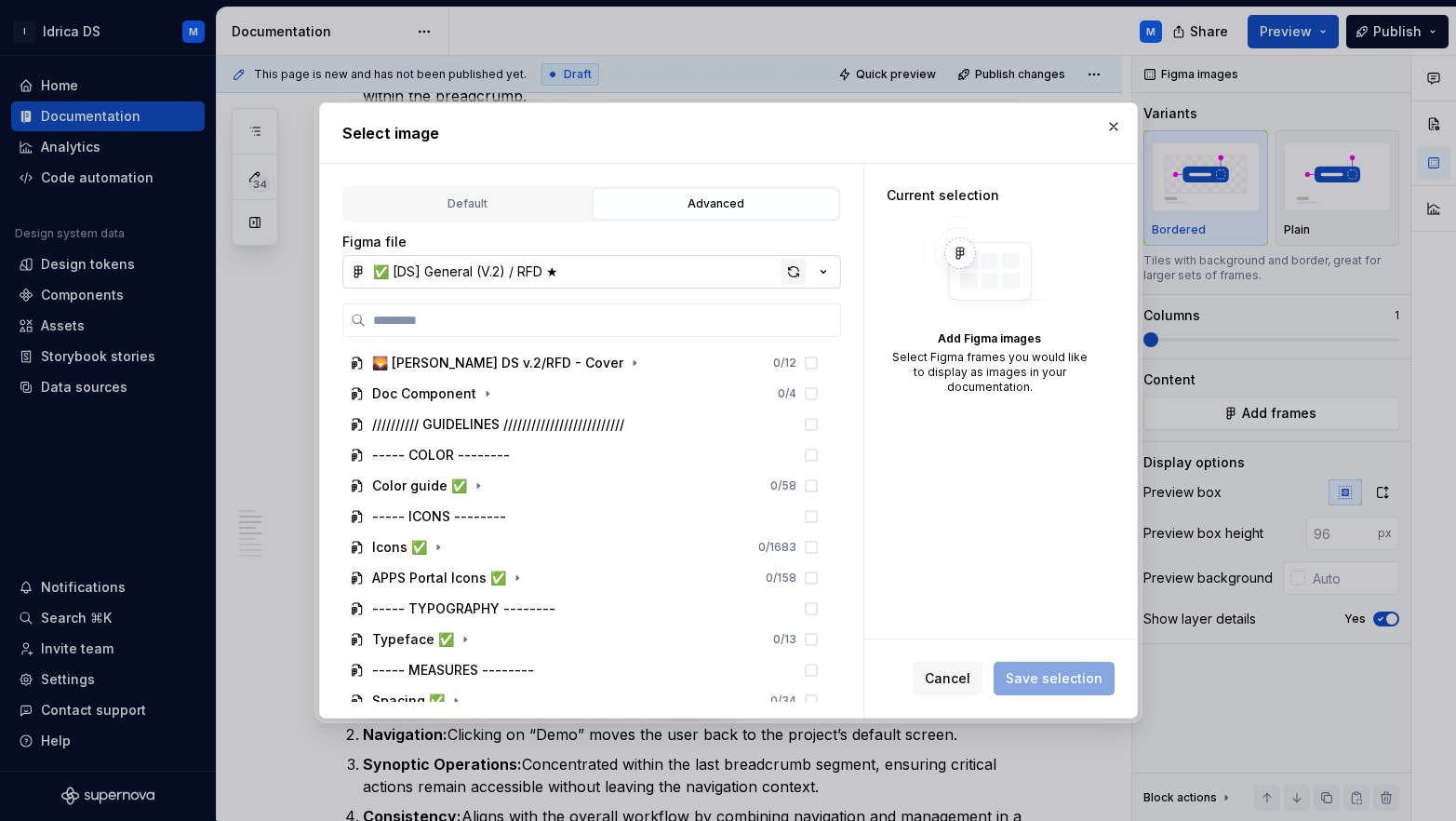
click at [791, 267] on div "button" at bounding box center [794, 271] width 26 height 26
type textarea "*"
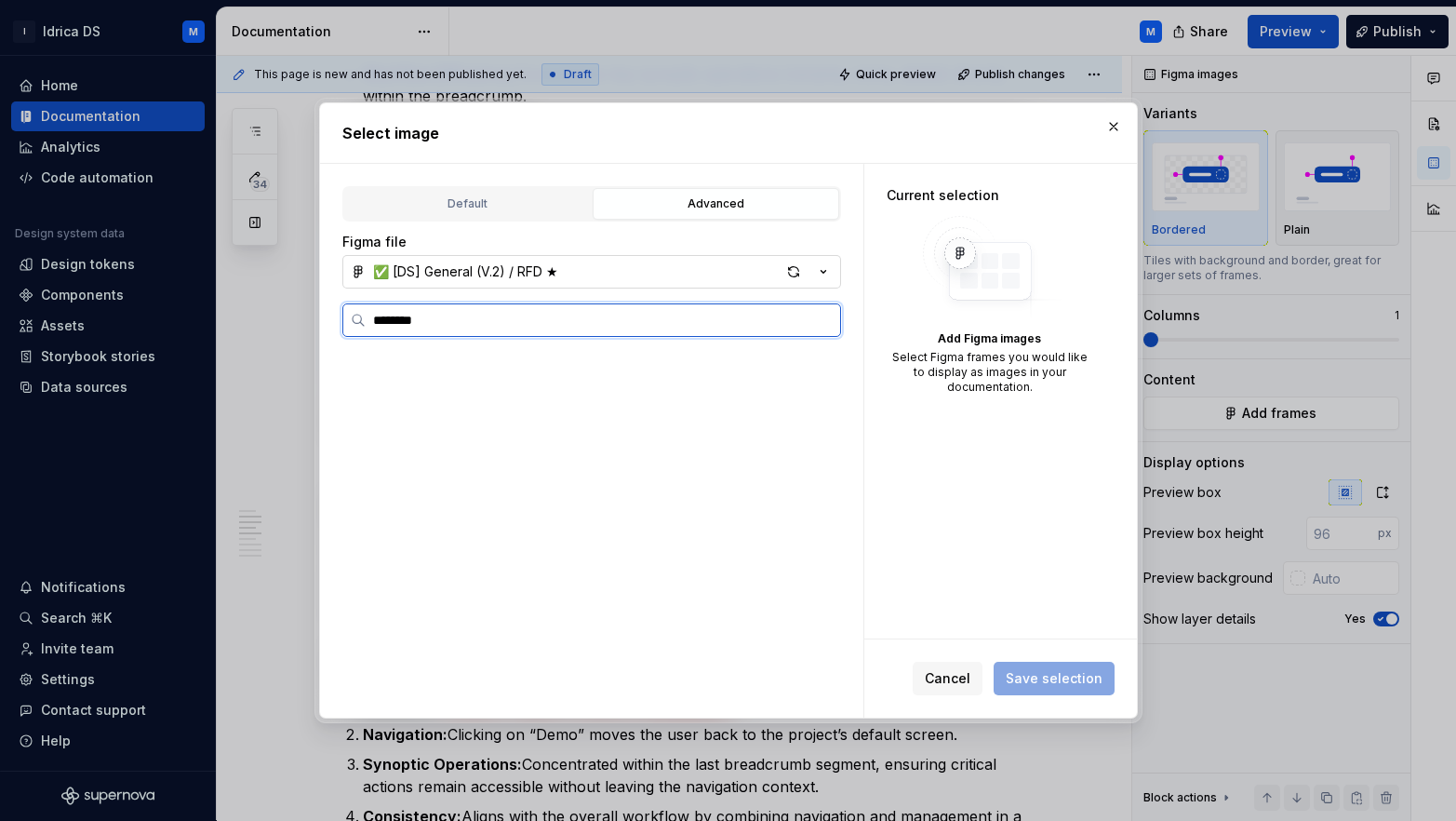
scroll to position [0, 0]
type input "*"
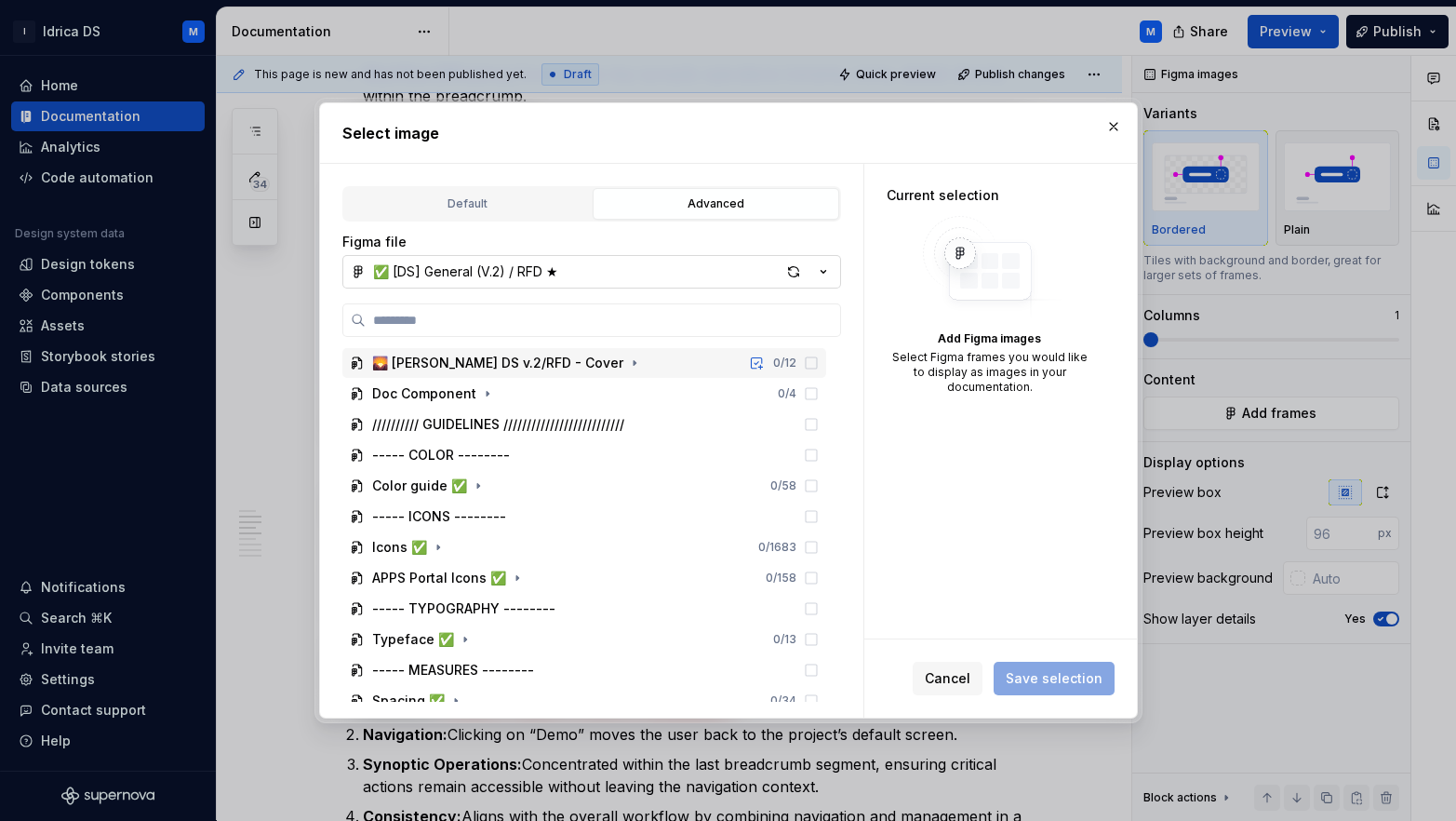
click at [825, 269] on icon "button" at bounding box center [823, 271] width 19 height 19
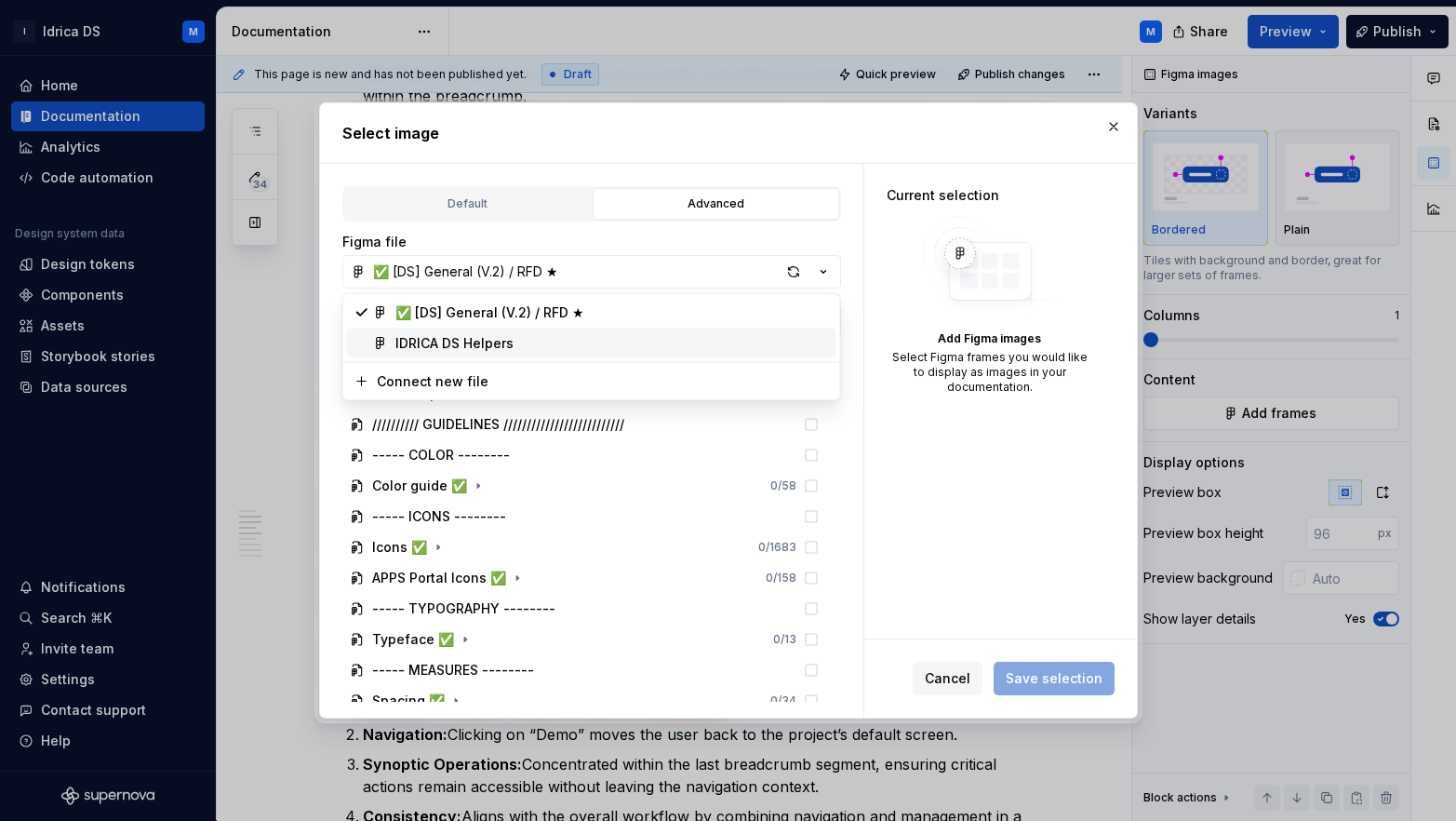
click at [566, 335] on div "IDRICA DS Helpers" at bounding box center [612, 342] width 433 height 19
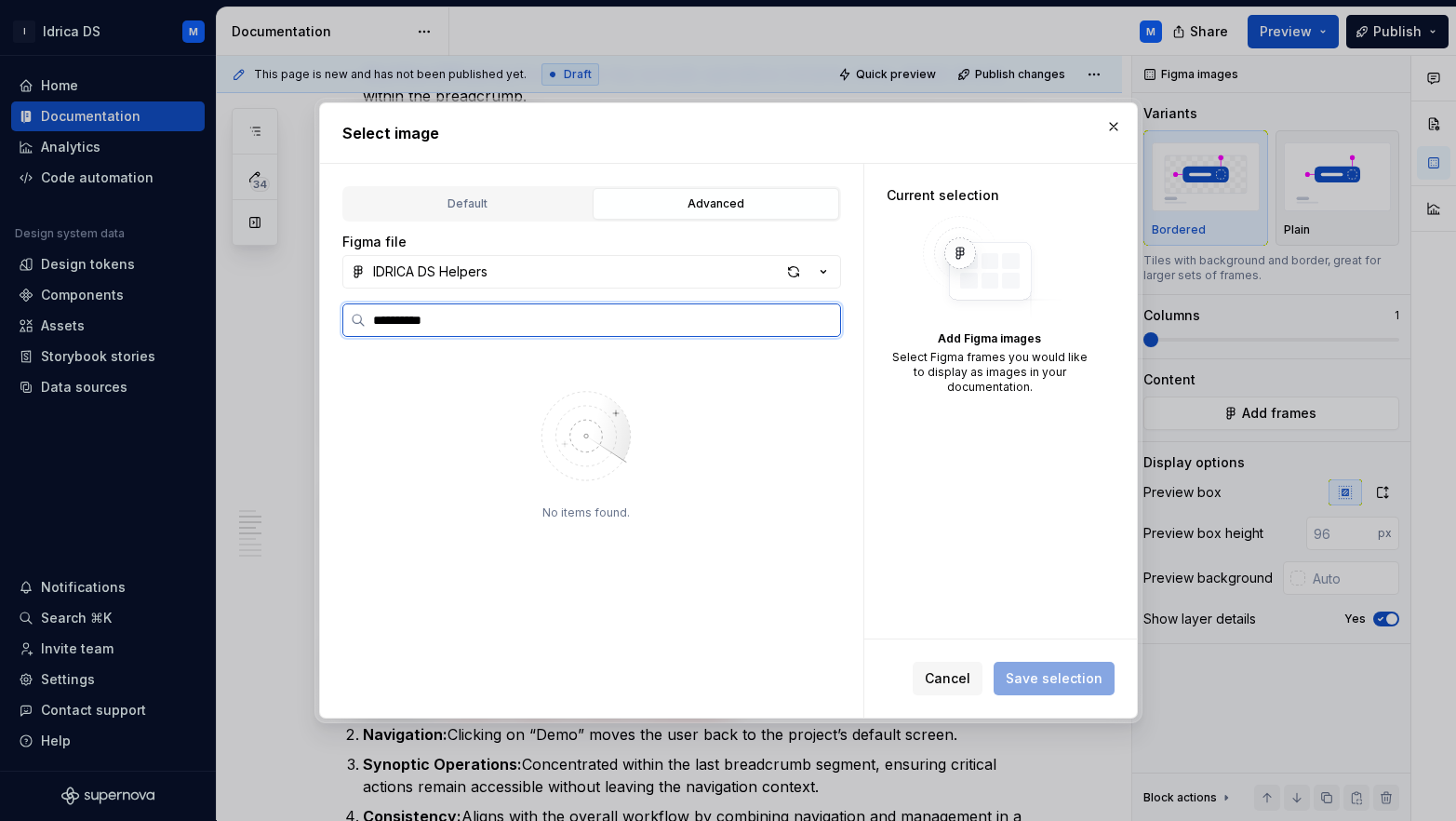
type input "**********"
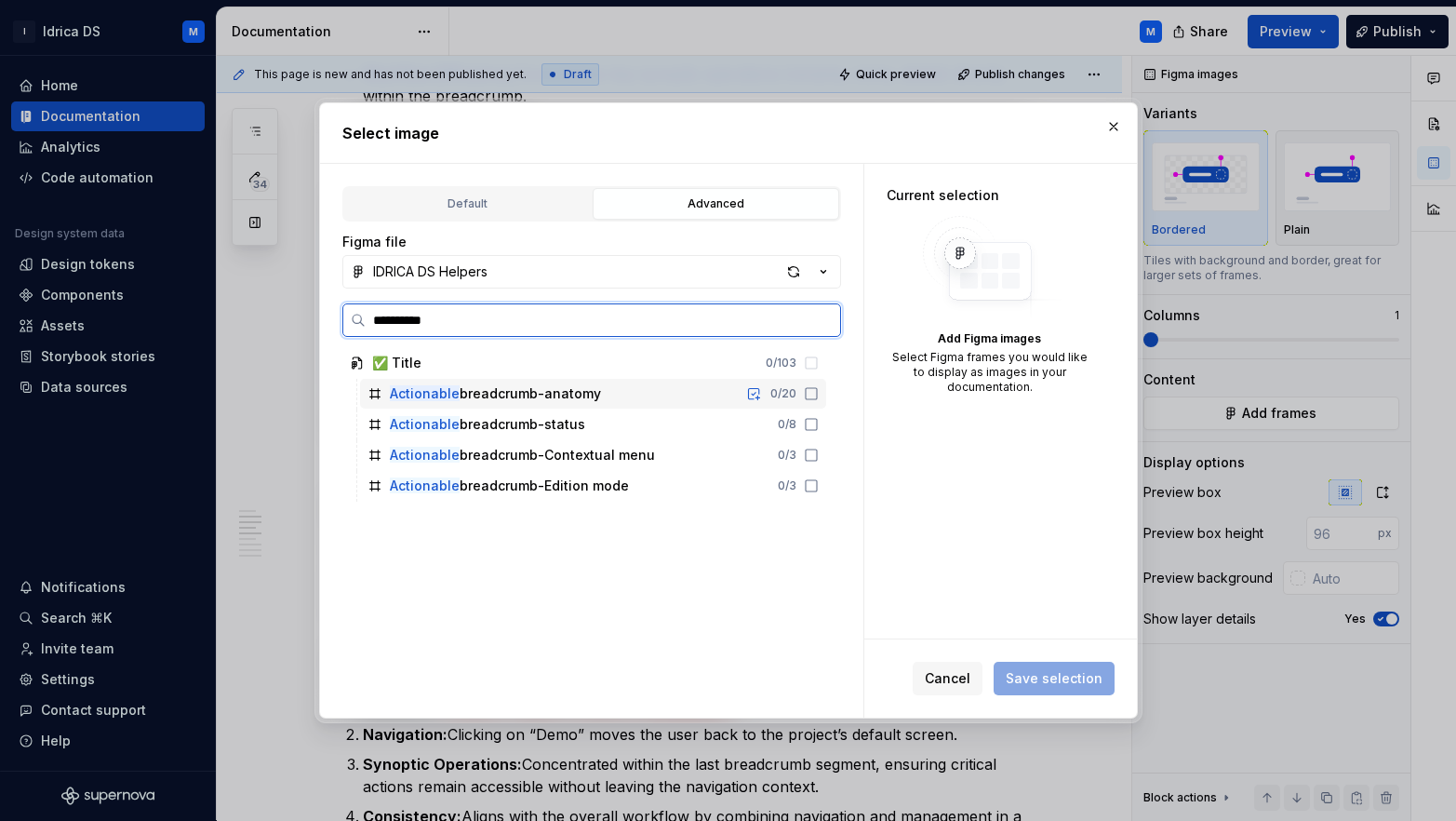
click at [819, 389] on icon at bounding box center [811, 393] width 15 height 15
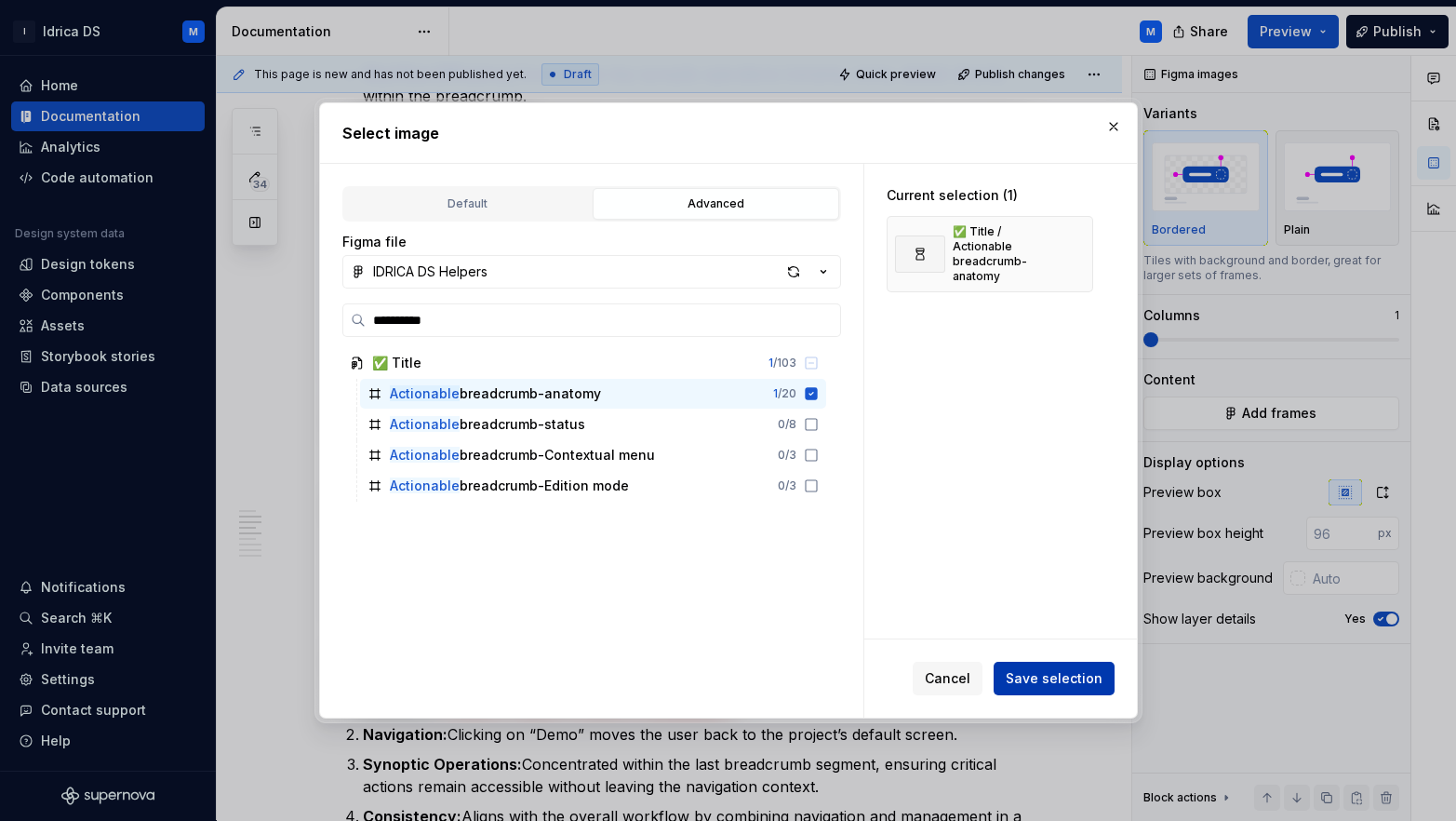
click at [1069, 668] on button "Save selection" at bounding box center [1055, 678] width 121 height 33
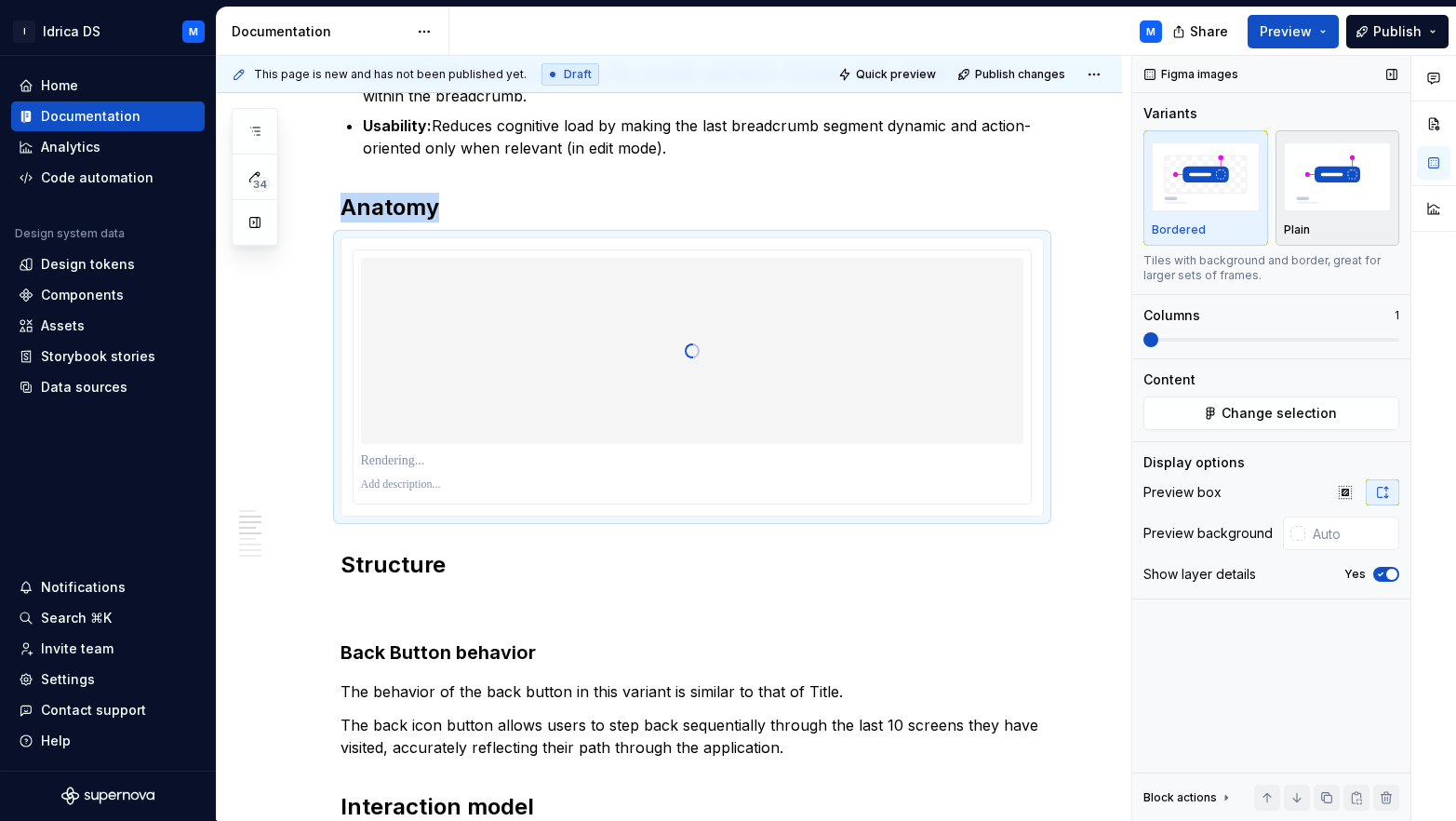
click at [1325, 205] on img "button" at bounding box center [1338, 176] width 108 height 68
click at [1381, 570] on icon "button" at bounding box center [1381, 573] width 15 height 11
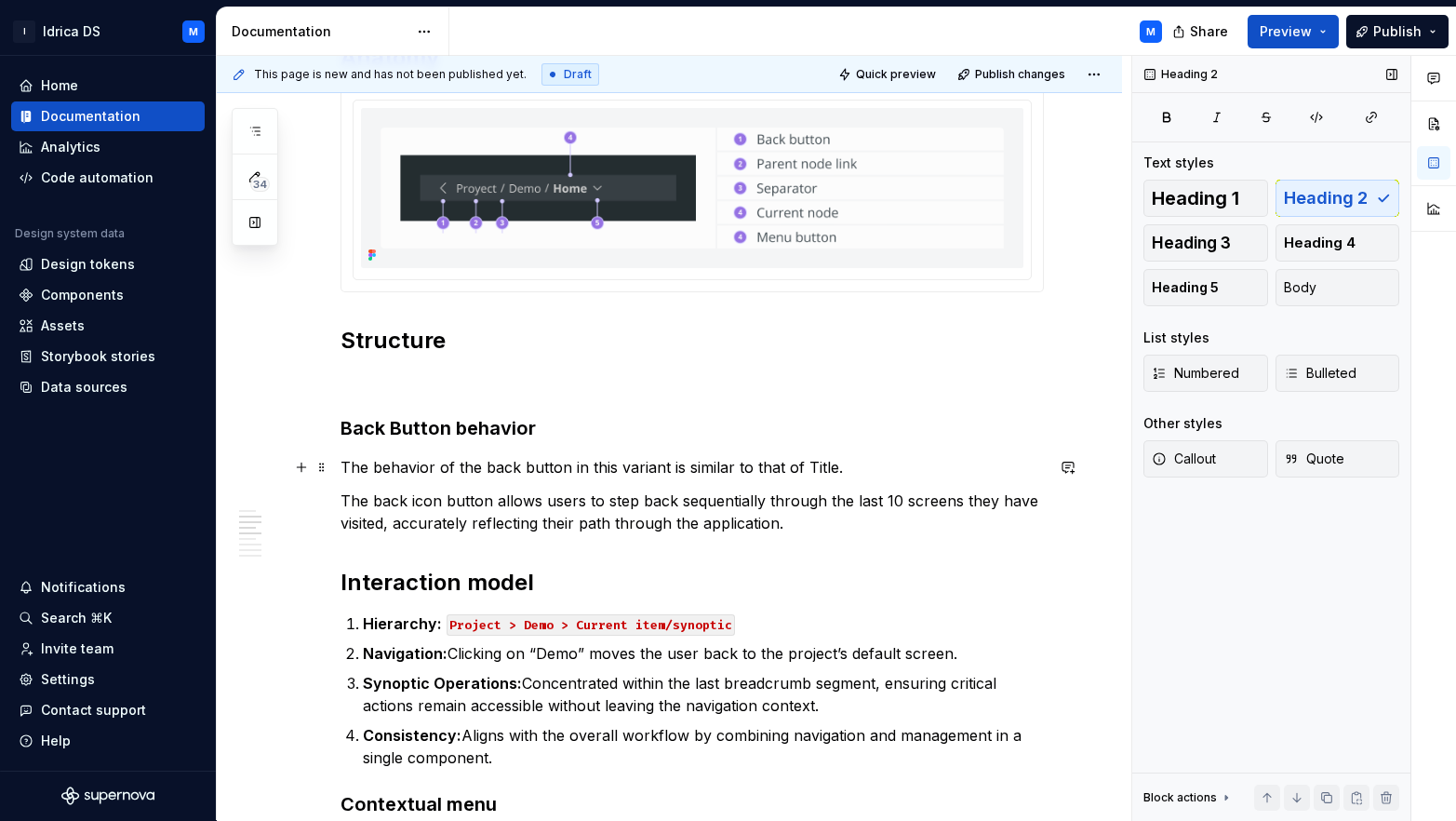
scroll to position [561, 0]
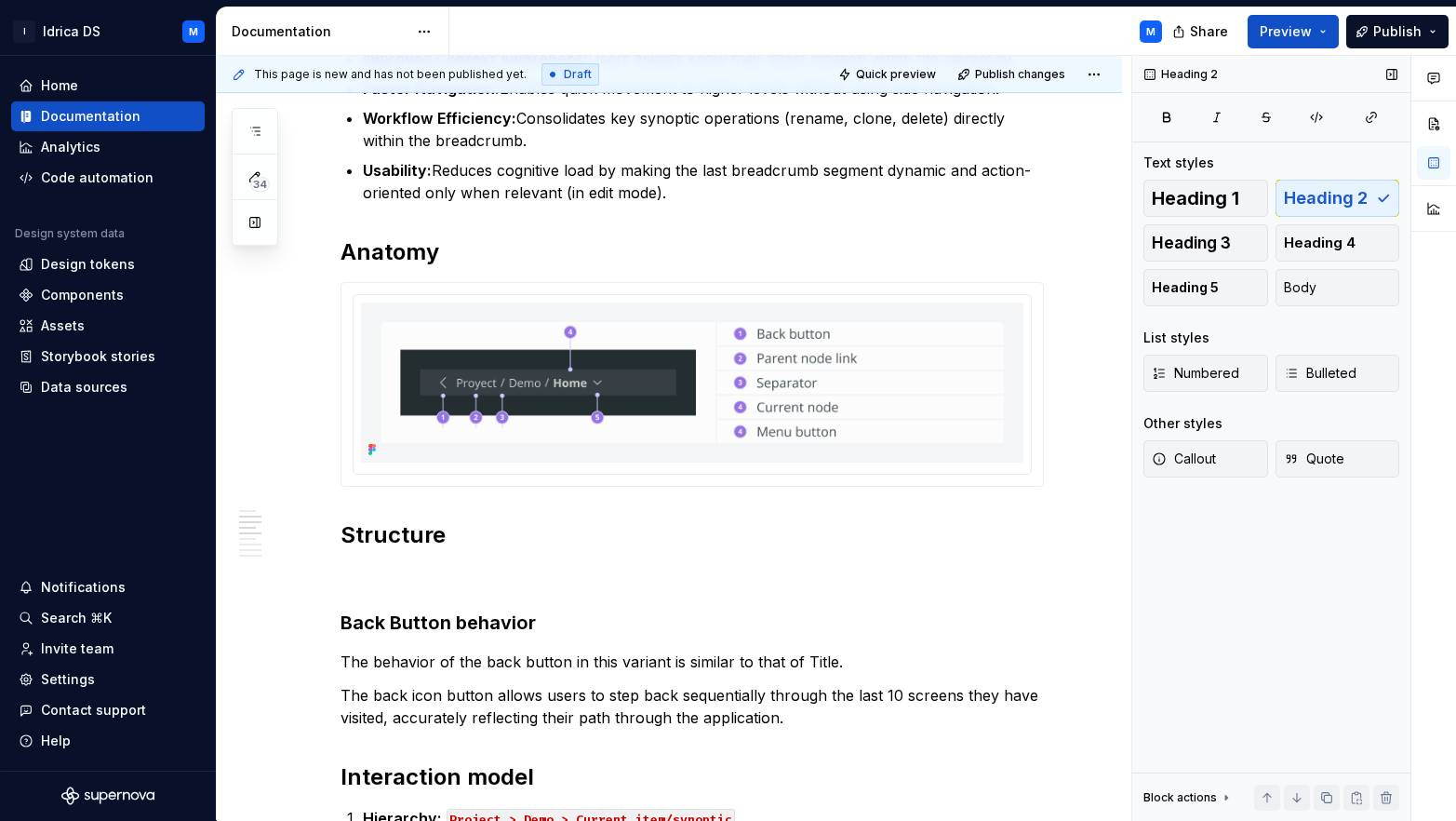
type textarea "*"
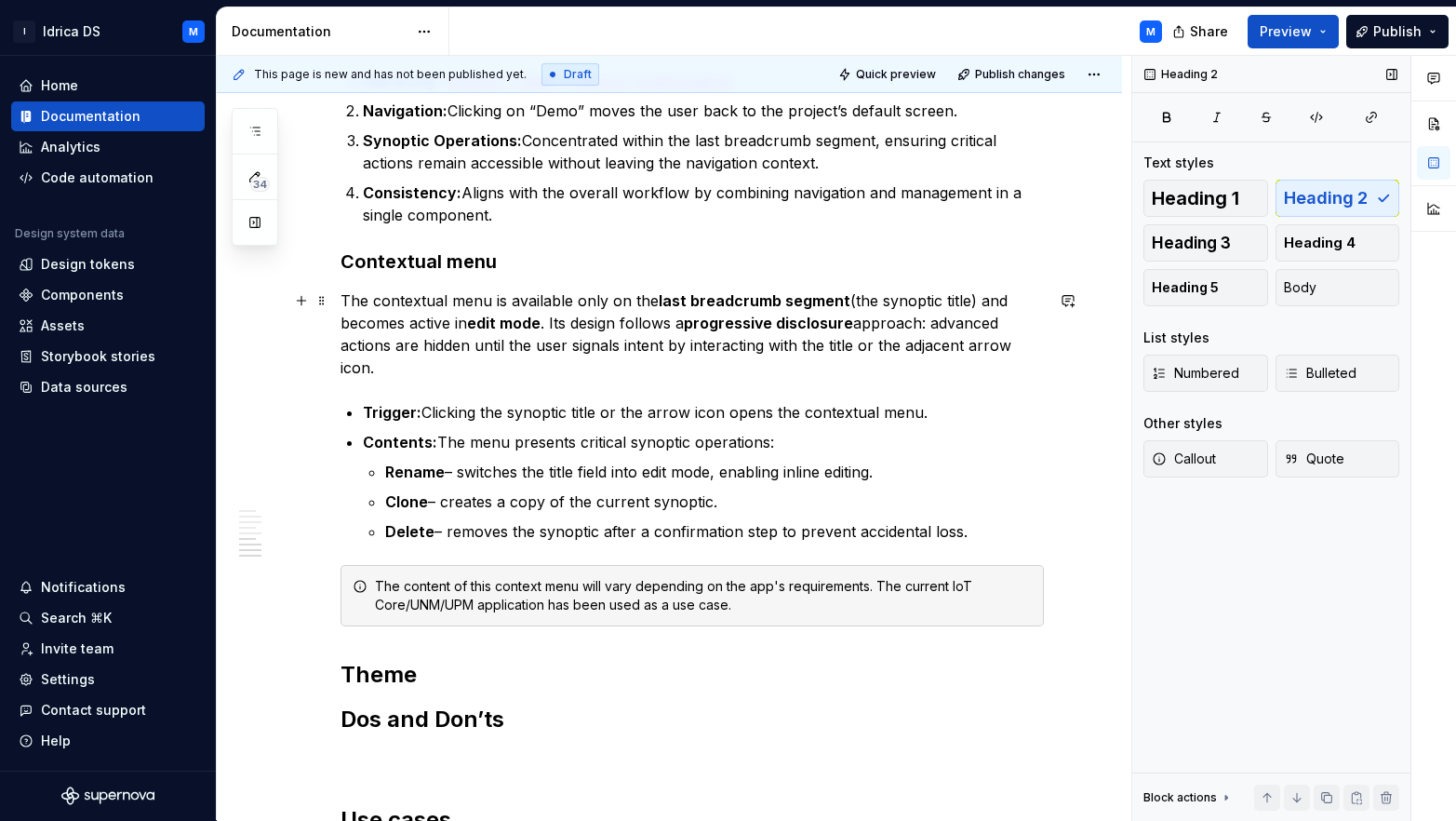
scroll to position [1619, 0]
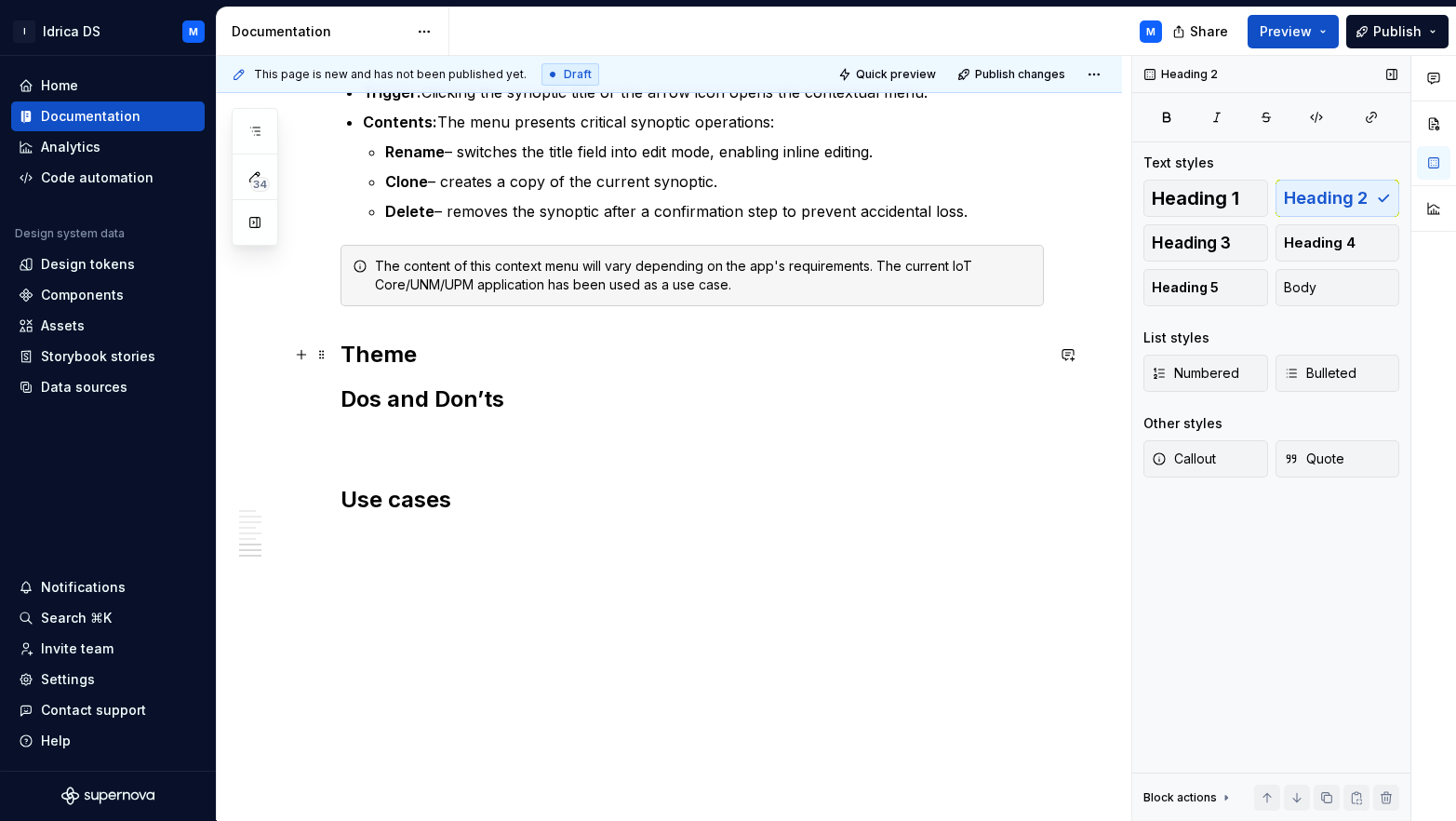
click at [347, 345] on h2 "Theme" at bounding box center [692, 354] width 704 height 29
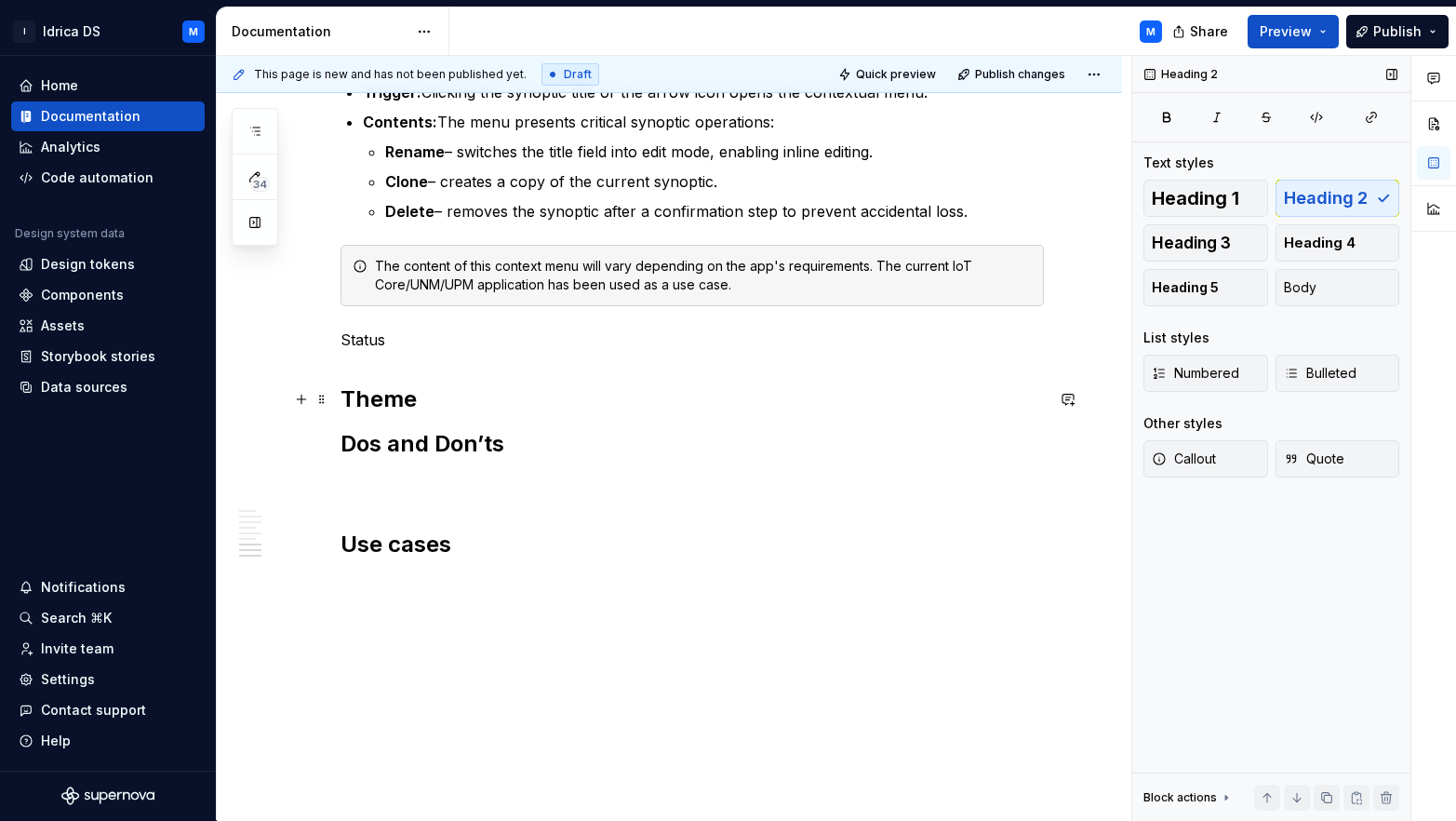
click at [374, 387] on h2 "Theme" at bounding box center [692, 399] width 704 height 29
click at [364, 339] on p "Status" at bounding box center [692, 340] width 704 height 23
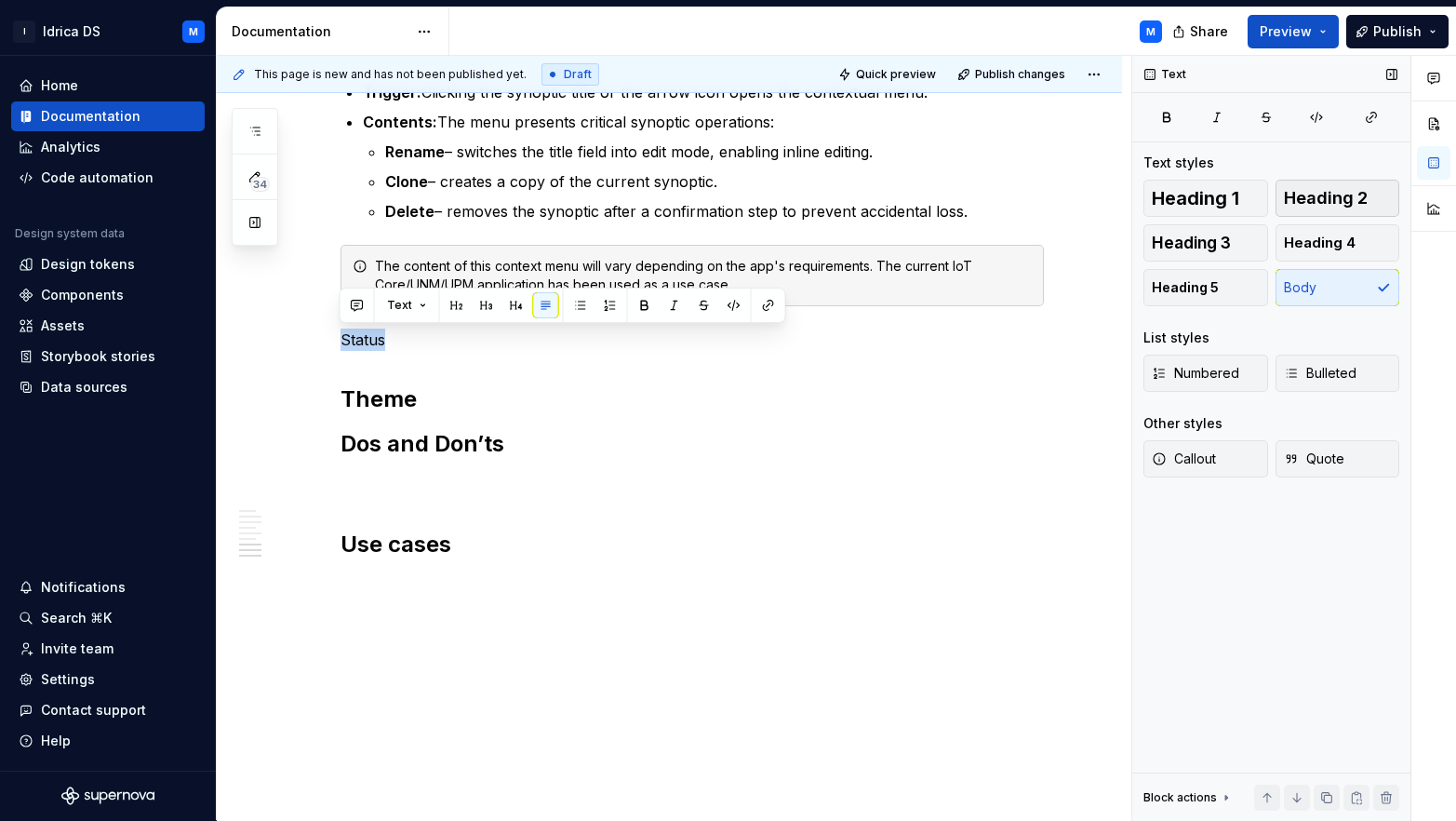
click at [1342, 199] on span "Heading 2" at bounding box center [1326, 198] width 84 height 19
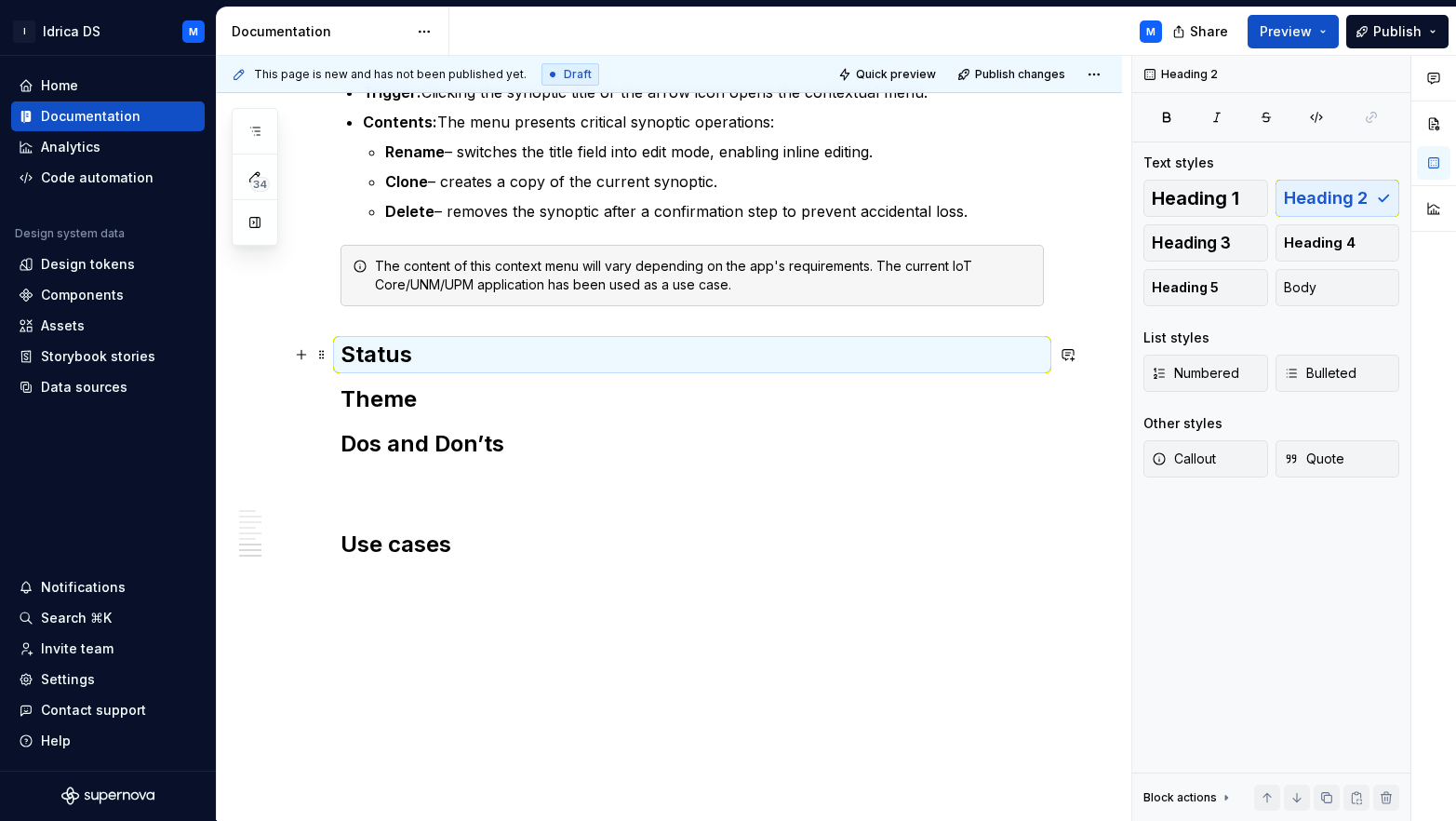
click at [446, 352] on h2 "Status" at bounding box center [692, 354] width 704 height 29
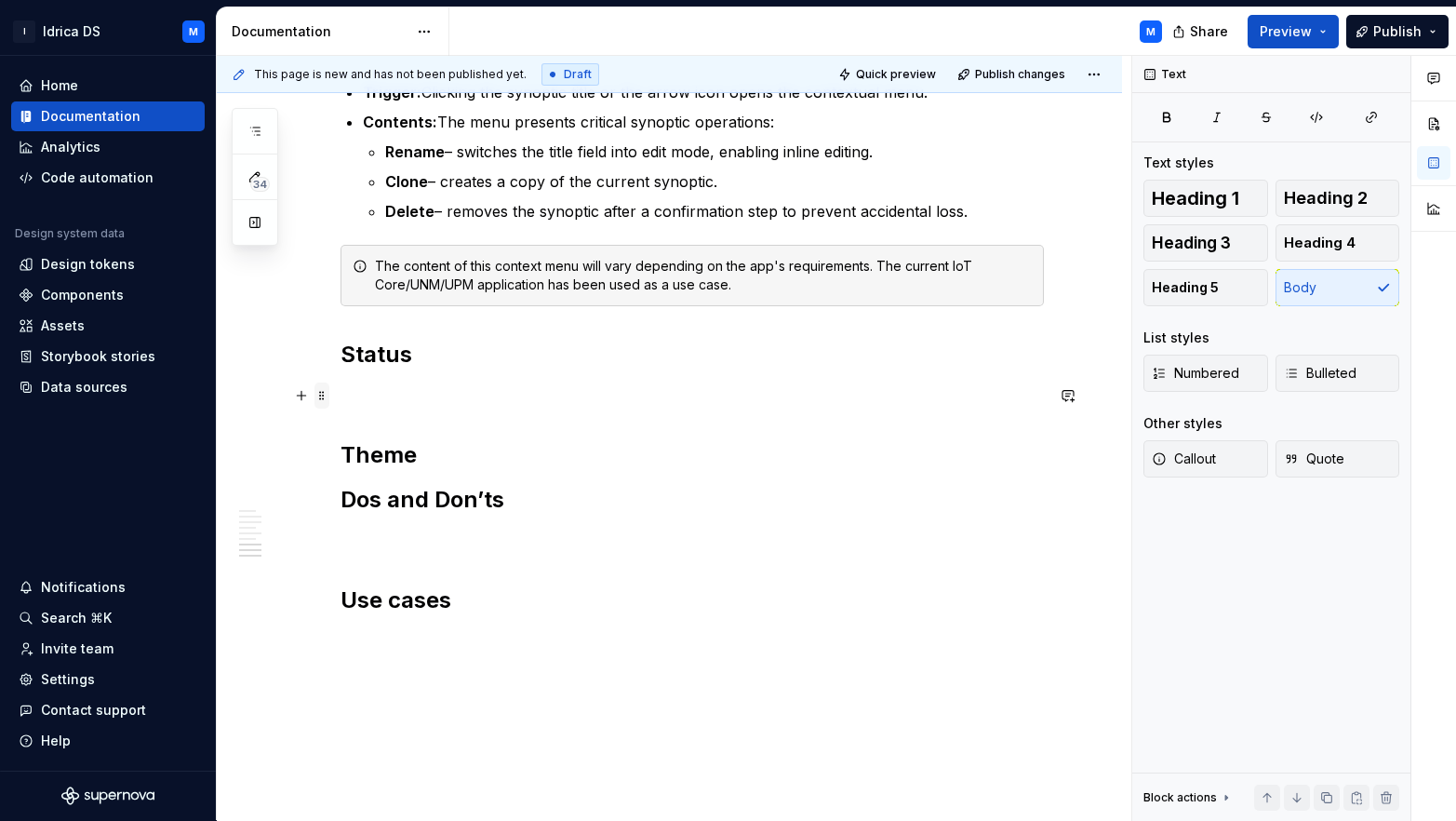
click at [323, 399] on span at bounding box center [321, 395] width 15 height 26
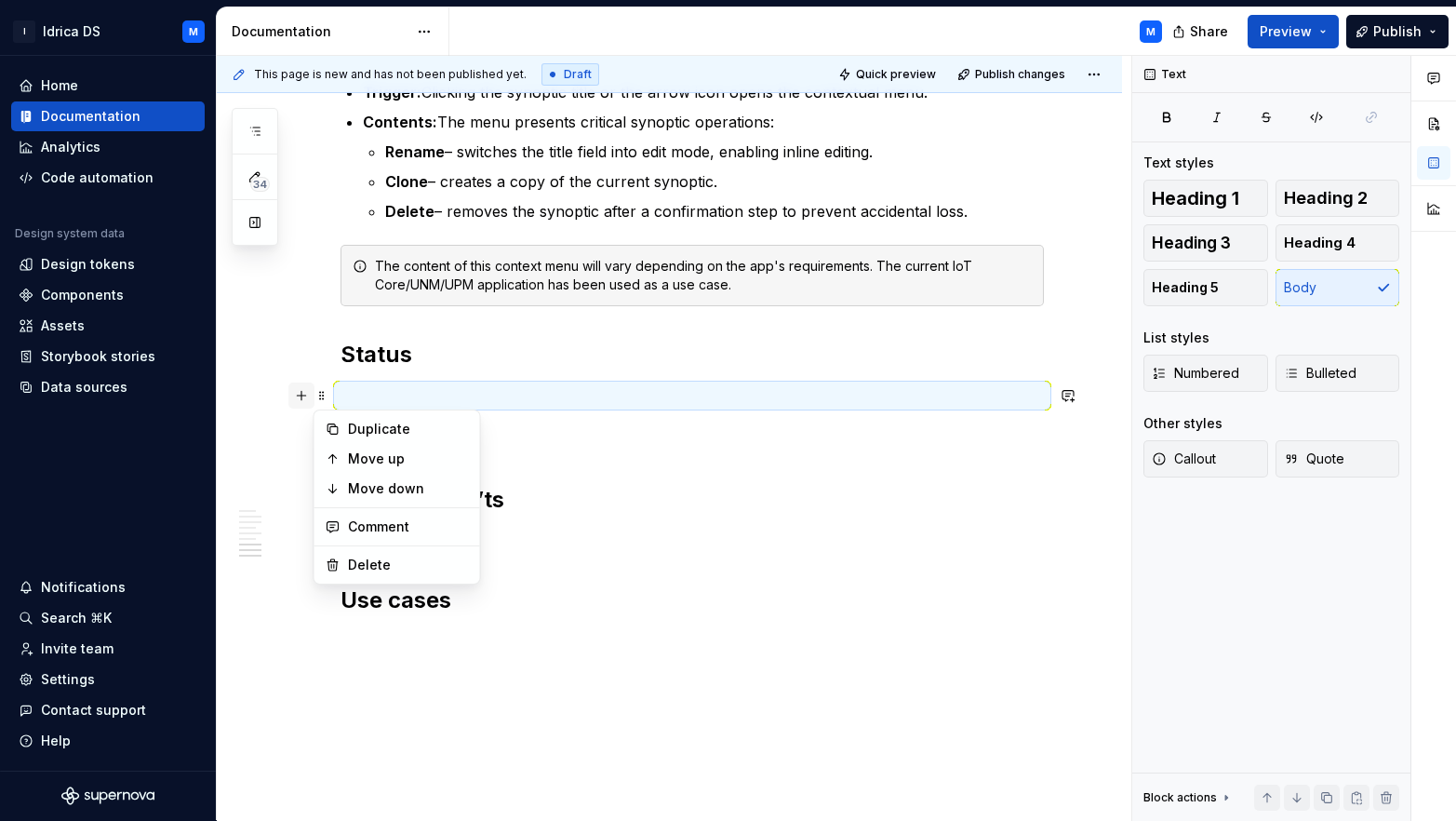
click at [298, 390] on button "button" at bounding box center [301, 395] width 26 height 26
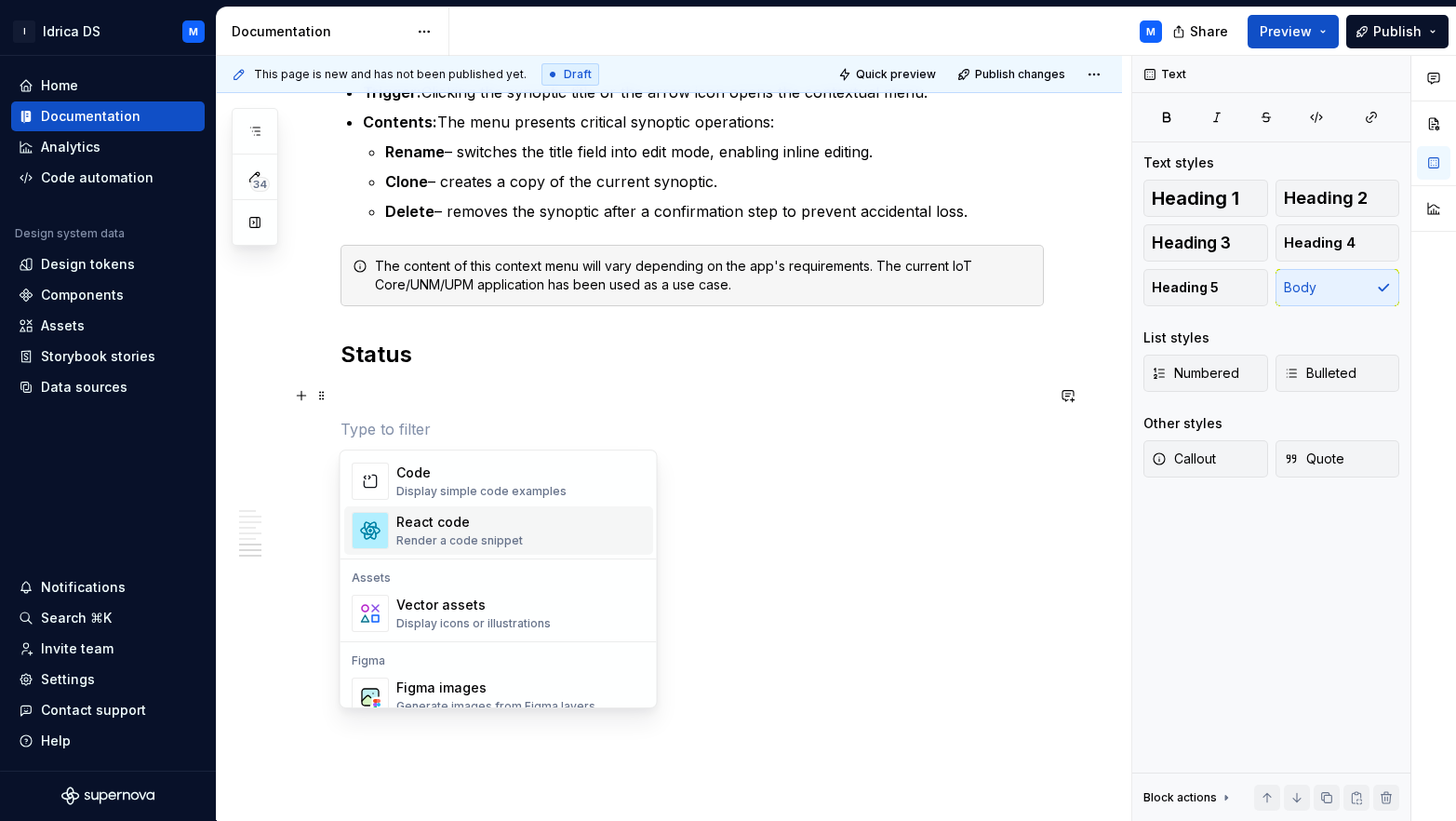
scroll to position [1588, 0]
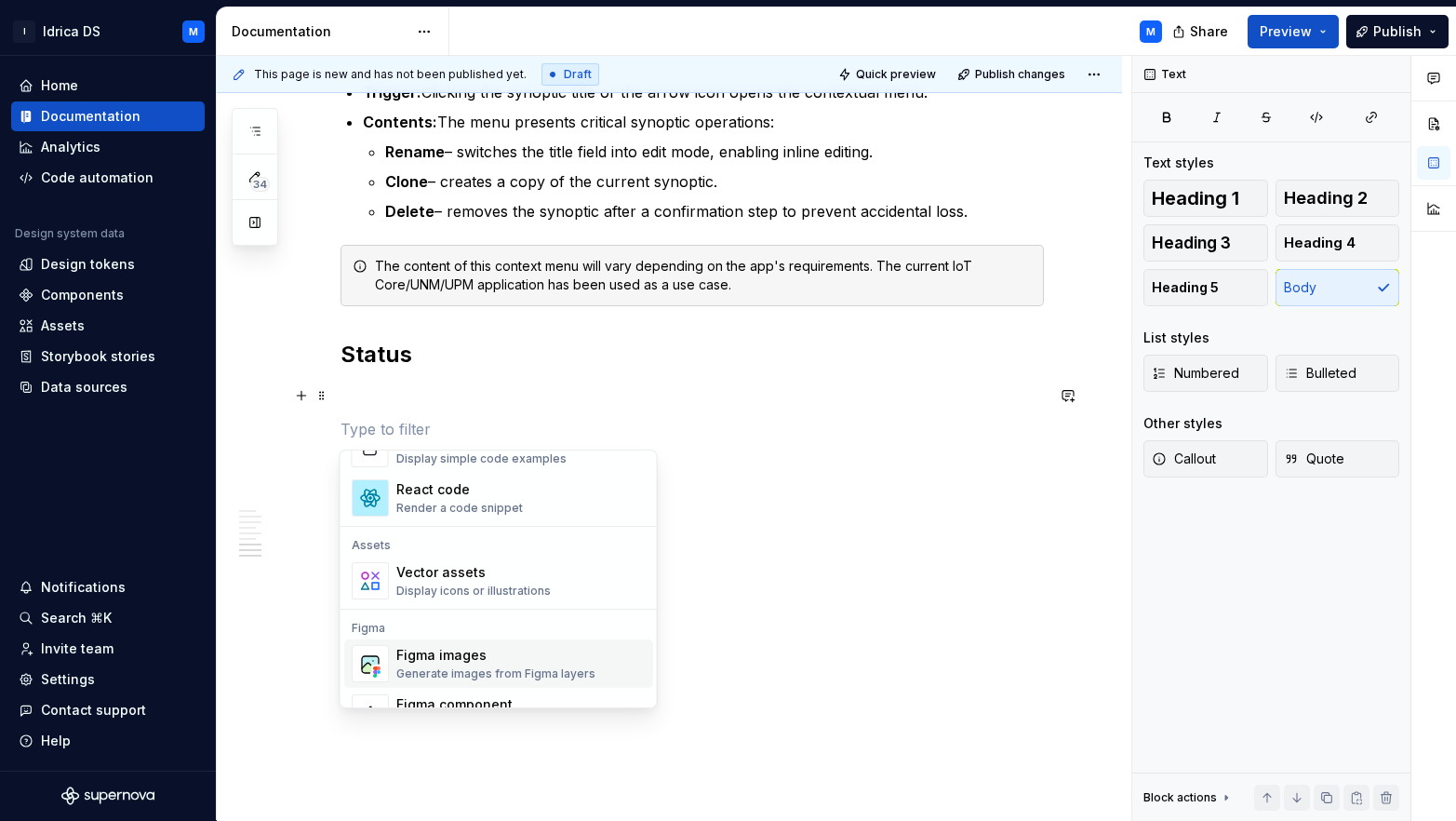
click at [471, 653] on div "Figma images" at bounding box center [496, 655] width 200 height 19
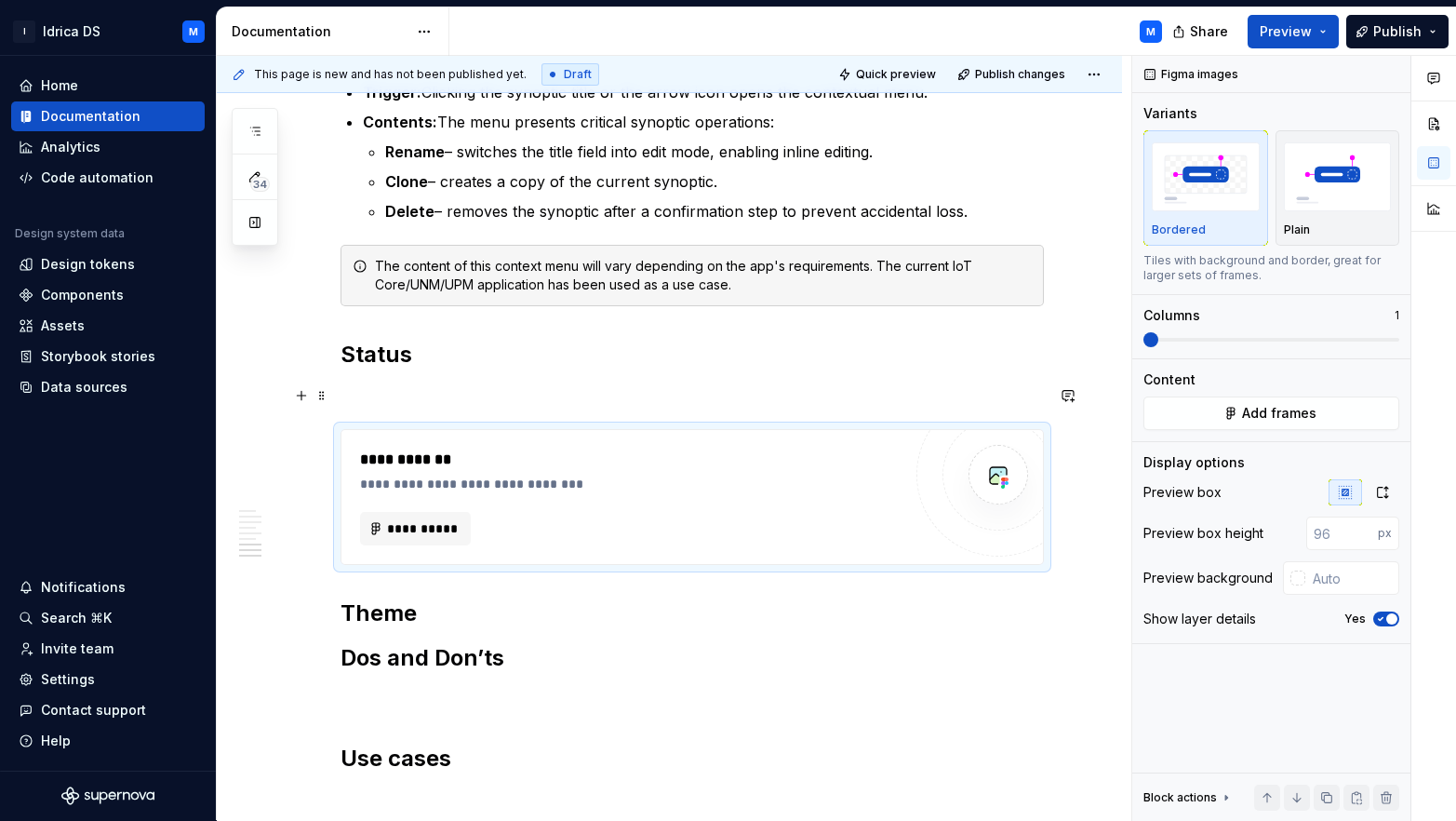
click at [413, 399] on p at bounding box center [692, 395] width 704 height 23
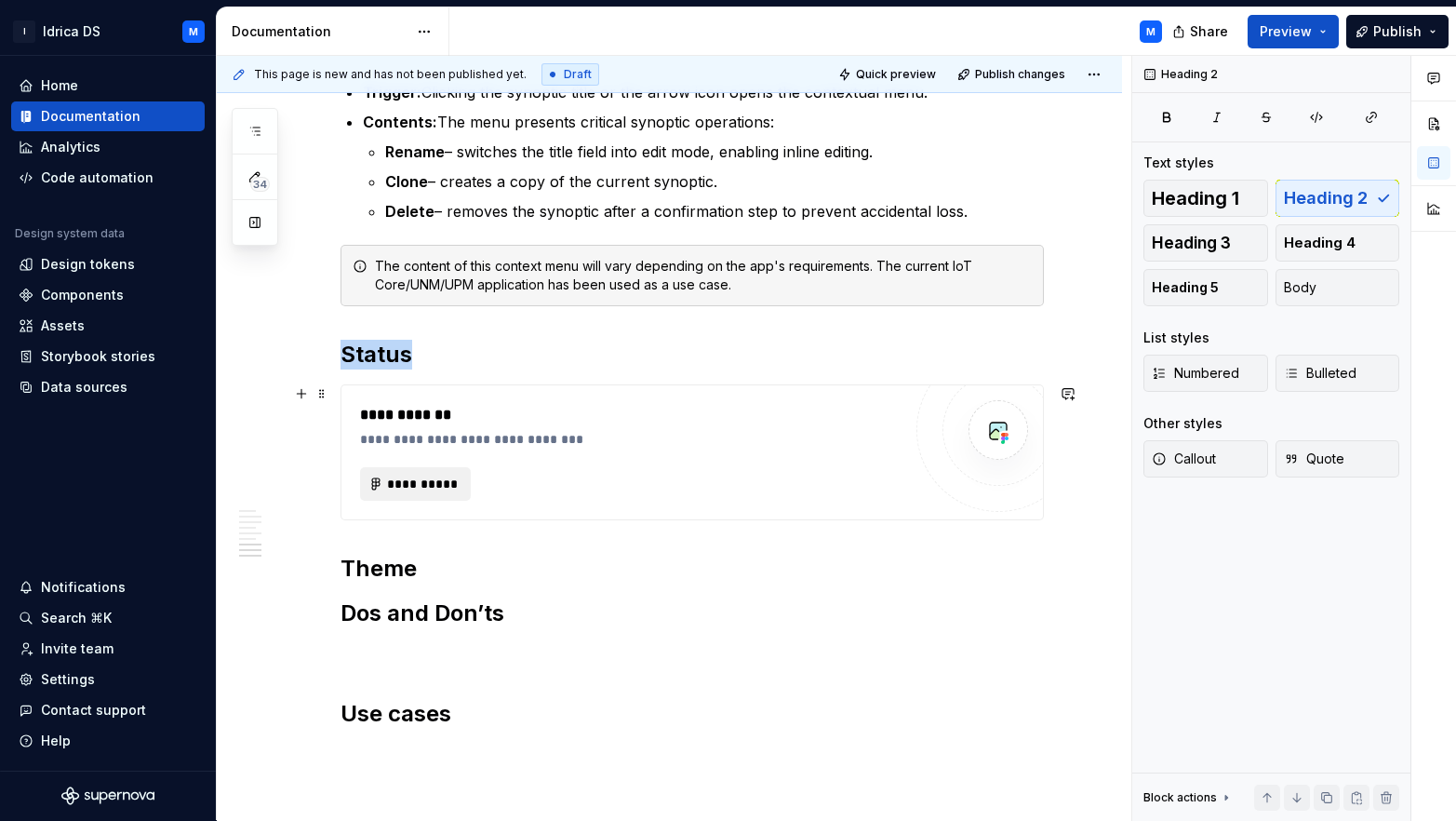
click at [420, 481] on span "**********" at bounding box center [424, 483] width 72 height 19
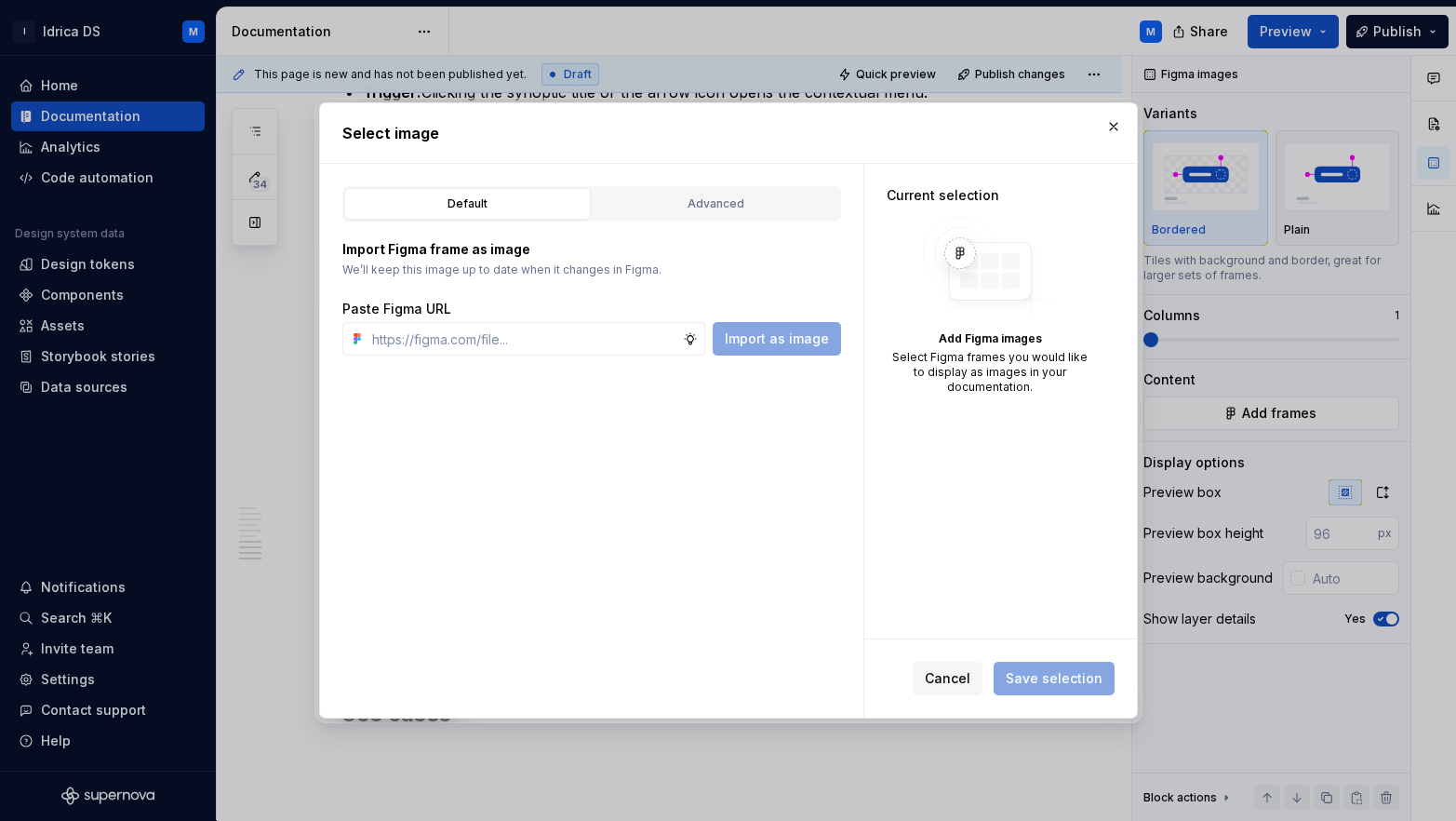
type textarea "*"
click at [660, 218] on button "Advanced" at bounding box center [716, 204] width 247 height 31
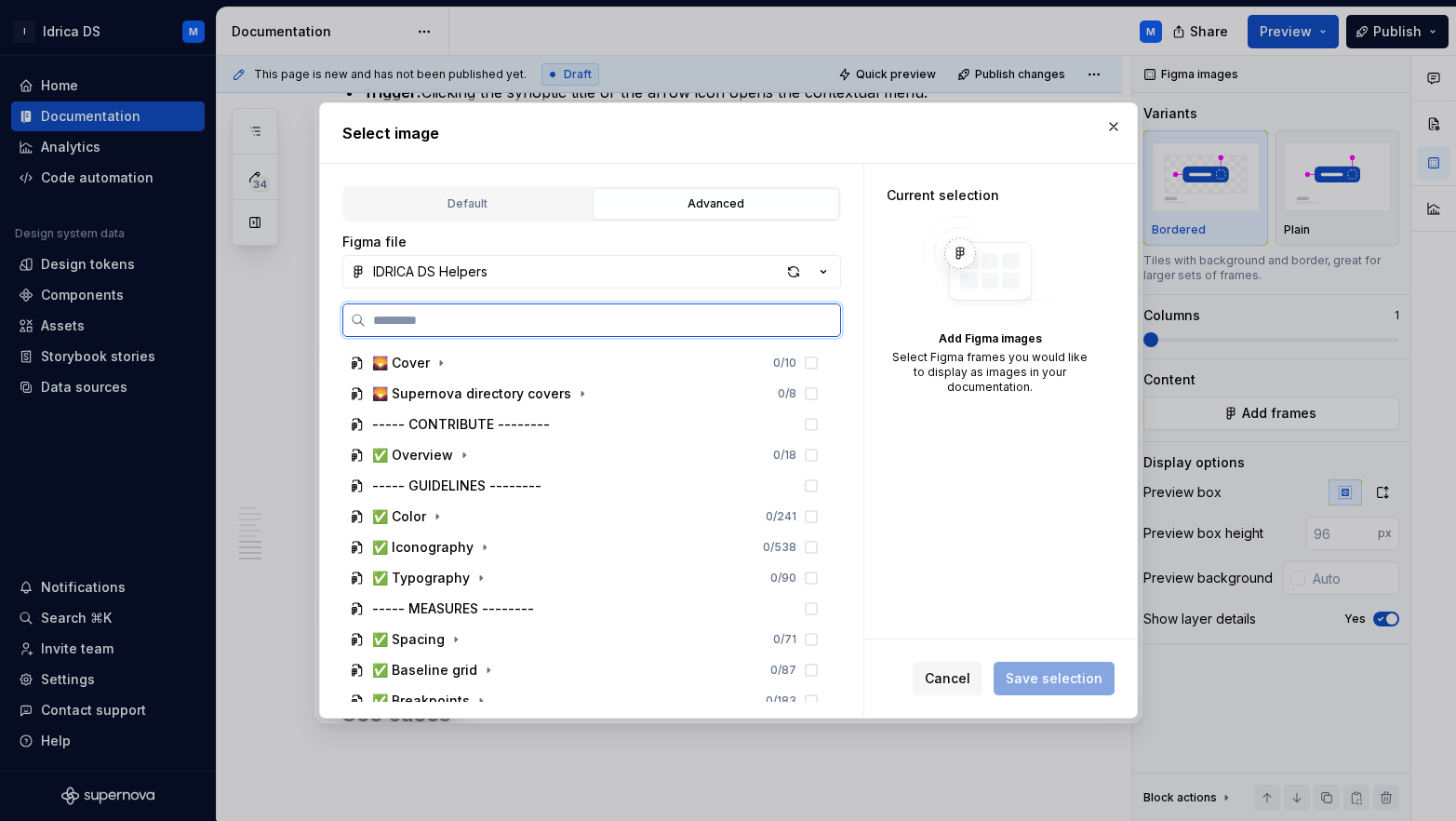
click at [446, 312] on input "search" at bounding box center [603, 320] width 475 height 19
type input "****"
type textarea "*"
type input "********"
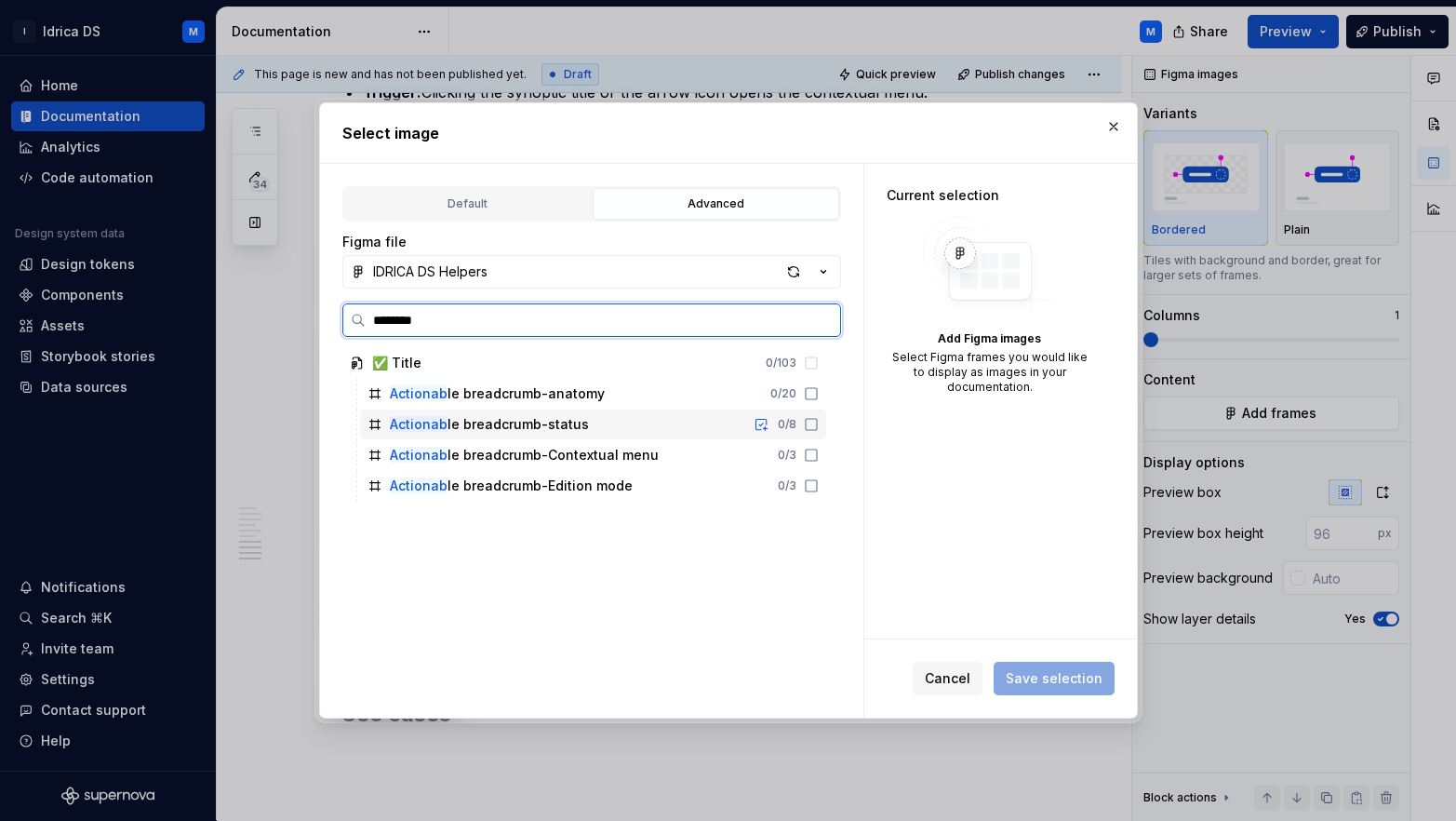
click at [577, 428] on div "Actionab le breadcrumb-status" at bounding box center [489, 424] width 200 height 19
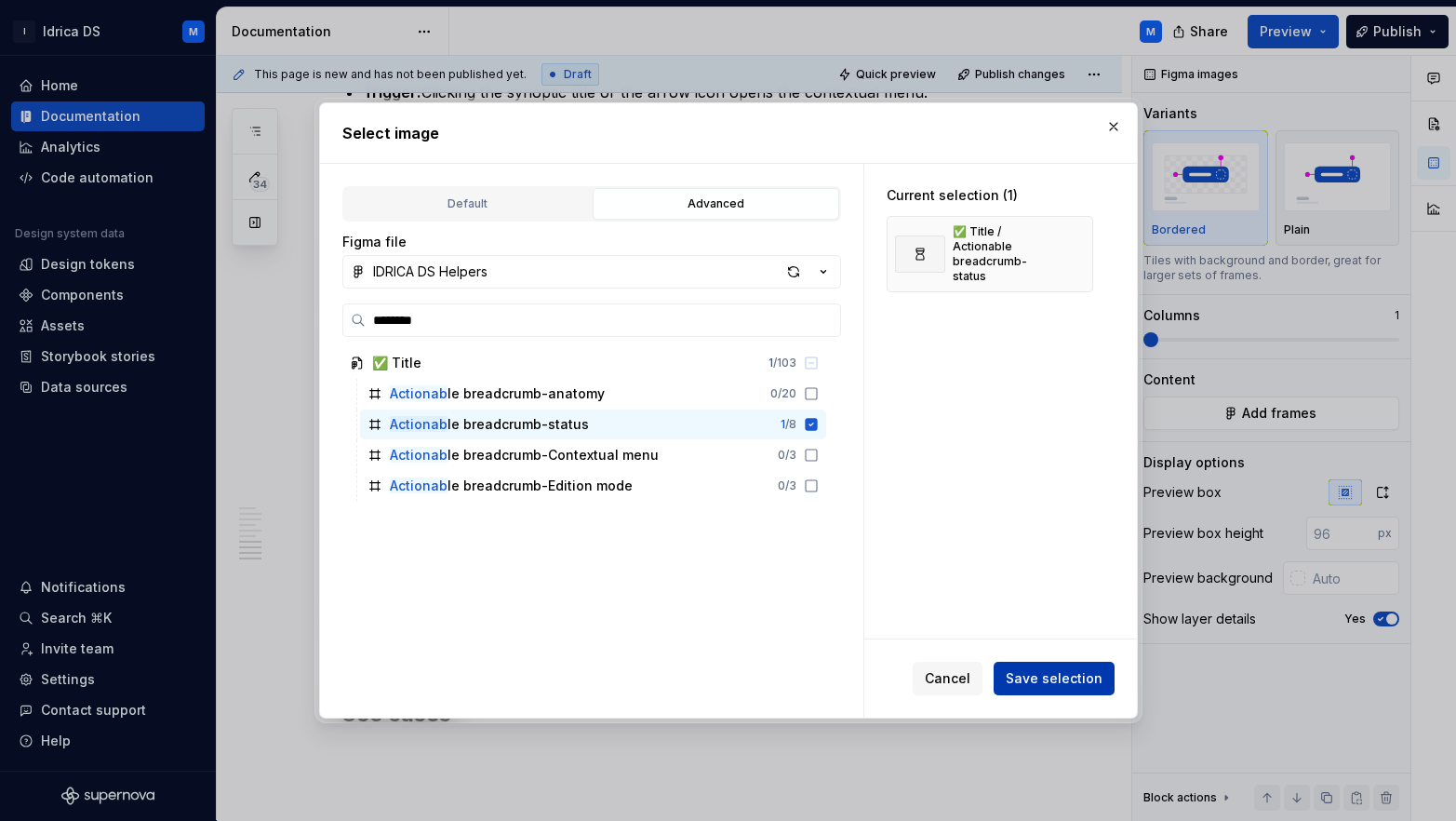
click at [1027, 671] on span "Save selection" at bounding box center [1054, 678] width 97 height 19
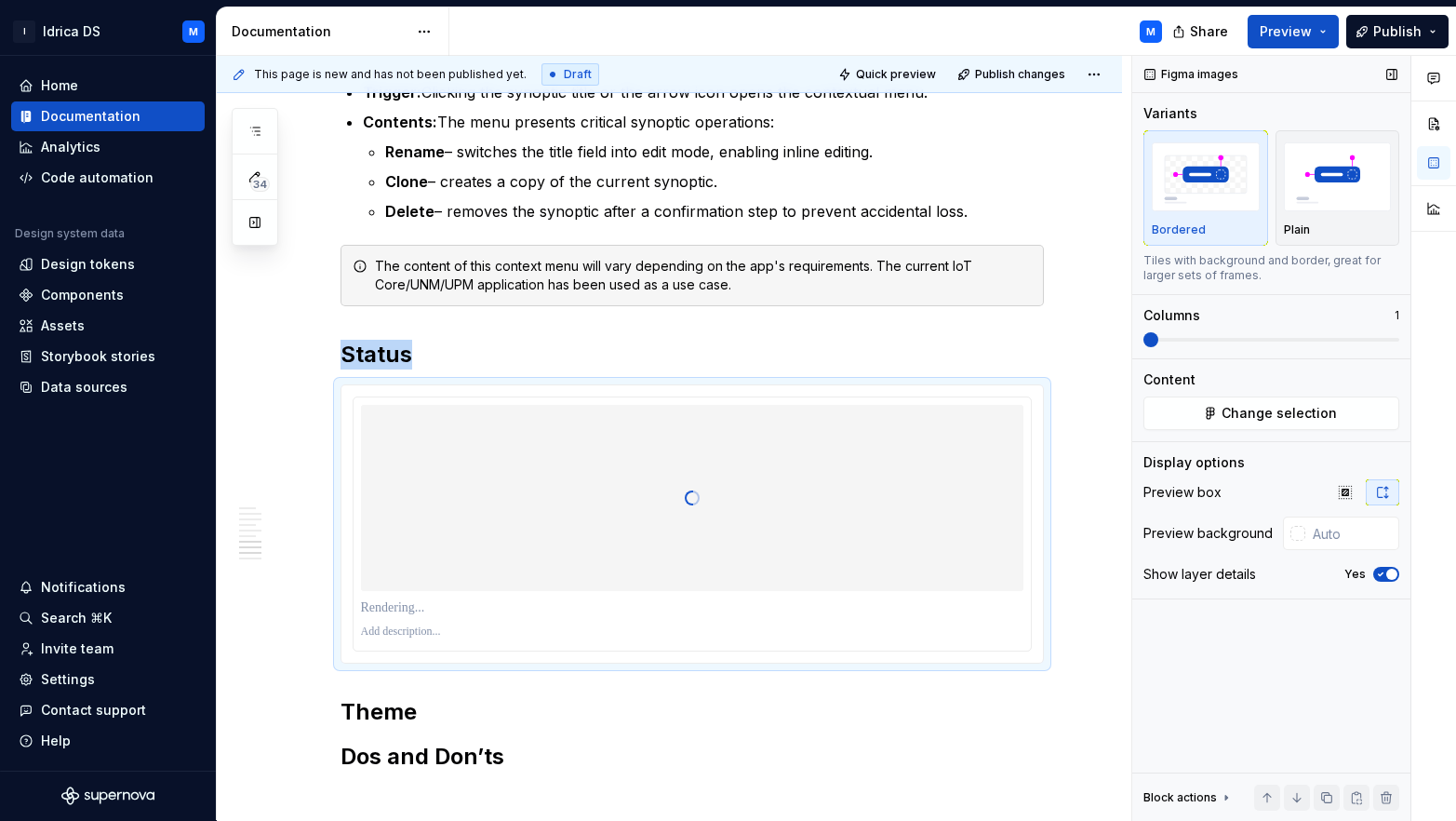
click at [1380, 574] on icon "button" at bounding box center [1381, 573] width 15 height 11
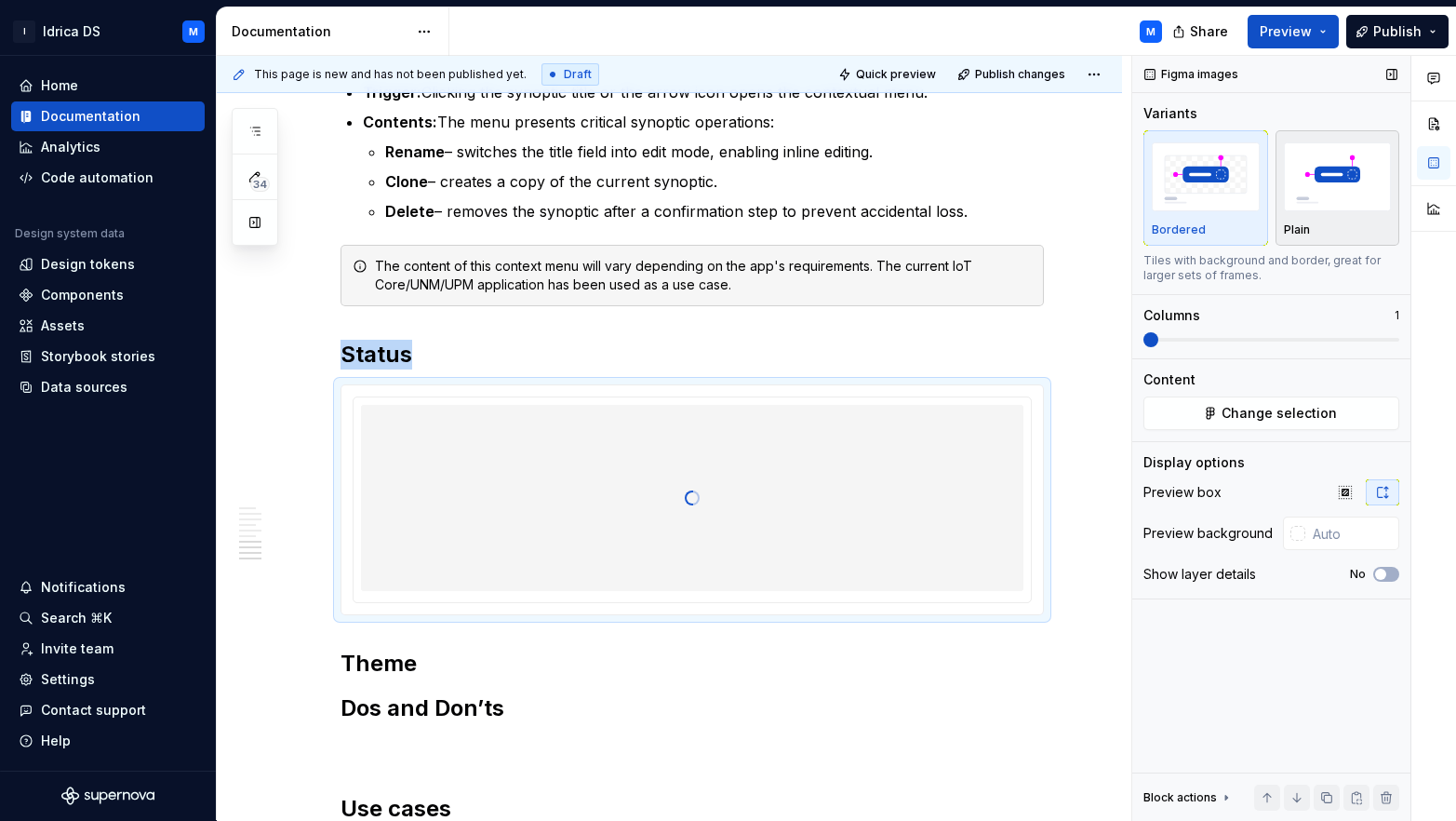
click at [1368, 221] on div "Plain" at bounding box center [1338, 188] width 108 height 99
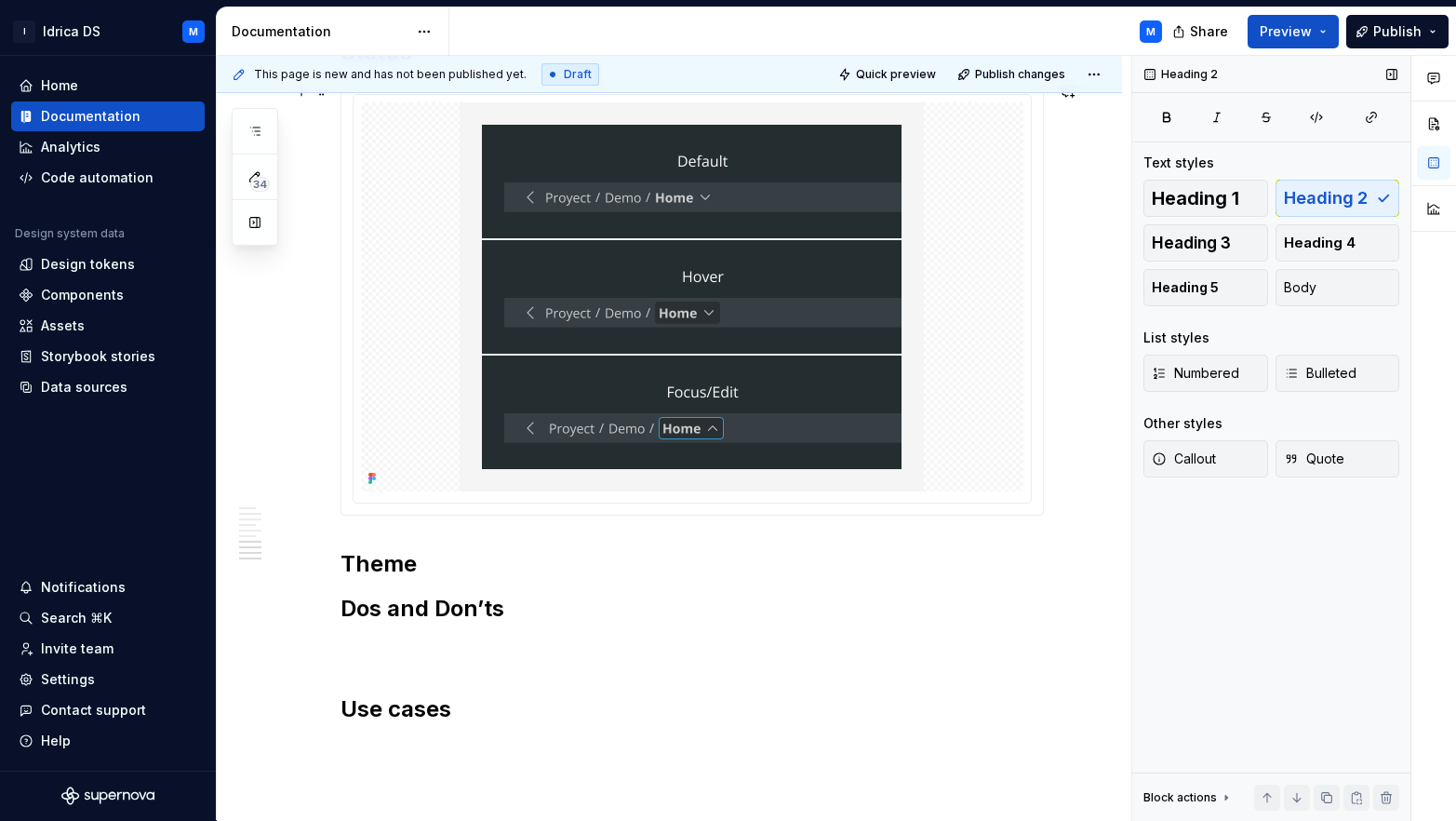
scroll to position [1921, 0]
click at [806, 278] on img at bounding box center [692, 297] width 465 height 389
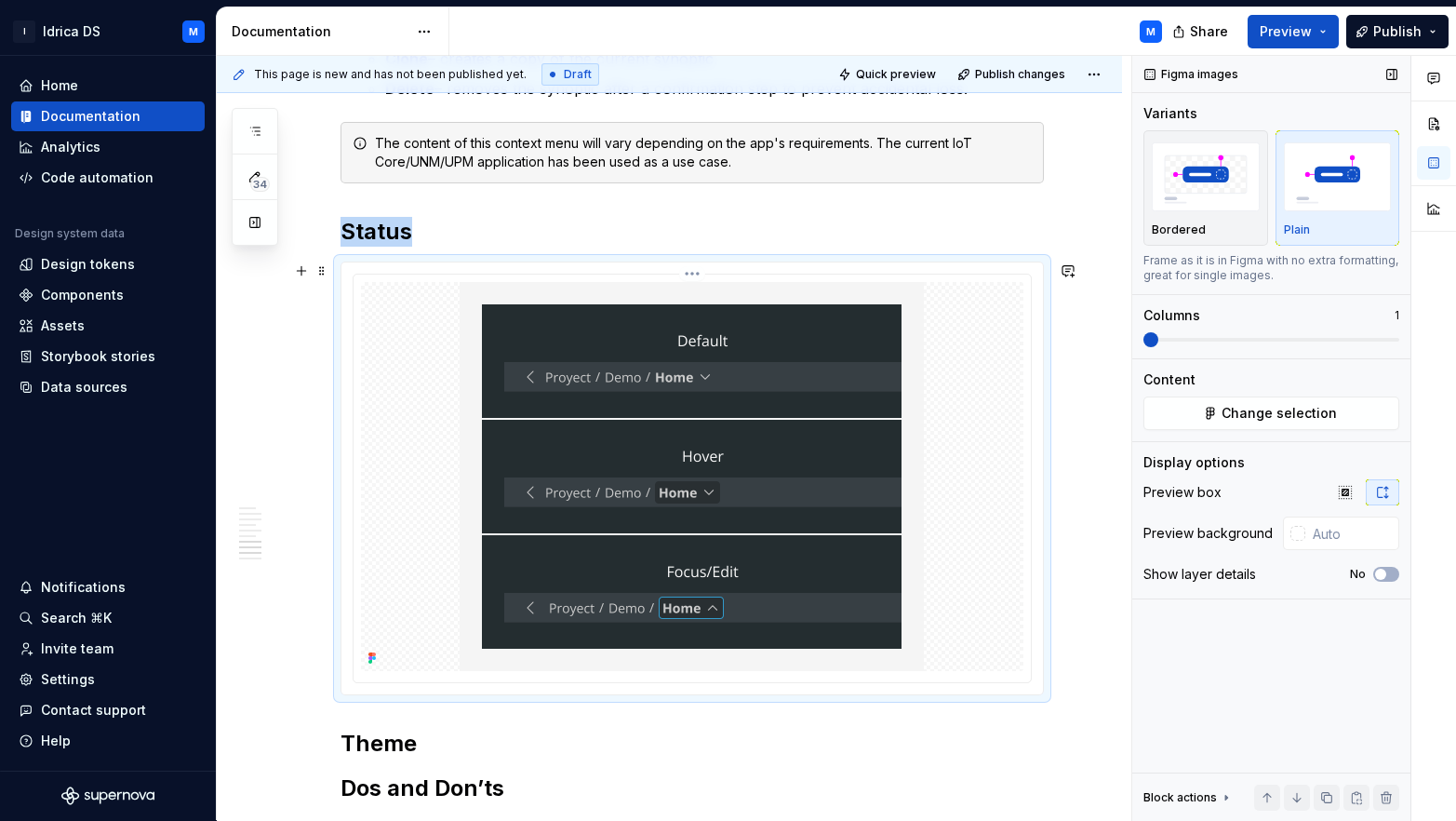
scroll to position [1881, 0]
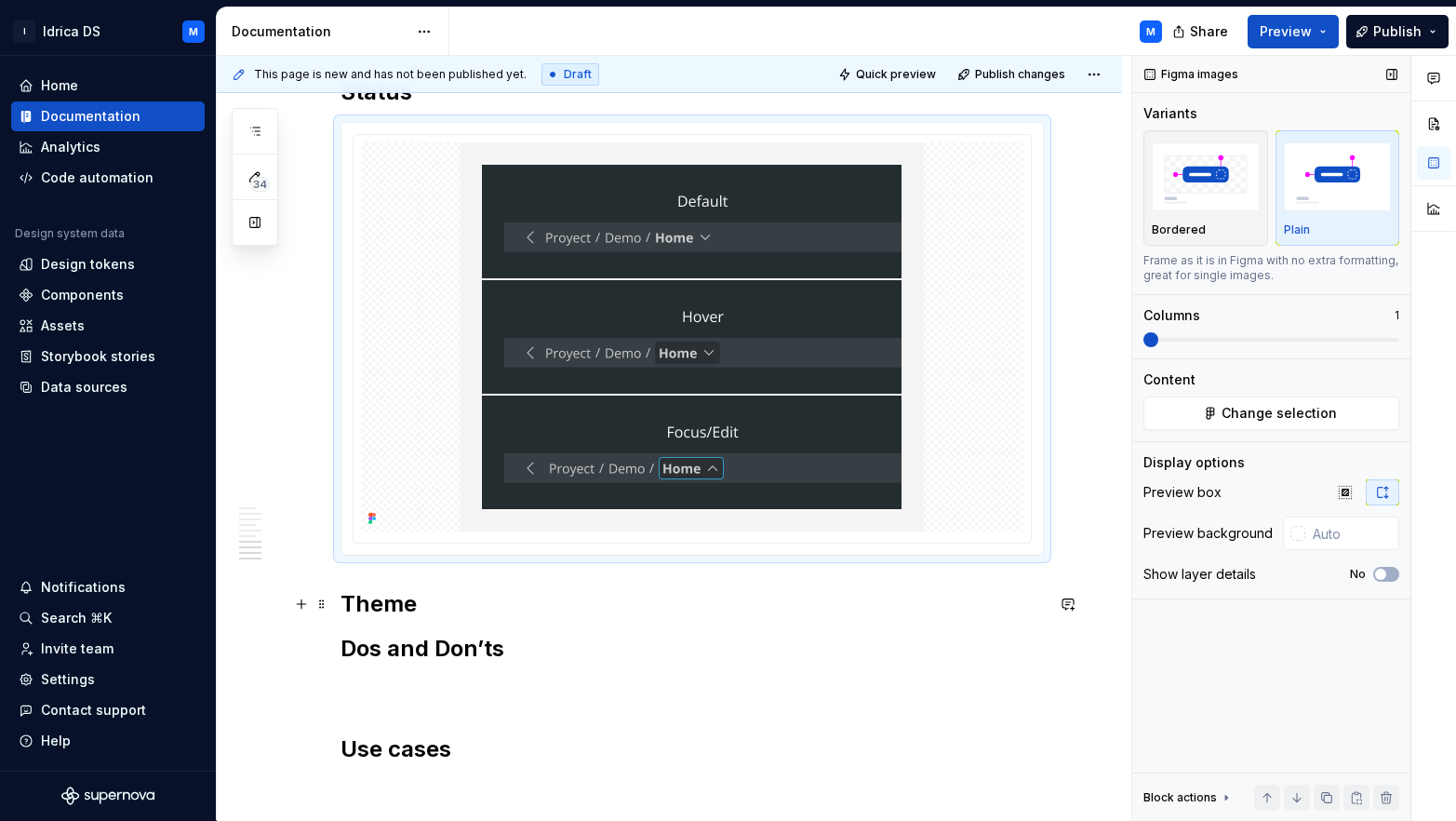
click at [669, 611] on h2 "Theme" at bounding box center [692, 604] width 704 height 29
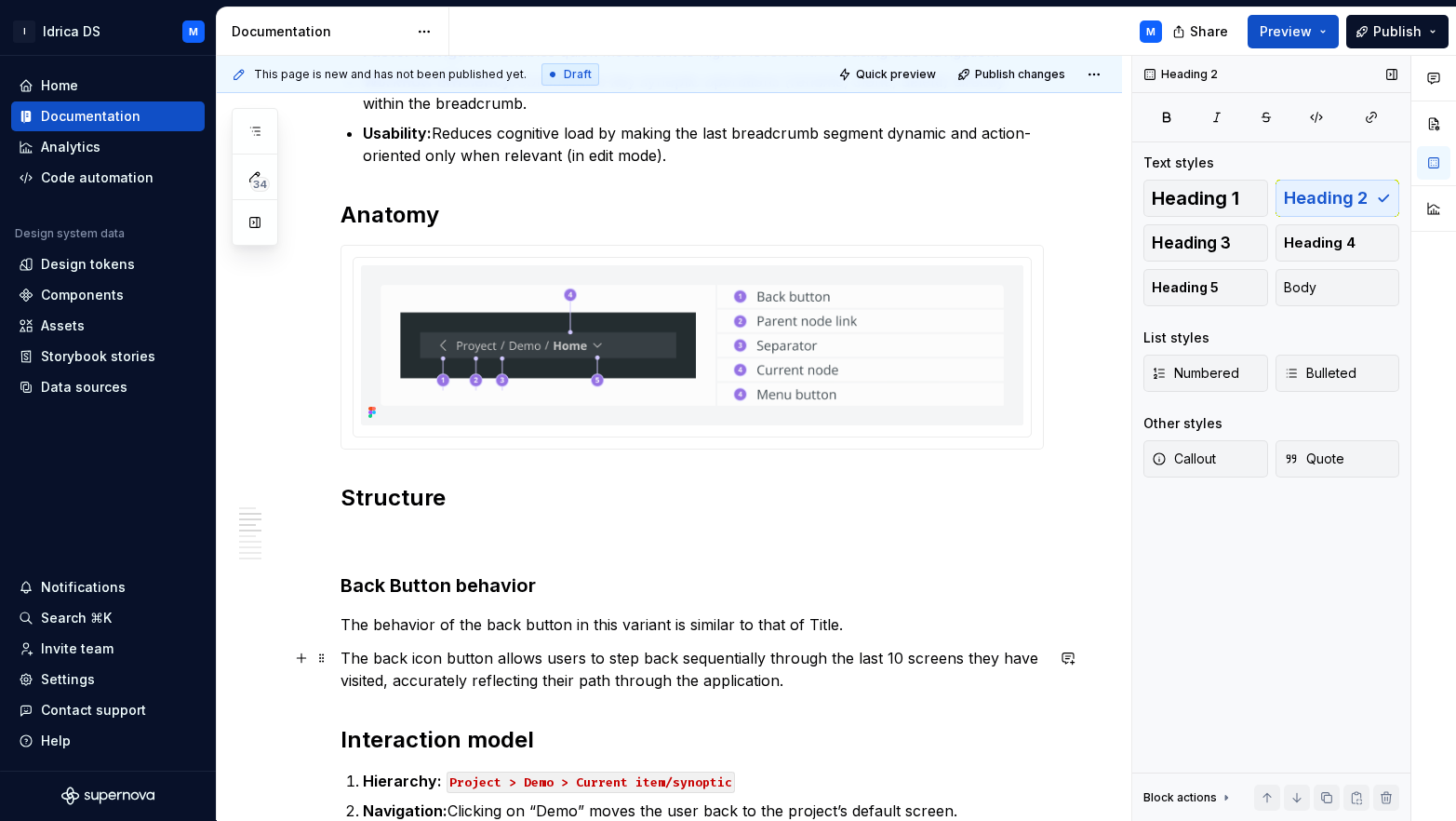
scroll to position [772, 0]
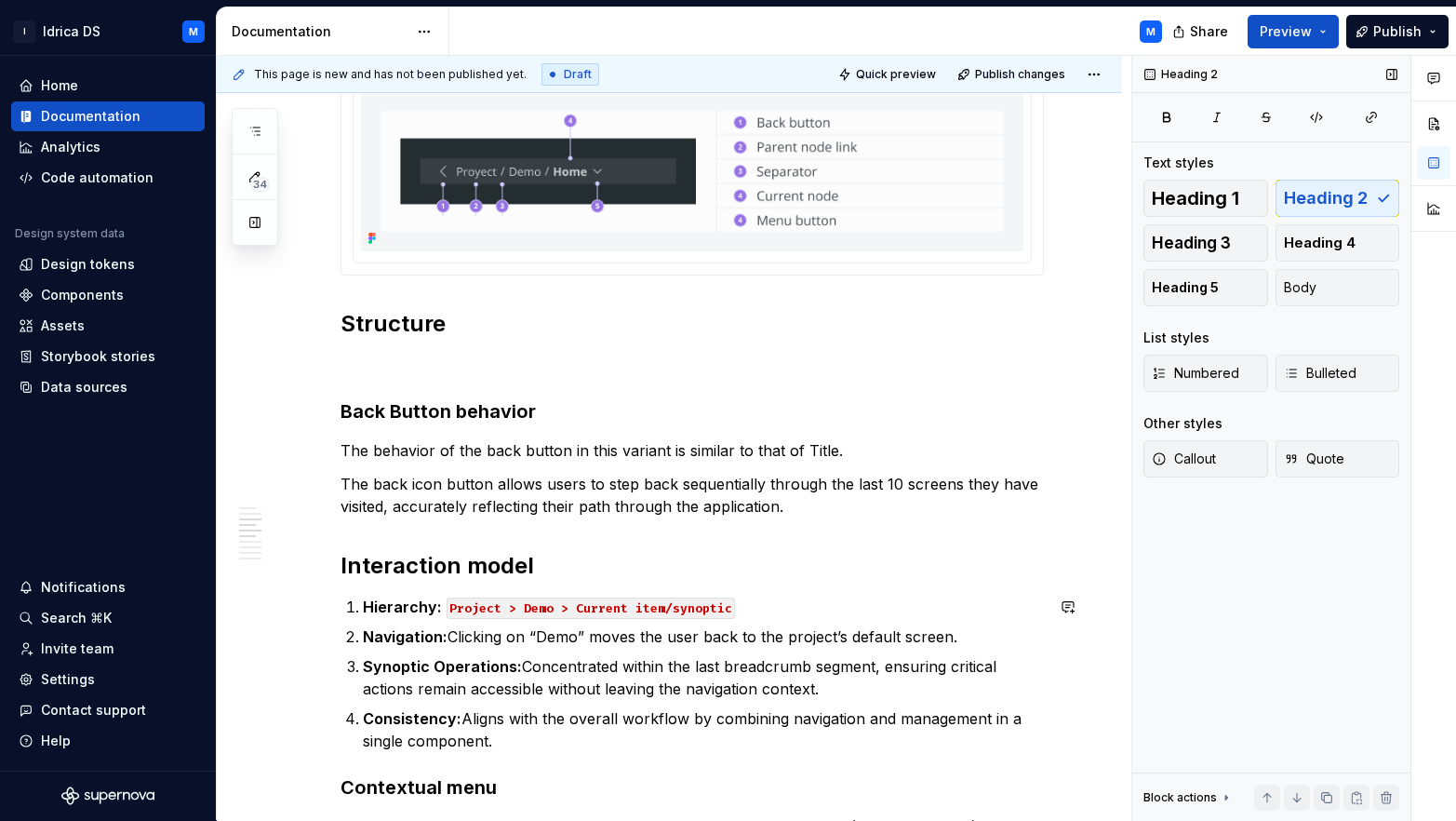
type textarea "*"
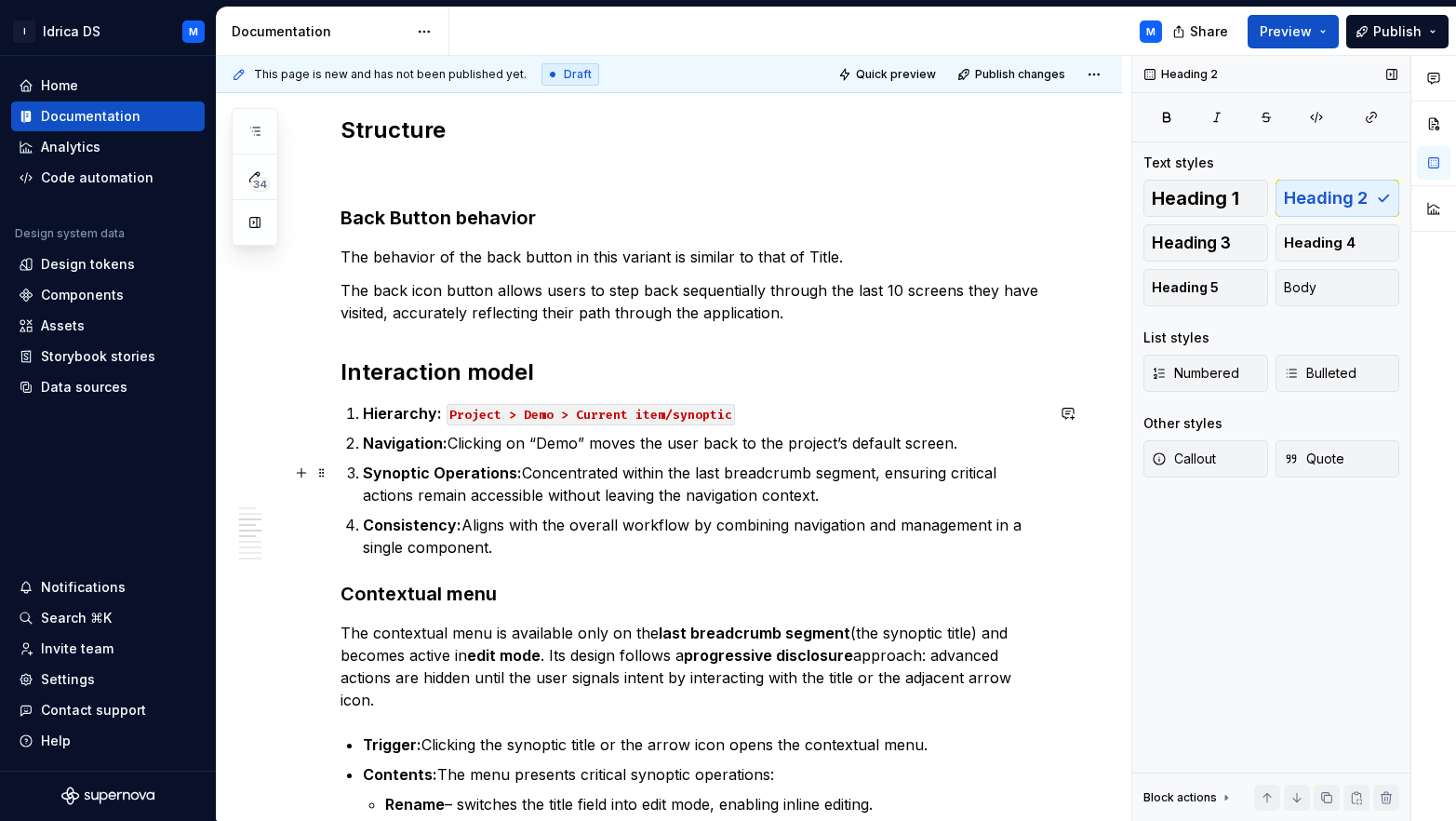
scroll to position [1140, 0]
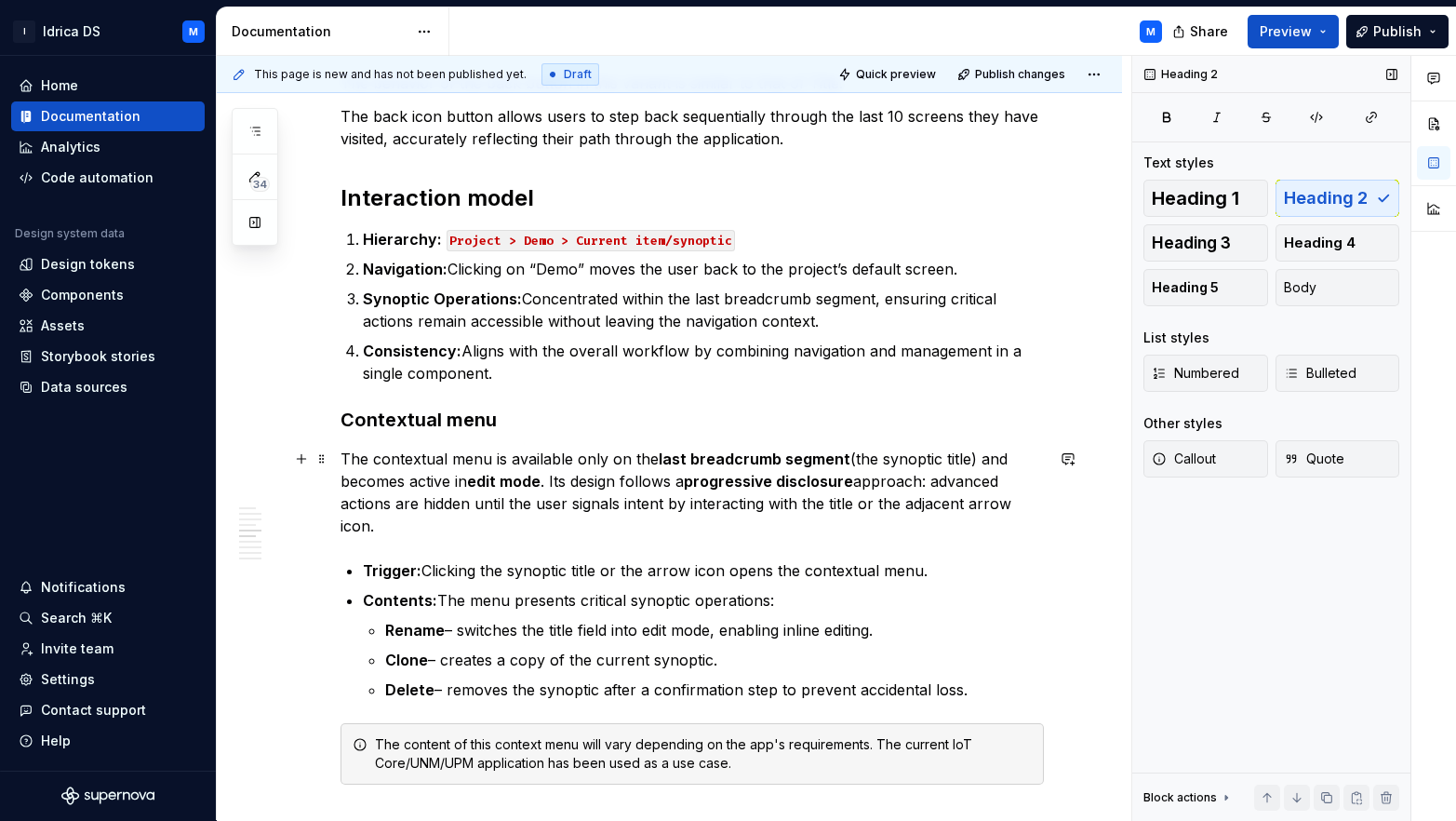
click at [523, 419] on h3 "Contextual menu" at bounding box center [692, 420] width 704 height 26
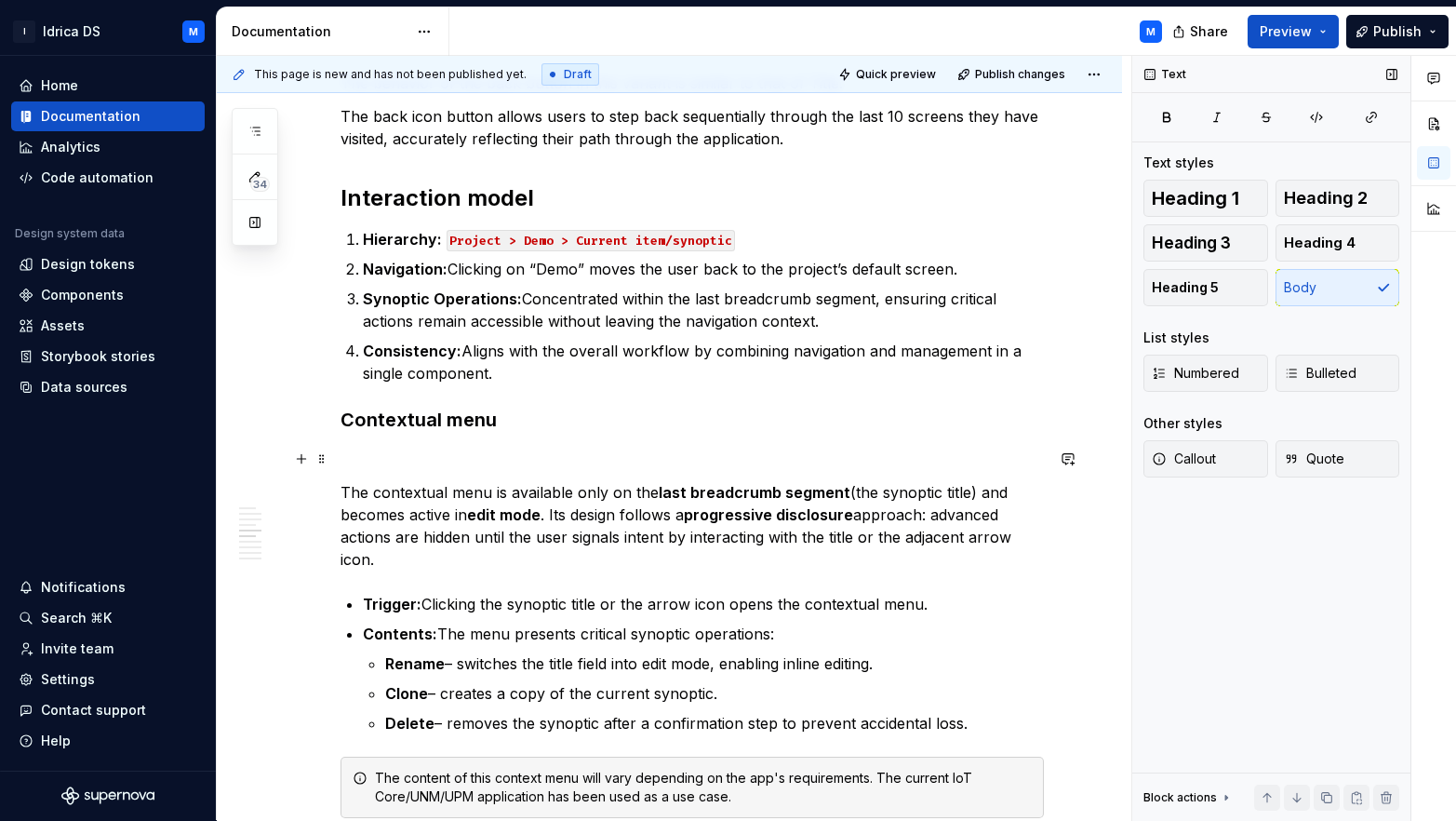
click at [301, 466] on button "button" at bounding box center [301, 459] width 26 height 26
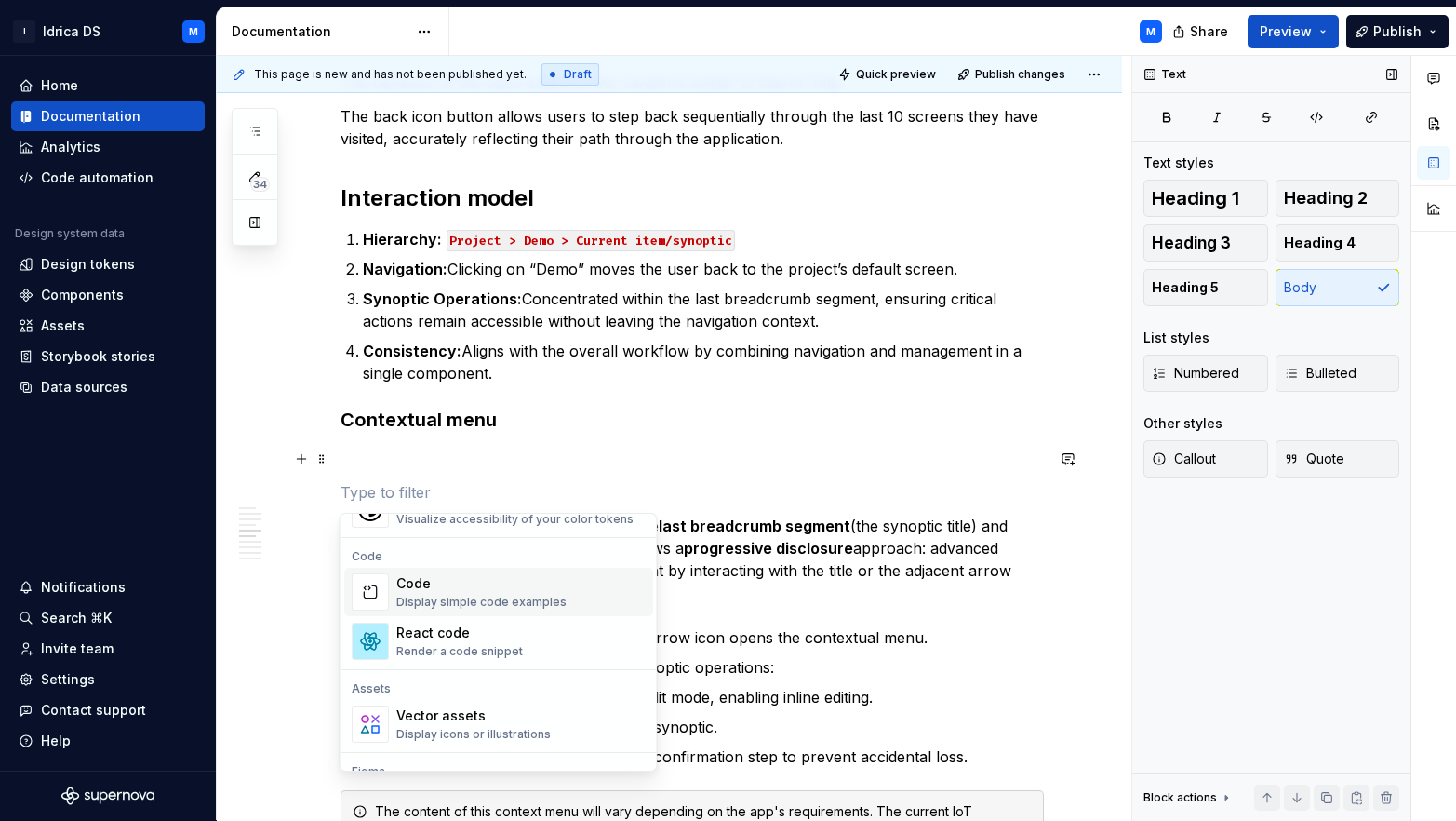
scroll to position [1691, 0]
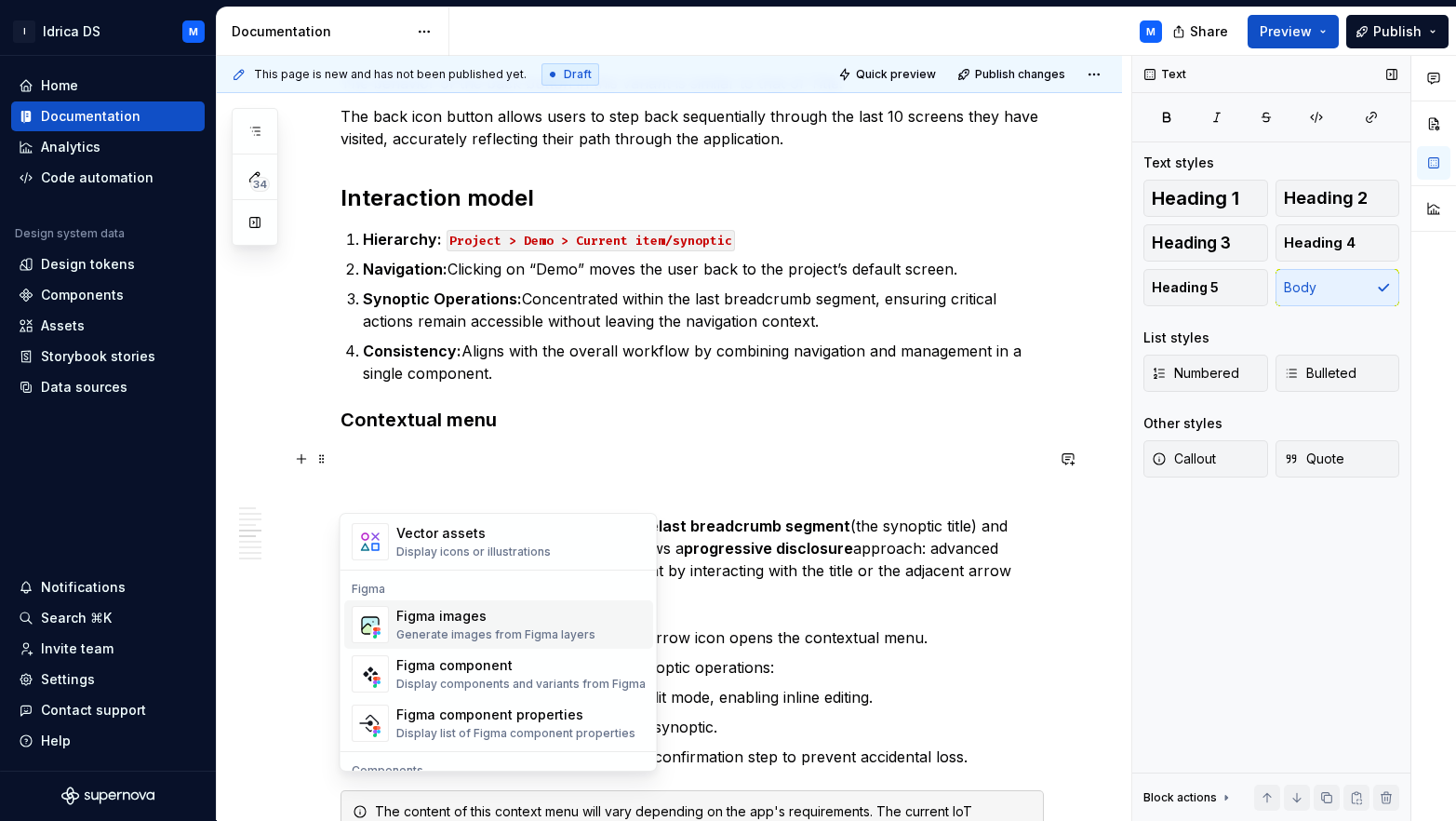
click at [478, 601] on span "Figma images Generate images from Figma layers" at bounding box center [499, 623] width 309 height 48
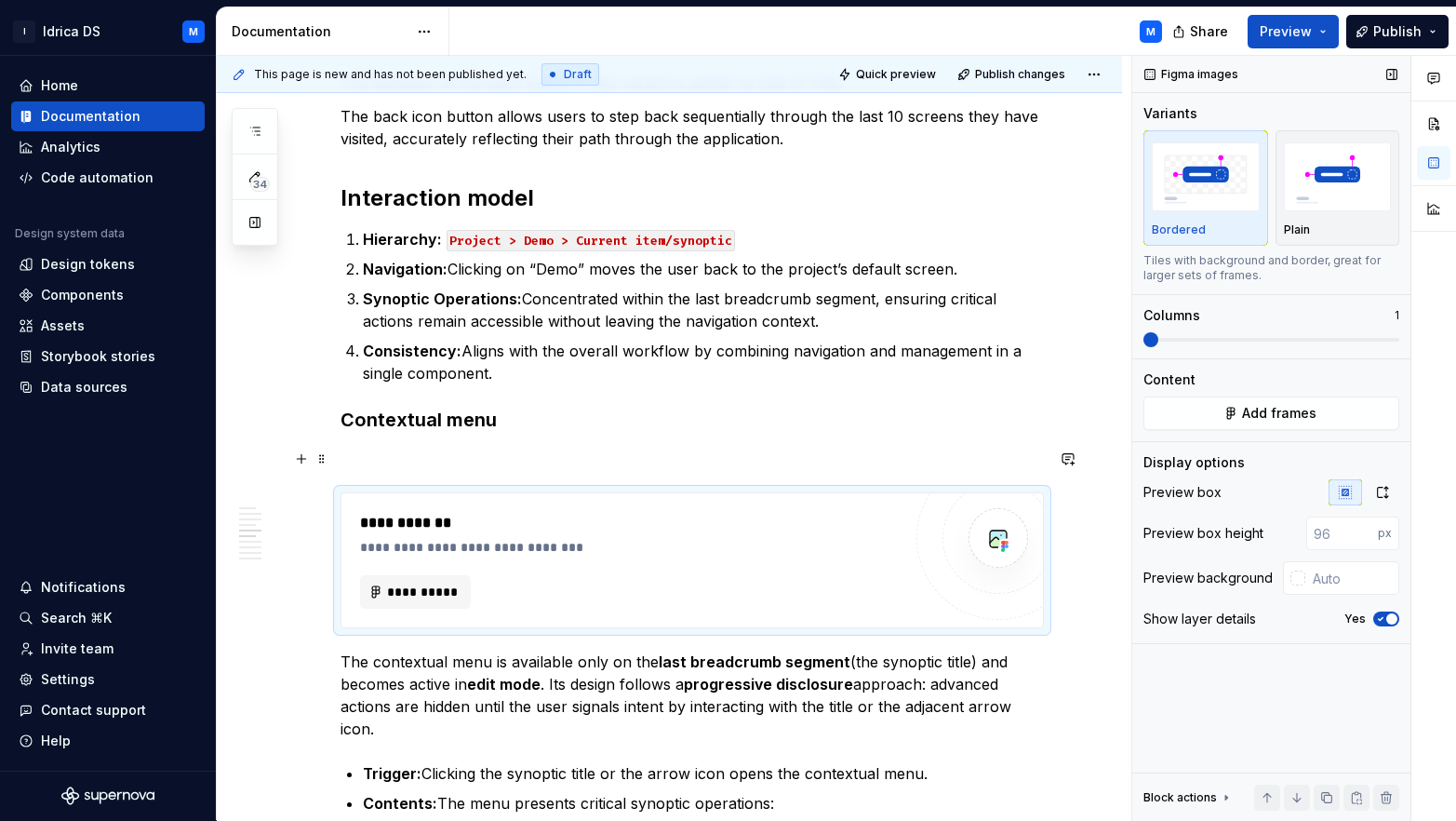
click at [389, 469] on p at bounding box center [692, 458] width 704 height 23
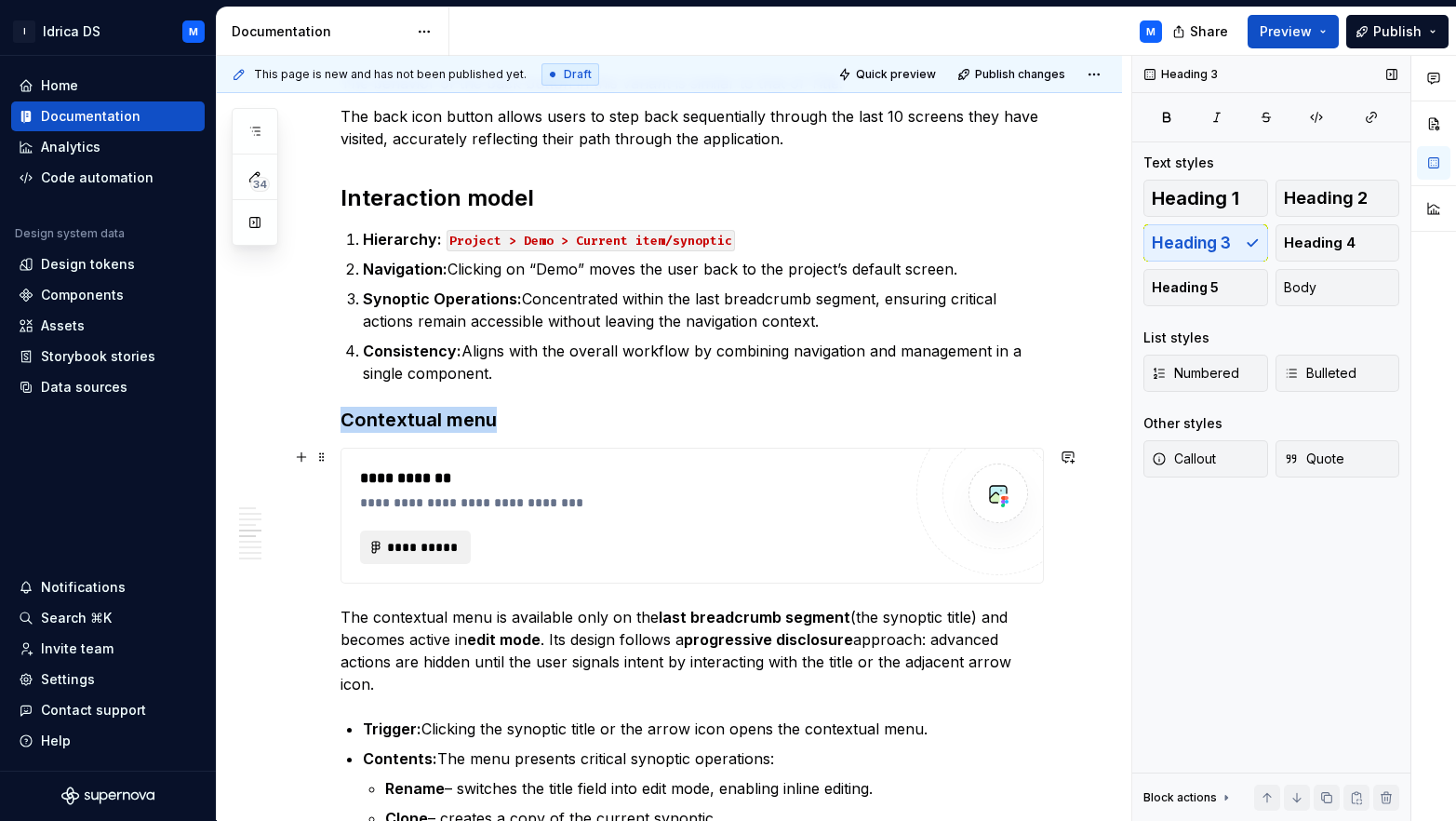
click at [407, 543] on span "**********" at bounding box center [424, 547] width 72 height 19
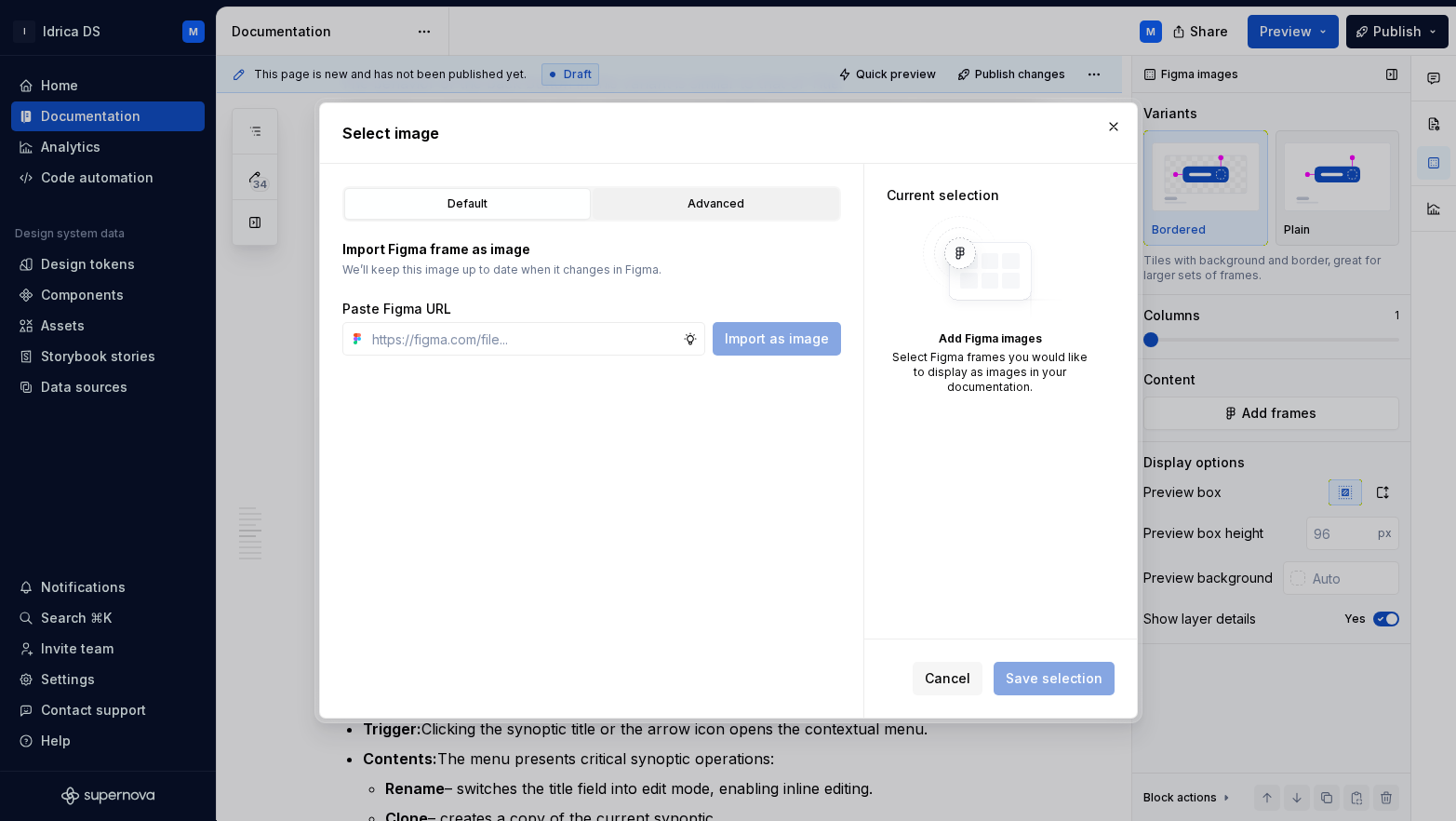
click at [669, 212] on div "Advanced" at bounding box center [715, 204] width 234 height 19
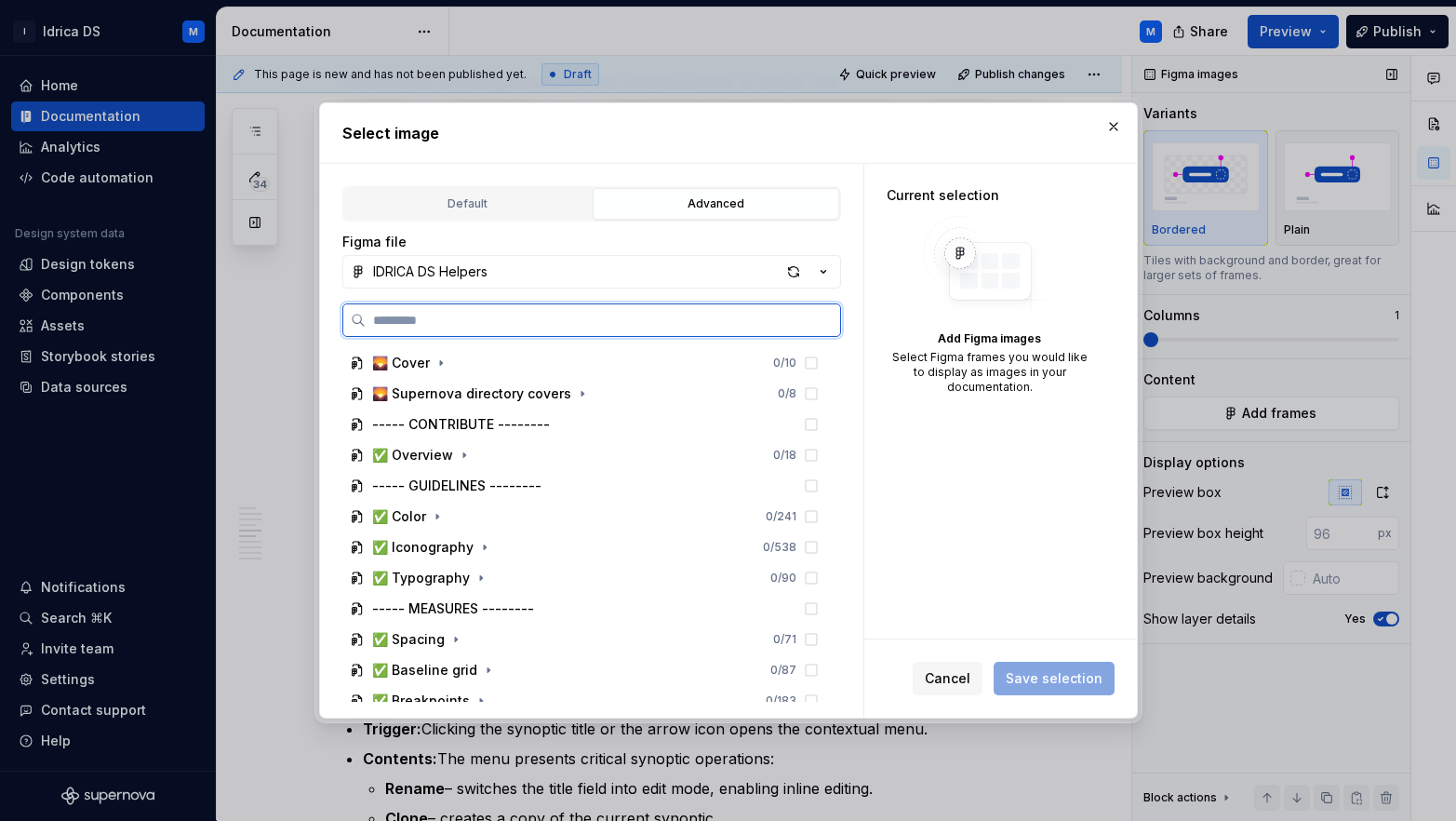
click at [438, 312] on input "search" at bounding box center [603, 320] width 475 height 19
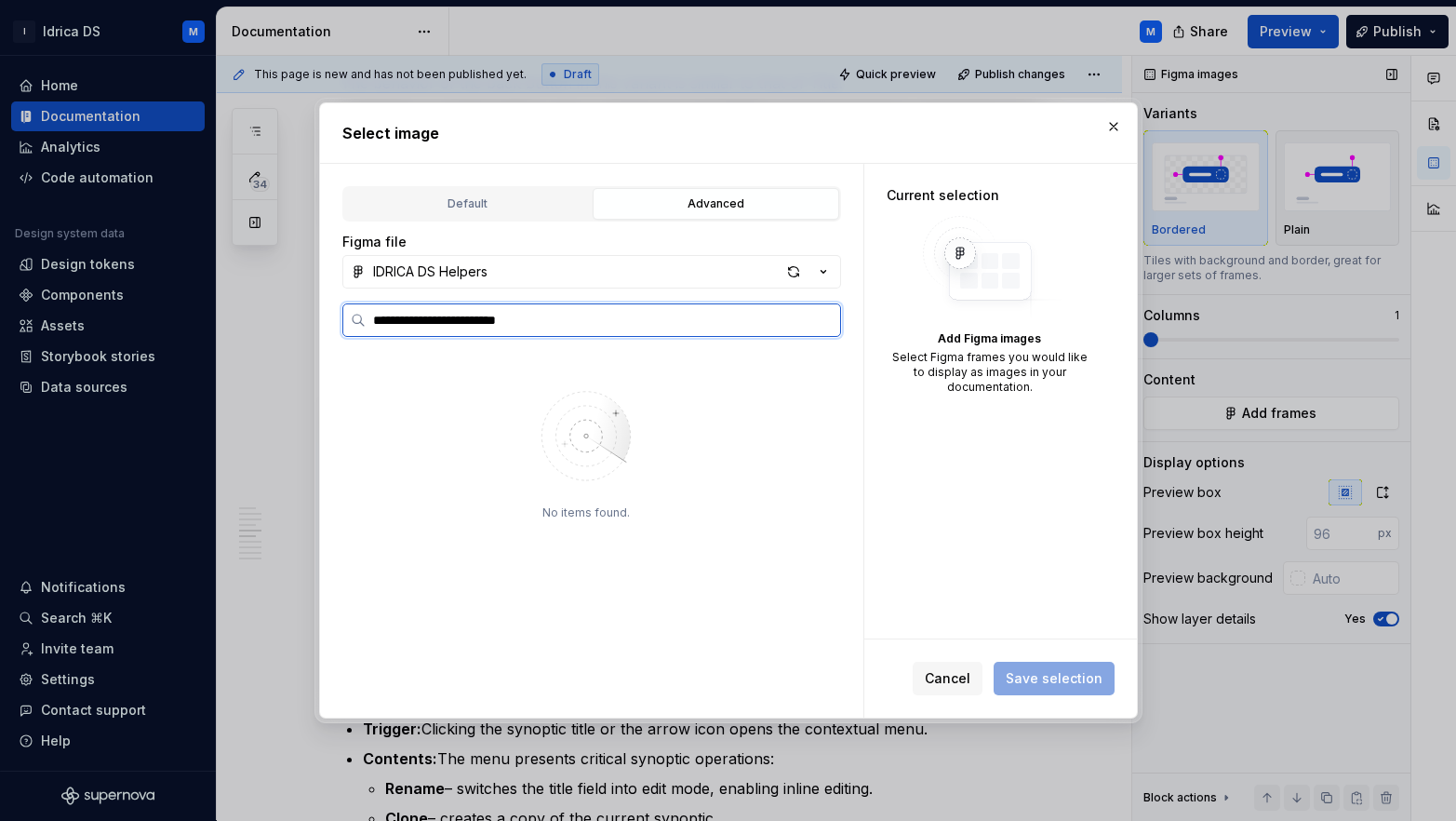
click at [463, 314] on input "**********" at bounding box center [603, 320] width 475 height 19
type input "**********"
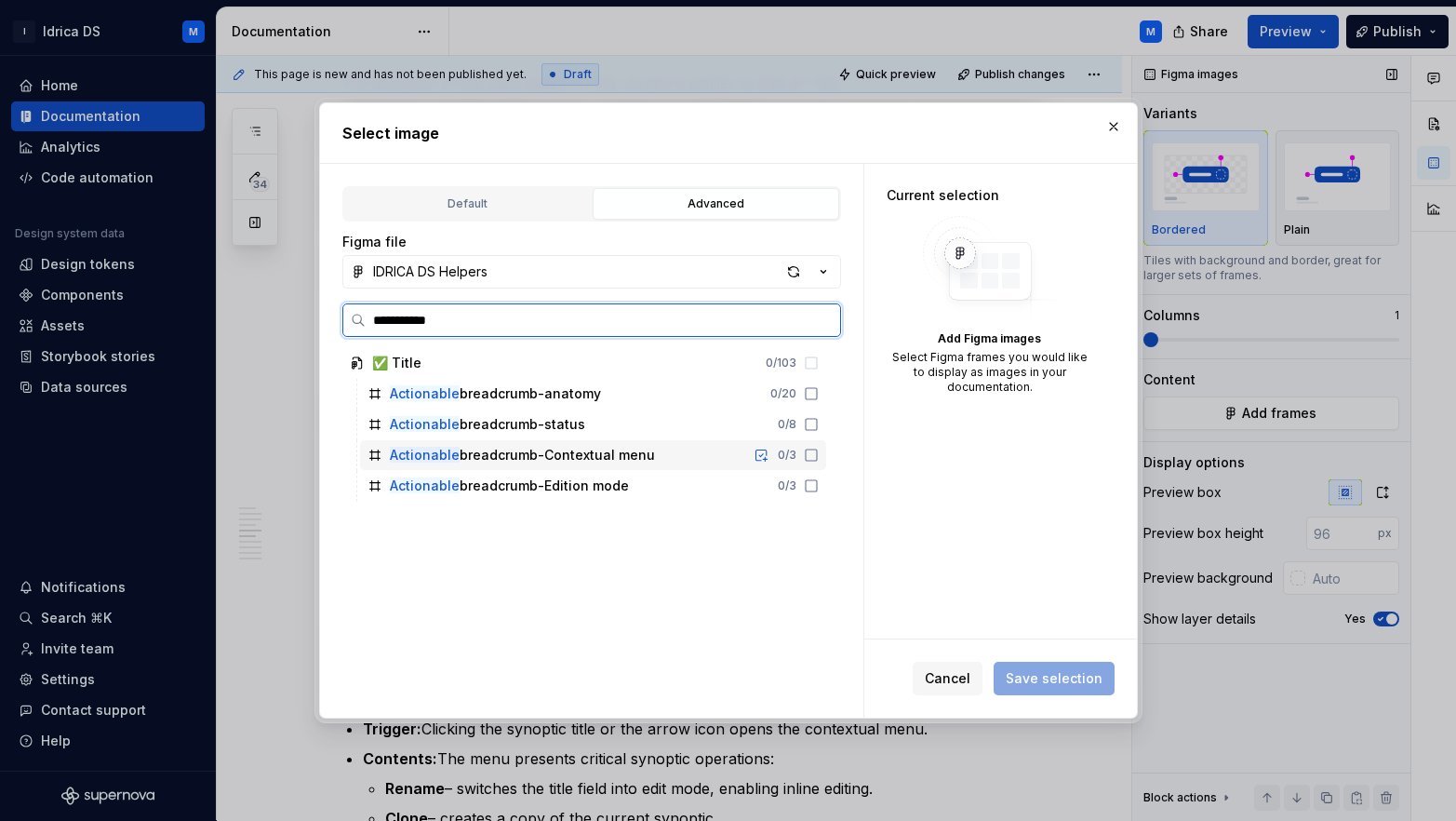
click at [826, 454] on div "Actionable breadcrumb-Contextual menu 0 / 3" at bounding box center [593, 455] width 466 height 29
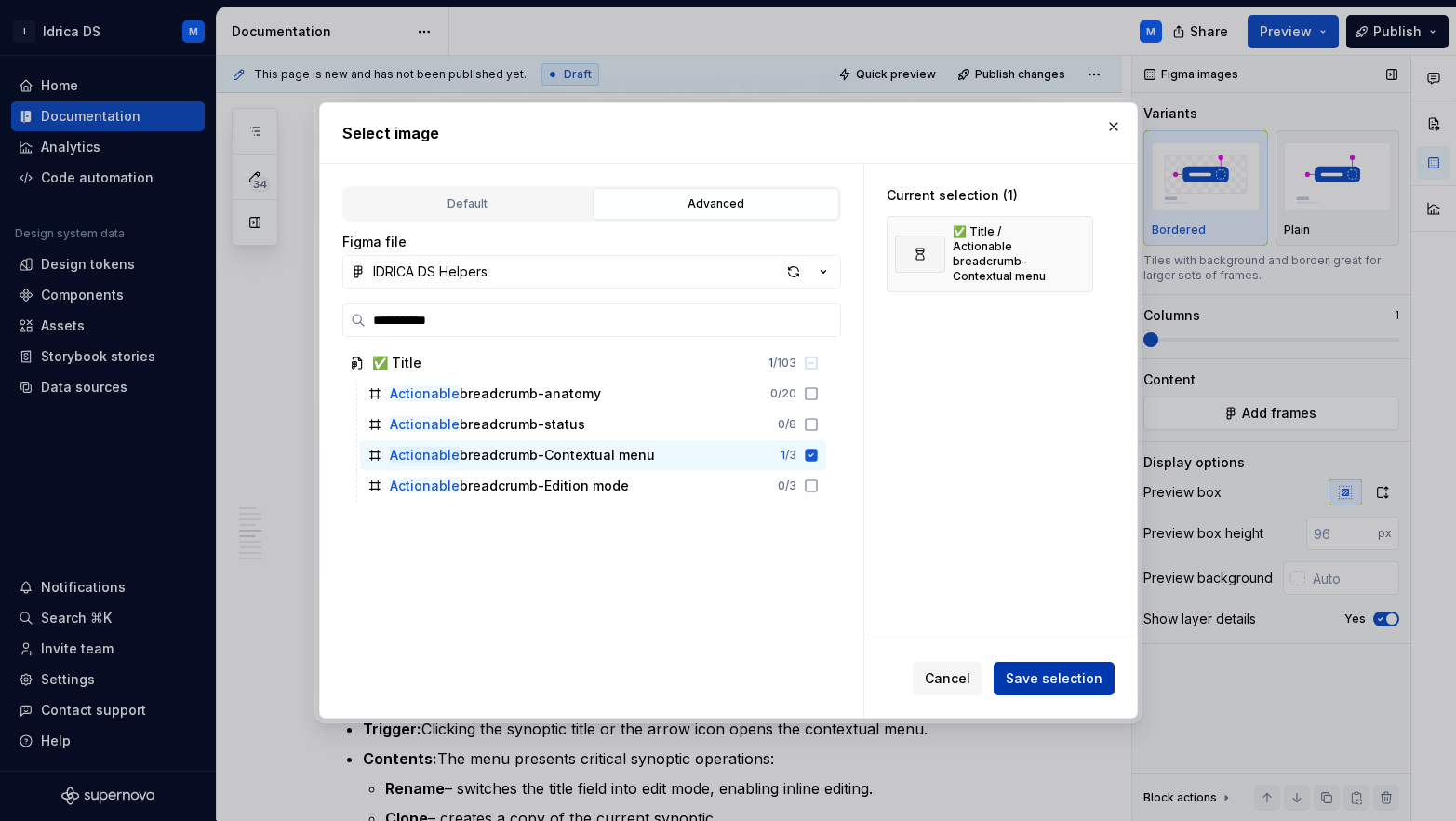
click at [1077, 674] on span "Save selection" at bounding box center [1054, 678] width 97 height 19
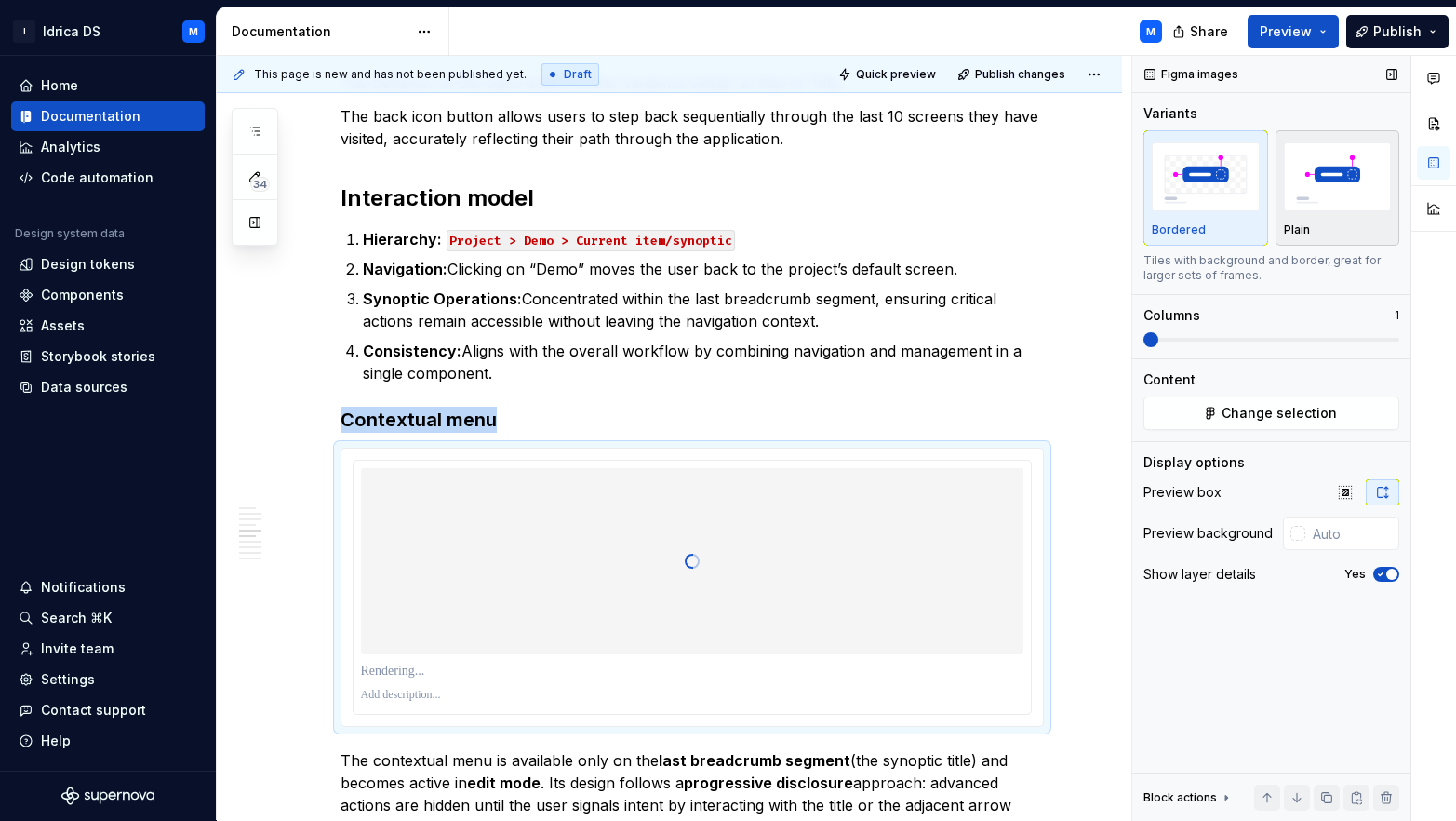
click at [1366, 191] on img "button" at bounding box center [1338, 176] width 108 height 68
click at [1388, 571] on span "button" at bounding box center [1391, 573] width 11 height 11
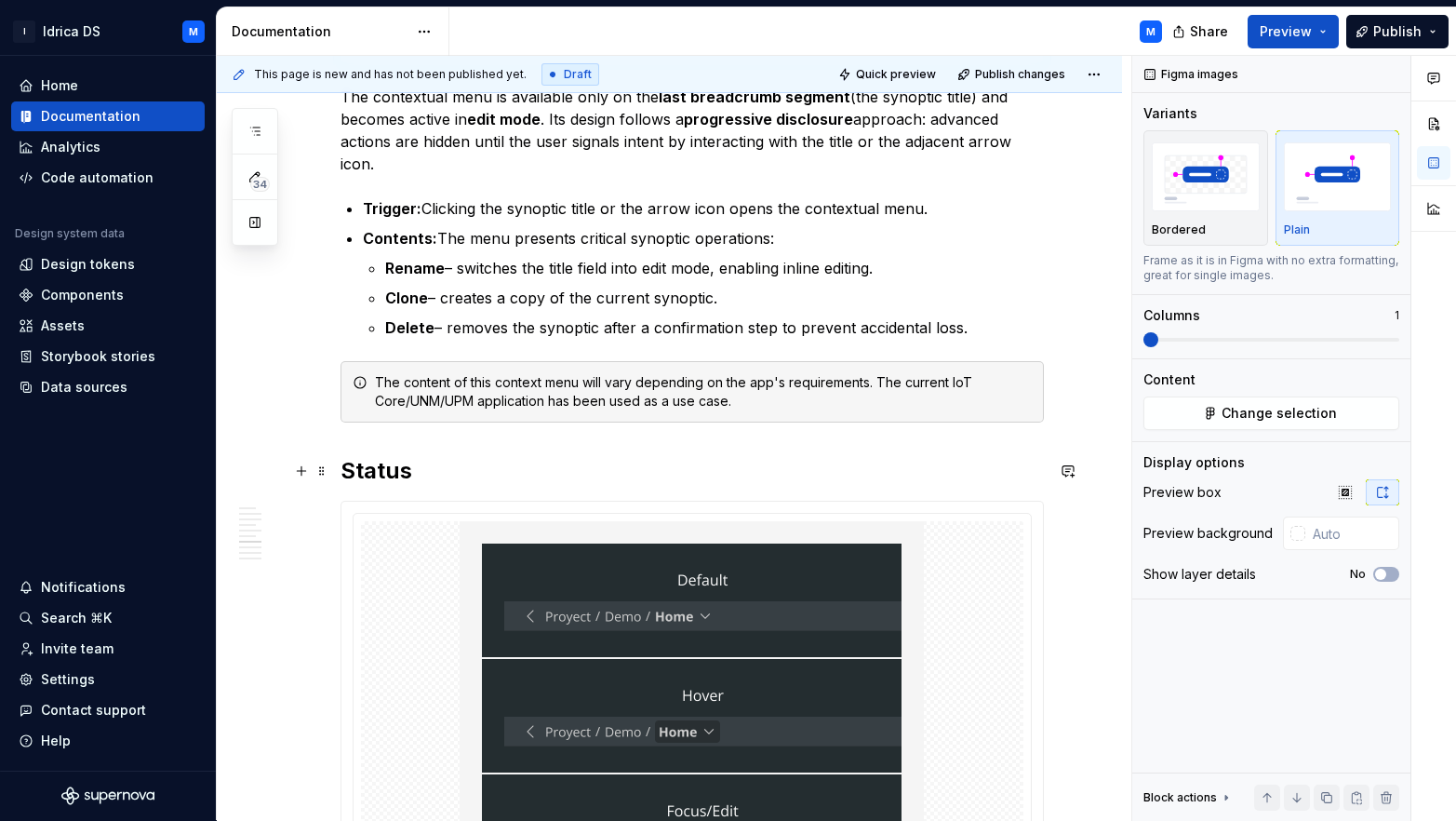
scroll to position [1722, 0]
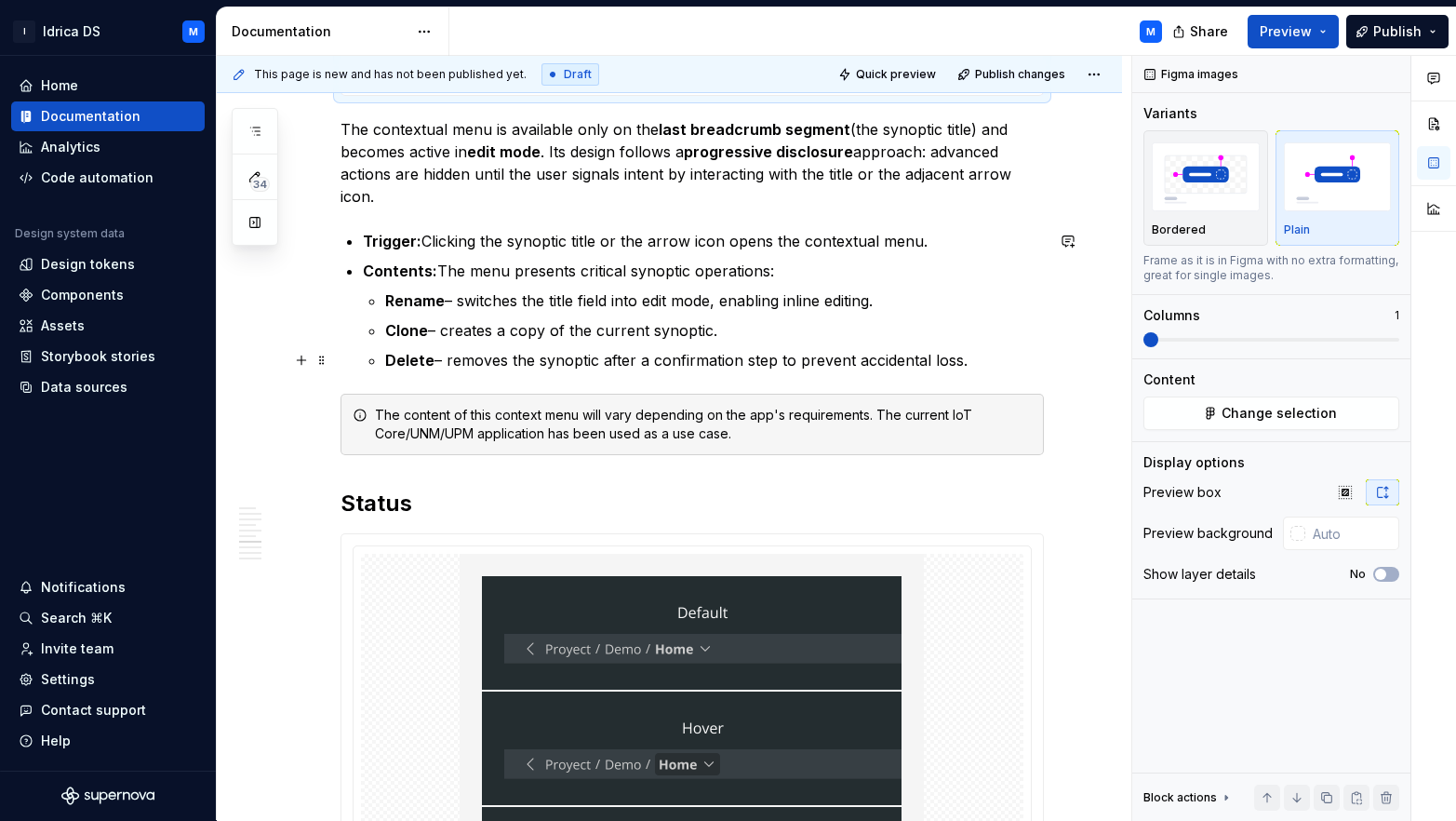
click at [985, 359] on p "Delete – removes the synoptic after a confirmation step to prevent accidental l…" at bounding box center [714, 360] width 659 height 23
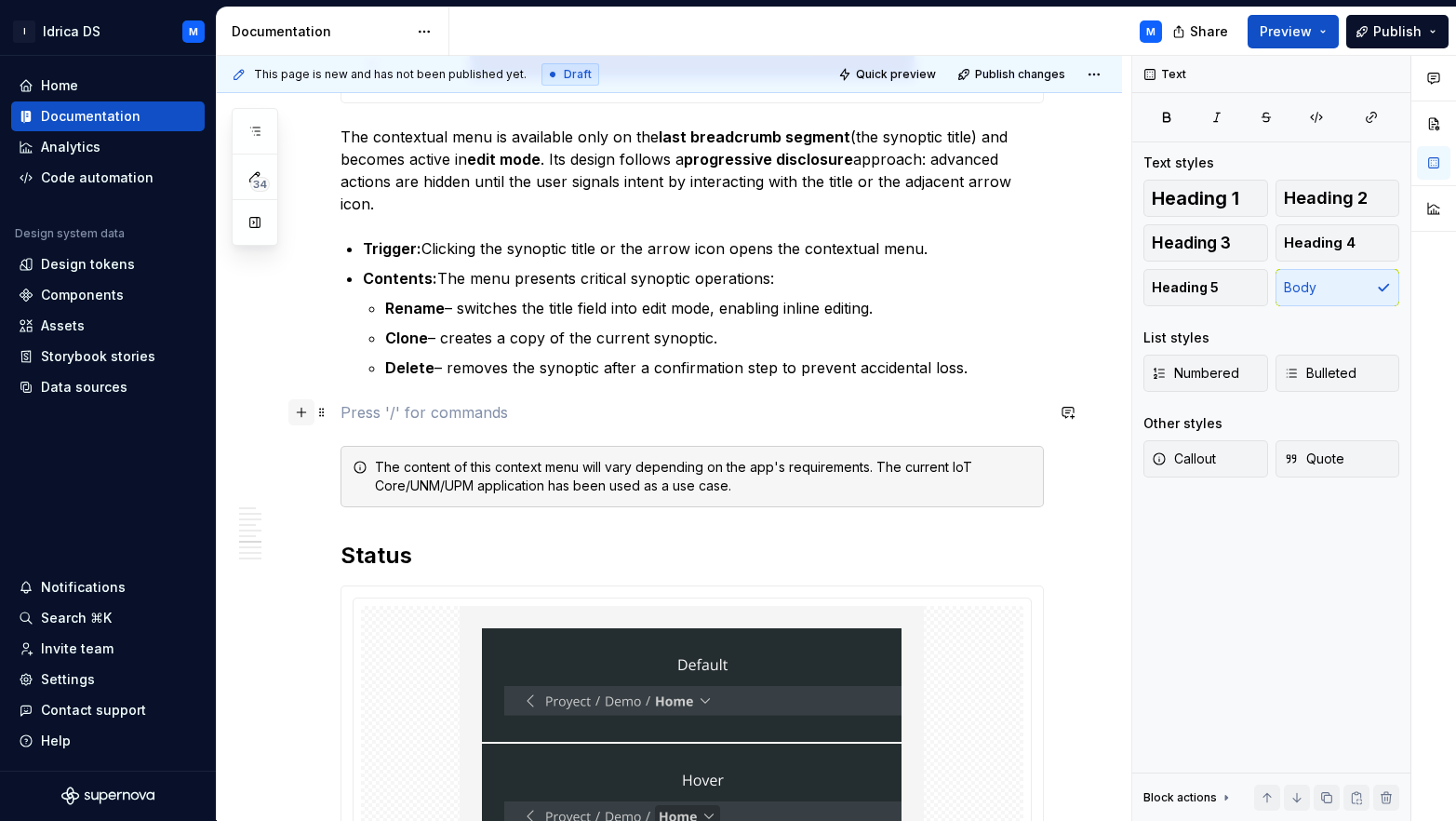
click at [300, 413] on button "button" at bounding box center [301, 412] width 26 height 26
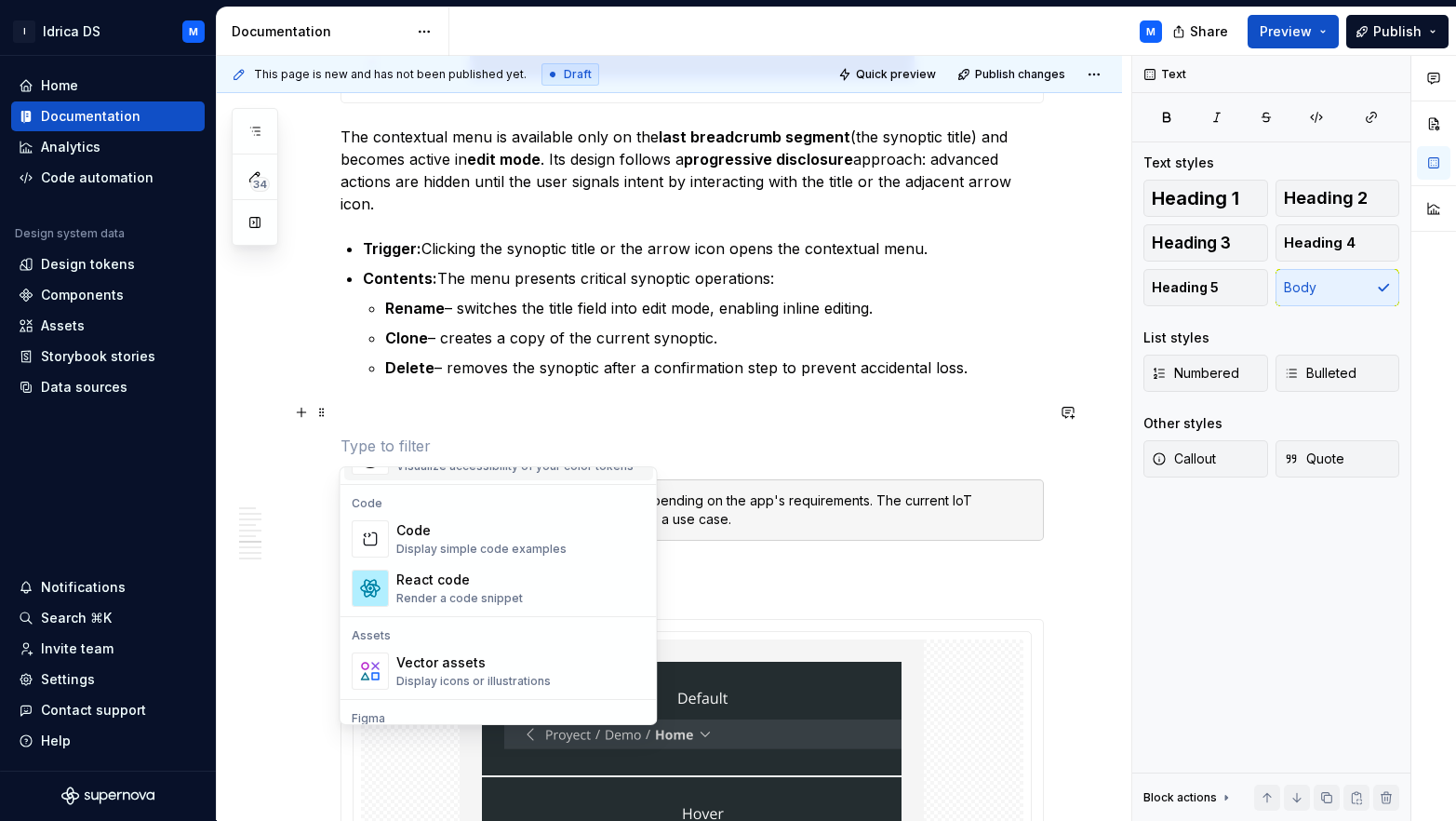
scroll to position [1671, 0]
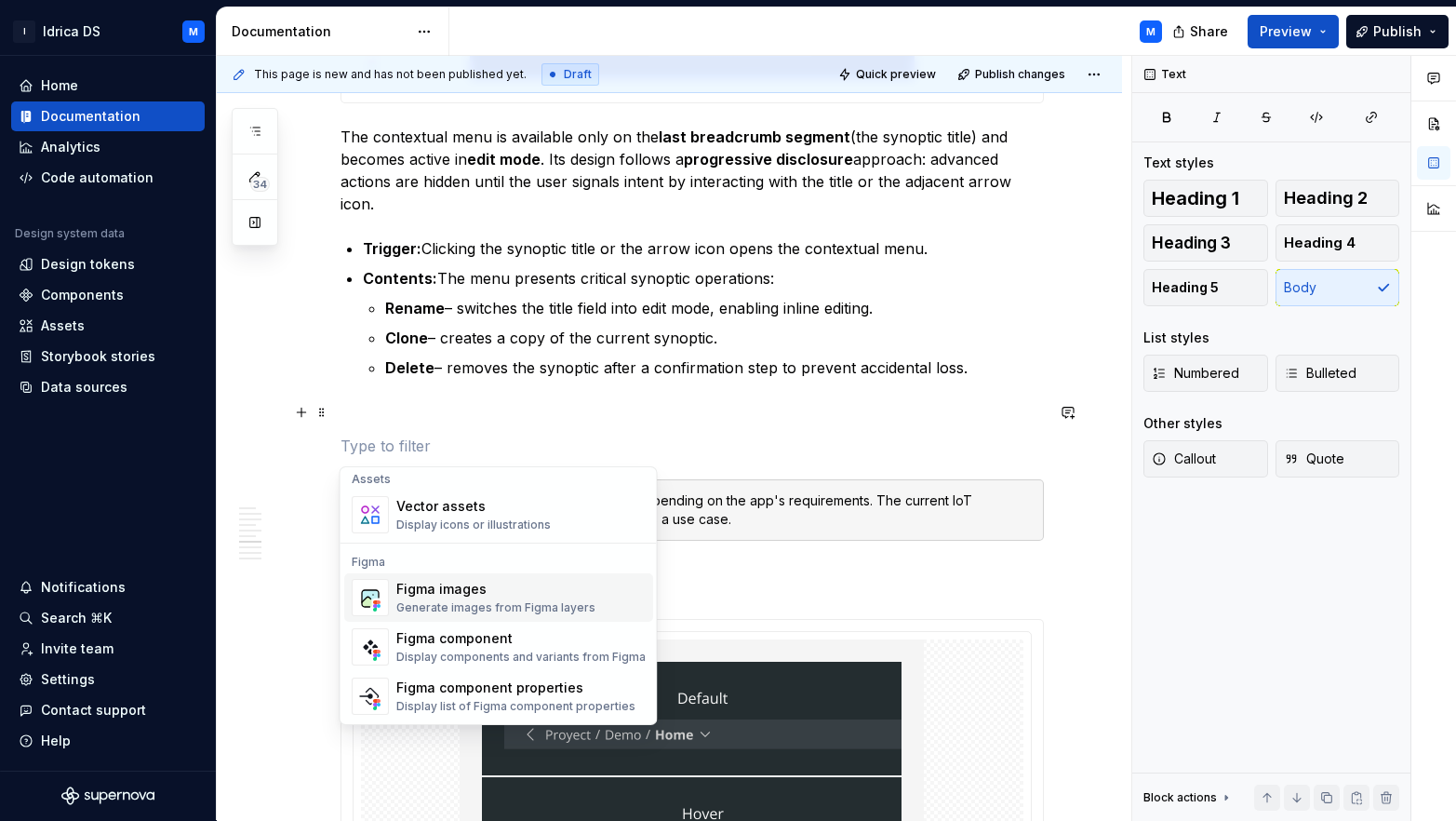
click at [477, 591] on div "Figma images" at bounding box center [496, 588] width 200 height 19
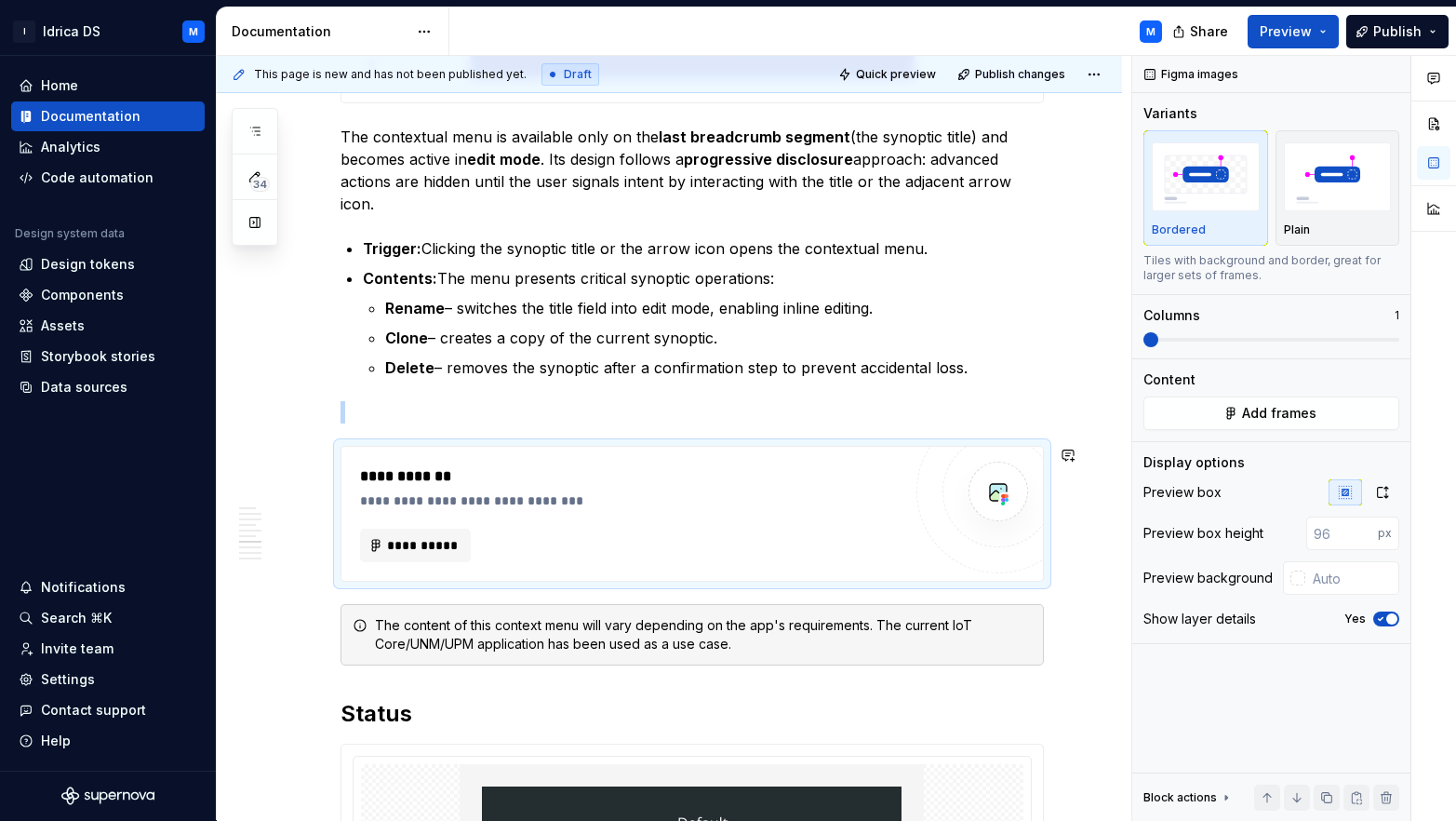
click at [388, 428] on div "Understanding the dynamic and editable breadcrumb variant can greatly improve n…" at bounding box center [692, 33] width 704 height 2779
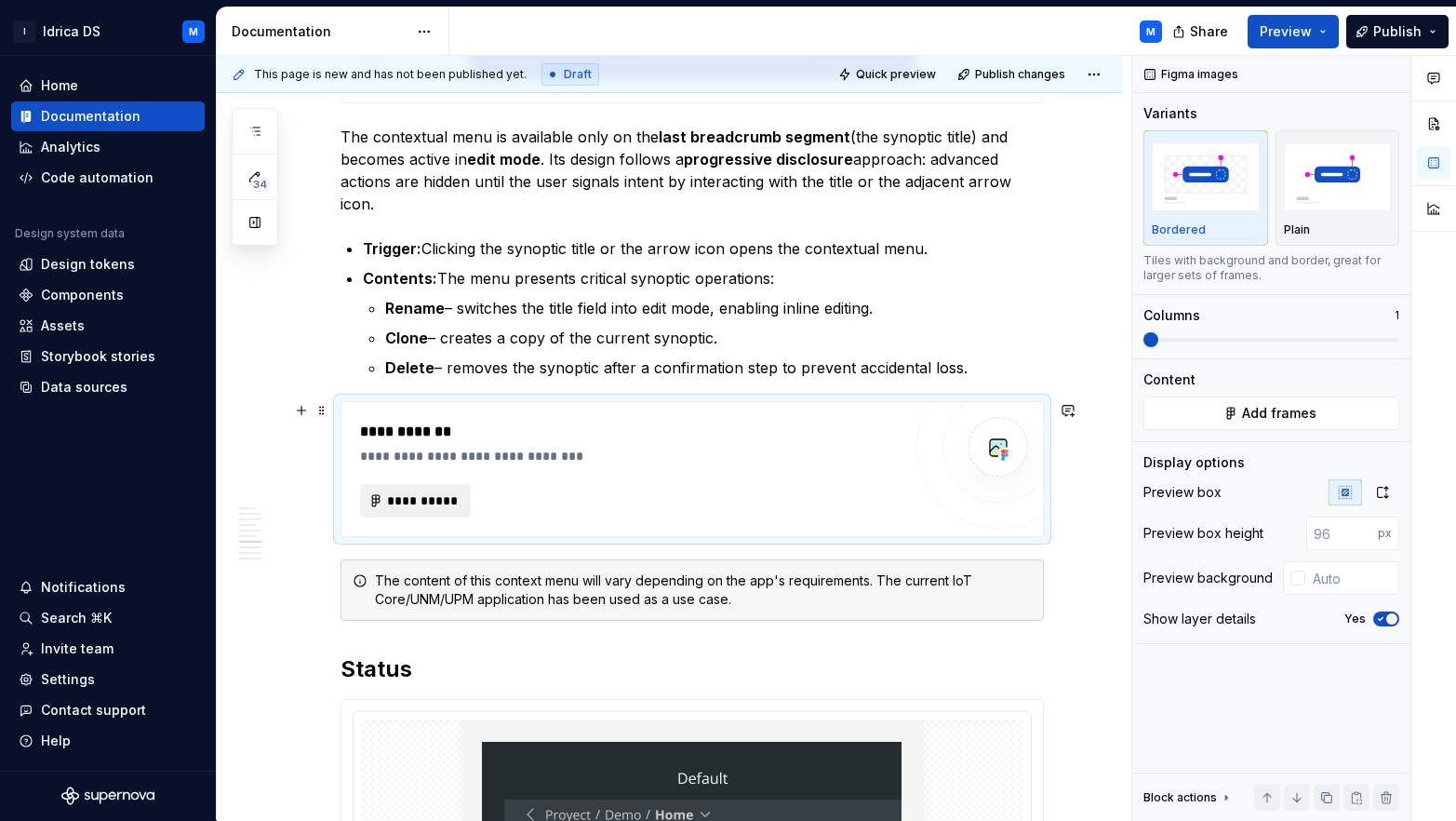
click at [446, 497] on span "**********" at bounding box center [424, 500] width 72 height 19
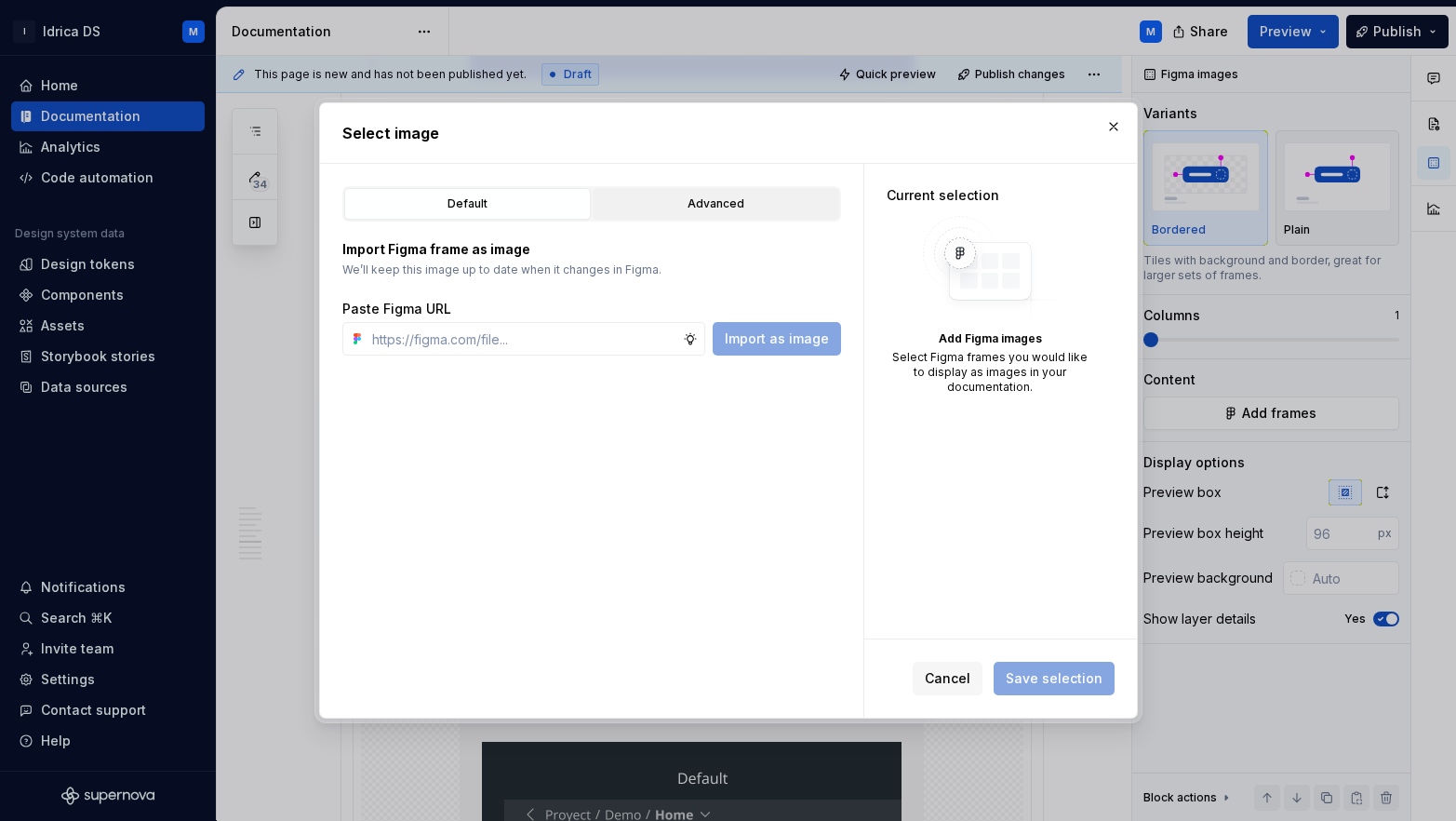
type textarea "*"
click at [726, 191] on button "Advanced" at bounding box center [716, 204] width 247 height 31
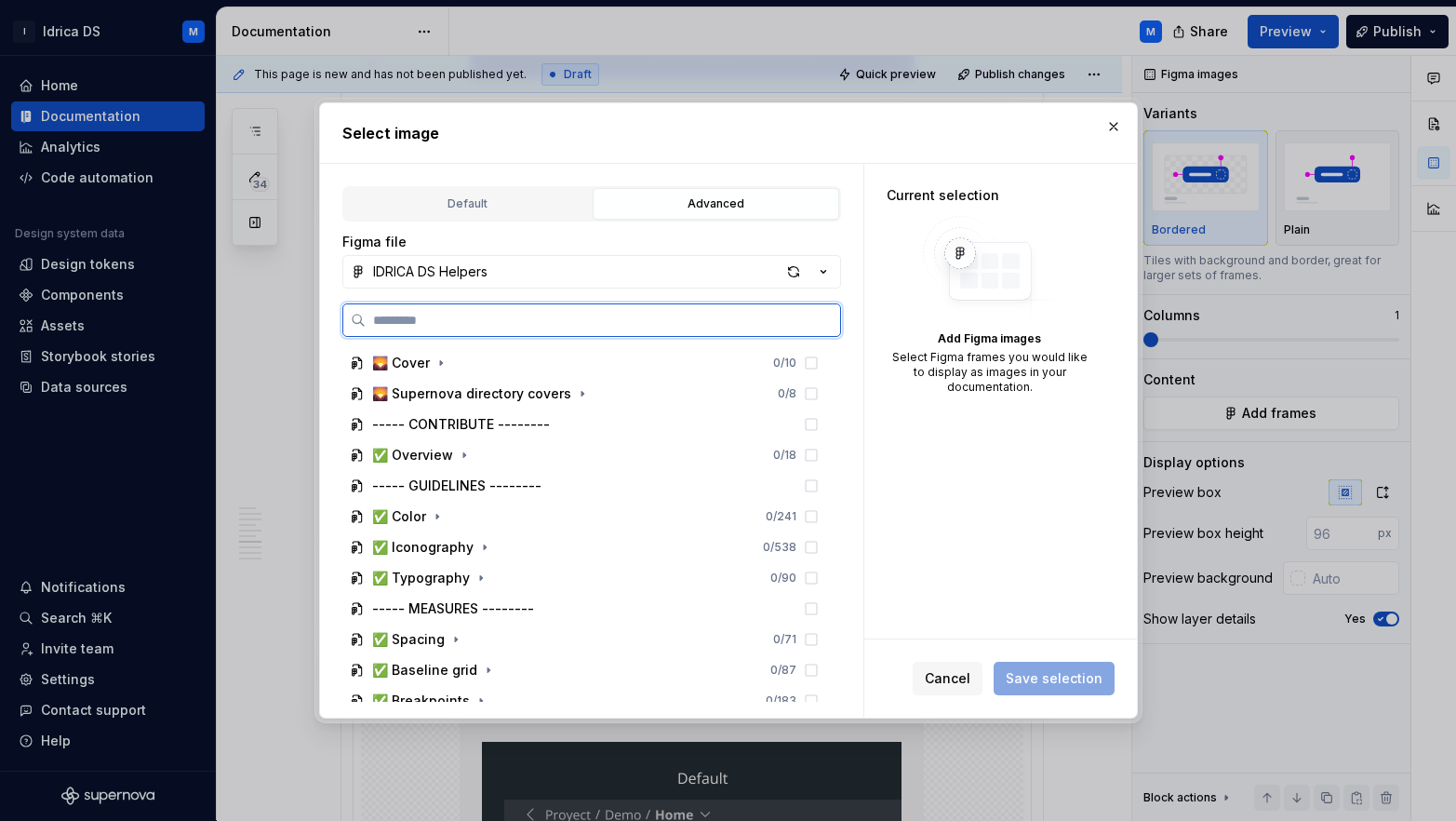
click at [708, 323] on input "search" at bounding box center [603, 320] width 475 height 19
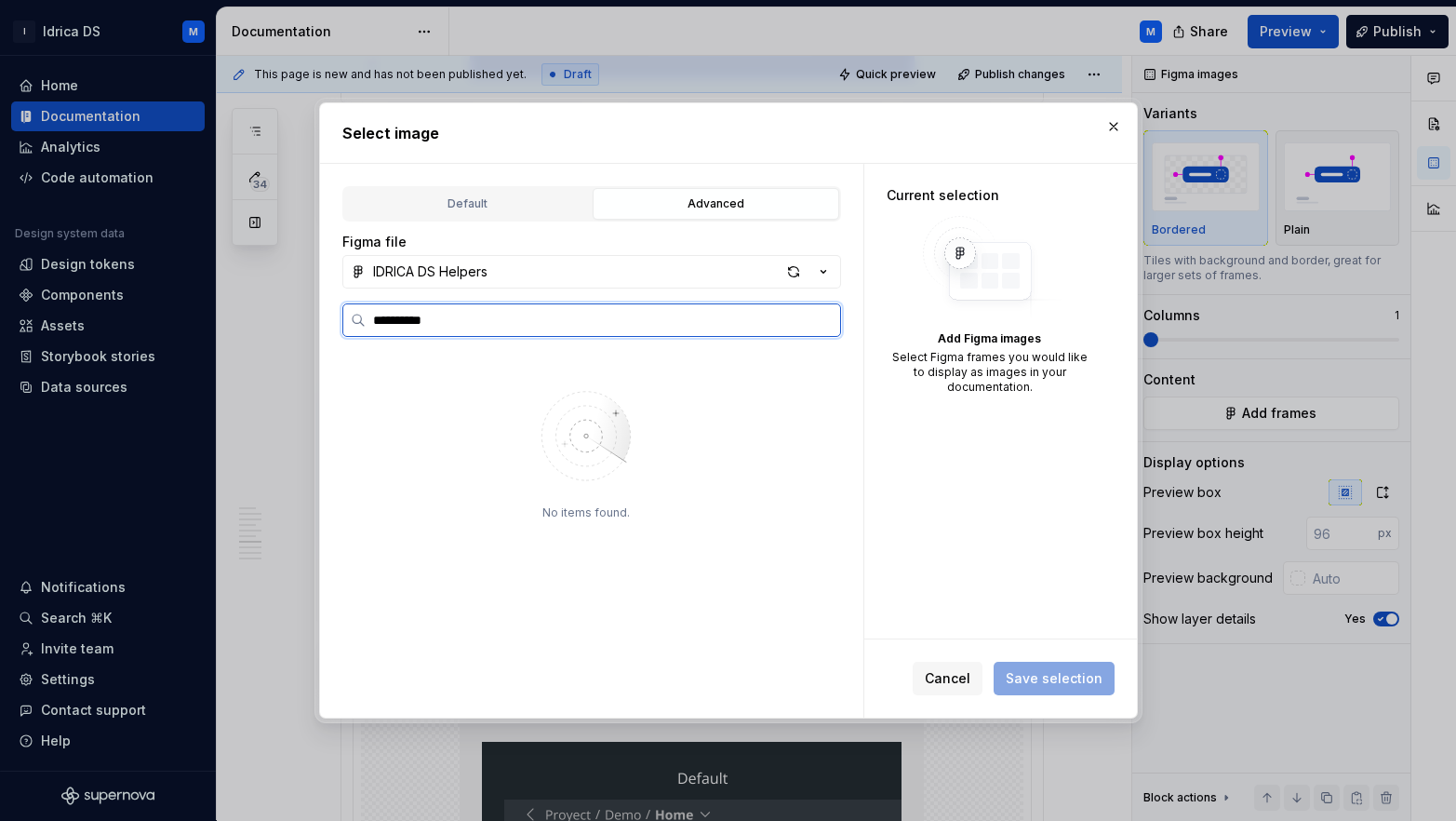
type input "**********"
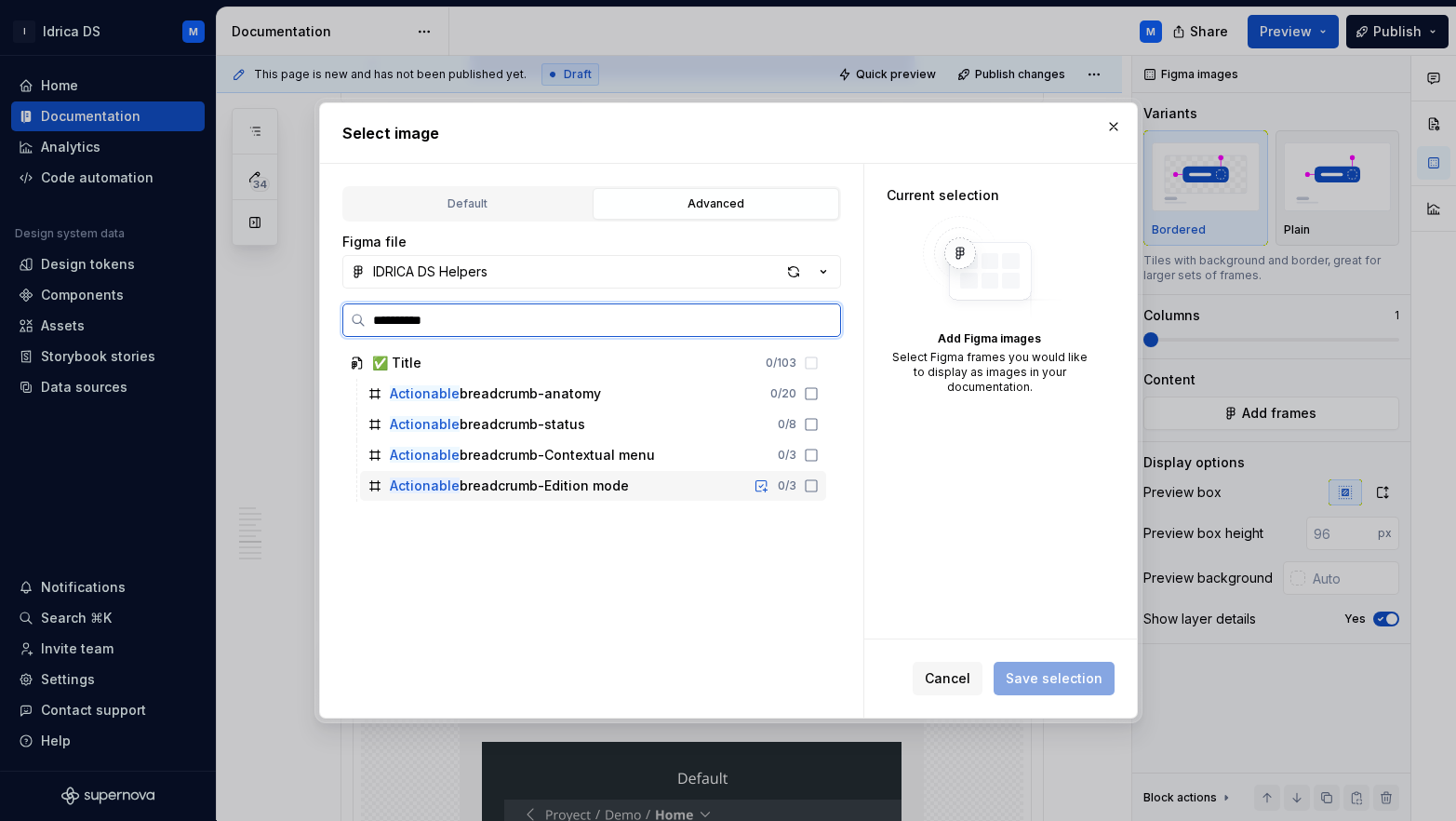
click at [657, 493] on div "Actionable breadcrumb-Edition mode 0 / 3" at bounding box center [593, 485] width 466 height 29
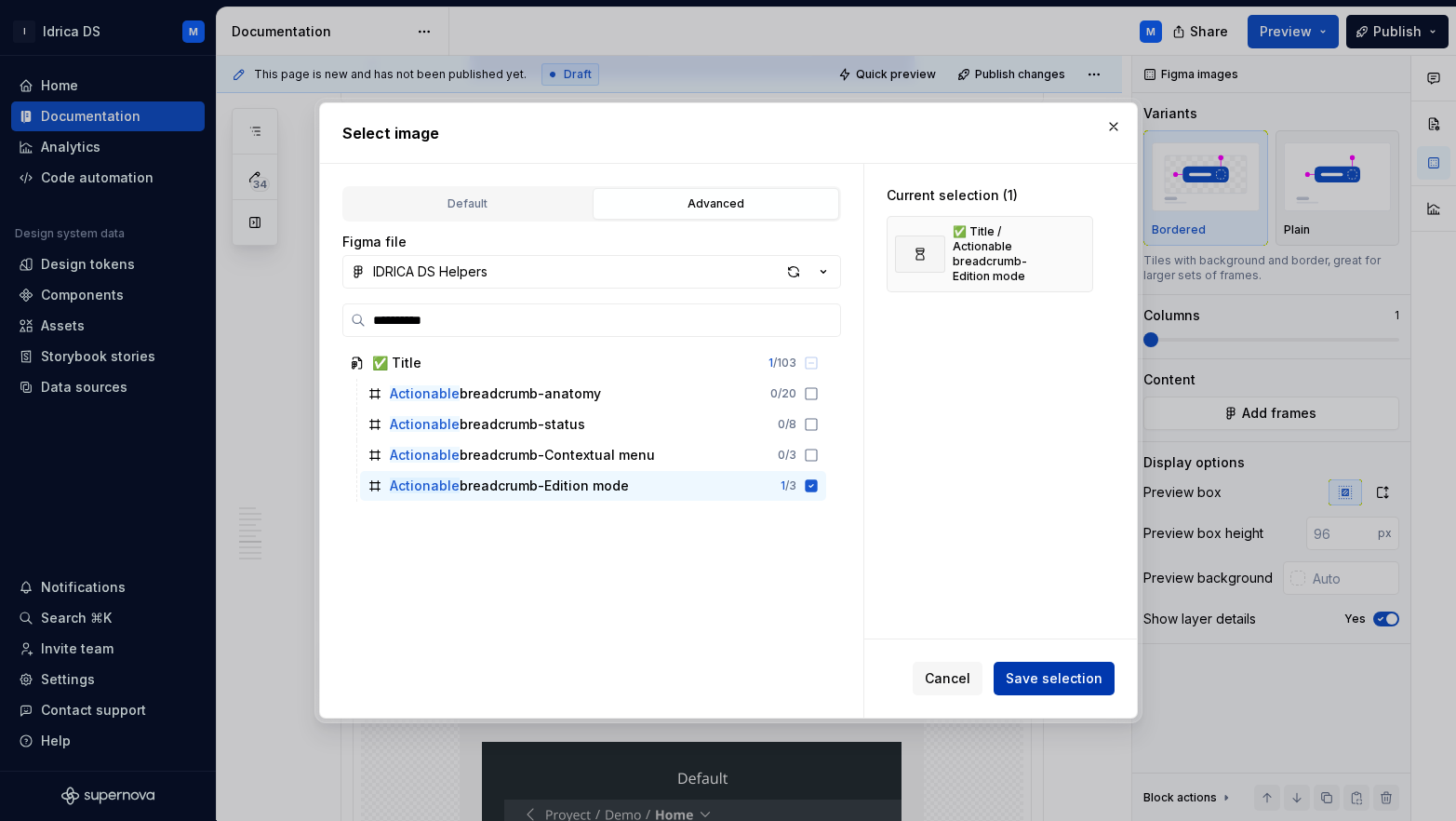
click at [1074, 670] on span "Save selection" at bounding box center [1054, 678] width 97 height 19
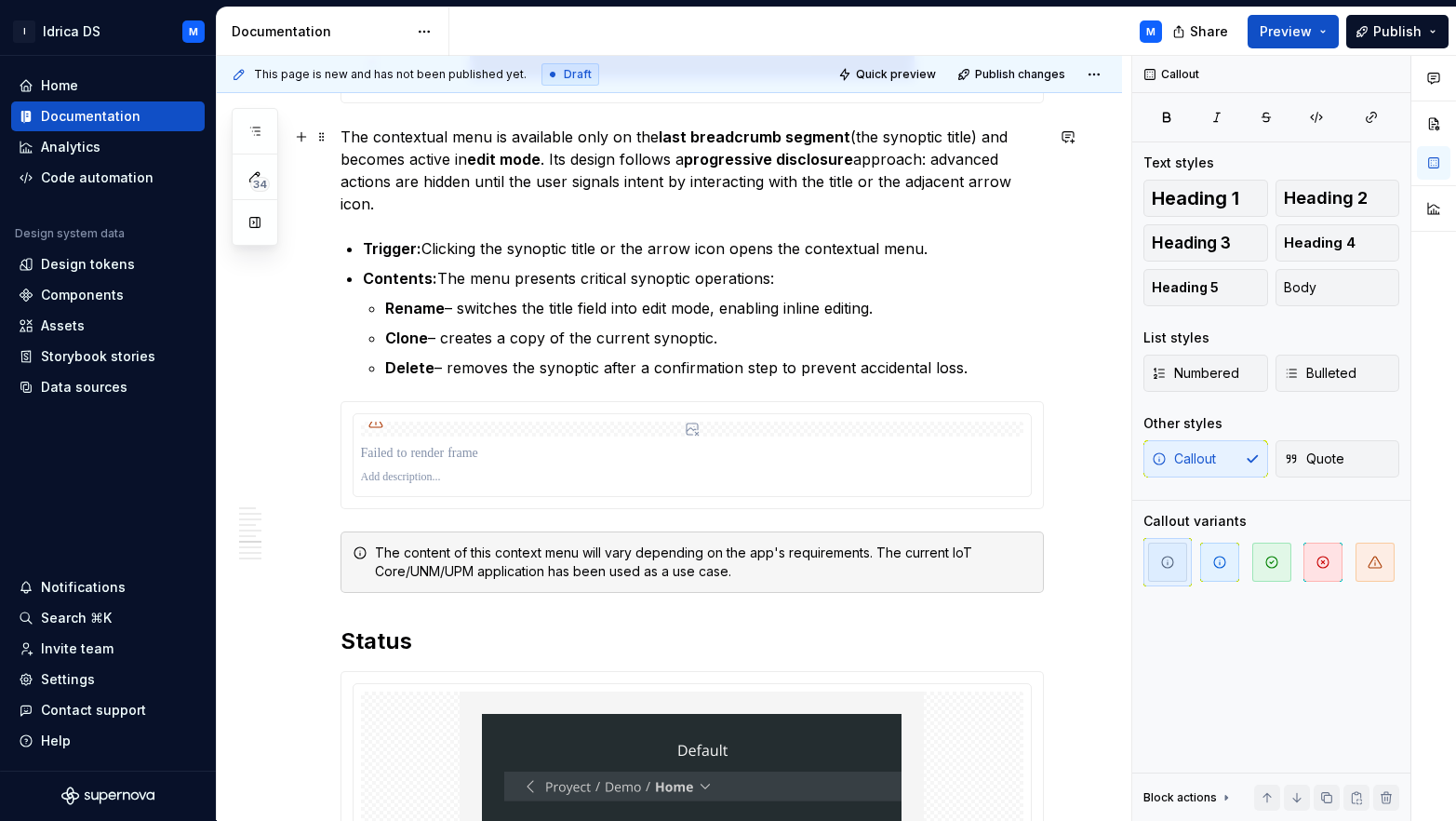
type textarea "*"
